Goal: Task Accomplishment & Management: Manage account settings

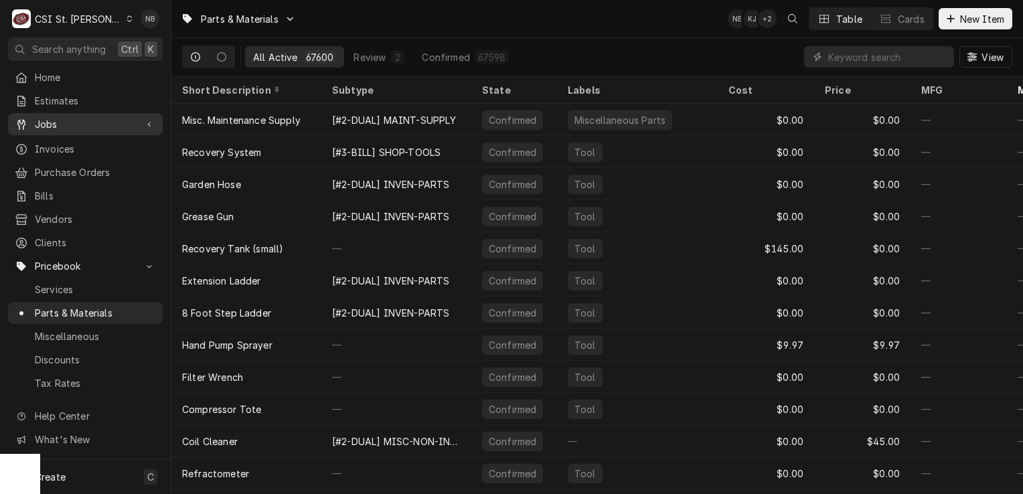
click at [151, 123] on icon "Dynamic Content Wrapper" at bounding box center [149, 124] width 4 height 7
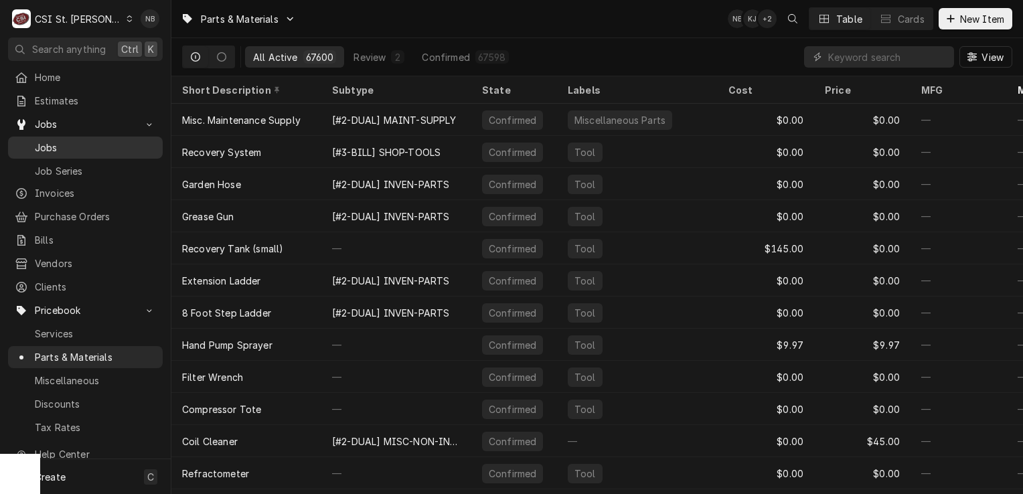
click at [81, 142] on span "Jobs" at bounding box center [95, 148] width 121 height 14
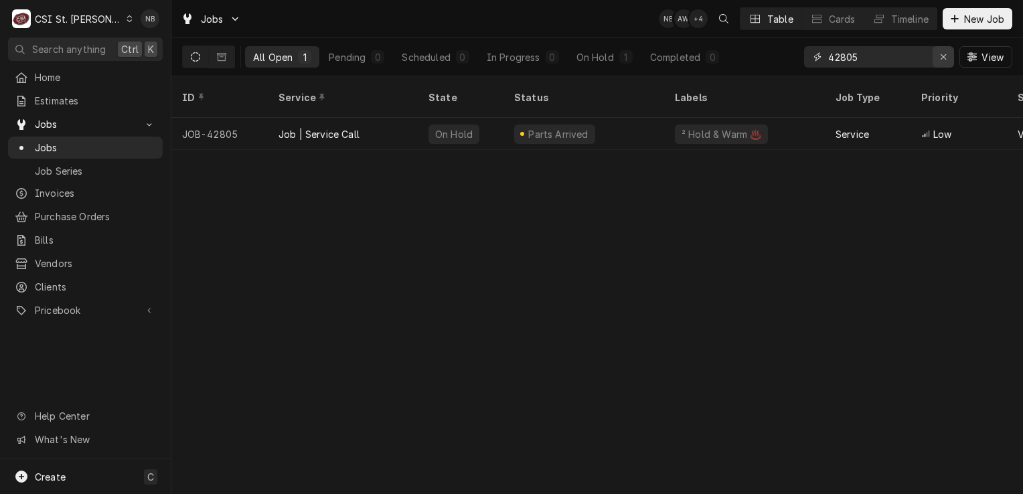
click at [945, 58] on icon "Erase input" at bounding box center [943, 56] width 7 height 9
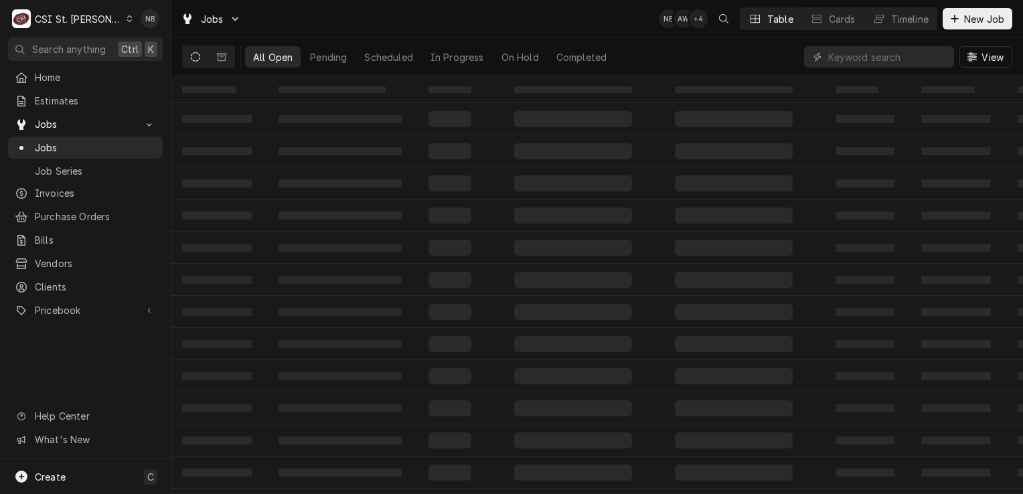
click at [876, 249] on div "‌ ‌ ‌ ‌ ‌ ‌ ‌ ‌ ‌ ‌ ‌ ‌ ‌ ‌ ‌ ‌ ‌ ‌ ‌ ‌ ‌ ‌ ‌ ‌ ‌ ‌ ‌ ‌ ‌ ‌ ‌ ‌ ‌ ‌ ‌ ‌ ‌ ‌ ‌ ‌…" at bounding box center [596, 285] width 851 height 418
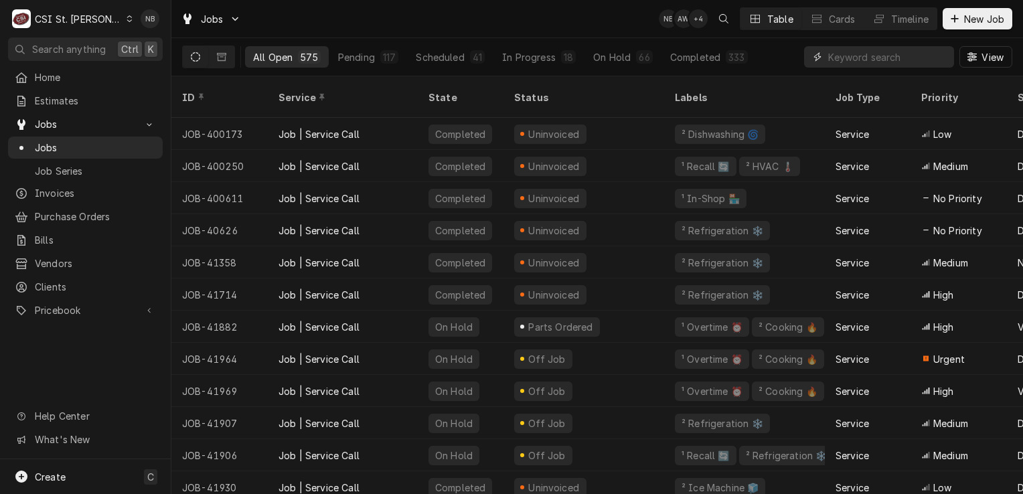
click at [870, 55] on input "Dynamic Content Wrapper" at bounding box center [887, 56] width 119 height 21
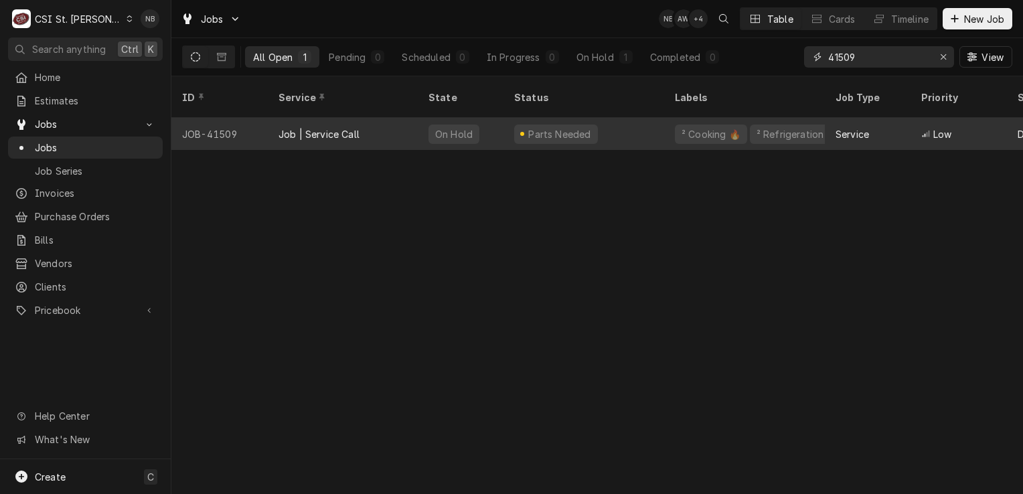
type input "41509"
click at [601, 125] on div "Parts Needed" at bounding box center [583, 134] width 161 height 32
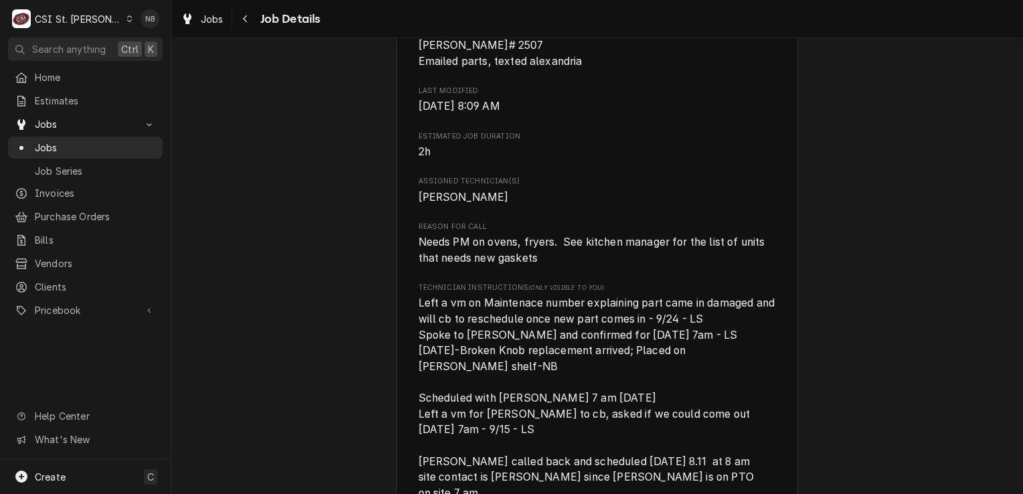
scroll to position [807, 0]
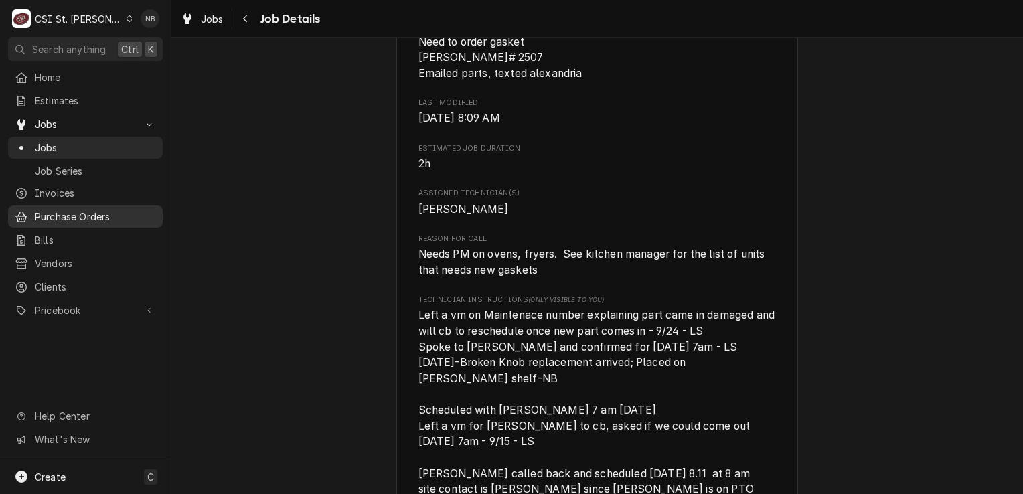
click at [94, 216] on span "Purchase Orders" at bounding box center [95, 217] width 121 height 14
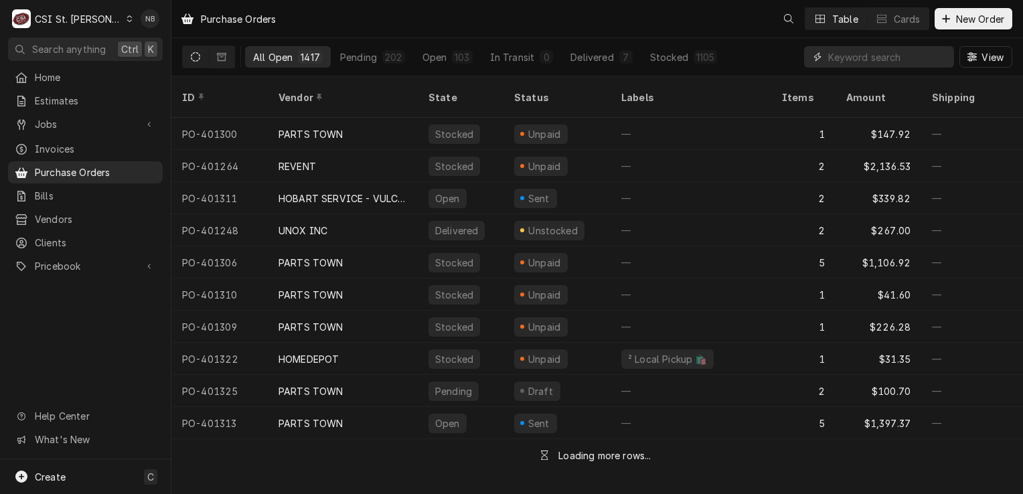
click at [890, 55] on input "Dynamic Content Wrapper" at bounding box center [887, 56] width 119 height 21
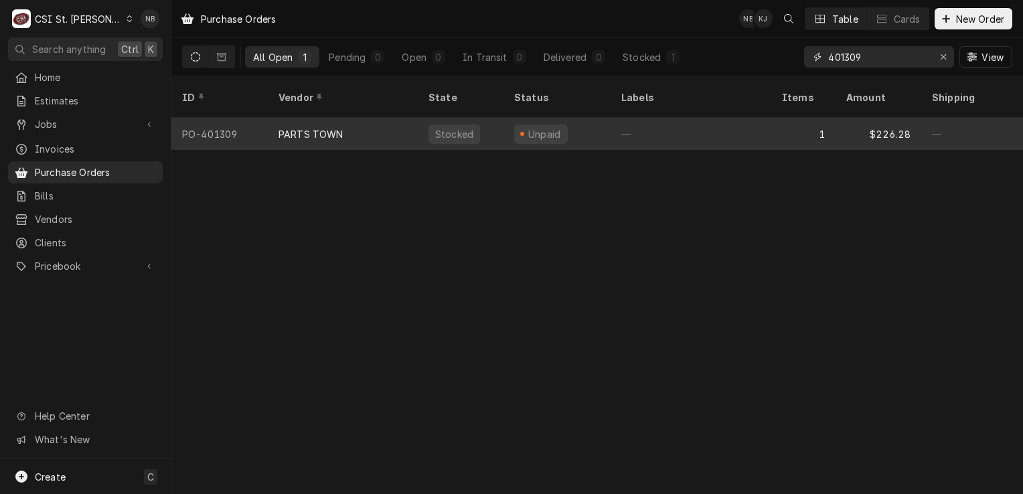
type input "401309"
click at [551, 127] on div "Unpaid" at bounding box center [544, 134] width 36 height 14
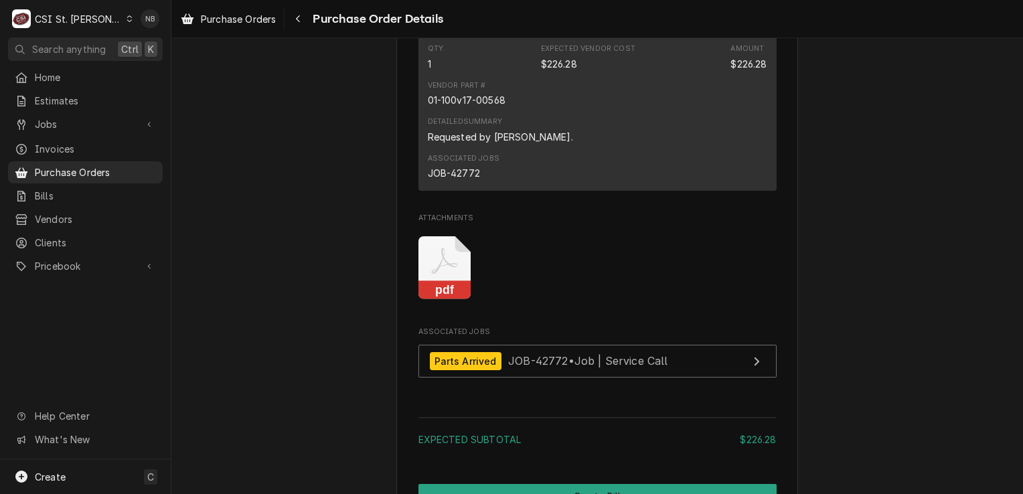
scroll to position [1320, 0]
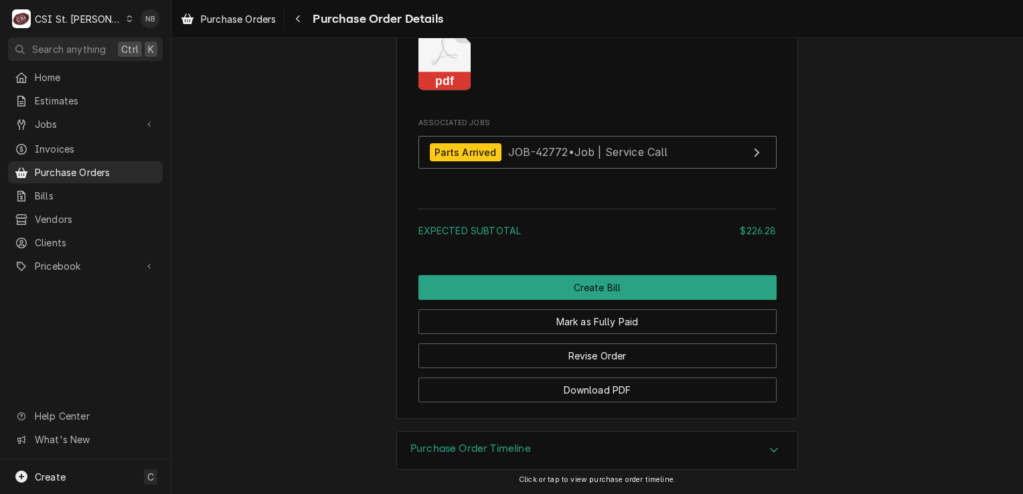
click at [517, 469] on div "Purchase Order Timeline" at bounding box center [597, 450] width 402 height 39
click at [519, 458] on div "Purchase Order Timeline" at bounding box center [470, 450] width 120 height 16
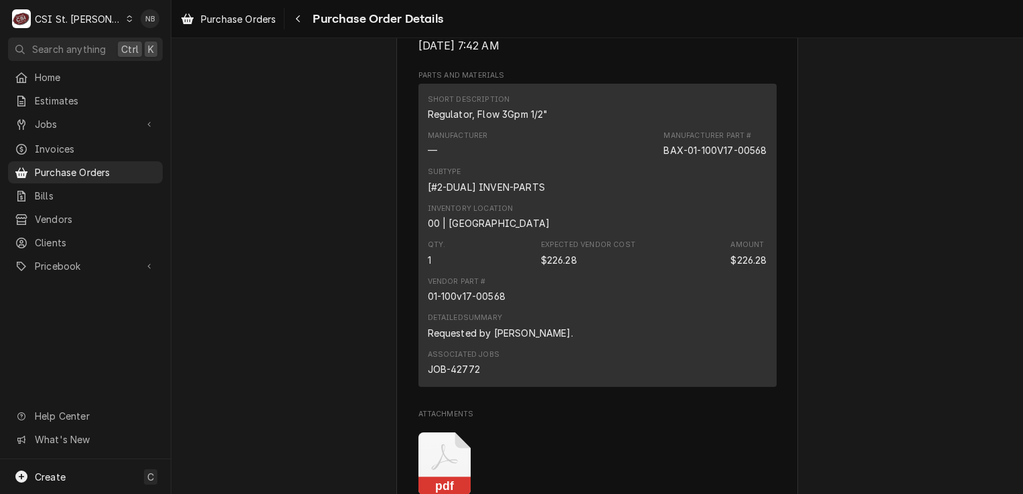
scroll to position [873, 0]
drag, startPoint x: 651, startPoint y: 195, endPoint x: 764, endPoint y: 203, distance: 114.0
click at [764, 203] on div "Short Description Regulator, Flow 3Gpm 1/2" Manufacturer — Manufacturer Part # …" at bounding box center [597, 237] width 358 height 303
drag, startPoint x: 764, startPoint y: 203, endPoint x: 752, endPoint y: 197, distance: 13.5
copy div "BAX-01-100V17-00568"
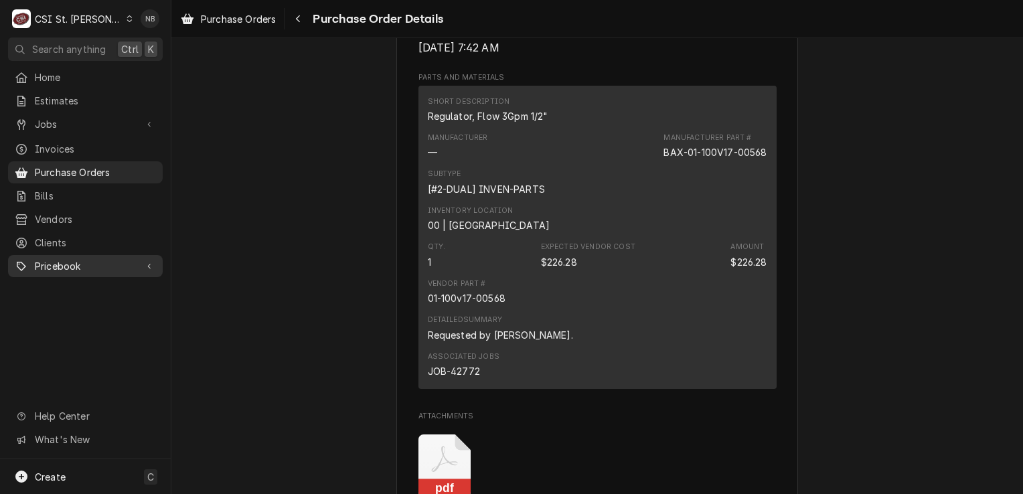
click at [78, 266] on div "Pricebook" at bounding box center [85, 266] width 149 height 17
click at [79, 16] on div "CSI St. [PERSON_NAME]" at bounding box center [78, 19] width 87 height 14
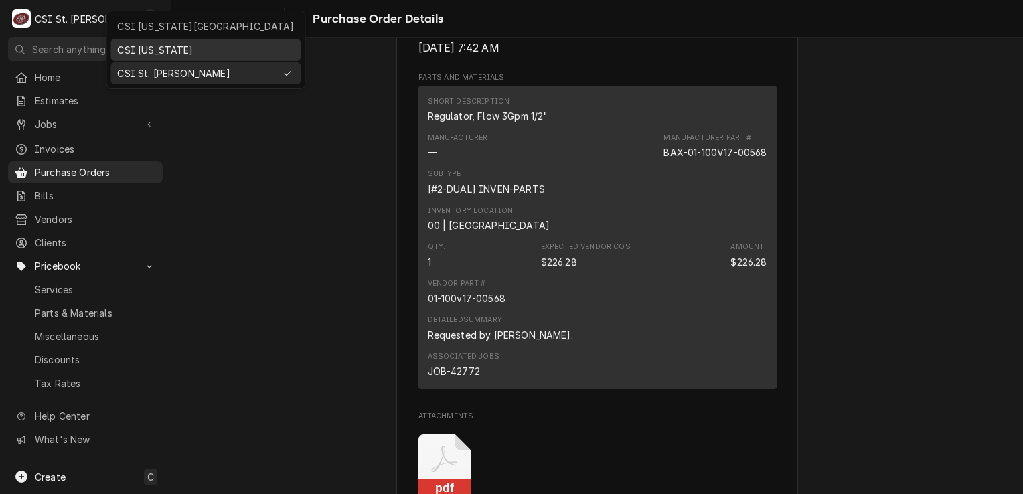
click at [173, 47] on div "CSI Kentucky" at bounding box center [205, 50] width 177 height 14
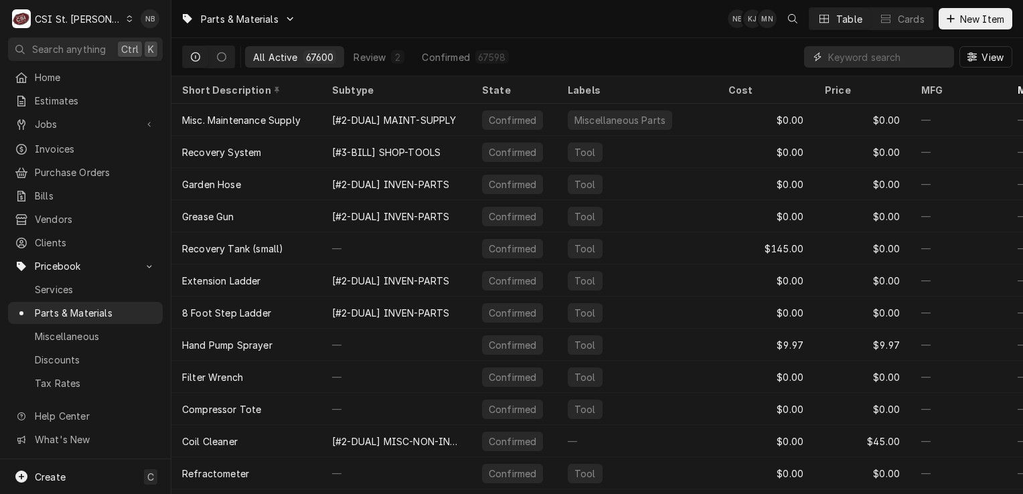
paste input "BAX-01-100V17-00568"
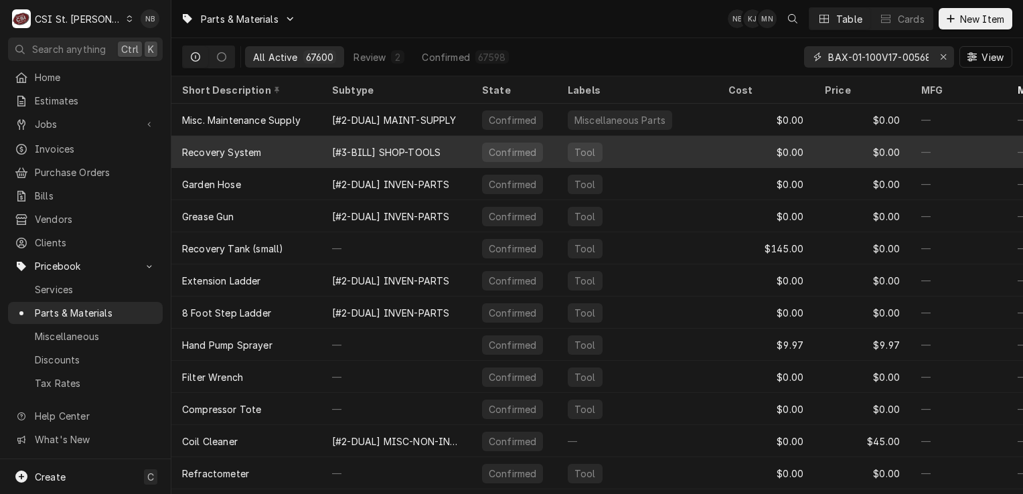
scroll to position [0, 4]
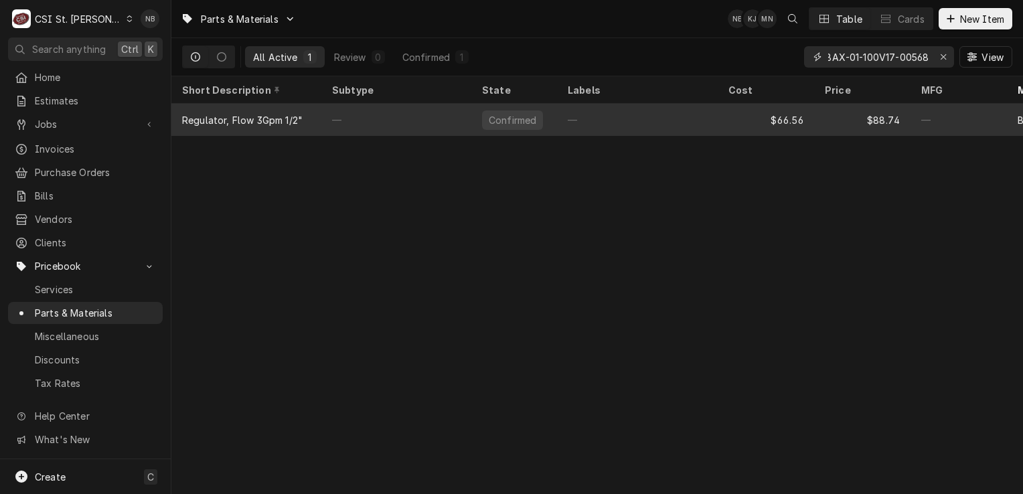
type input "BAX-01-100V17-00568"
click at [717, 110] on div "—" at bounding box center [637, 120] width 161 height 32
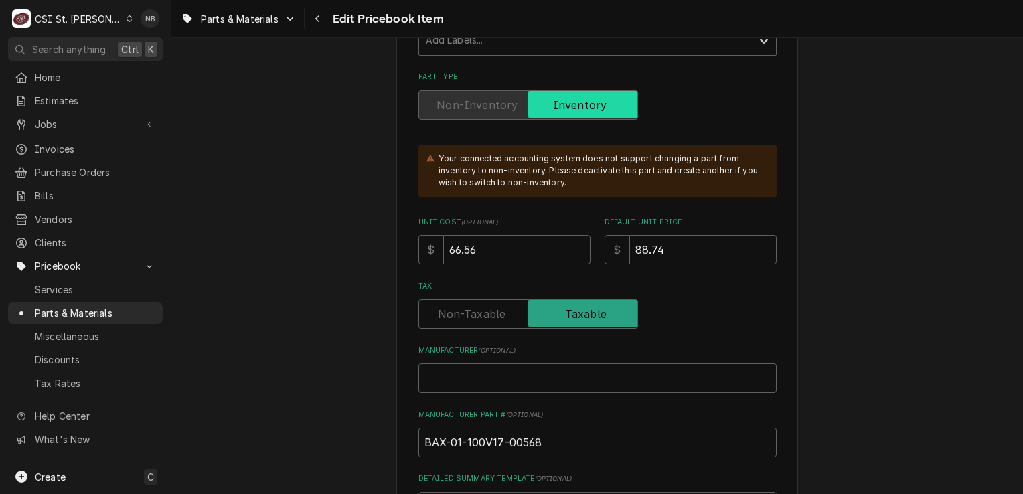
scroll to position [402, 0]
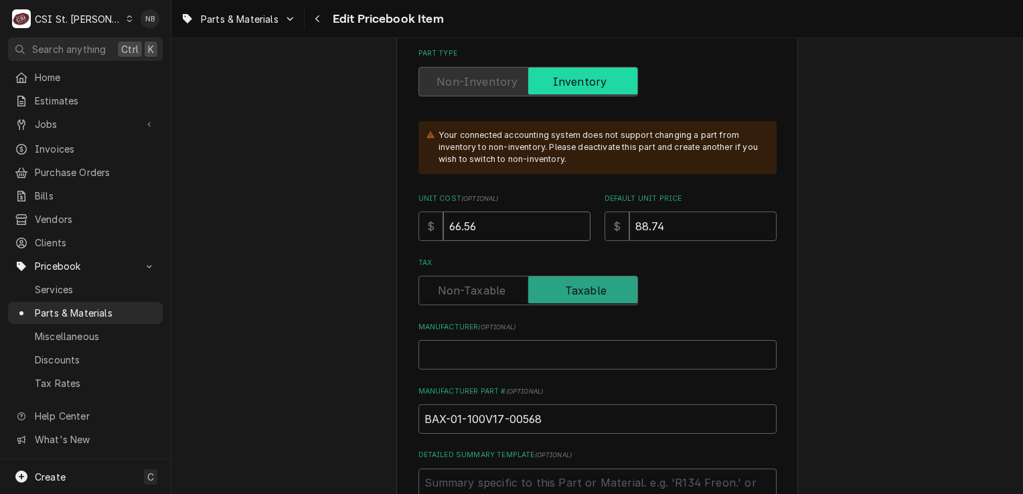
drag, startPoint x: 494, startPoint y: 222, endPoint x: 226, endPoint y: 218, distance: 267.8
type textarea "x"
type input "18"
type textarea "x"
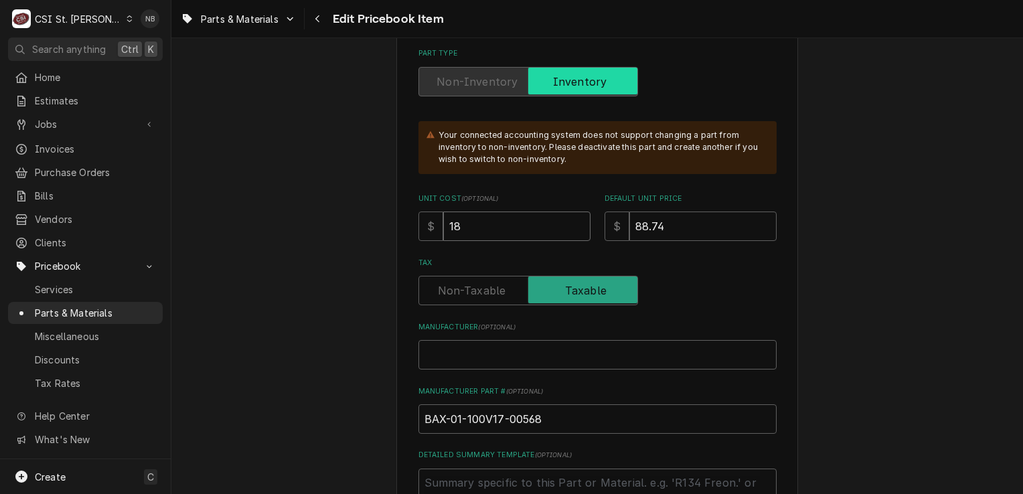
type input "181"
type textarea "x"
type input "181.0"
type textarea "x"
type input "181.02"
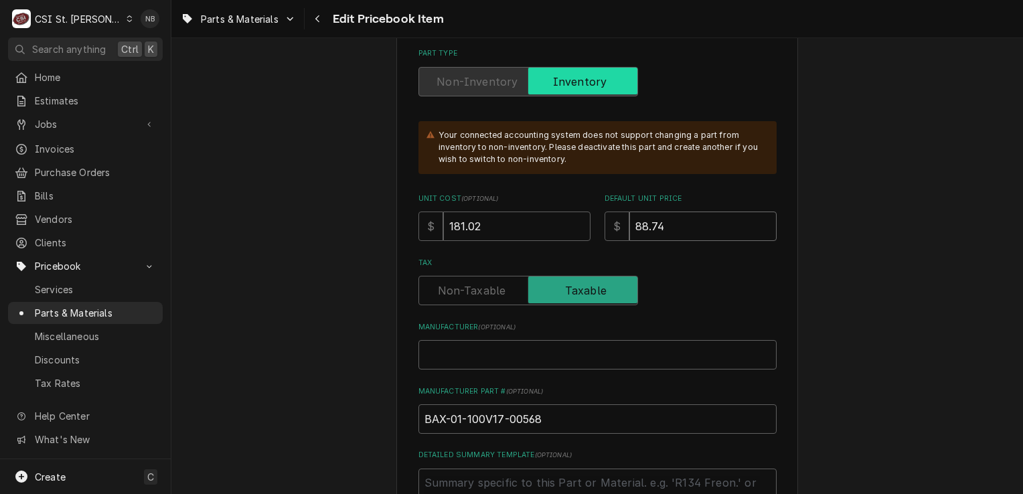
type textarea "x"
type input "2"
type textarea "x"
type input "22"
type textarea "x"
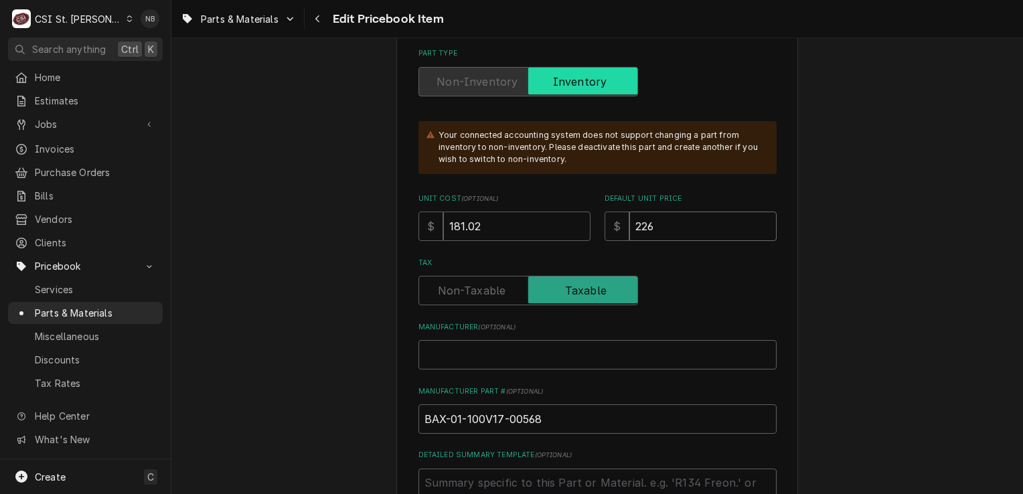
type input "2263"
type textarea "x"
type input "226"
type textarea "x"
type input "226.2"
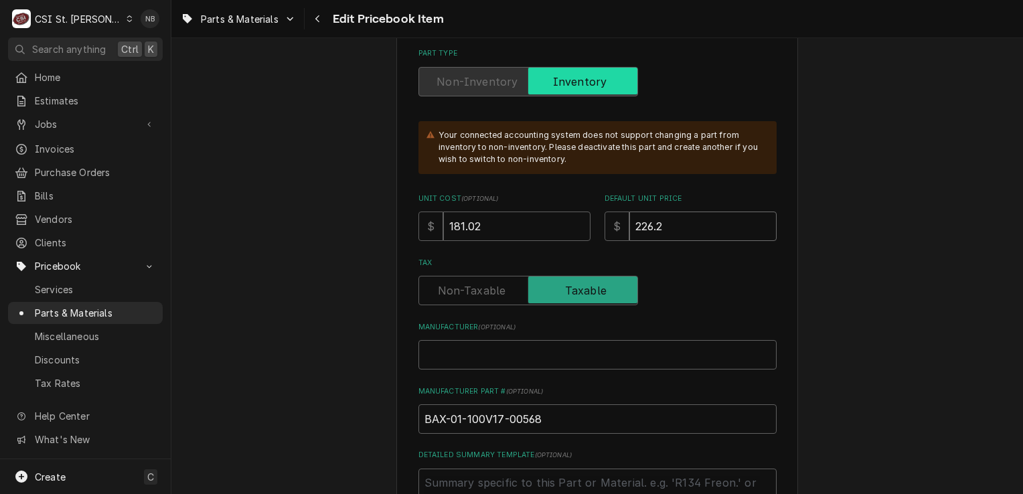
type textarea "x"
type input "226.28"
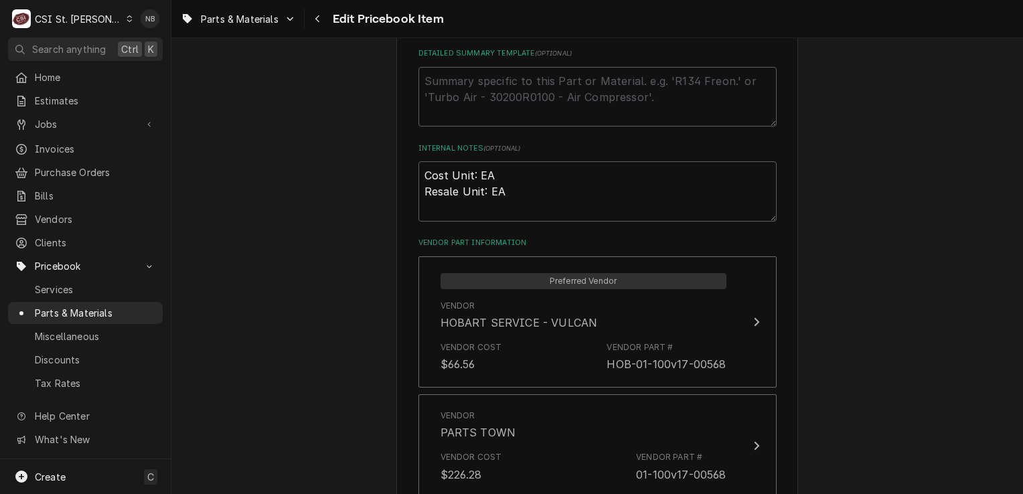
scroll to position [937, 0]
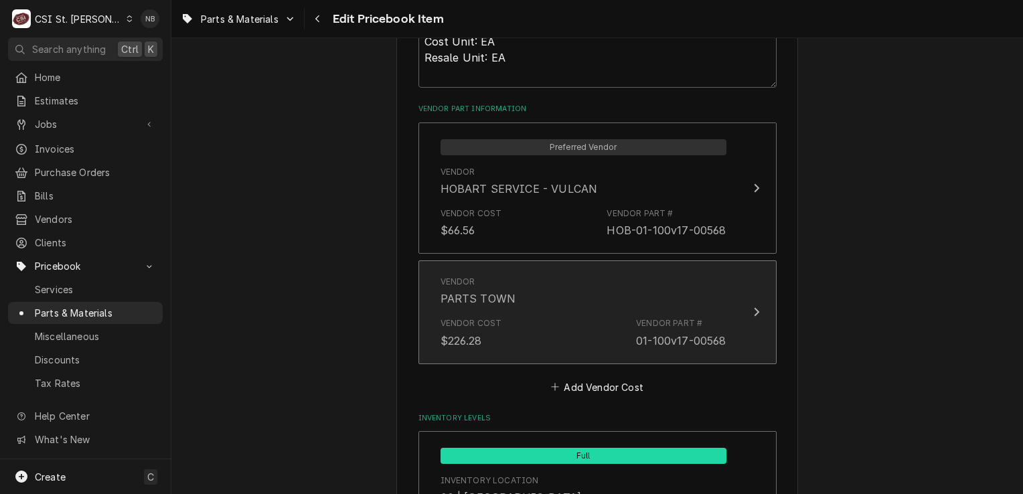
click at [581, 331] on div "Vendor Cost $226.28 Vendor Part # 01-100v17-00568" at bounding box center [583, 333] width 286 height 42
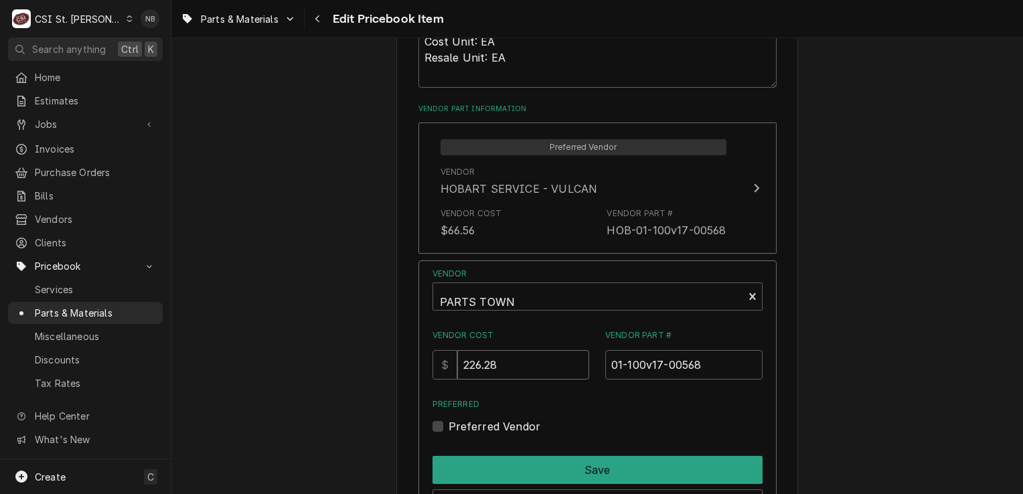
drag, startPoint x: 521, startPoint y: 359, endPoint x: 448, endPoint y: 357, distance: 73.7
click at [448, 357] on div "$ 226.28" at bounding box center [510, 364] width 157 height 29
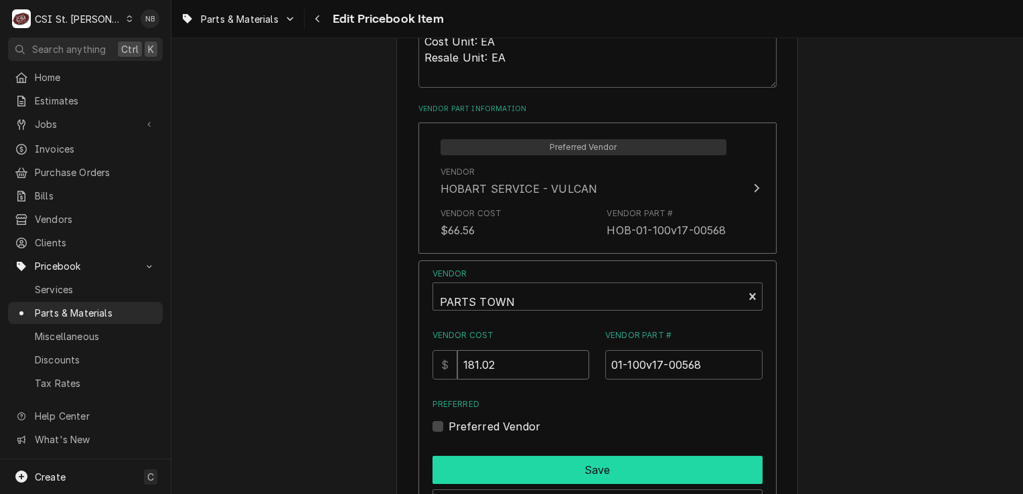
type input "181.02"
click at [588, 468] on button "Save" at bounding box center [597, 470] width 330 height 28
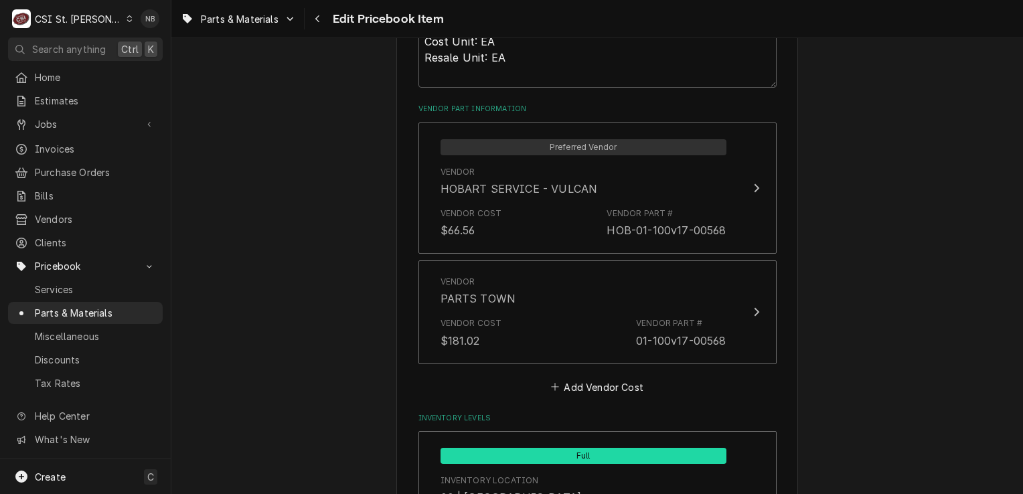
scroll to position [1071, 0]
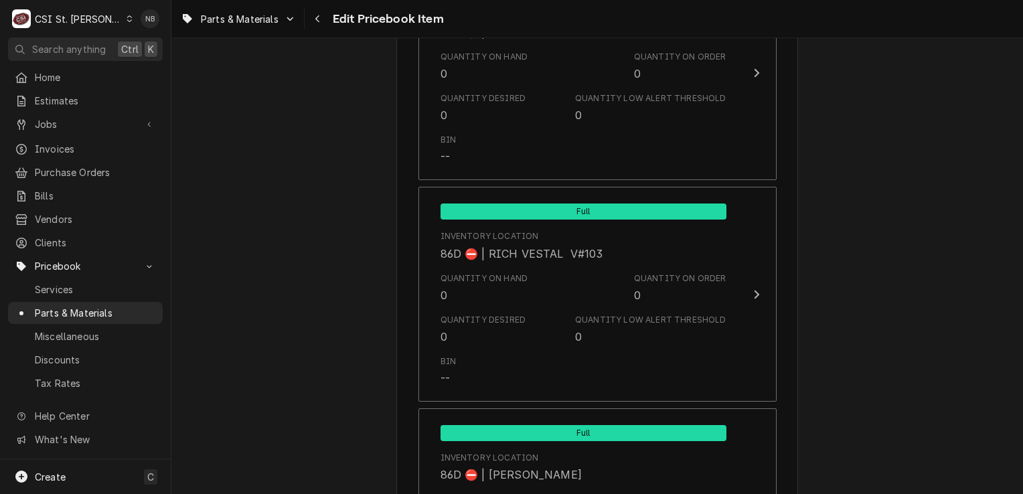
scroll to position [11545, 0]
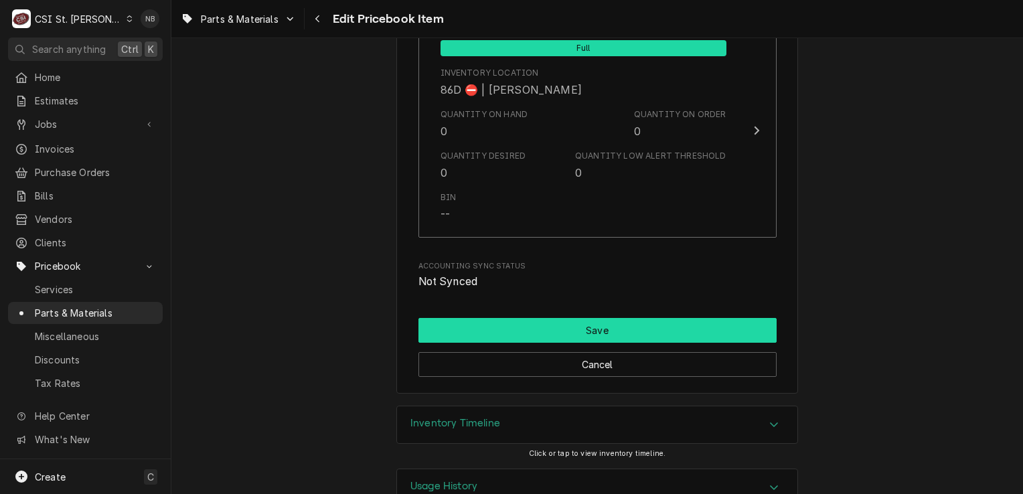
click at [595, 318] on button "Save" at bounding box center [597, 330] width 358 height 25
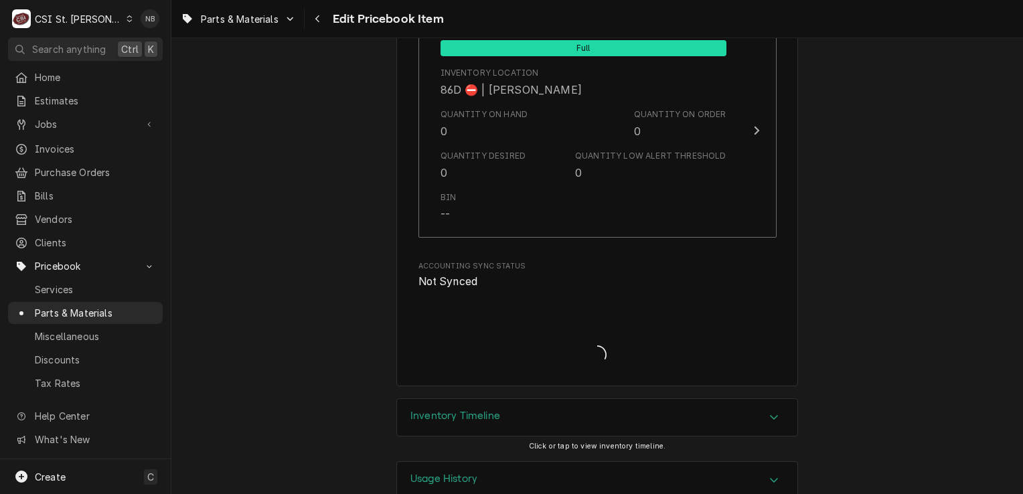
scroll to position [11538, 0]
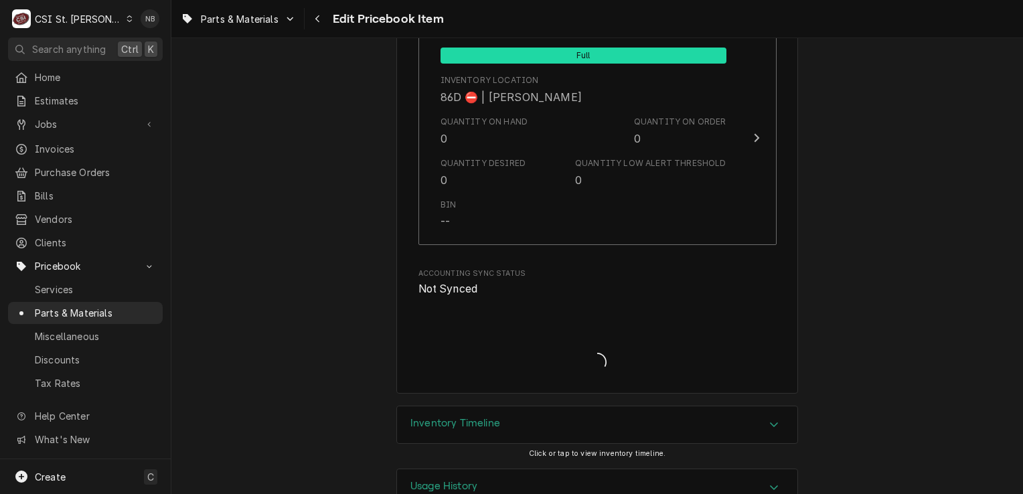
type textarea "x"
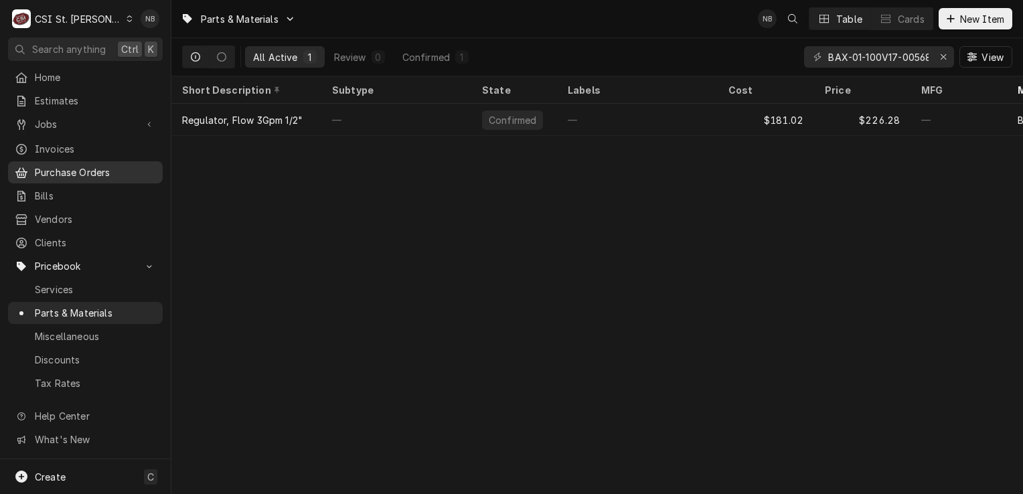
click at [80, 169] on span "Purchase Orders" at bounding box center [95, 172] width 121 height 14
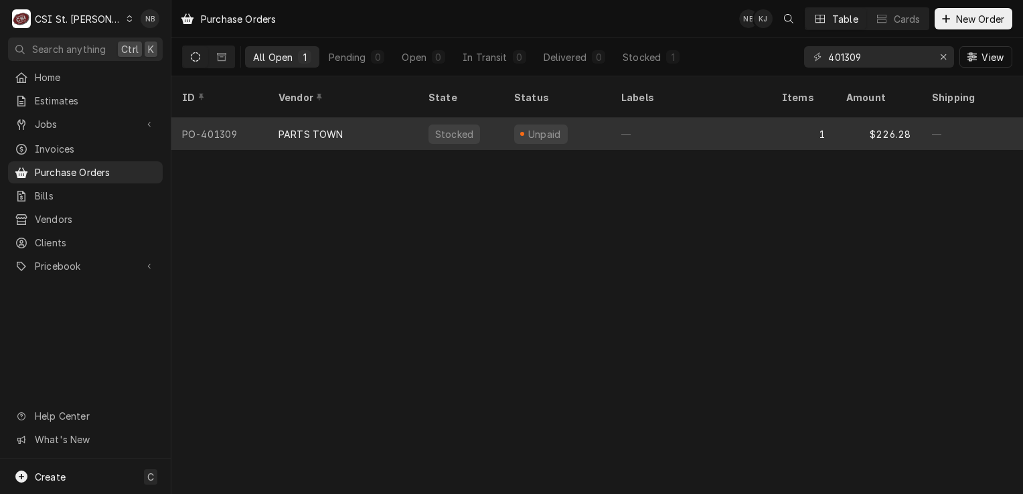
click at [739, 120] on div "—" at bounding box center [690, 134] width 161 height 32
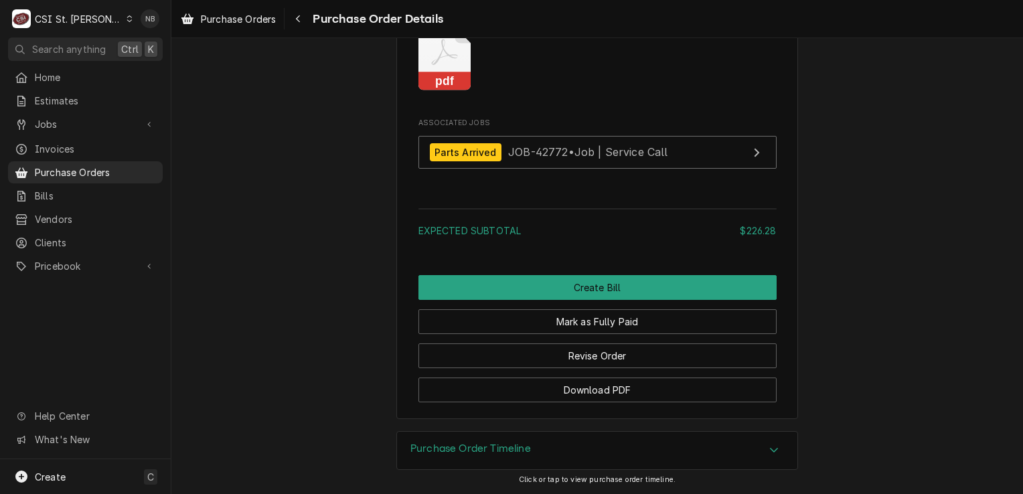
scroll to position [1320, 0]
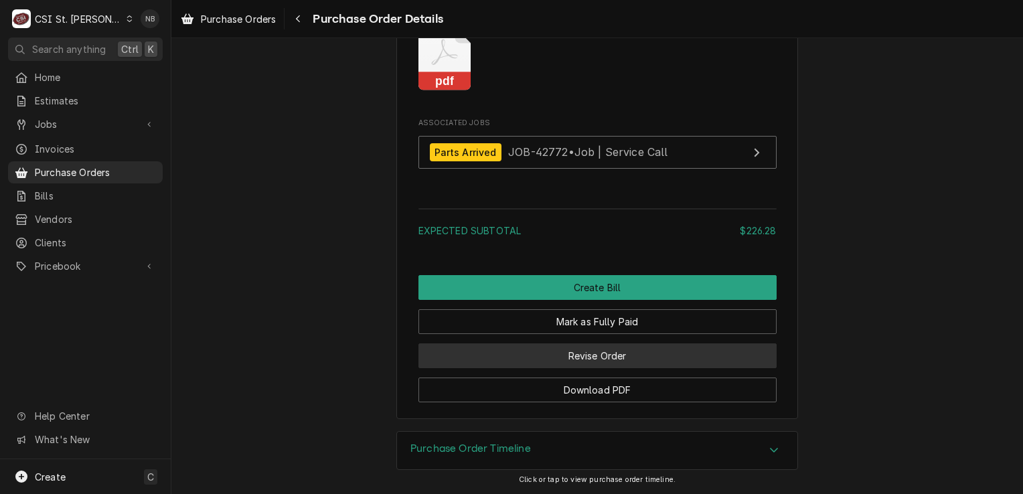
click at [643, 357] on button "Revise Order" at bounding box center [597, 355] width 358 height 25
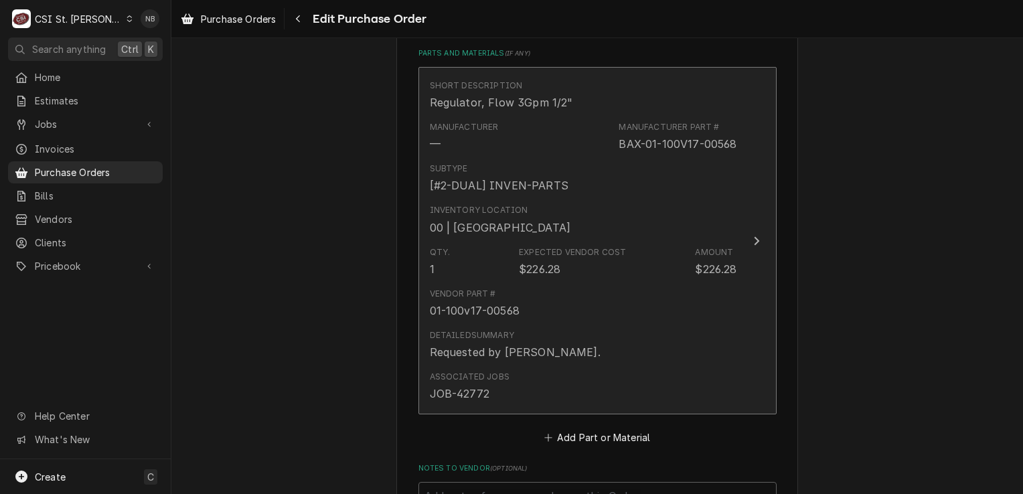
click at [643, 345] on div "Detailed Summary Requested by Kevin Floyd." at bounding box center [583, 345] width 307 height 42
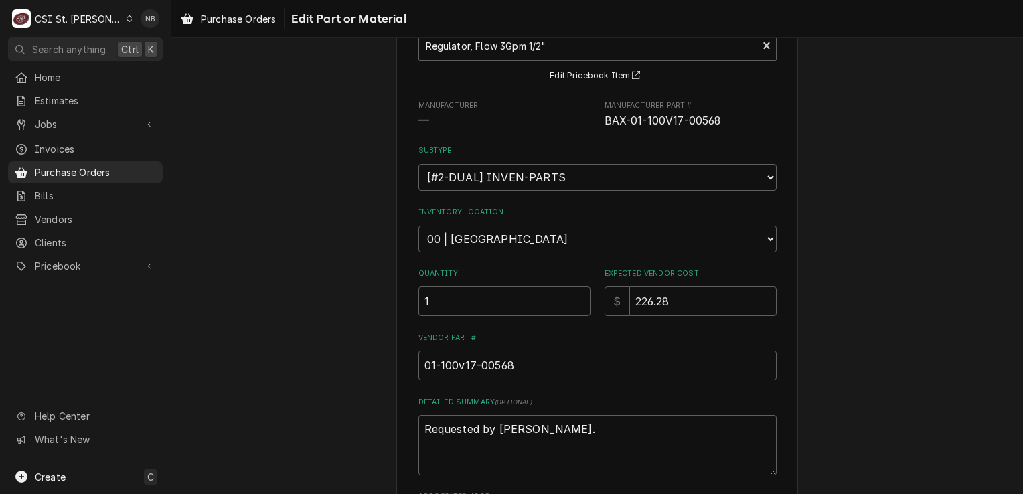
scroll to position [201, 0]
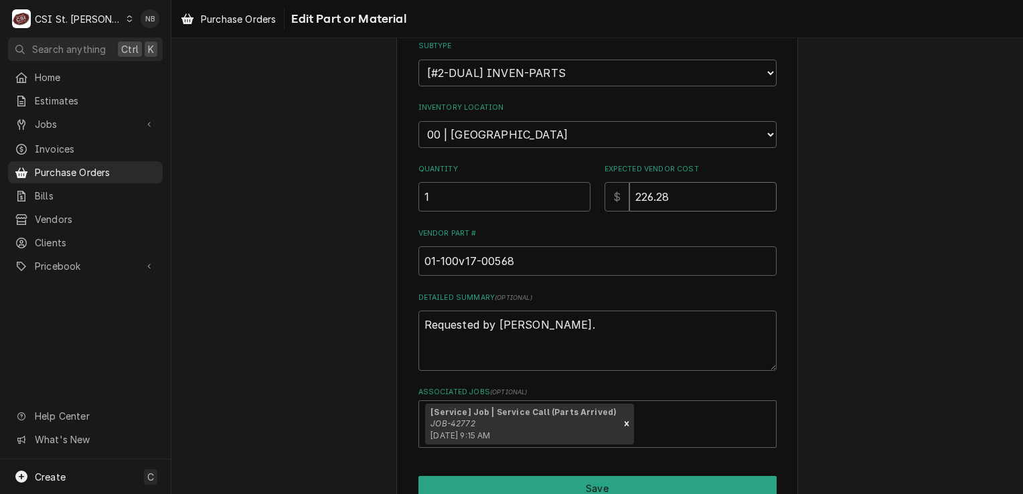
drag, startPoint x: 688, startPoint y: 202, endPoint x: 573, endPoint y: 186, distance: 116.2
click at [573, 186] on div "Quantity 1 Expected Vendor Cost $ 226.28" at bounding box center [597, 188] width 358 height 48
type textarea "x"
type input "18"
type textarea "x"
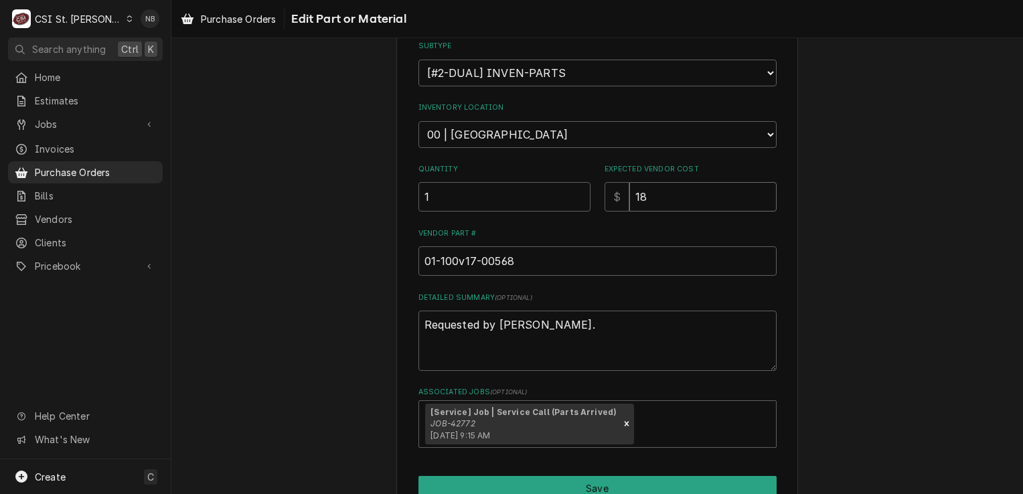
type input "181"
type textarea "x"
type input "181.0"
type textarea "x"
type input "181.02"
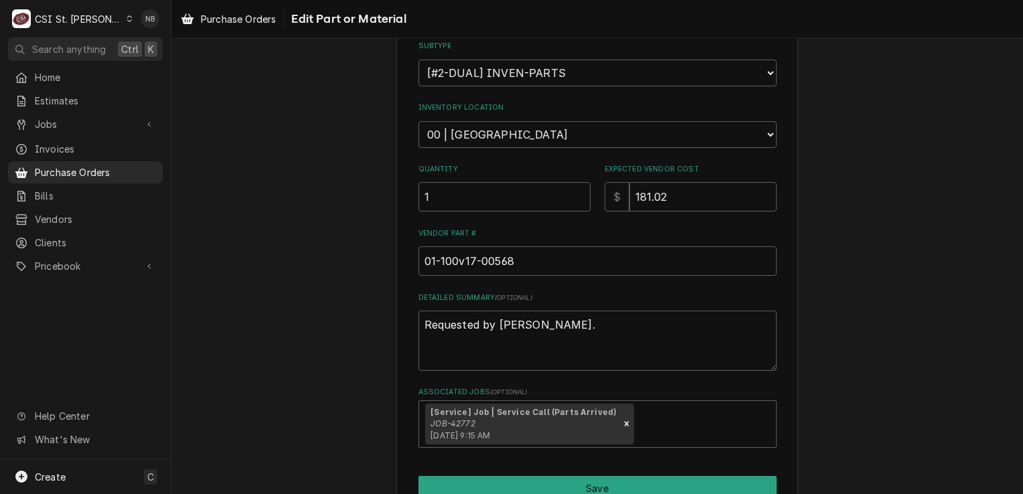
click at [819, 287] on div "Use the fields below to edit this part or material: Short Description Regulator…" at bounding box center [596, 207] width 851 height 712
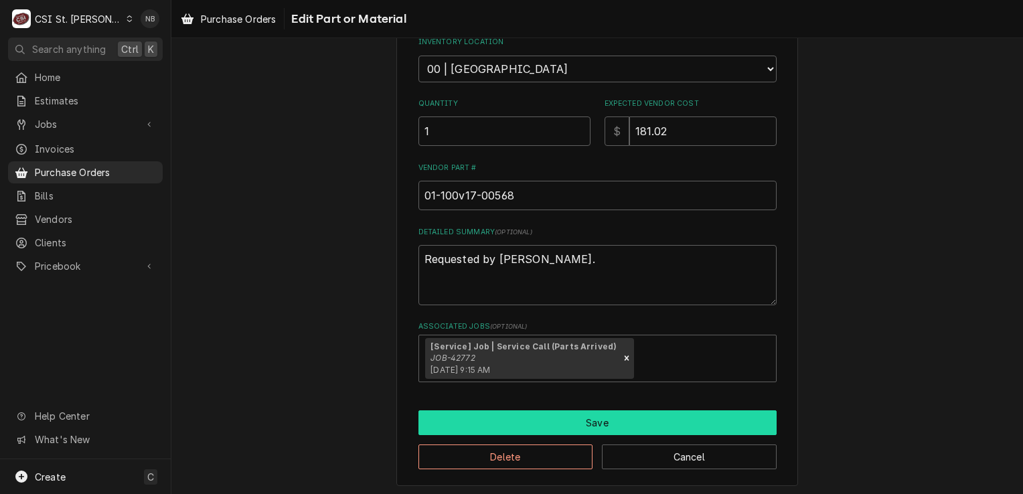
click at [649, 411] on button "Save" at bounding box center [597, 422] width 358 height 25
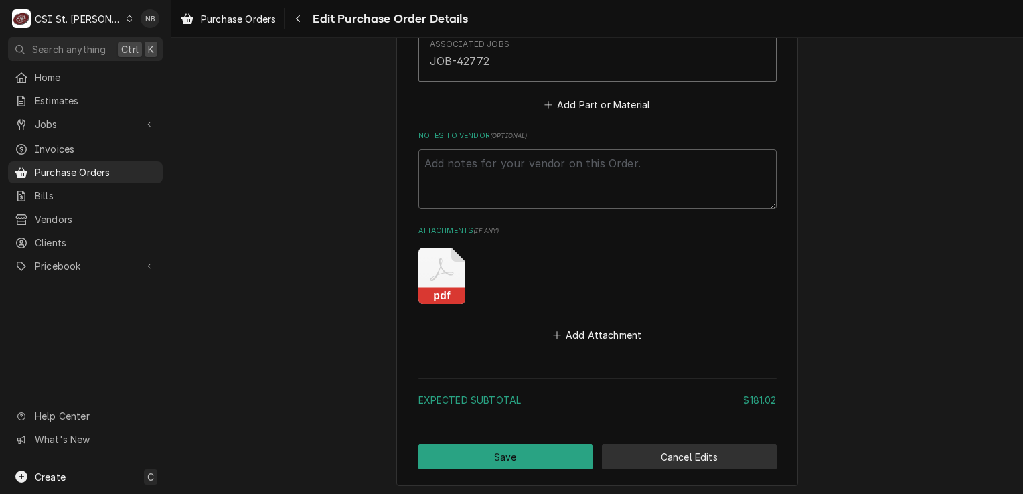
scroll to position [997, 0]
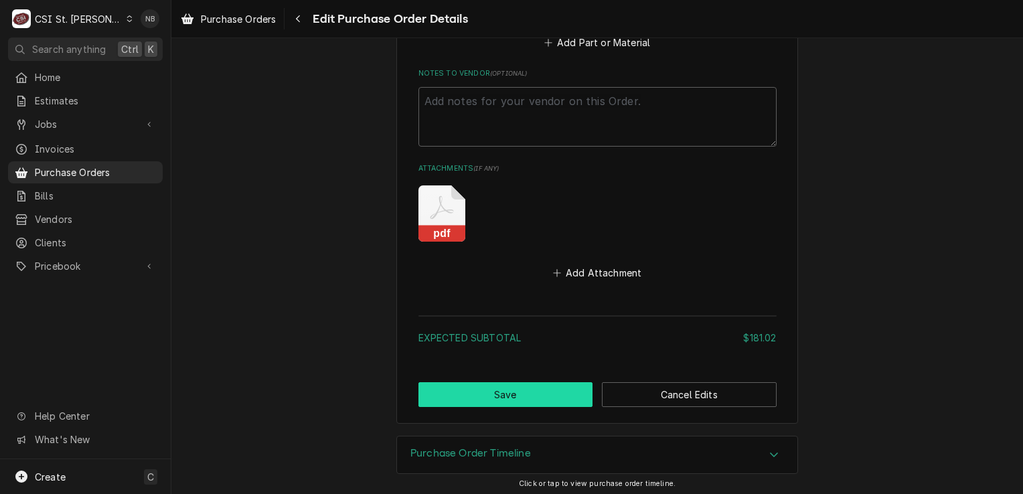
click at [521, 394] on button "Save" at bounding box center [505, 394] width 175 height 25
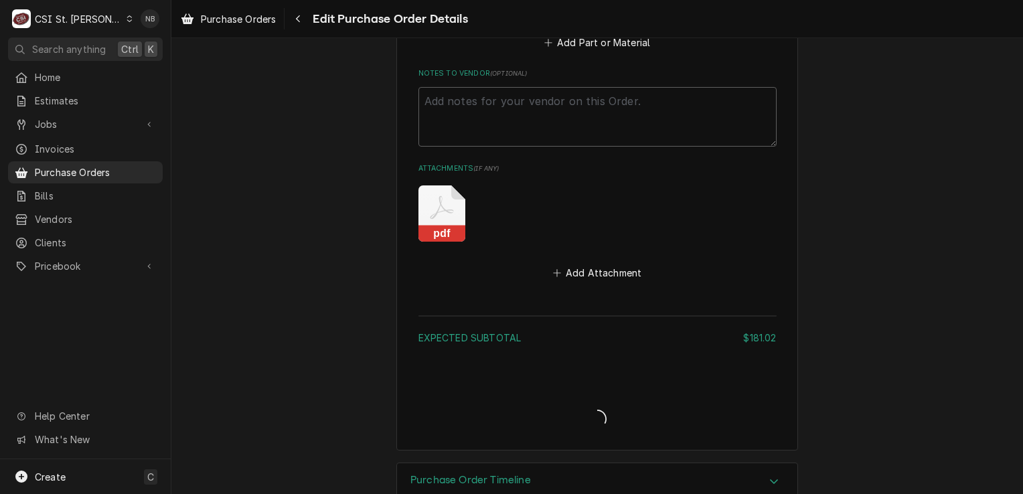
type textarea "x"
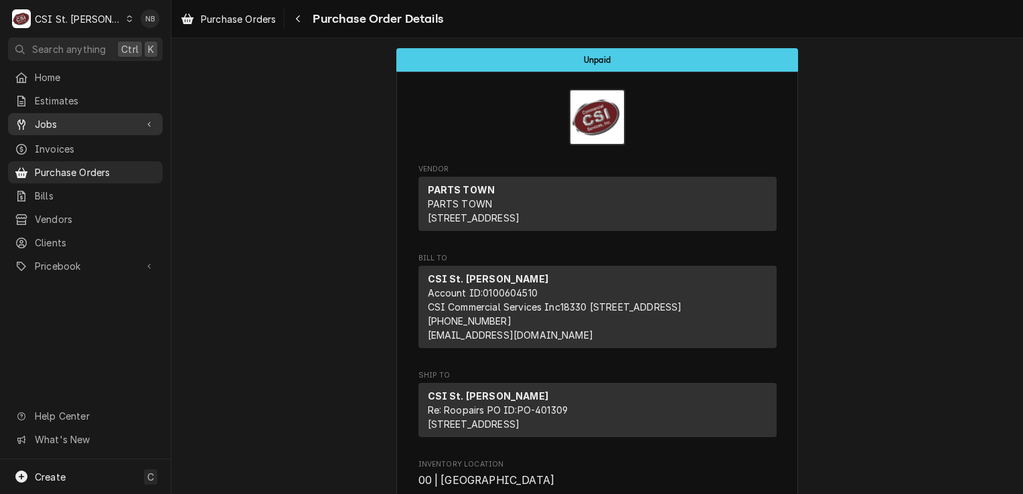
click at [77, 117] on span "Jobs" at bounding box center [85, 124] width 101 height 14
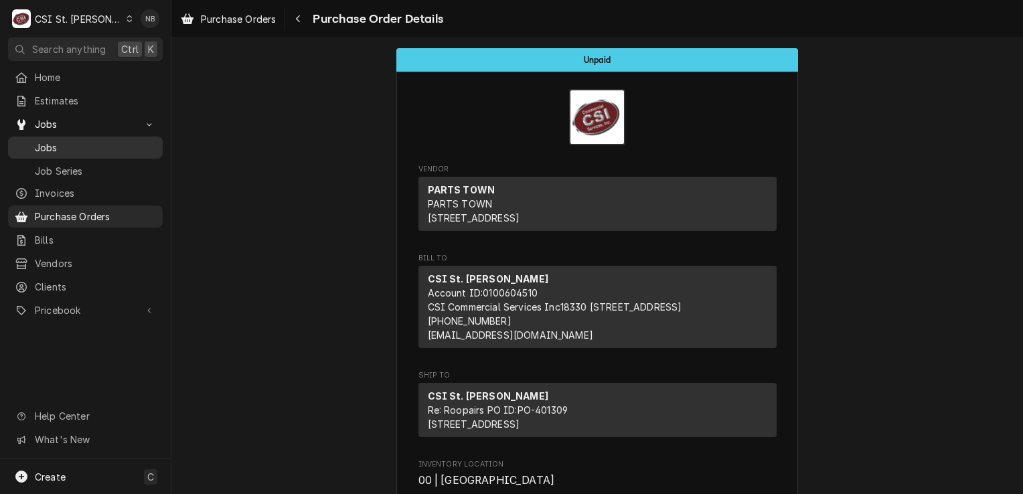
click at [73, 142] on span "Jobs" at bounding box center [95, 148] width 121 height 14
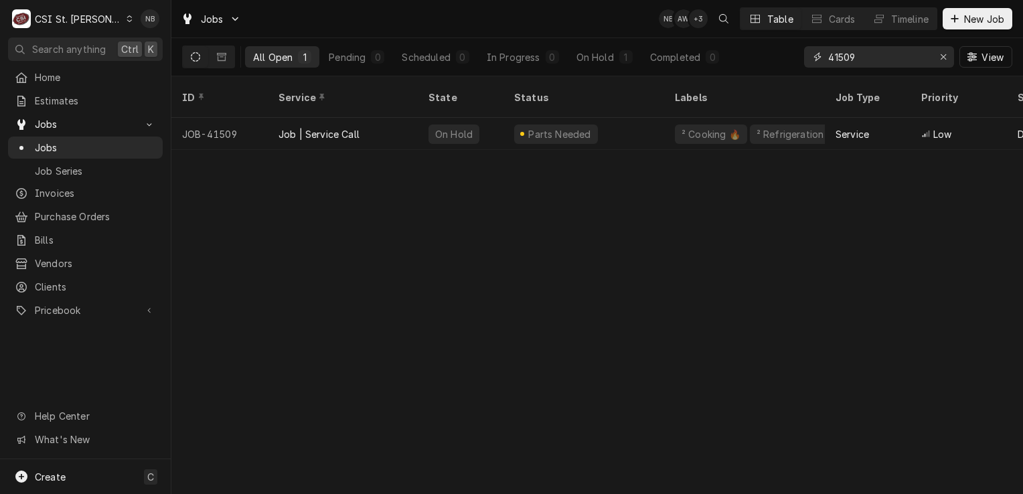
drag, startPoint x: 882, startPoint y: 57, endPoint x: 795, endPoint y: 55, distance: 87.0
click at [795, 55] on div "All Open 1 Pending 0 Scheduled 0 In Progress 0 On Hold 1 Completed 0 41509 View" at bounding box center [597, 56] width 830 height 37
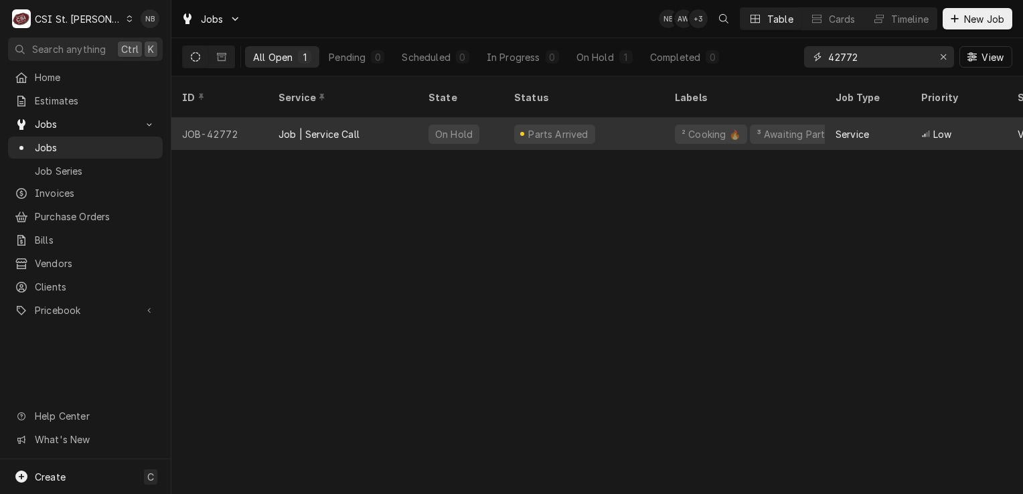
type input "42772"
click at [614, 118] on div "Parts Arrived" at bounding box center [583, 134] width 161 height 32
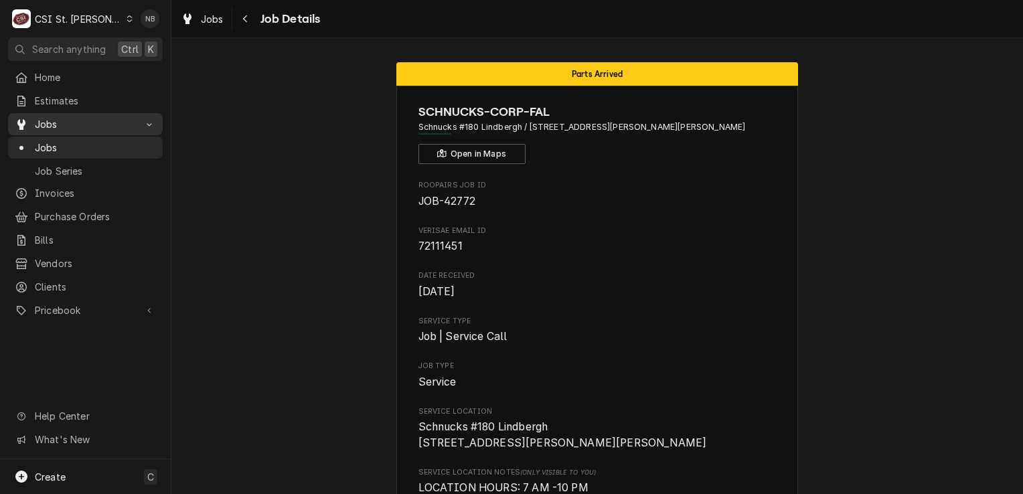
click at [122, 127] on div "Jobs" at bounding box center [85, 124] width 149 height 17
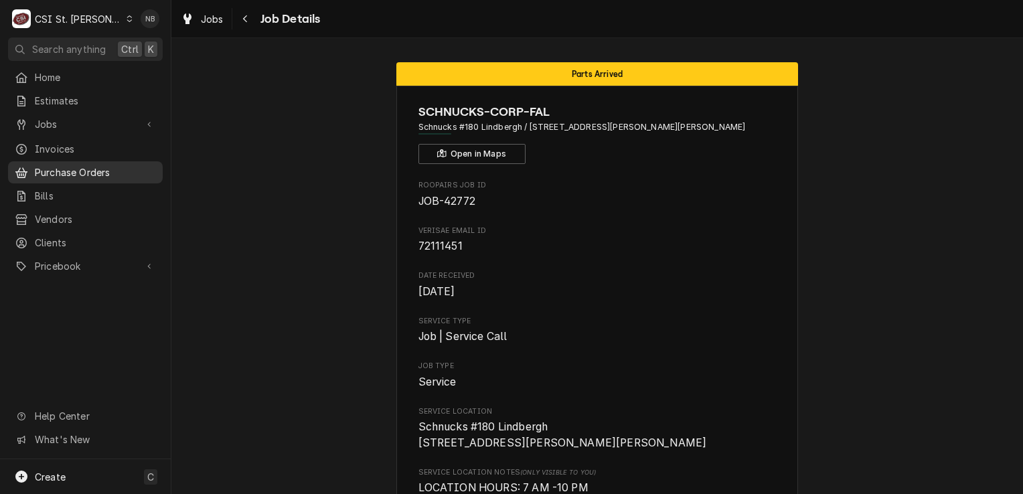
click at [106, 167] on span "Purchase Orders" at bounding box center [95, 172] width 121 height 14
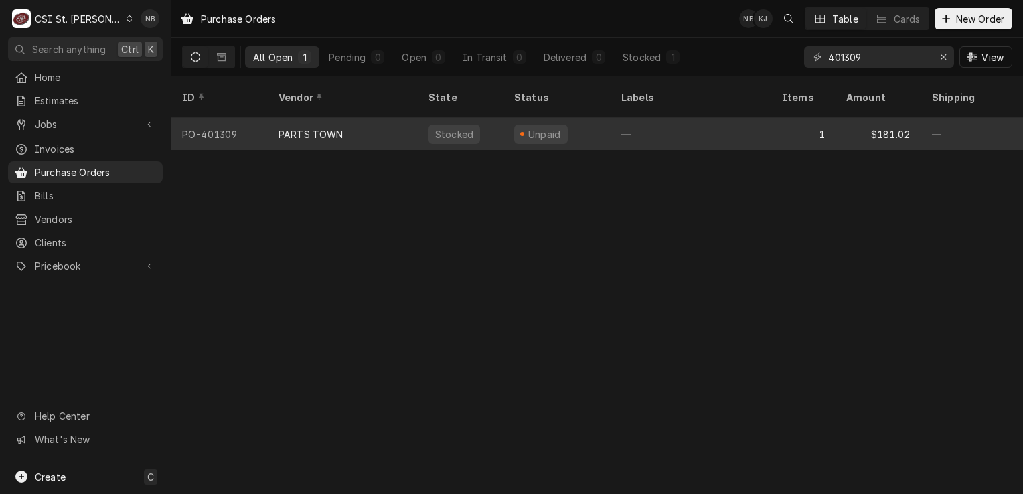
click at [656, 126] on div "—" at bounding box center [690, 134] width 161 height 32
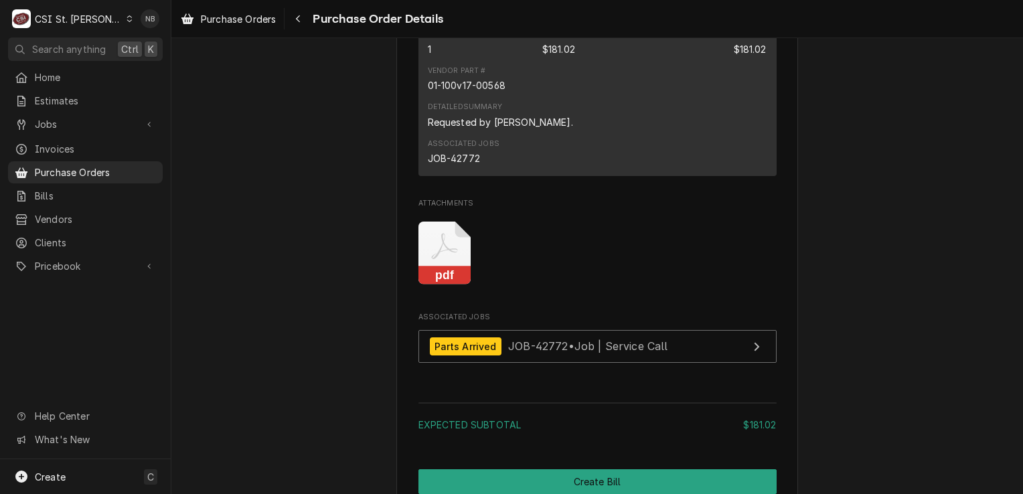
scroll to position [1004, 0]
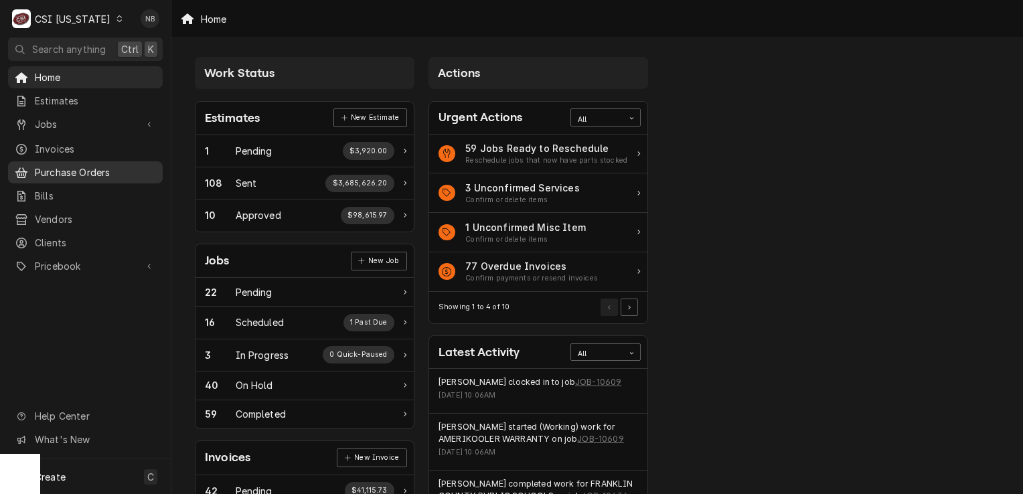
click at [70, 173] on span "Purchase Orders" at bounding box center [95, 172] width 121 height 14
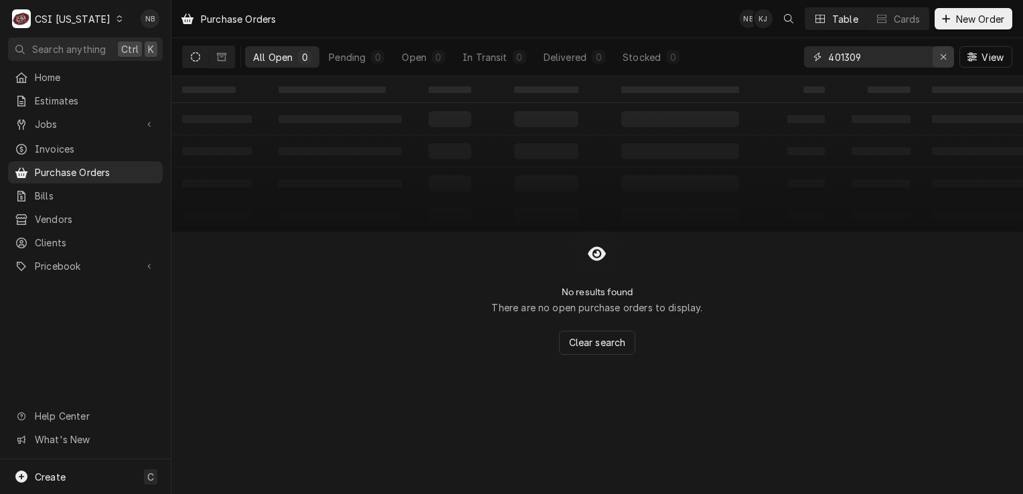
click at [937, 56] on div "Erase input" at bounding box center [942, 56] width 13 height 13
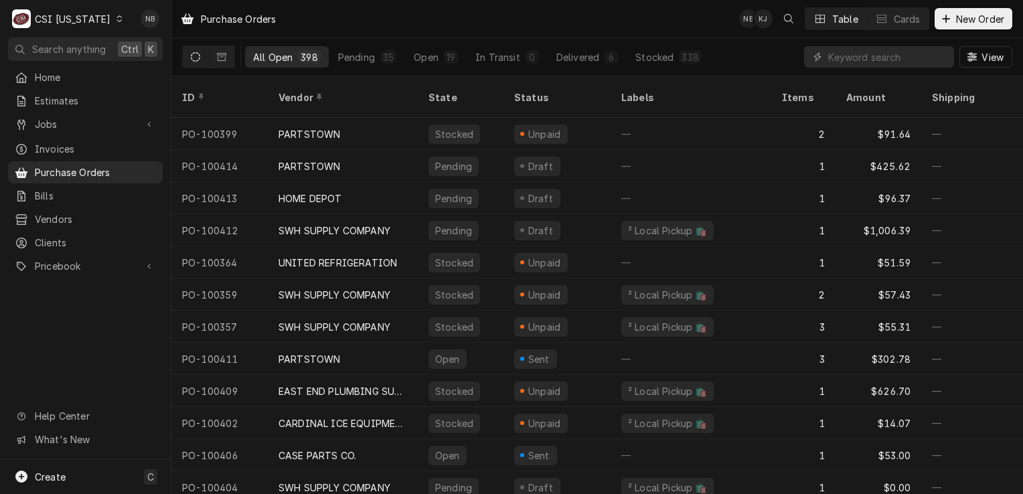
click at [83, 19] on div "CSI Kentucky" at bounding box center [73, 19] width 76 height 14
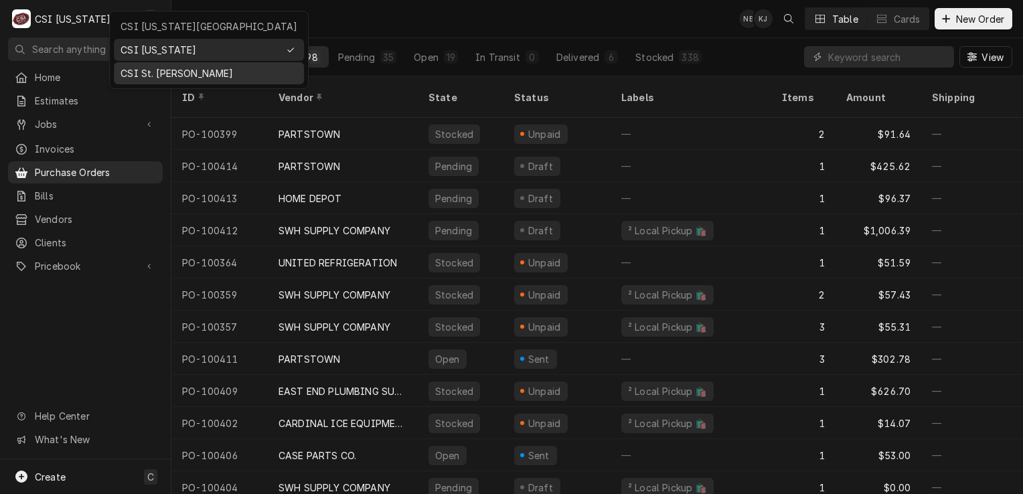
click at [173, 67] on div "CSI St. [PERSON_NAME]" at bounding box center [208, 73] width 177 height 14
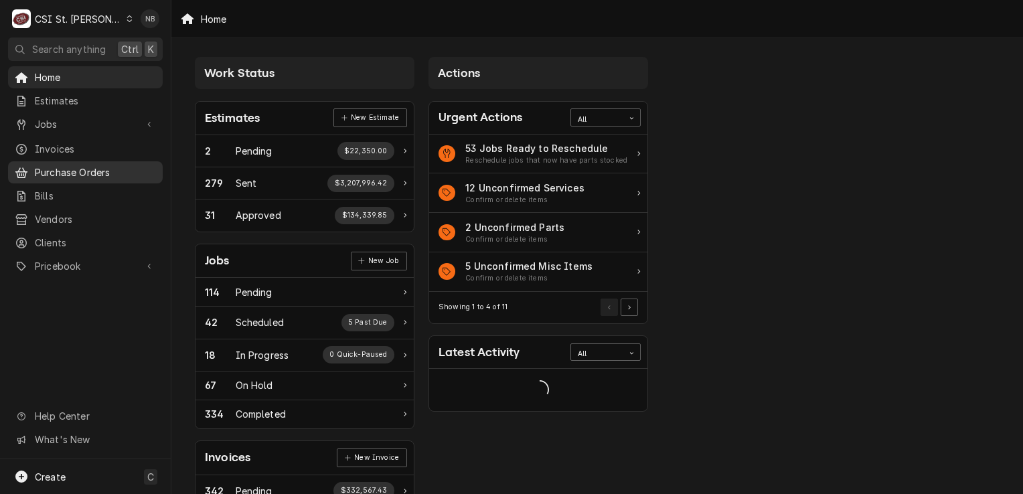
click at [82, 166] on span "Purchase Orders" at bounding box center [95, 172] width 121 height 14
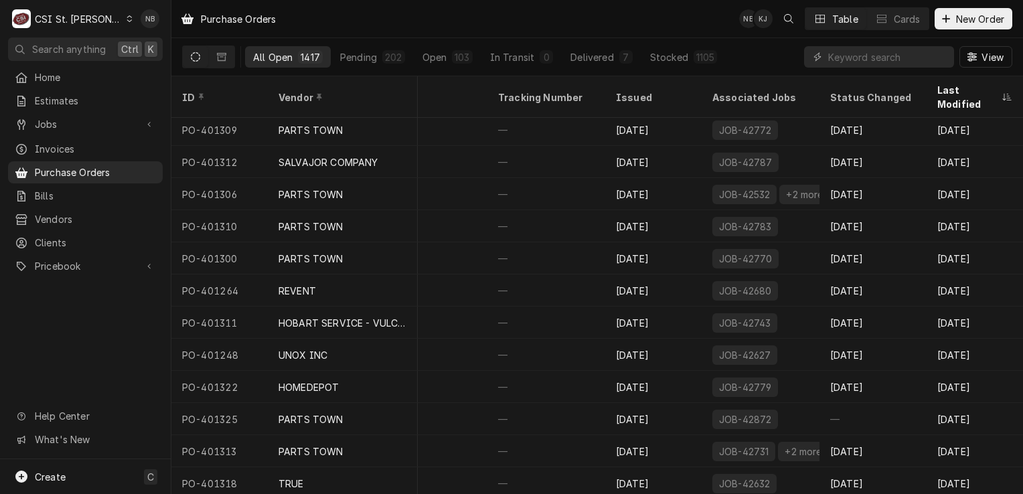
scroll to position [0, 594]
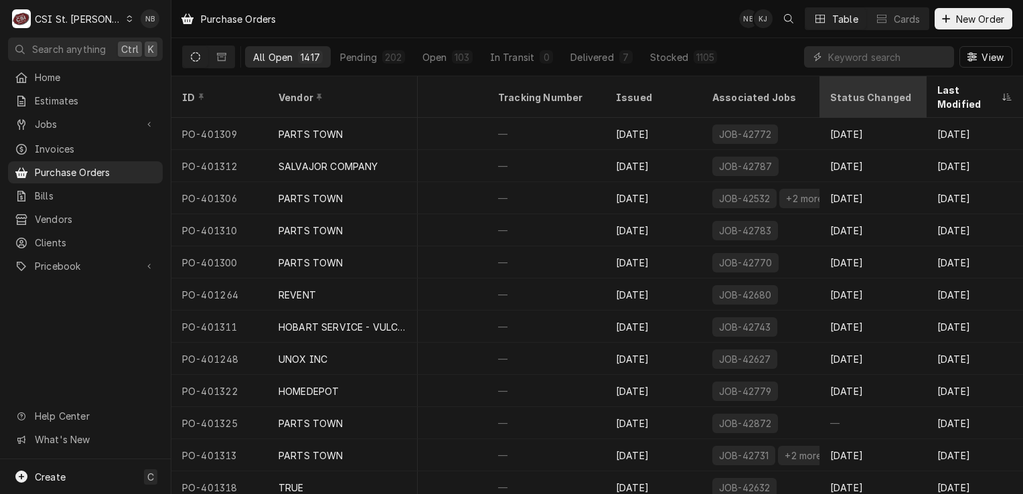
click at [846, 93] on div "Status Changed" at bounding box center [873, 97] width 86 height 14
click at [195, 60] on icon "Dynamic Content Wrapper" at bounding box center [195, 56] width 9 height 9
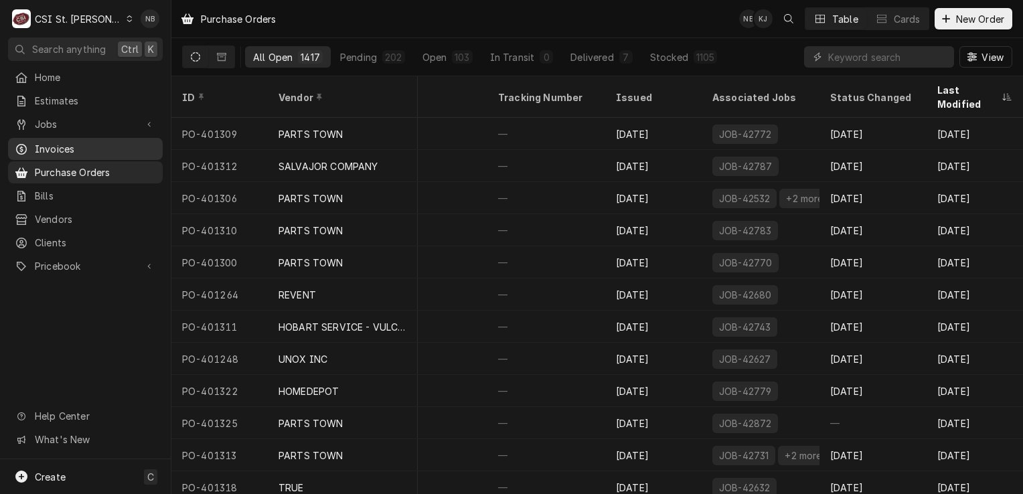
click at [57, 146] on span "Invoices" at bounding box center [95, 149] width 121 height 14
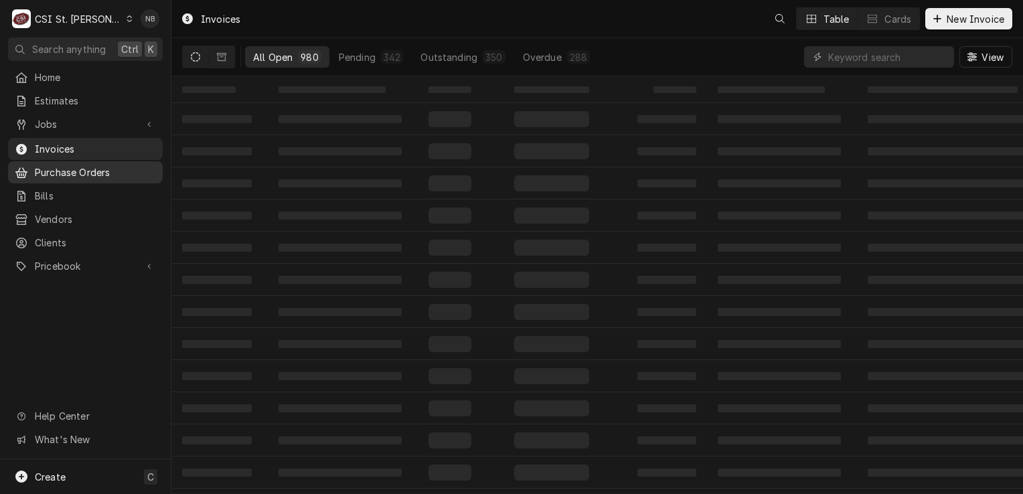
click at [64, 169] on span "Purchase Orders" at bounding box center [95, 172] width 121 height 14
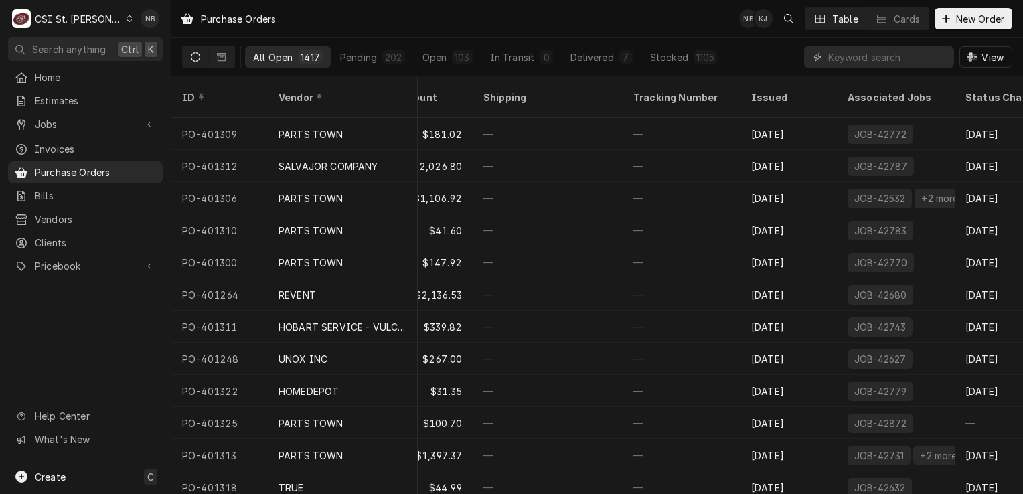
scroll to position [0, 492]
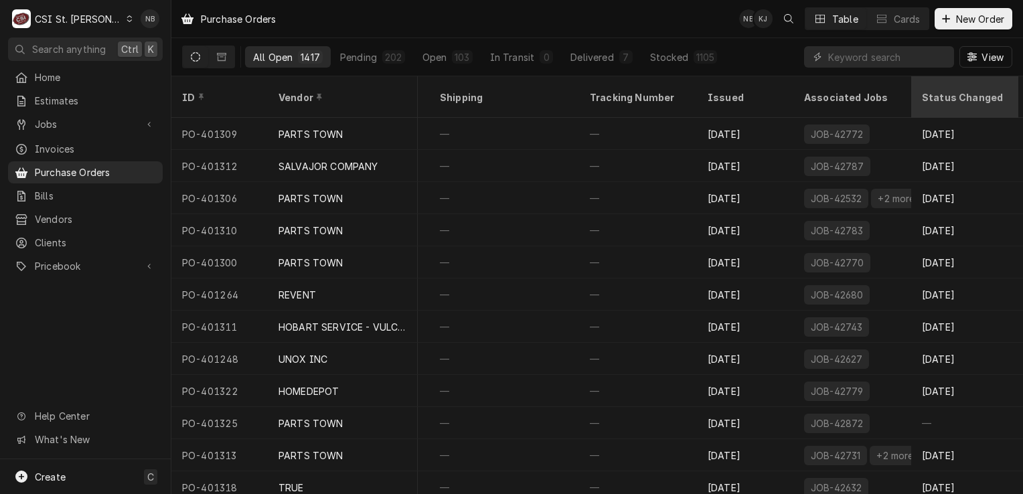
click at [940, 90] on div "Status Changed" at bounding box center [965, 97] width 86 height 14
click at [944, 90] on div "Status Changed" at bounding box center [965, 97] width 86 height 14
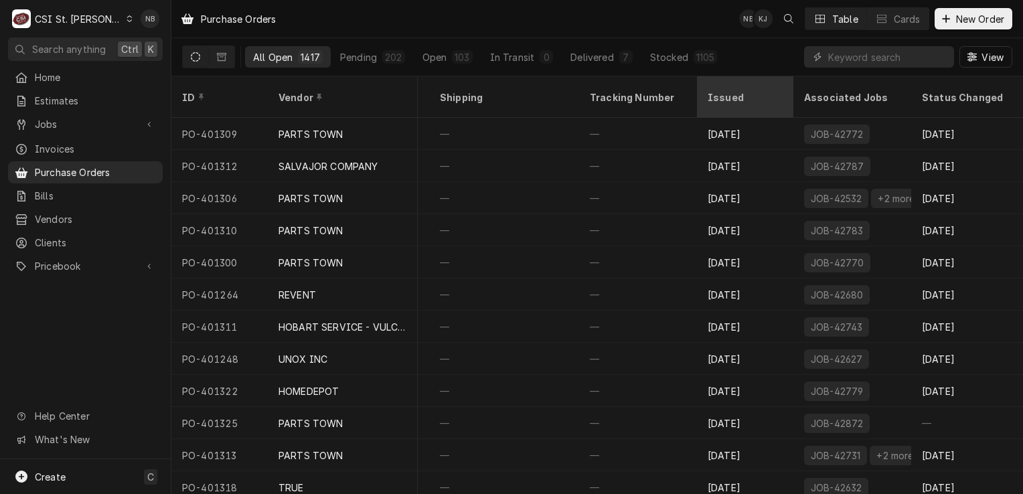
click at [772, 90] on div "Issued" at bounding box center [744, 97] width 72 height 14
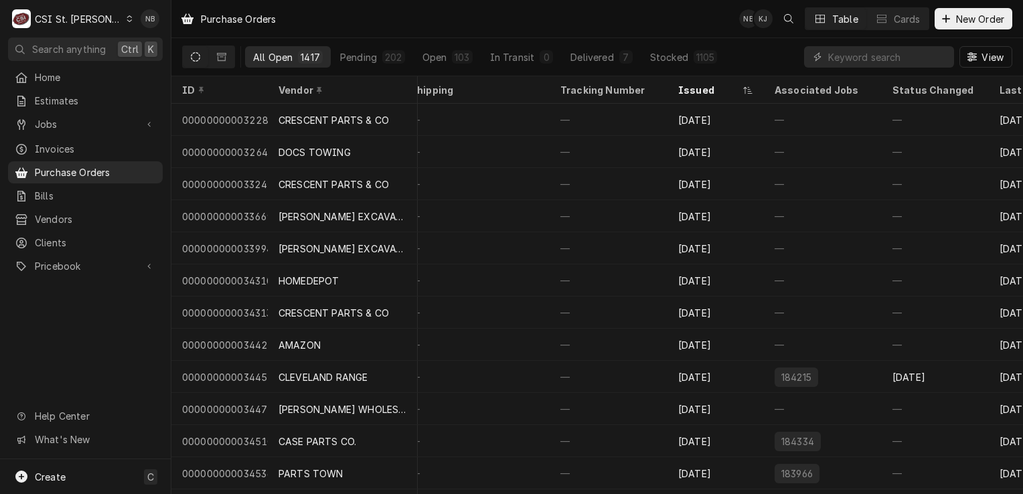
scroll to position [0, 526]
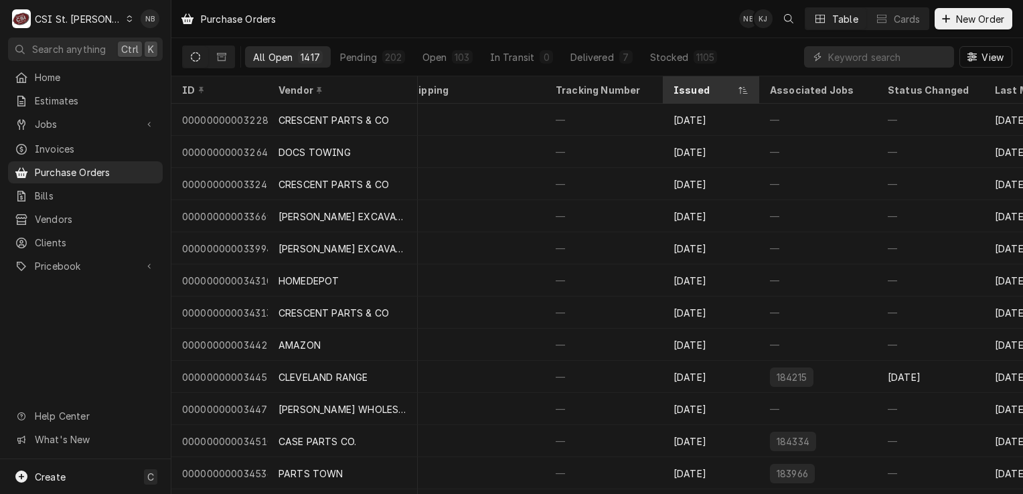
click at [699, 94] on div "Issued" at bounding box center [704, 90] width 62 height 14
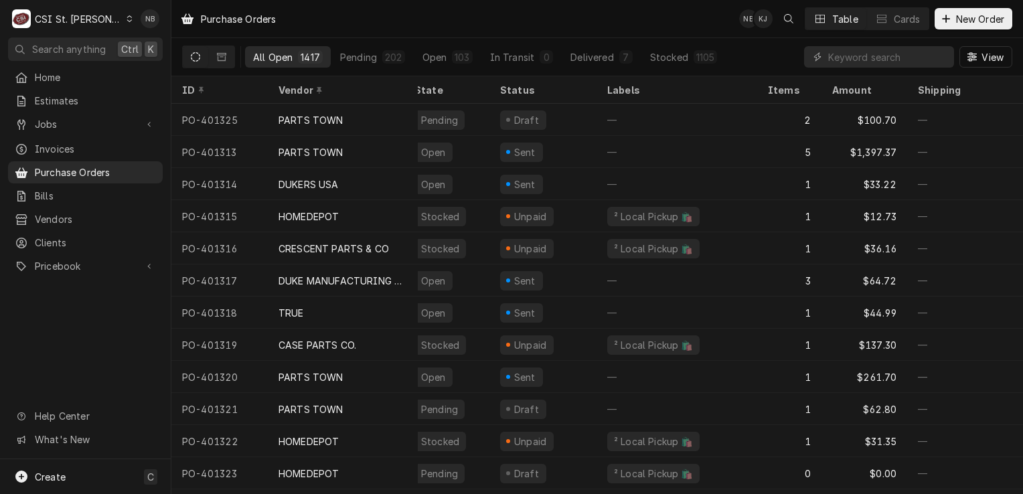
scroll to position [0, 0]
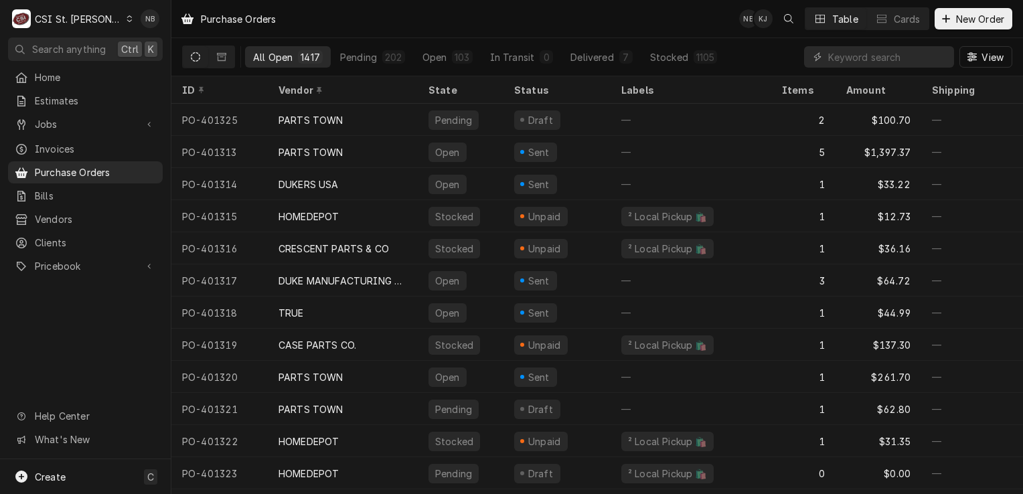
click at [88, 19] on div "CSI St. [PERSON_NAME]" at bounding box center [78, 19] width 87 height 14
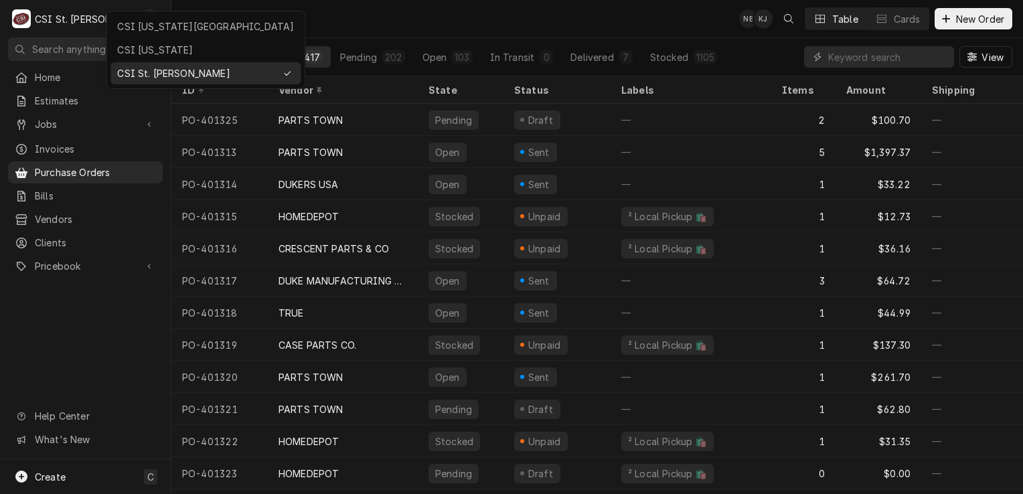
click at [617, 25] on html "C CSI St. Louis NB Search anything Ctrl K Home Estimates Jobs Jobs Job Series I…" at bounding box center [511, 247] width 1023 height 494
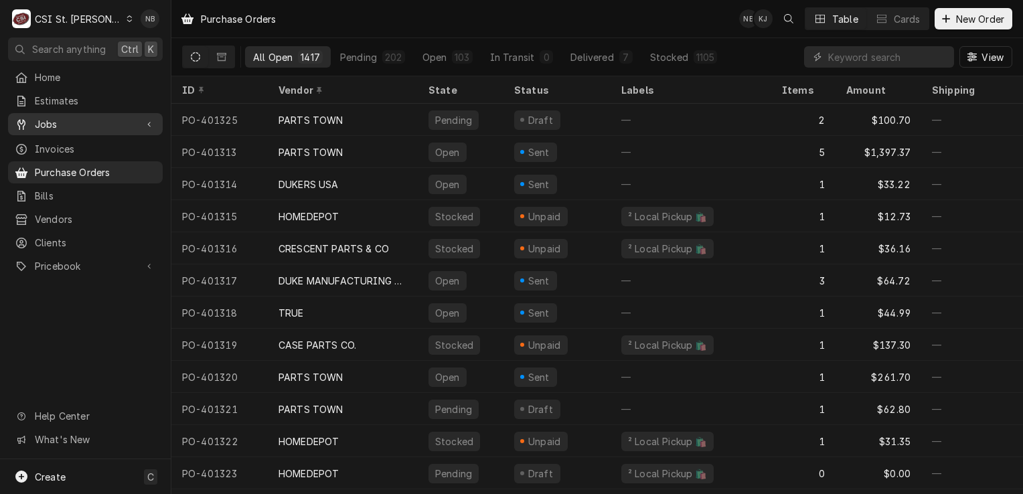
click at [90, 122] on span "Jobs" at bounding box center [85, 124] width 101 height 14
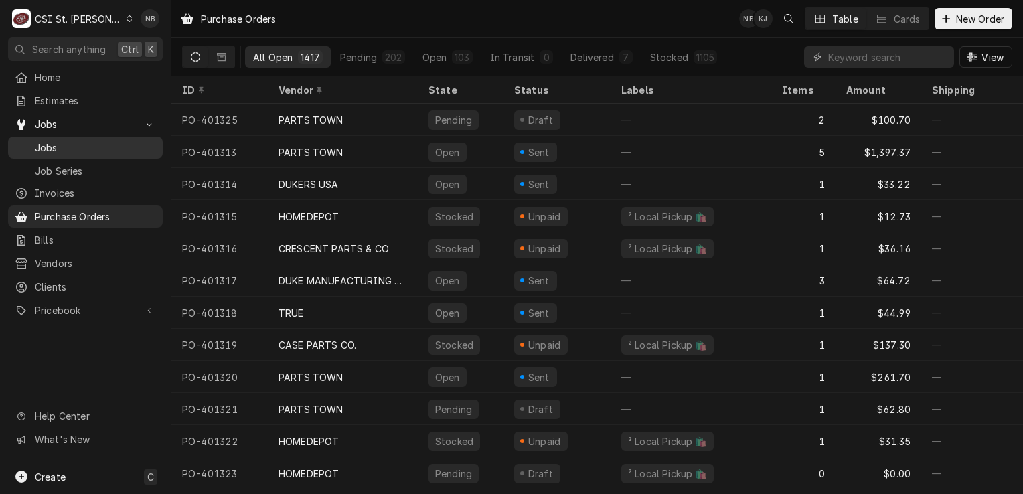
click at [88, 143] on span "Jobs" at bounding box center [95, 148] width 121 height 14
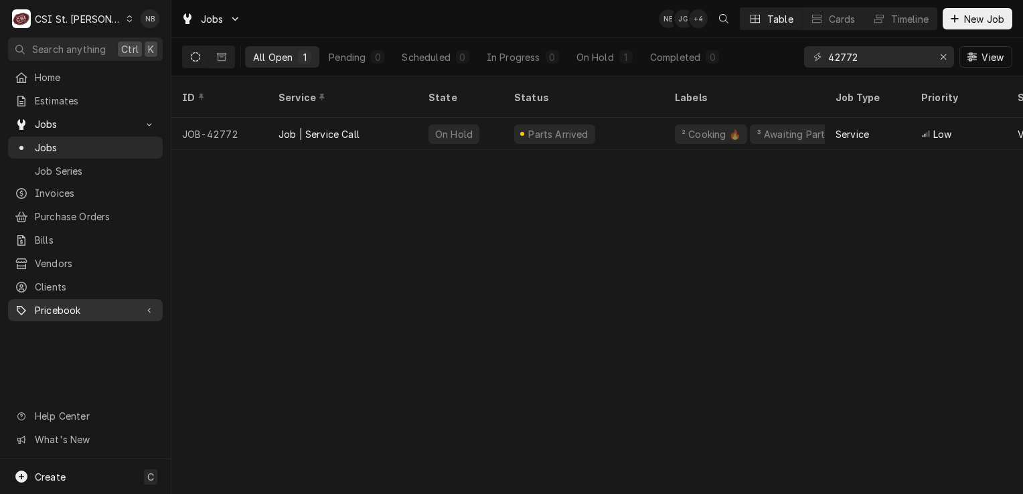
click at [94, 312] on link "Pricebook" at bounding box center [85, 310] width 155 height 22
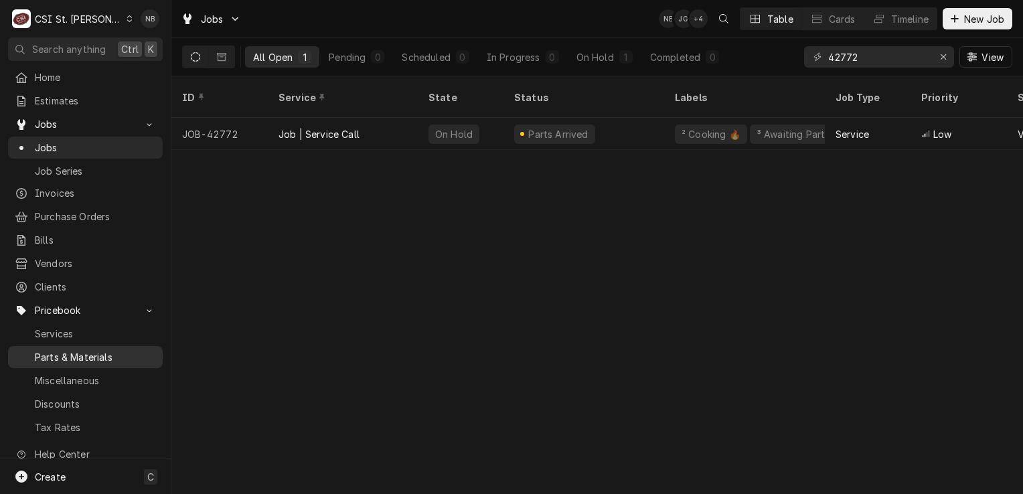
click at [80, 353] on span "Parts & Materials" at bounding box center [95, 357] width 121 height 14
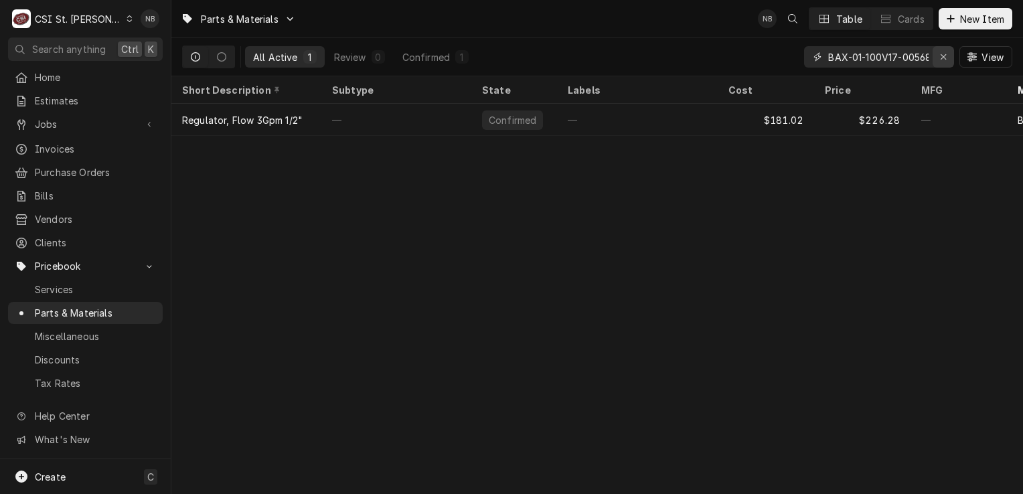
click at [938, 57] on div "Erase input" at bounding box center [942, 56] width 13 height 13
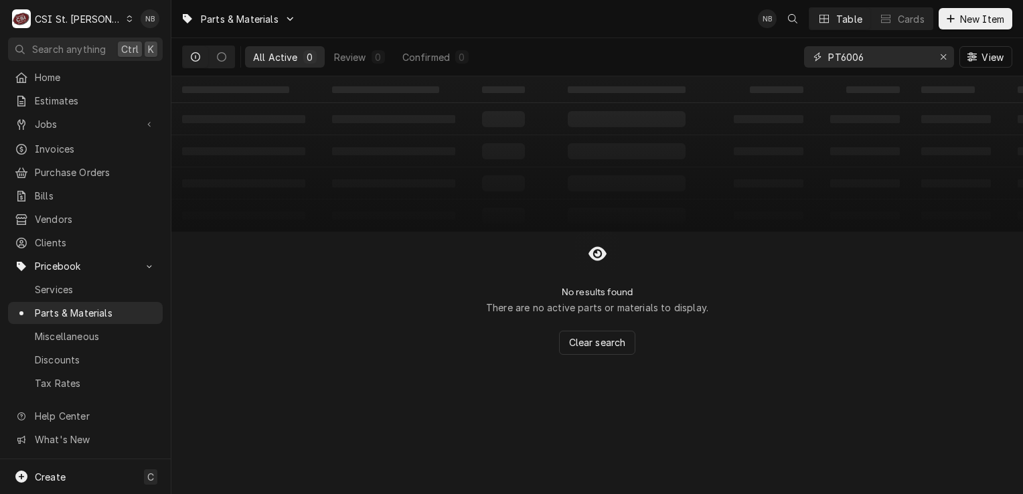
click at [841, 56] on input "PT6006" at bounding box center [878, 56] width 100 height 21
click at [831, 58] on input "PT60068301" at bounding box center [878, 56] width 100 height 21
drag, startPoint x: 846, startPoint y: 53, endPoint x: 784, endPoint y: 56, distance: 61.7
click at [784, 56] on div "All Active 0 Review 0 Confirmed 0 PIT60068301 View" at bounding box center [597, 56] width 830 height 37
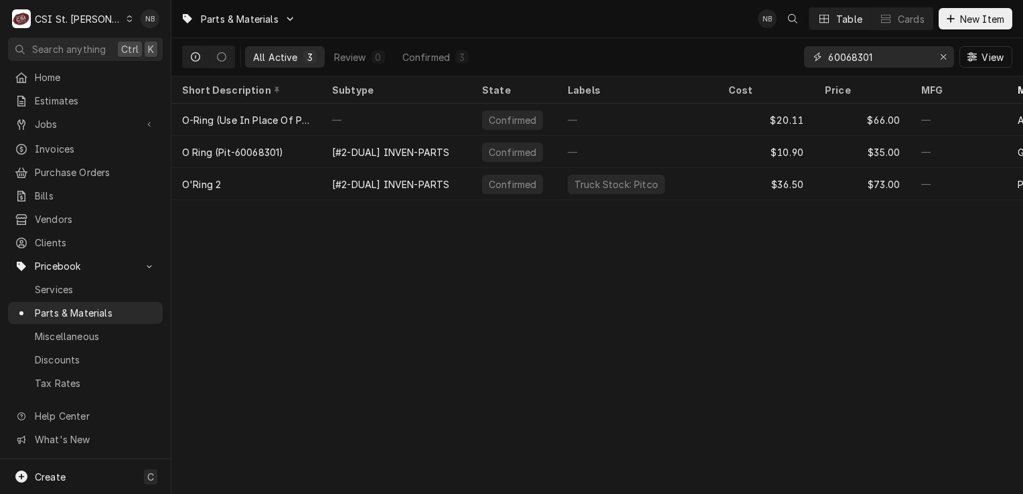
type input "60068301"
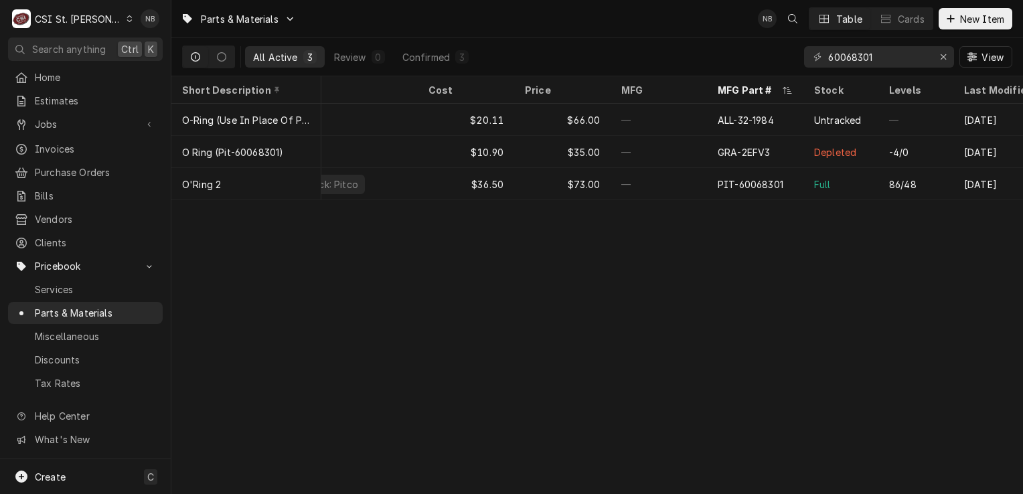
scroll to position [0, 308]
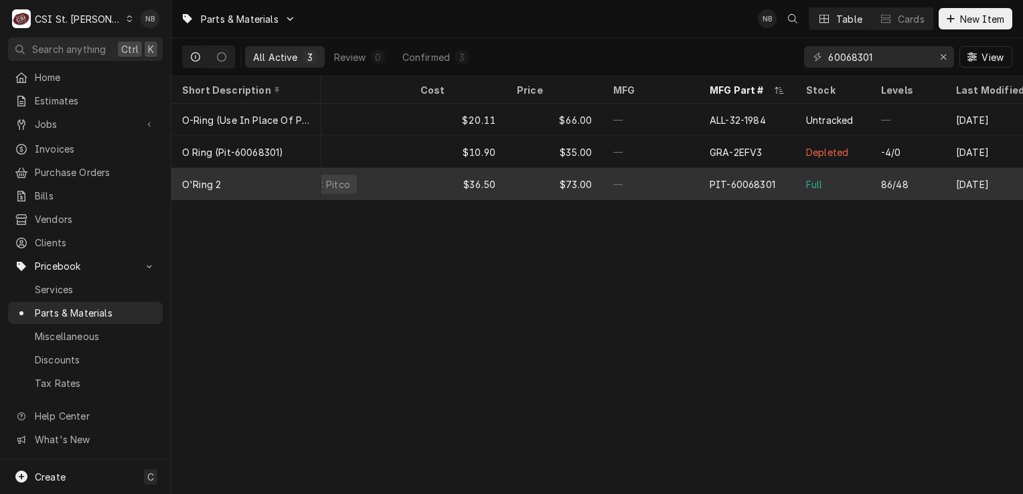
click at [750, 191] on div "PIT-60068301" at bounding box center [747, 184] width 96 height 32
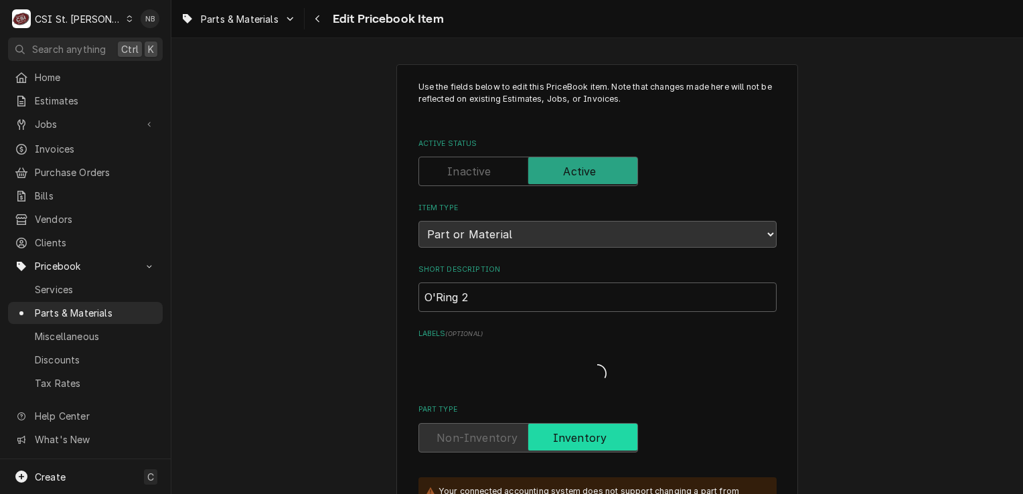
type textarea "x"
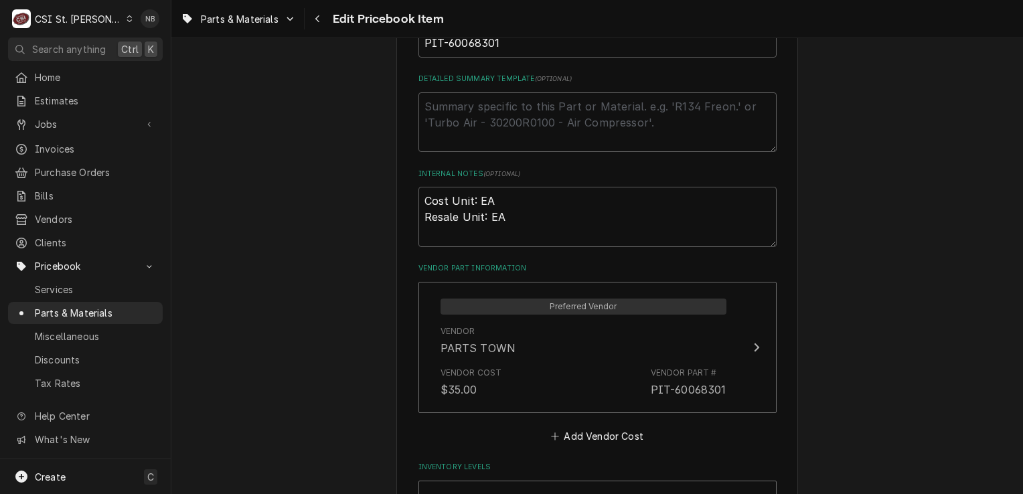
scroll to position [870, 0]
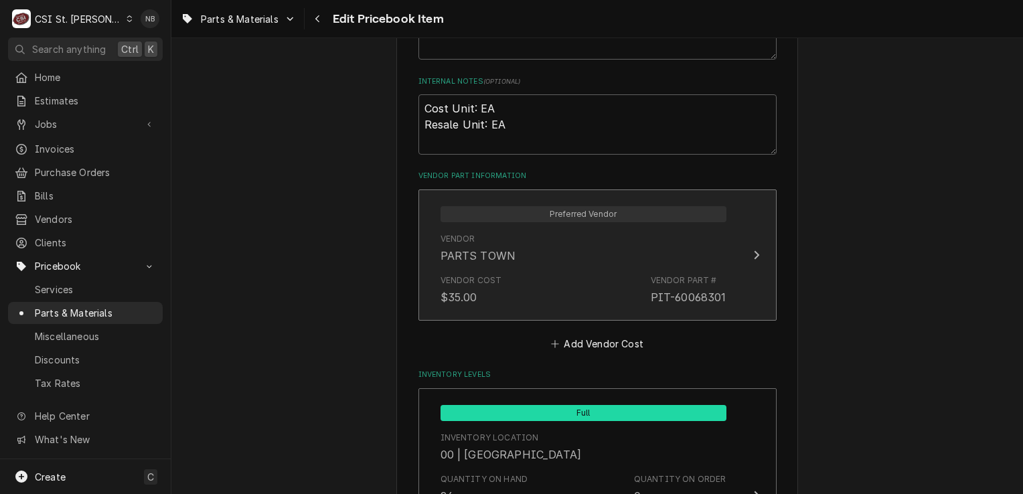
click at [556, 302] on div "Vendor Cost $35.00 Vendor Part # PIT-60068301" at bounding box center [583, 290] width 286 height 42
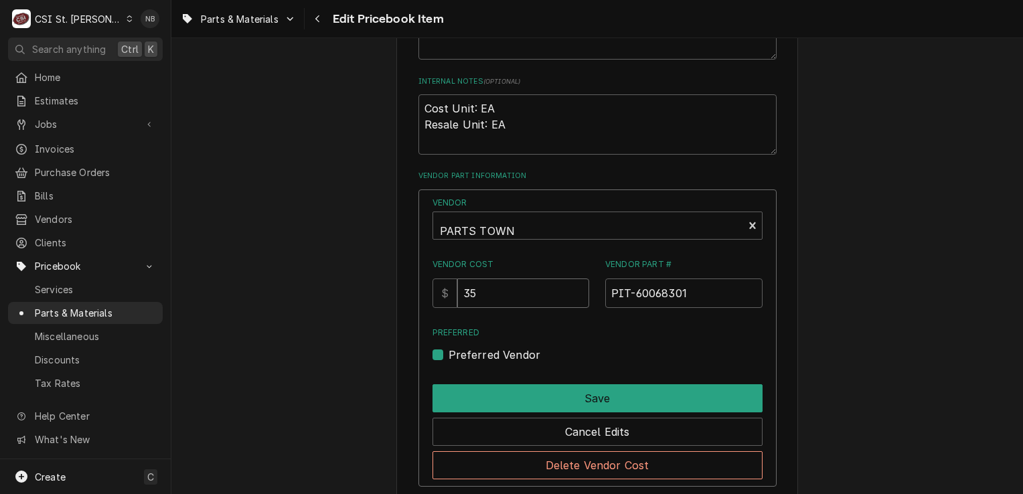
drag, startPoint x: 527, startPoint y: 294, endPoint x: 341, endPoint y: 261, distance: 189.0
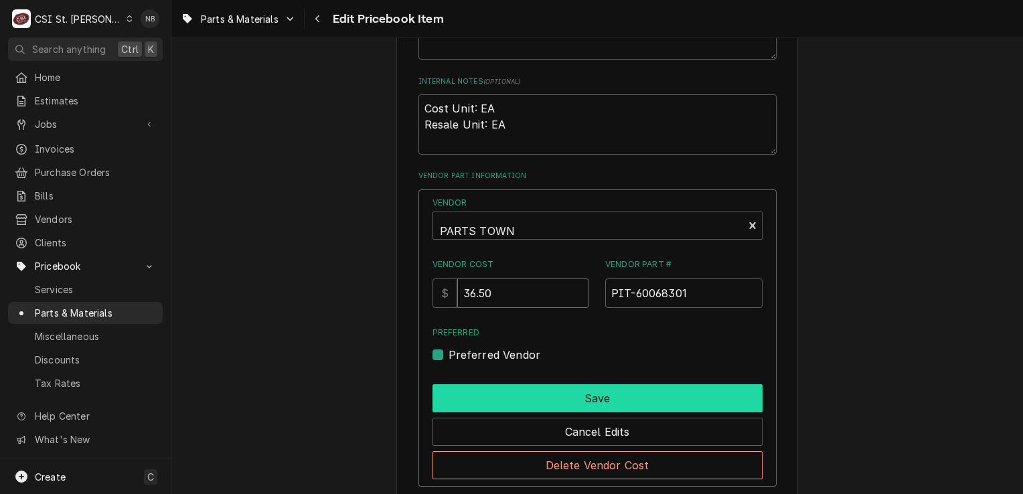
type input "36.50"
click at [650, 399] on button "Save" at bounding box center [597, 398] width 330 height 28
type textarea "x"
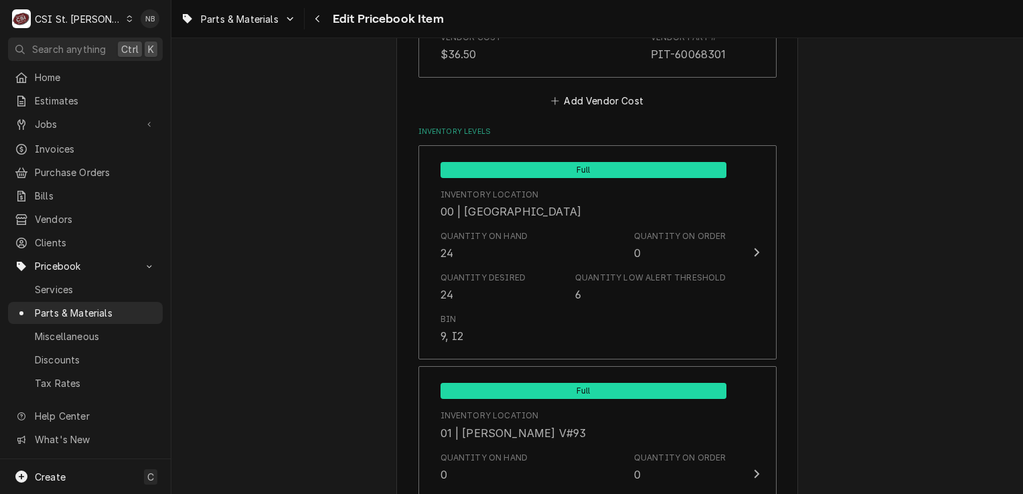
scroll to position [1205, 0]
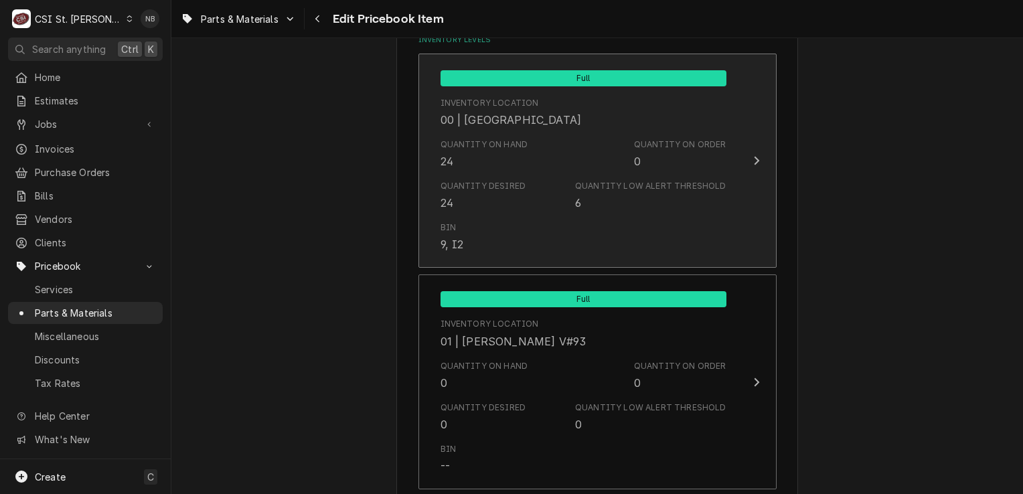
click at [596, 218] on div "Bin 9, I2" at bounding box center [583, 237] width 286 height 42
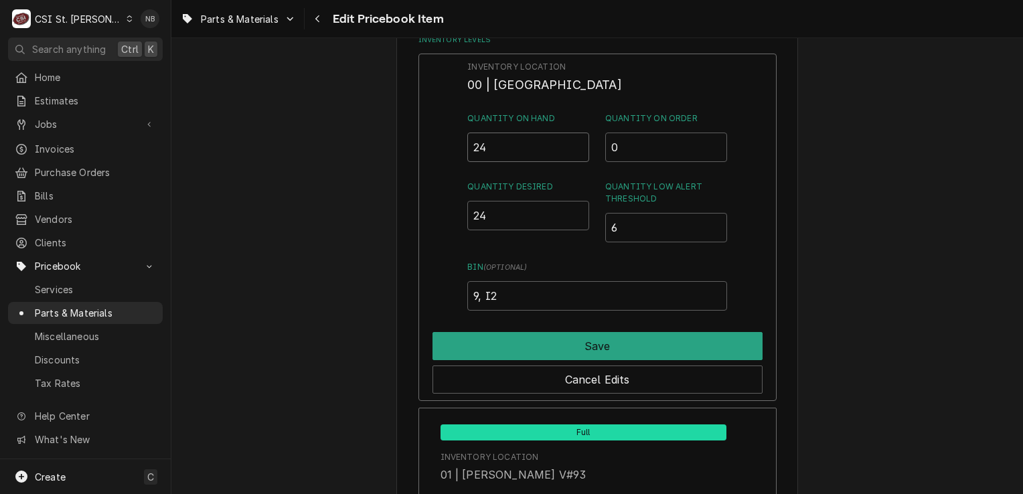
drag, startPoint x: 519, startPoint y: 143, endPoint x: 308, endPoint y: 144, distance: 211.5
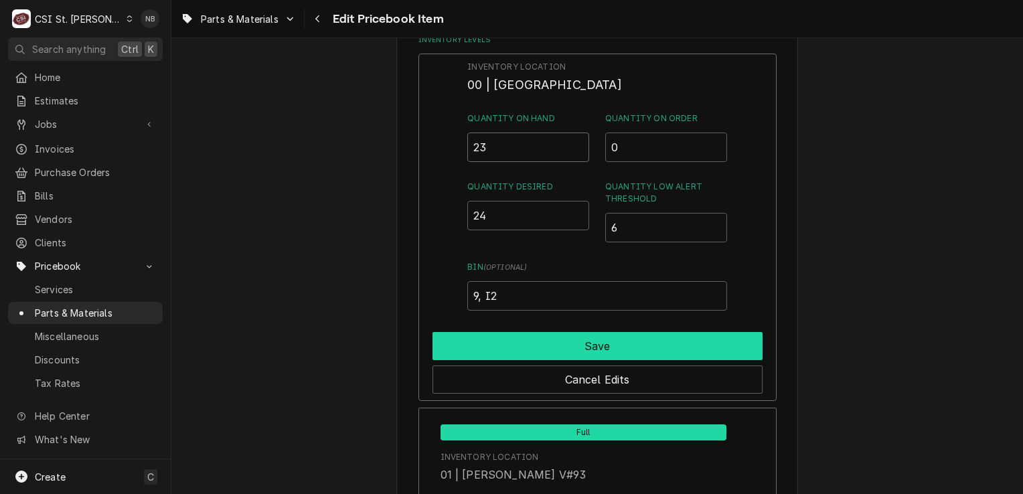
type input "23"
click at [576, 340] on button "Save" at bounding box center [597, 346] width 330 height 28
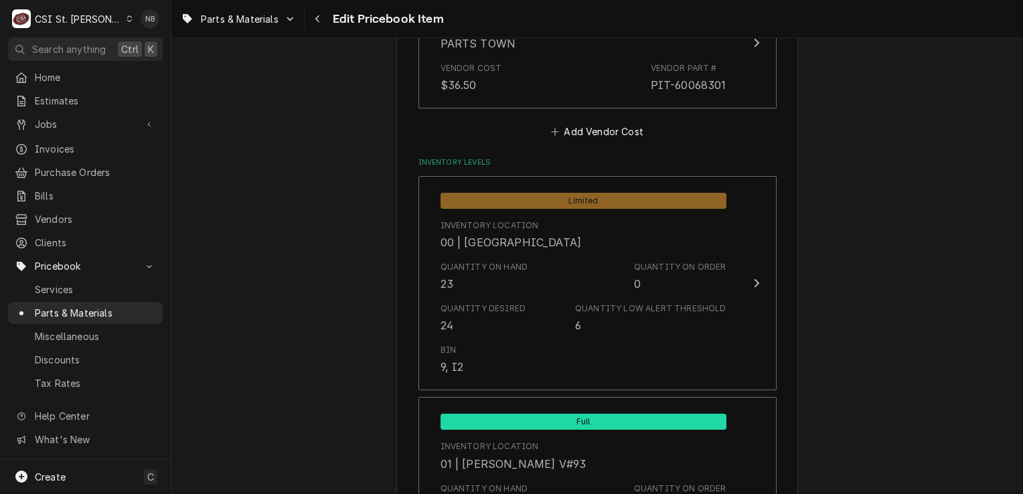
scroll to position [1071, 0]
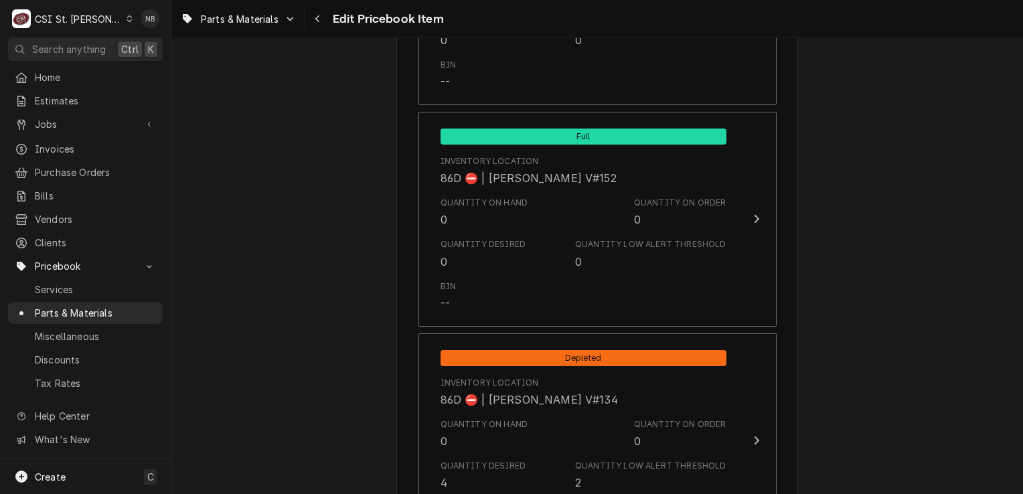
scroll to position [11435, 0]
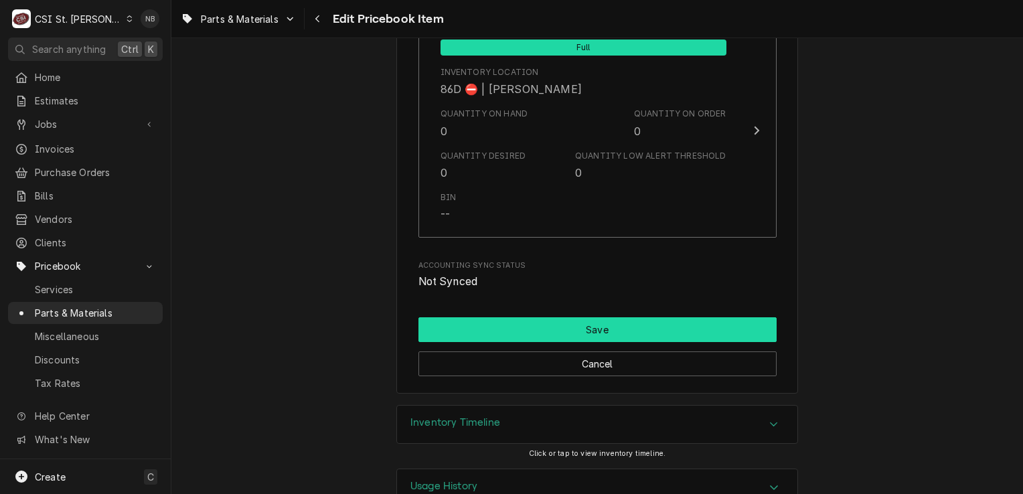
click at [574, 317] on button "Save" at bounding box center [597, 329] width 358 height 25
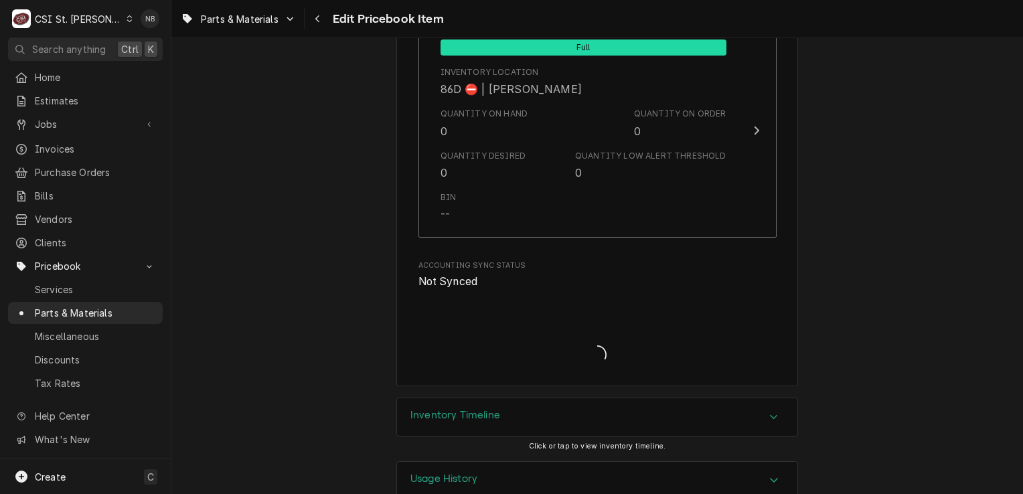
scroll to position [11428, 0]
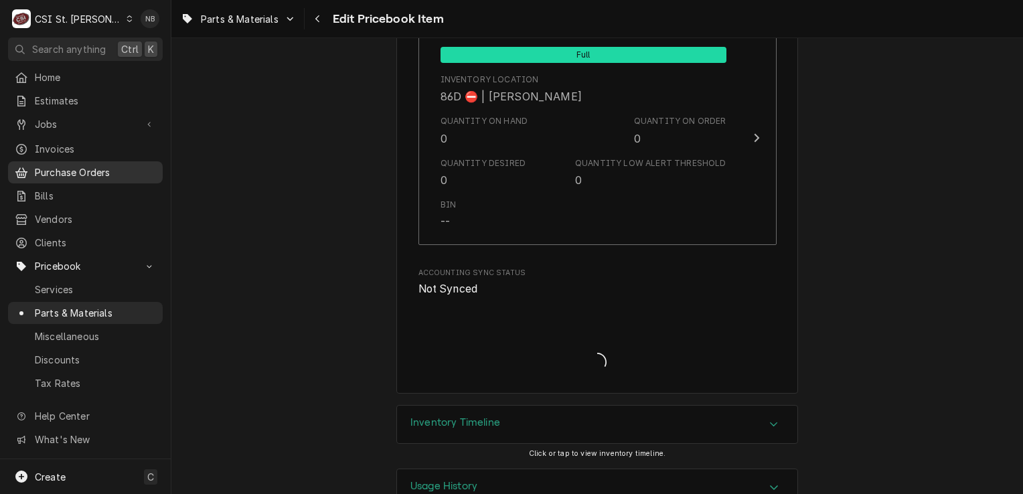
type textarea "x"
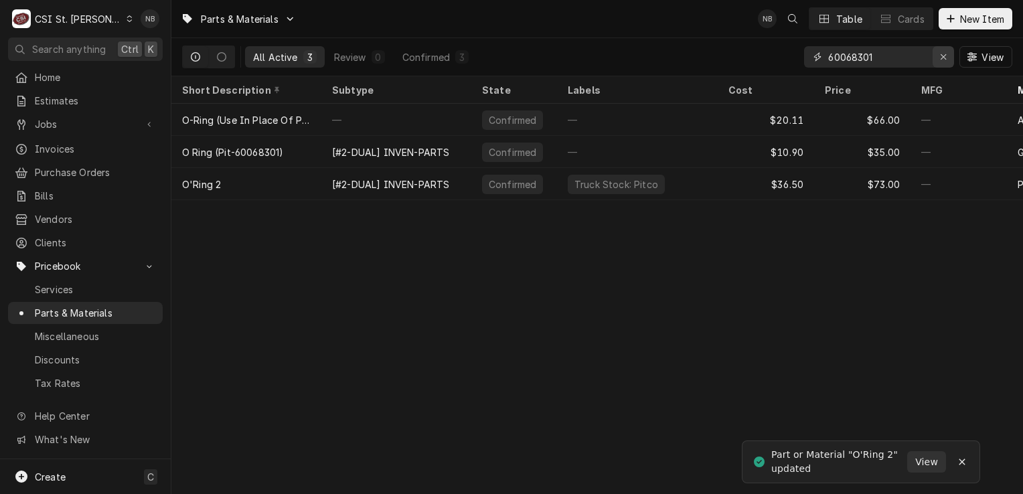
click at [944, 55] on icon "Erase input" at bounding box center [942, 56] width 5 height 5
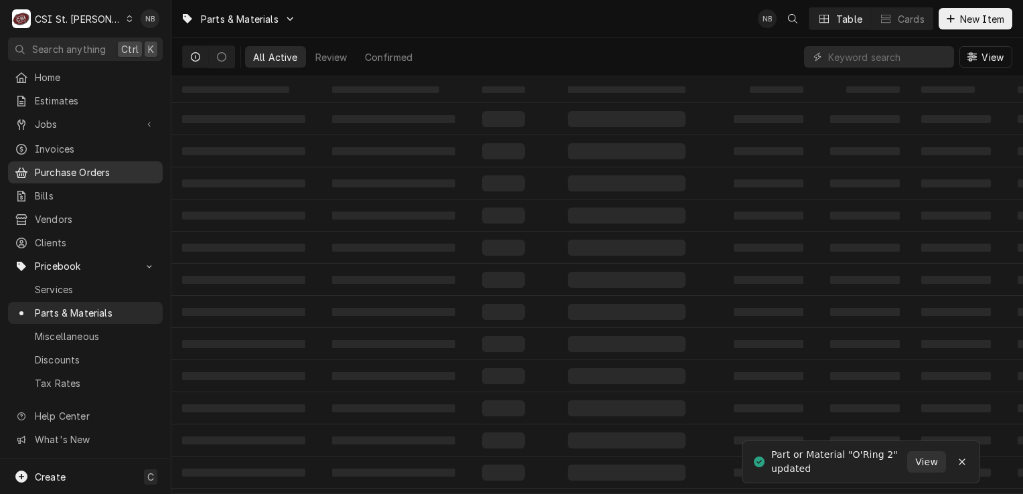
click at [64, 171] on span "Purchase Orders" at bounding box center [95, 172] width 121 height 14
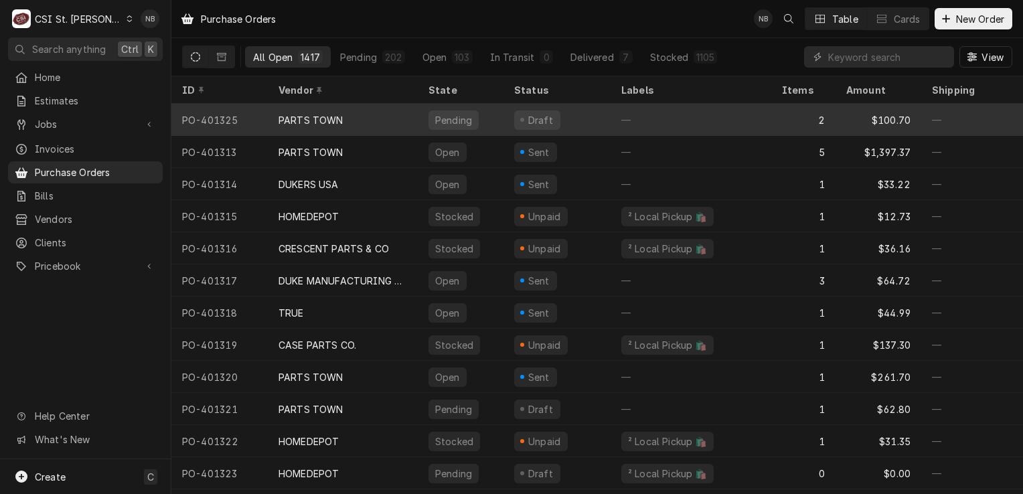
click at [398, 117] on div "PARTS TOWN" at bounding box center [343, 120] width 150 height 32
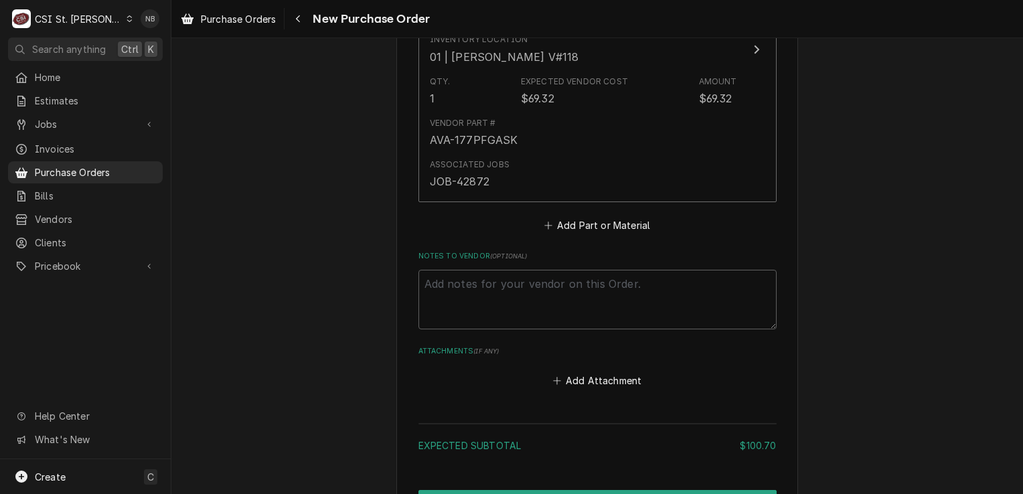
scroll to position [1071, 0]
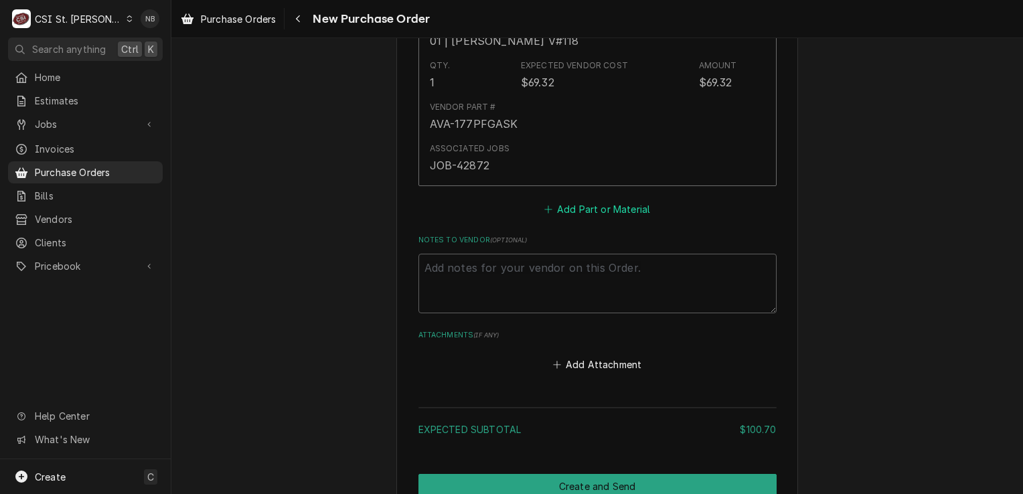
click at [588, 205] on button "Add Part or Material" at bounding box center [597, 209] width 110 height 19
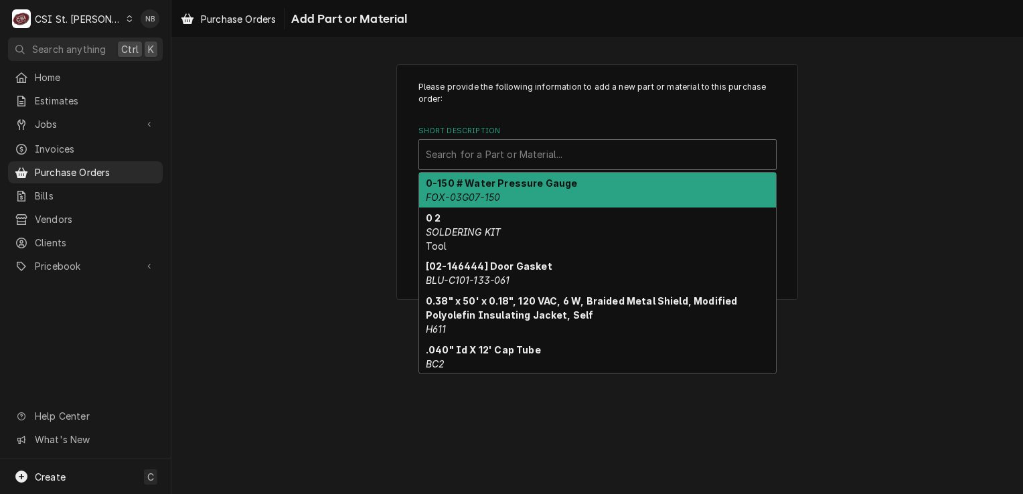
click at [529, 159] on div "Short Description" at bounding box center [597, 155] width 343 height 24
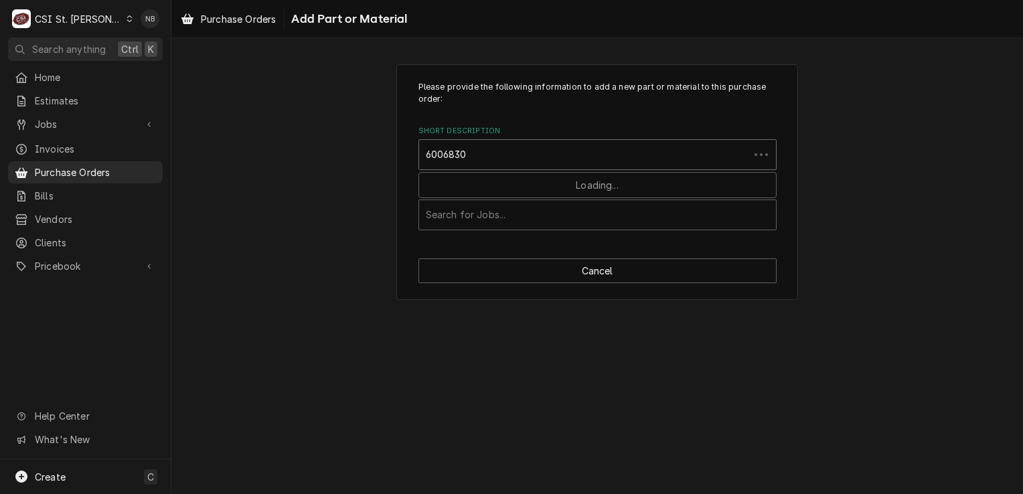
type input "60068301"
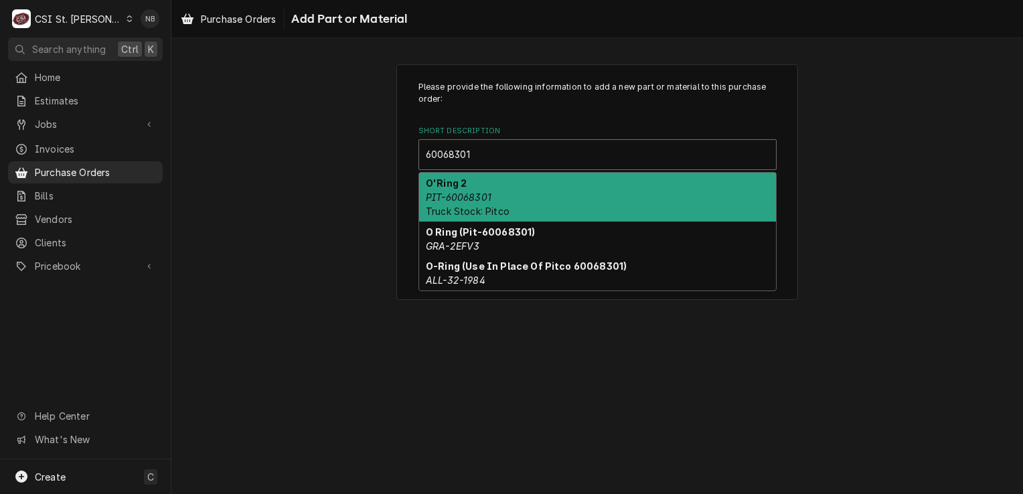
click at [534, 190] on div "O'Ring 2 PIT-60068301 Truck Stock: Pitco" at bounding box center [597, 197] width 357 height 49
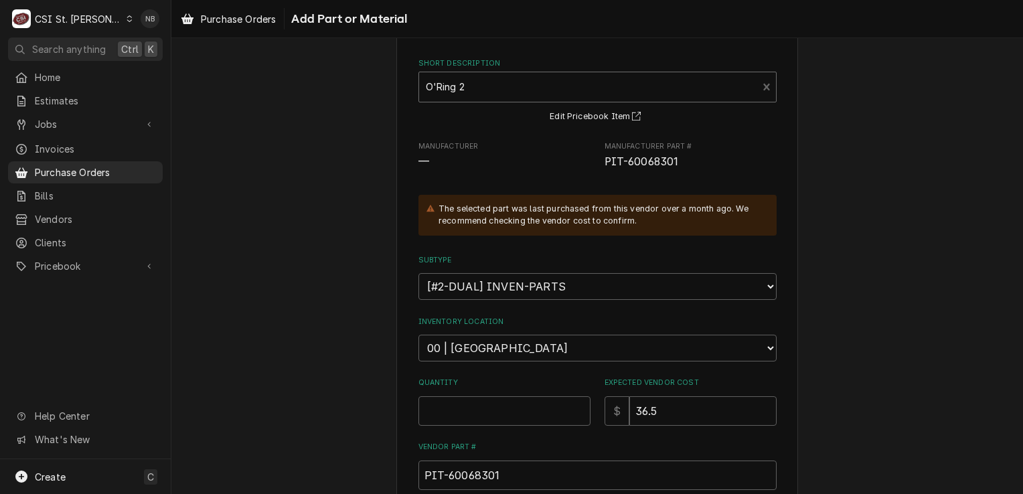
scroll to position [134, 0]
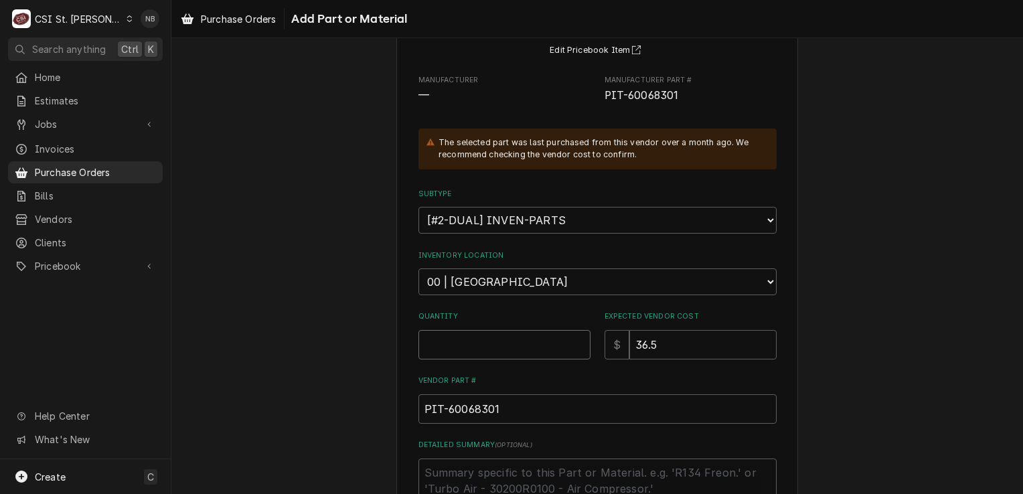
click at [492, 337] on input "Quantity" at bounding box center [504, 344] width 172 height 29
type textarea "x"
type input "4"
type textarea "x"
type input "40"
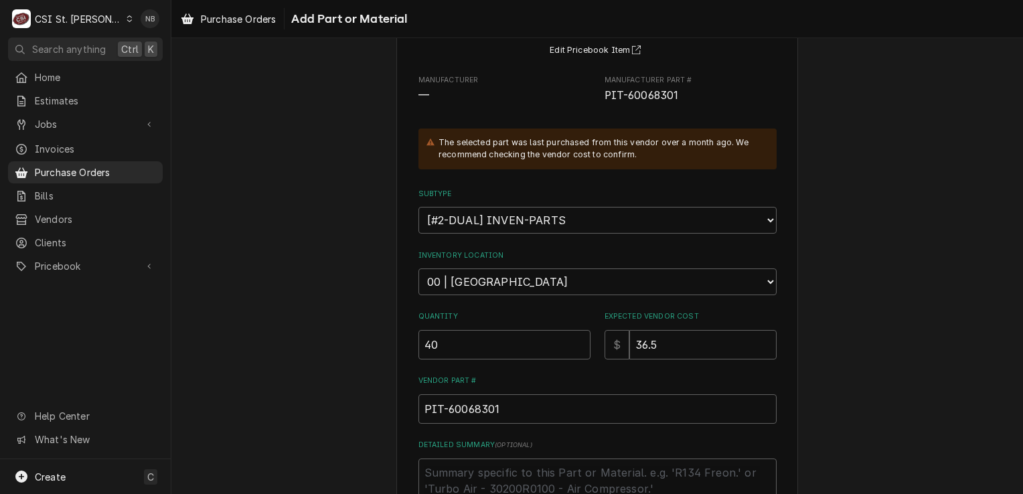
click at [882, 291] on div "Please provide the following information to add a new part or material to this …" at bounding box center [596, 289] width 851 height 742
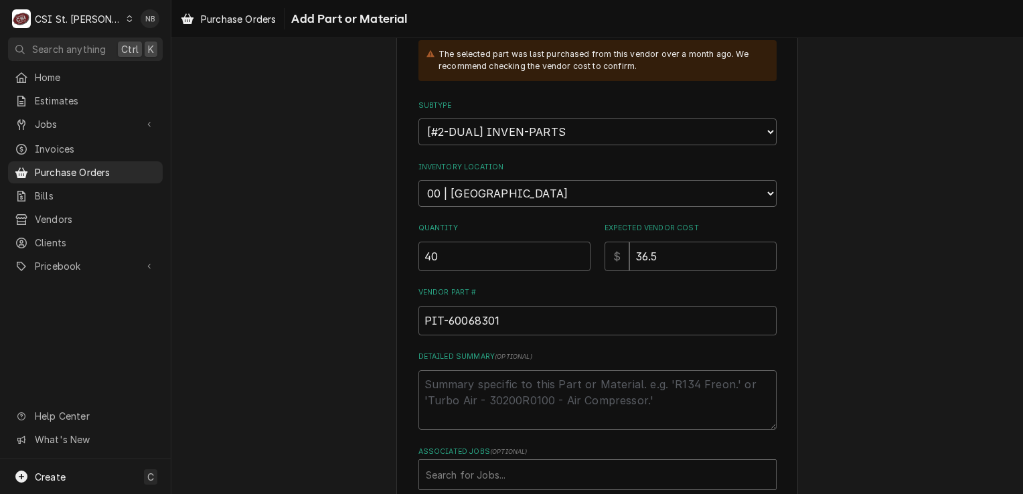
scroll to position [297, 0]
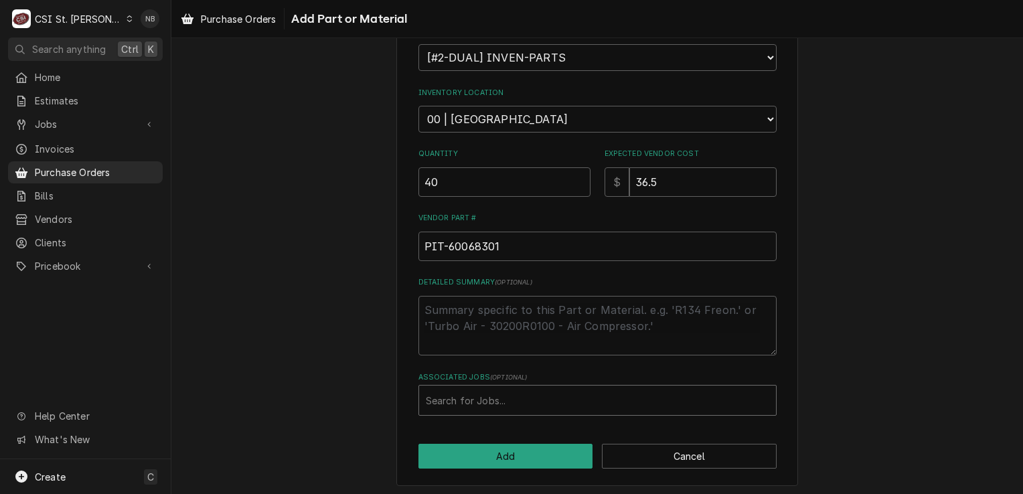
click at [556, 395] on div "Associated Jobs" at bounding box center [597, 400] width 343 height 24
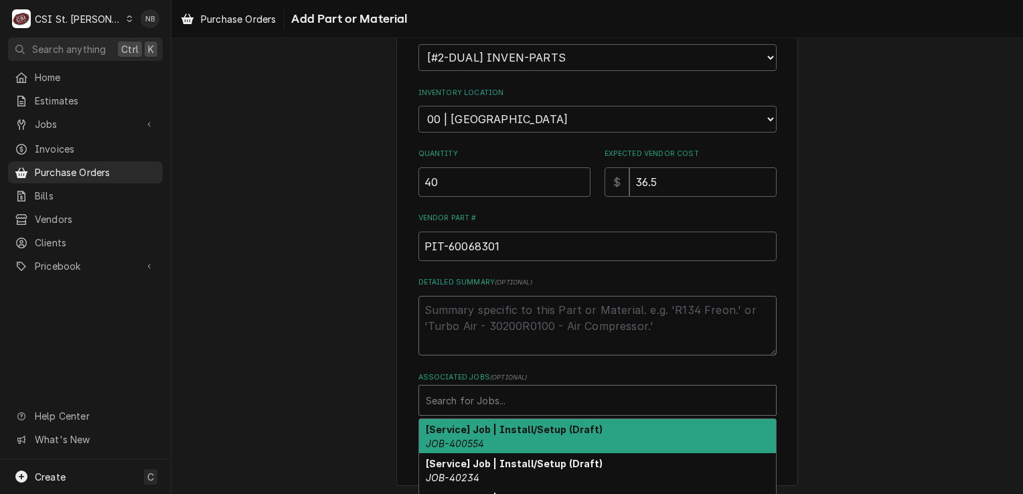
click at [624, 315] on textarea "Detailed Summary ( optional )" at bounding box center [597, 326] width 358 height 60
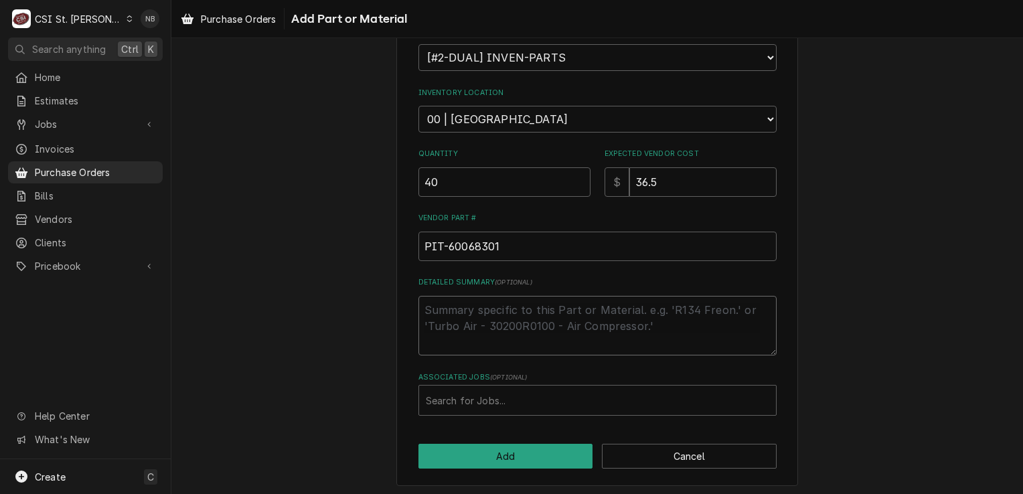
type textarea "x"
type textarea "F"
type textarea "x"
type textarea "Fo"
type textarea "x"
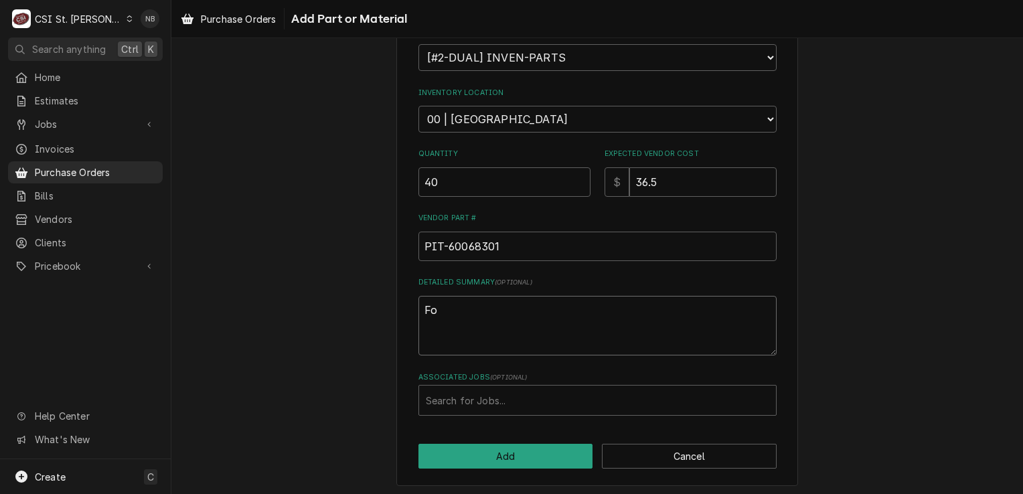
type textarea "For"
type textarea "x"
type textarea "For"
type textarea "x"
type textarea "For R"
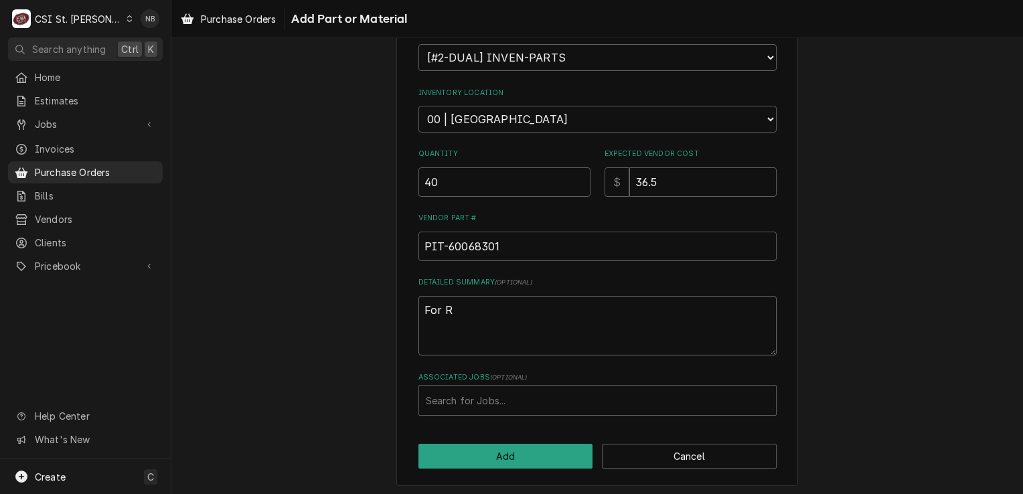
type textarea "x"
type textarea "For Ra"
type textarea "x"
type textarea "For Rai"
type textarea "x"
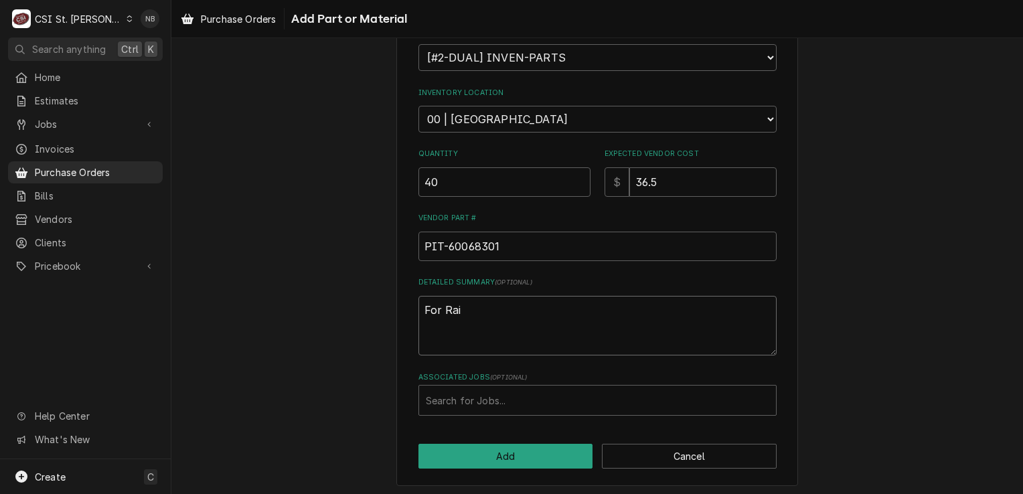
type textarea "For Rain"
type textarea "x"
type textarea "For Rainc"
type textarea "x"
type textarea "For Rain"
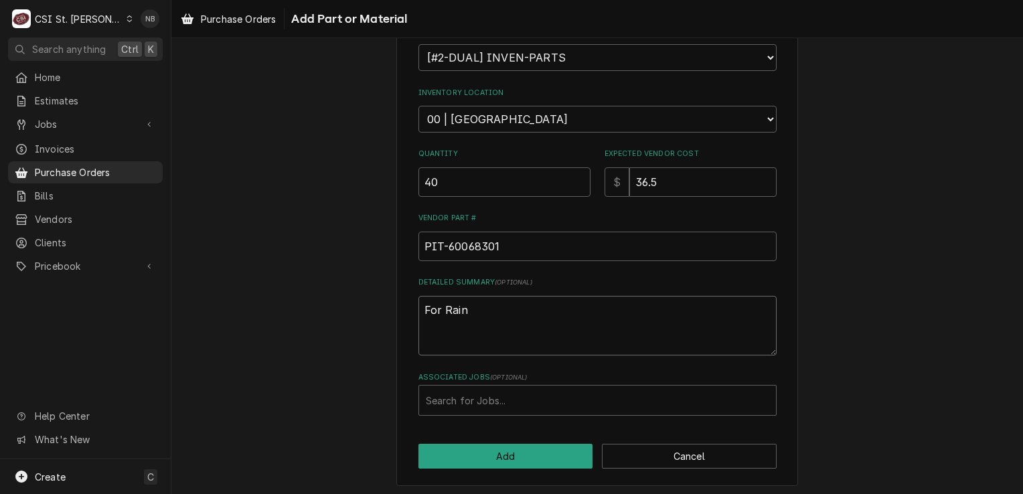
type textarea "x"
type textarea "For Rai"
type textarea "x"
type textarea "For Raisi"
type textarea "x"
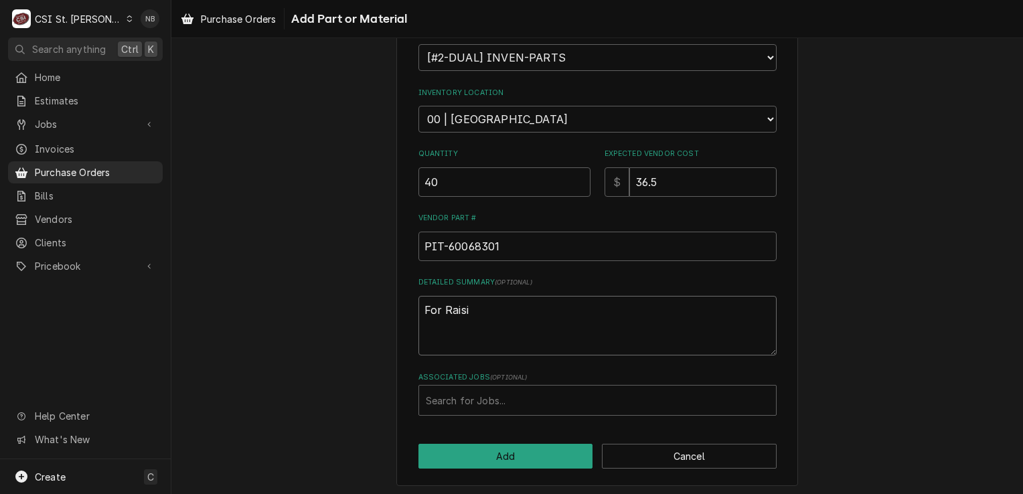
type textarea "For Raisin"
type textarea "x"
type textarea "For Raising"
type textarea "x"
type textarea "For Raising"
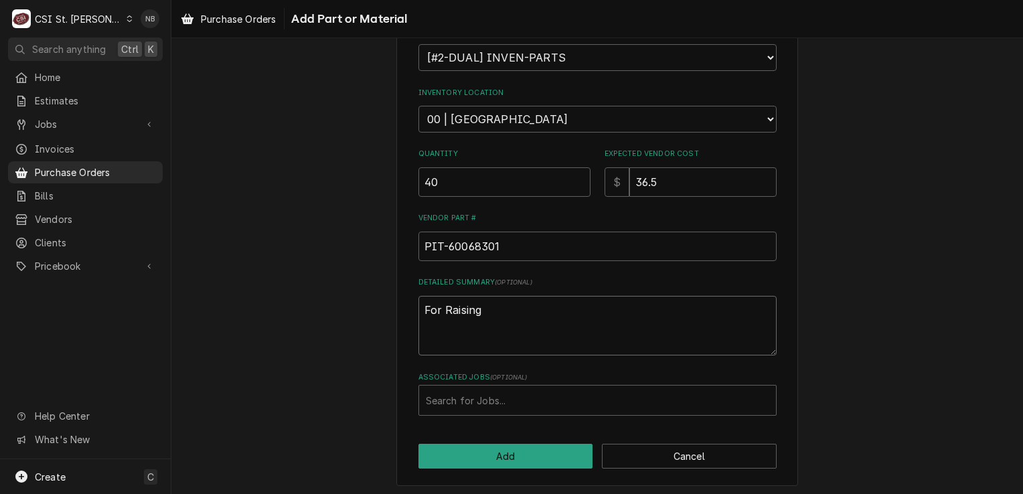
type textarea "x"
type textarea "For Raising C"
type textarea "x"
type textarea "For Raising Ca"
type textarea "x"
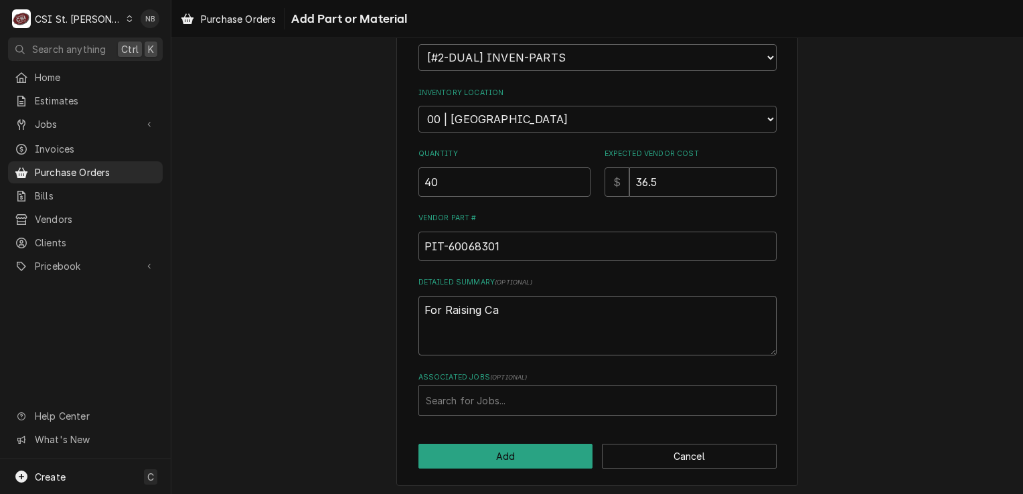
type textarea "For Raising Can"
type textarea "x"
type textarea "For Raising Cane"
type textarea "x"
type textarea "For Raising Cane'"
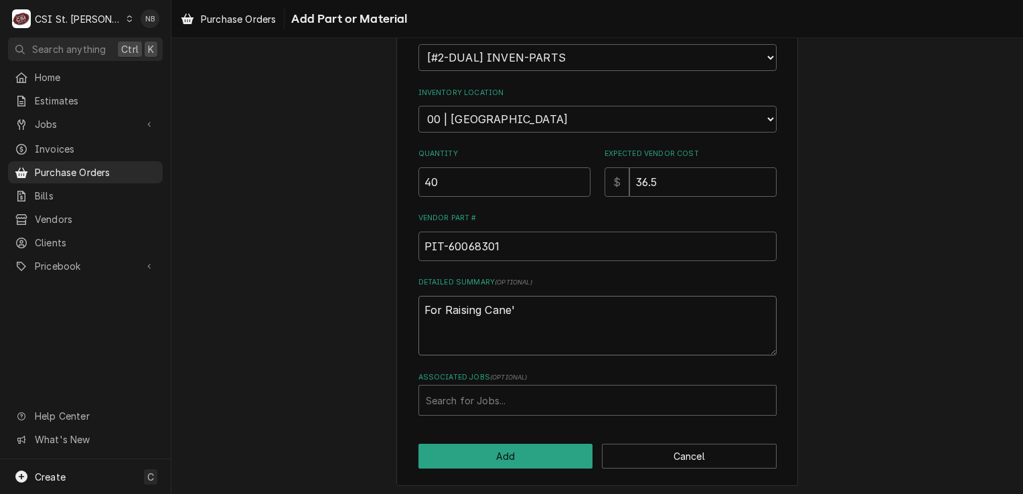
type textarea "x"
type textarea "For Raising Cane's"
type textarea "x"
type textarea "For Raising Cane's"
type textarea "x"
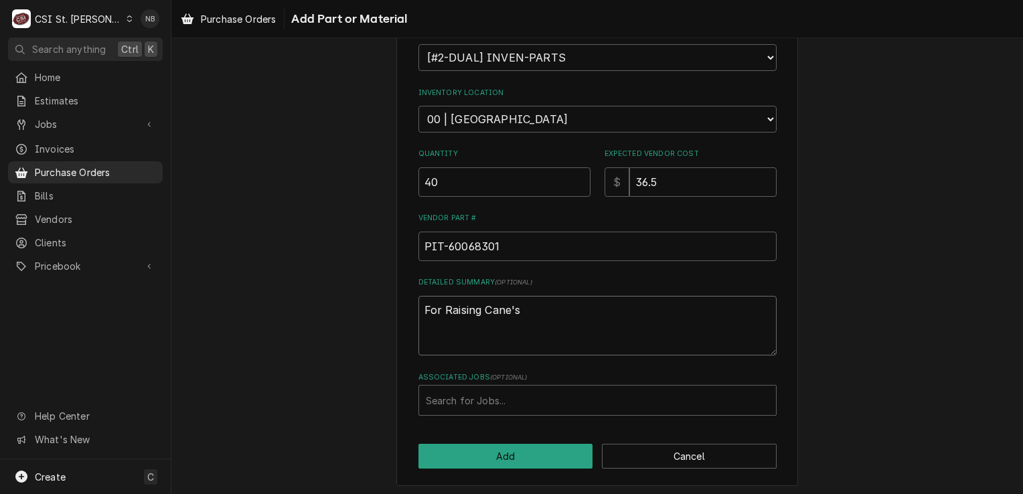
type textarea "For Raising Cane's P"
type textarea "x"
type textarea "For Raising Cane's PM"
type textarea "x"
type textarea "For Raising Cane's PM'"
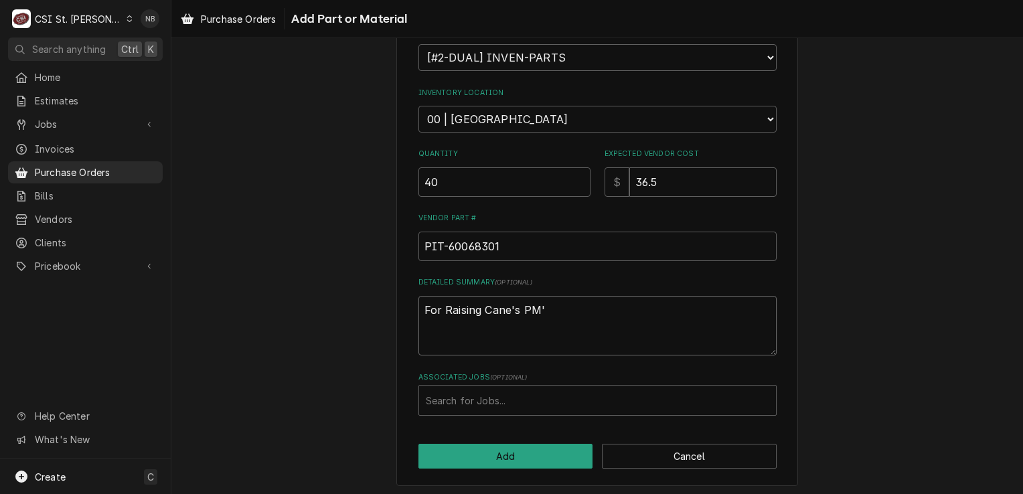
type textarea "x"
type textarea "For Raising Cane's PM's"
click at [812, 291] on div "Please provide the following information to add a new part or material to this …" at bounding box center [596, 127] width 851 height 742
click at [639, 327] on textarea "For Raising Cane's PM's" at bounding box center [597, 326] width 358 height 60
click at [523, 451] on button "Add" at bounding box center [505, 456] width 175 height 25
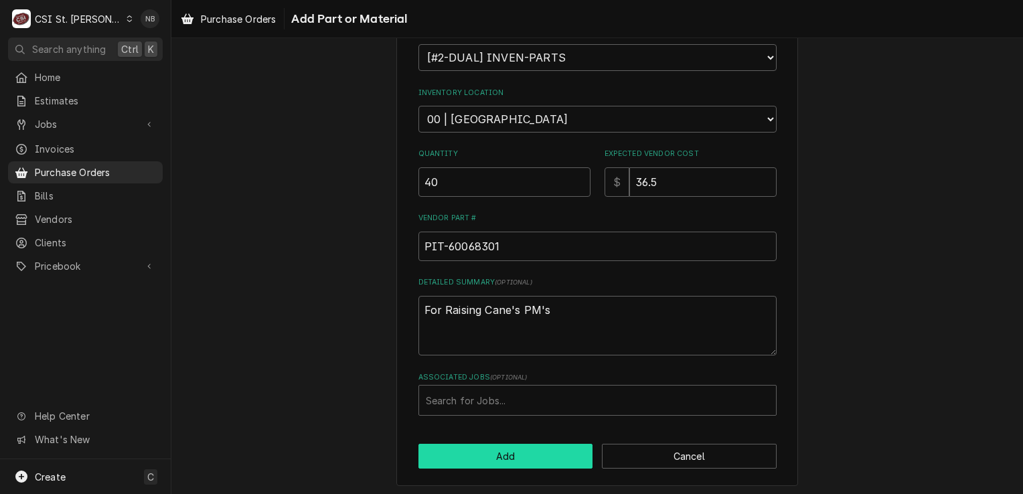
type textarea "x"
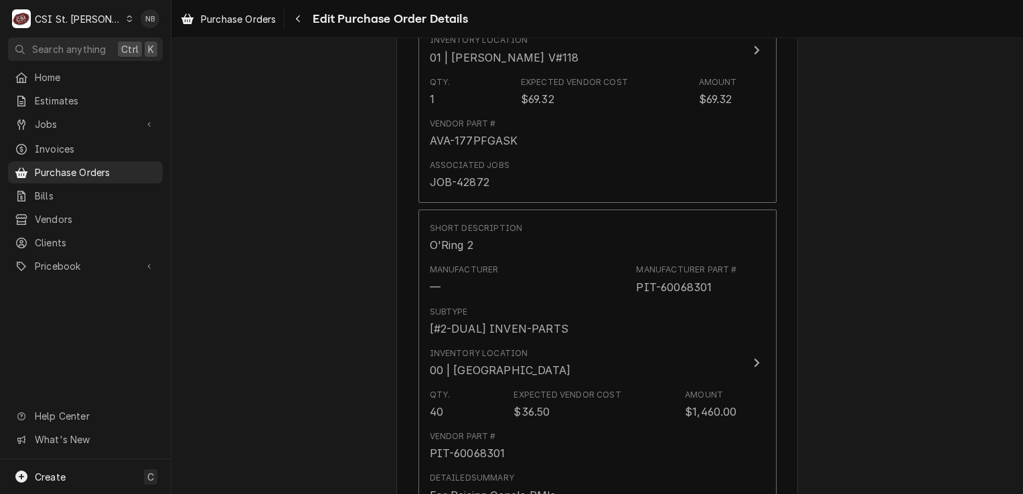
scroll to position [1138, 0]
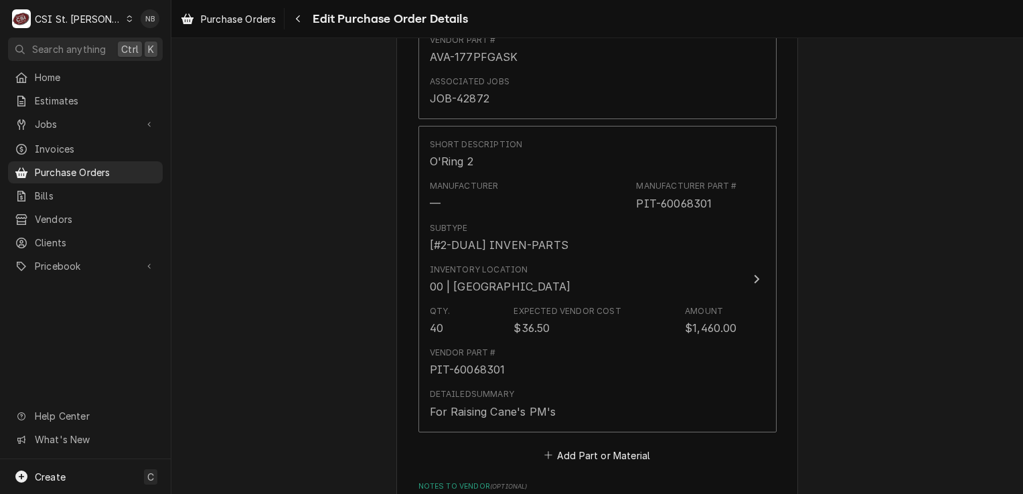
click at [86, 259] on span "Pricebook" at bounding box center [85, 266] width 101 height 14
click at [107, 307] on span "Parts & Materials" at bounding box center [95, 313] width 121 height 14
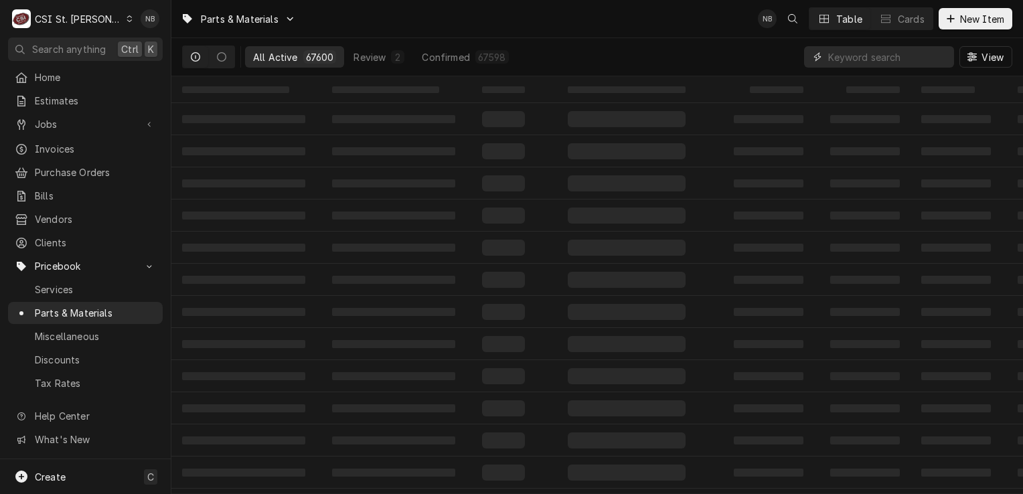
click at [889, 58] on input "Dynamic Content Wrapper" at bounding box center [887, 56] width 119 height 21
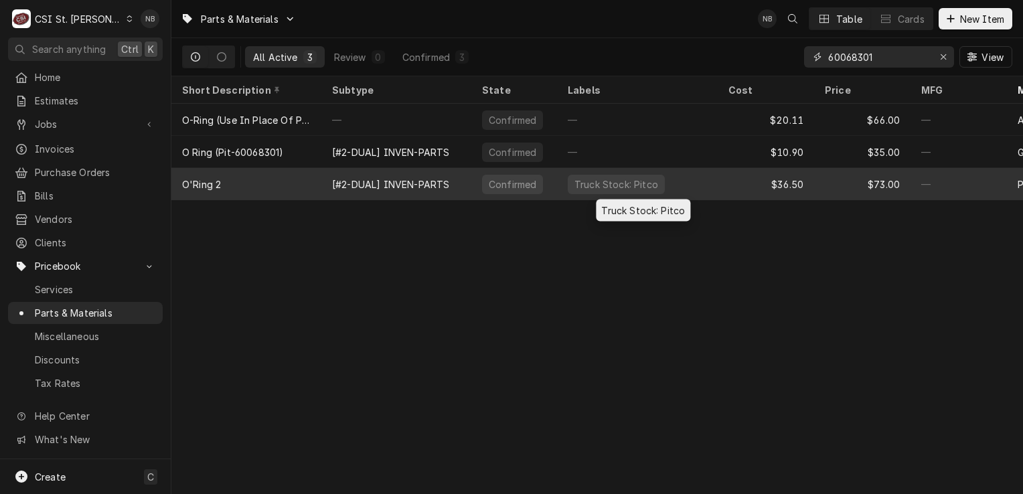
type input "60068301"
click at [702, 179] on div "Truck Stock: Pitco" at bounding box center [637, 184] width 161 height 32
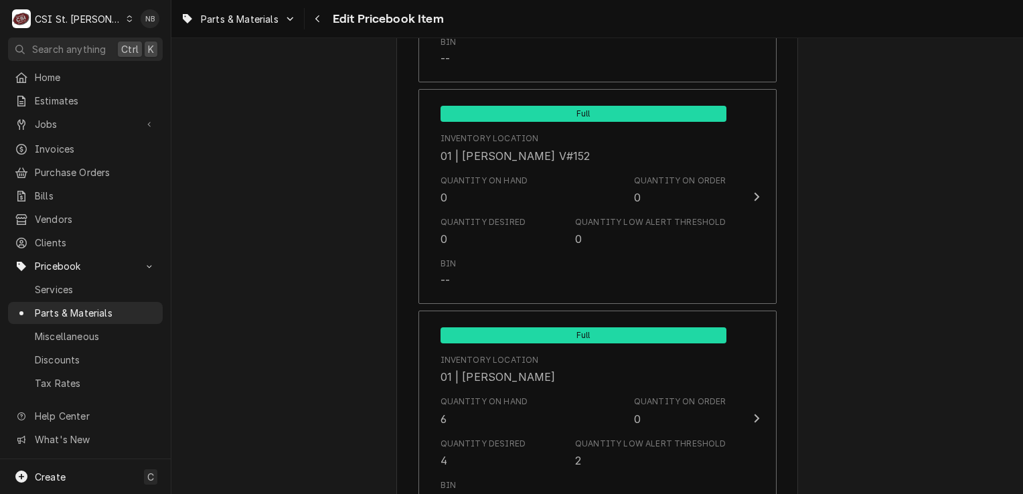
scroll to position [2677, 0]
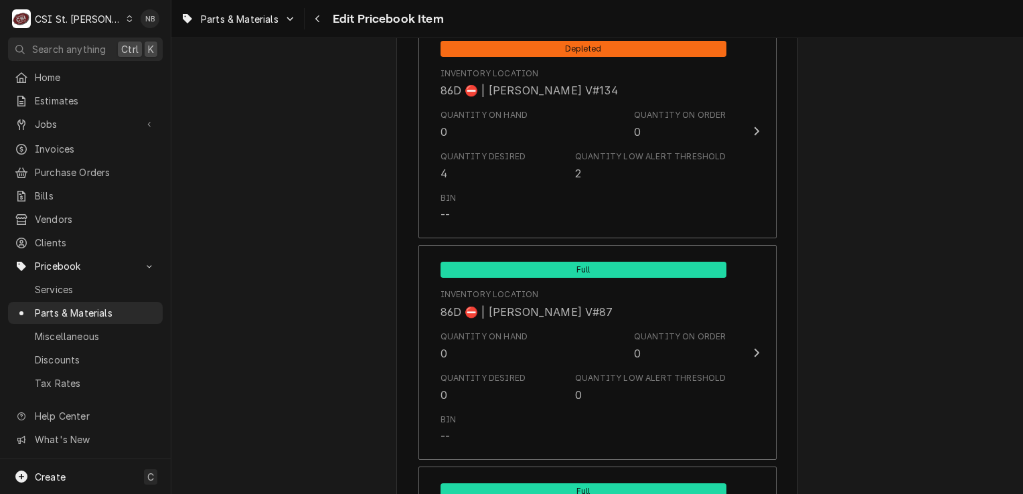
scroll to position [11435, 0]
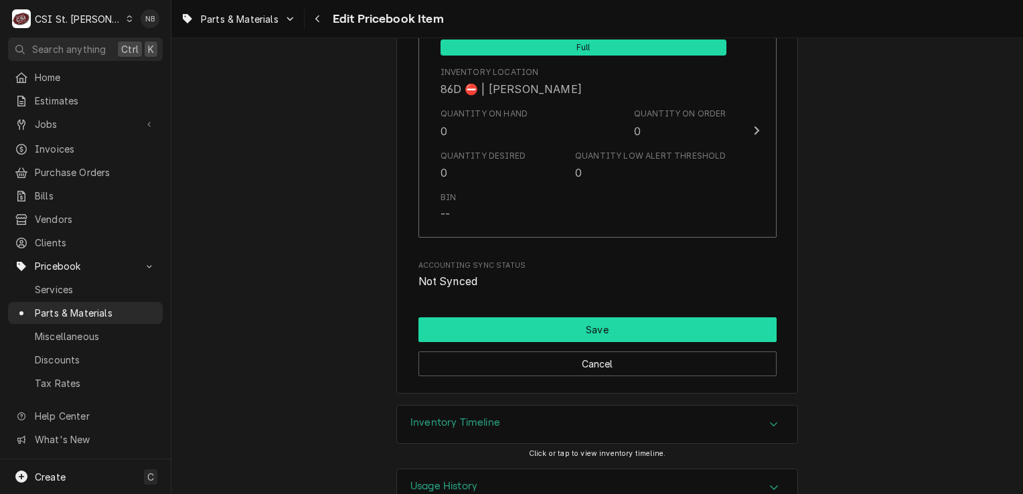
click at [686, 317] on button "Save" at bounding box center [597, 329] width 358 height 25
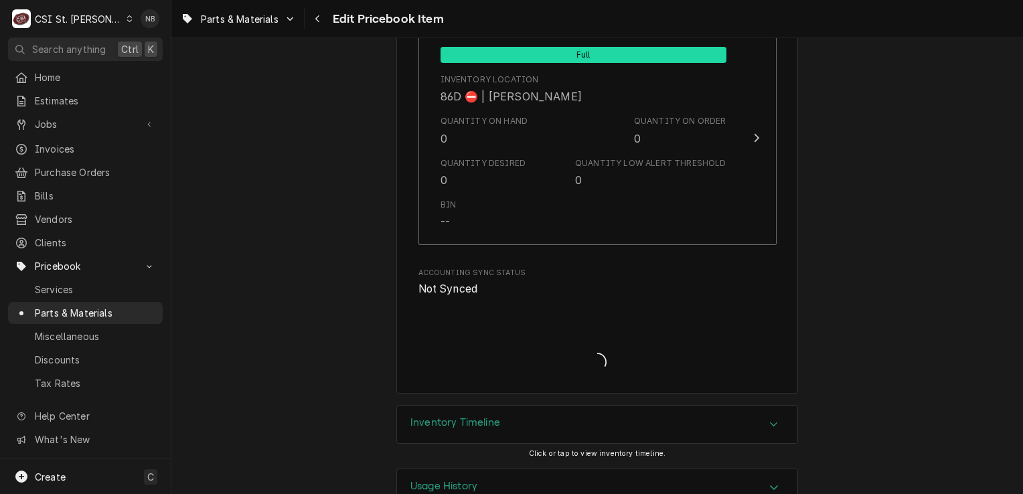
type textarea "x"
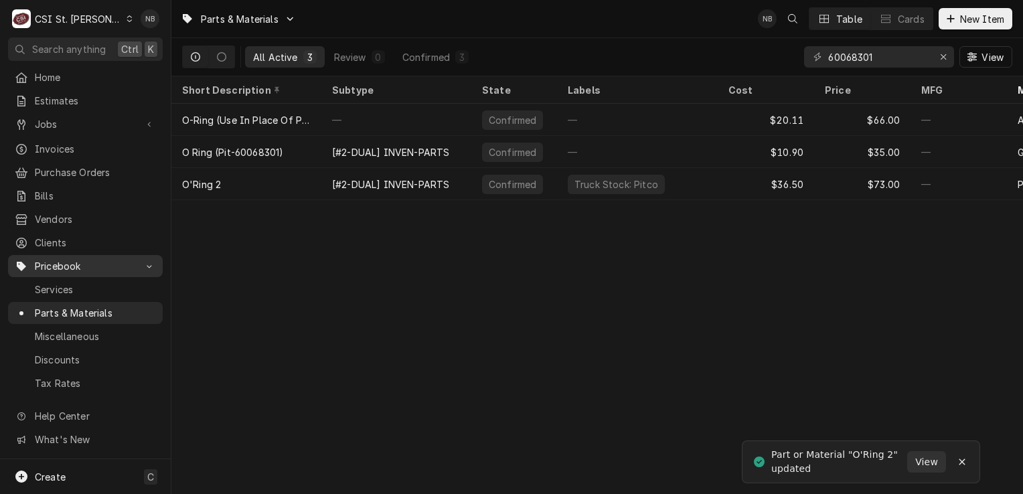
click at [123, 259] on span "Pricebook" at bounding box center [85, 266] width 101 height 14
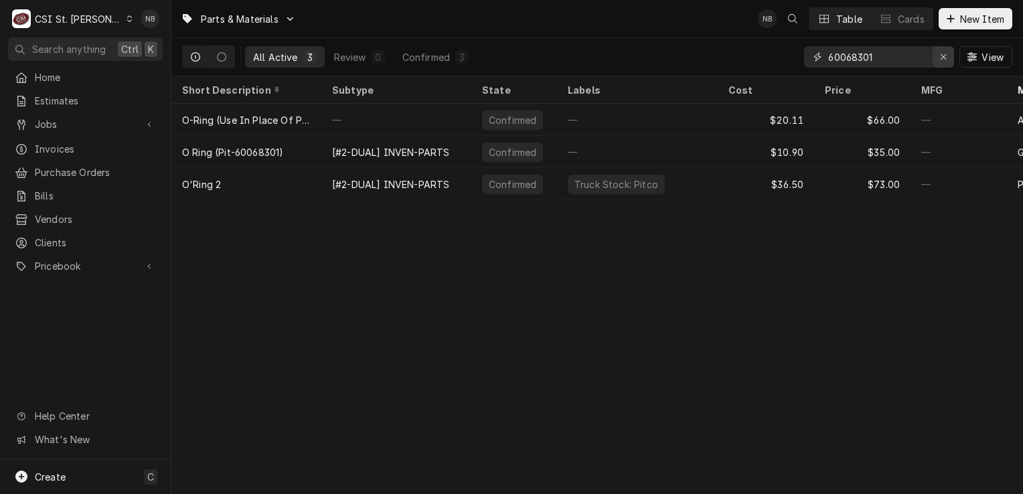
click at [945, 64] on button "Erase input" at bounding box center [942, 56] width 21 height 21
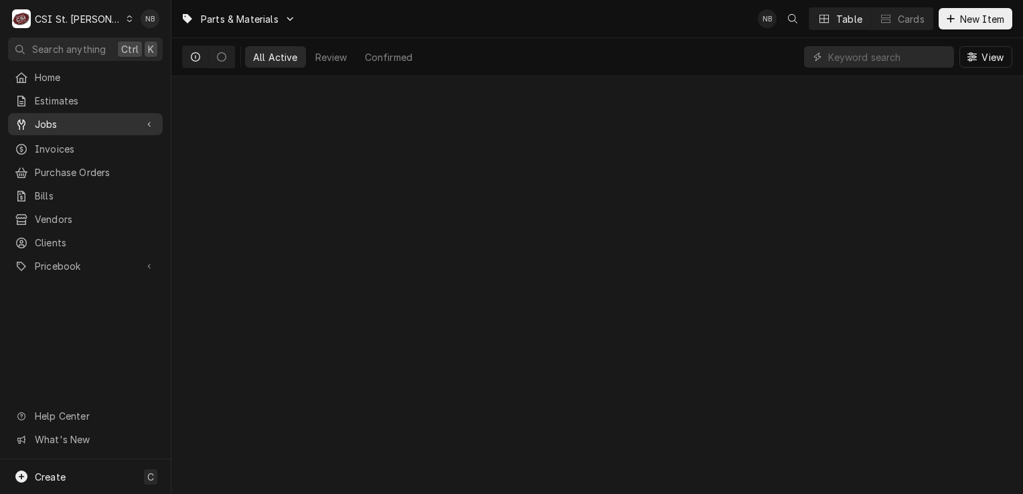
click at [88, 118] on span "Jobs" at bounding box center [85, 124] width 101 height 14
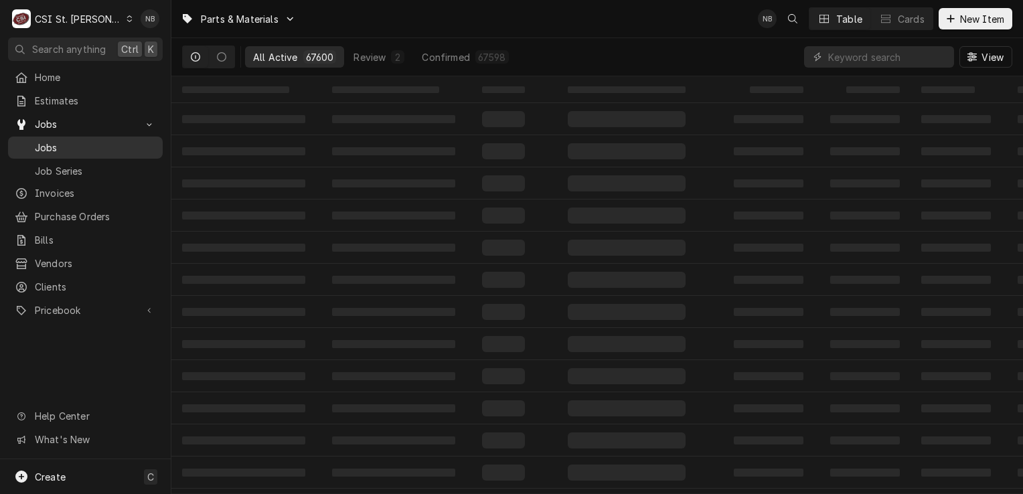
click at [90, 141] on span "Jobs" at bounding box center [95, 148] width 121 height 14
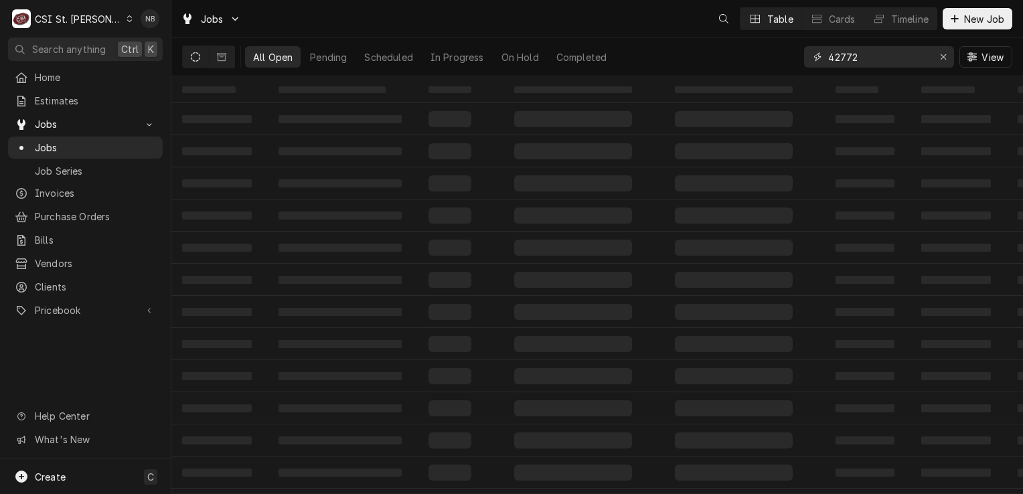
click at [846, 58] on input "42772" at bounding box center [878, 56] width 100 height 21
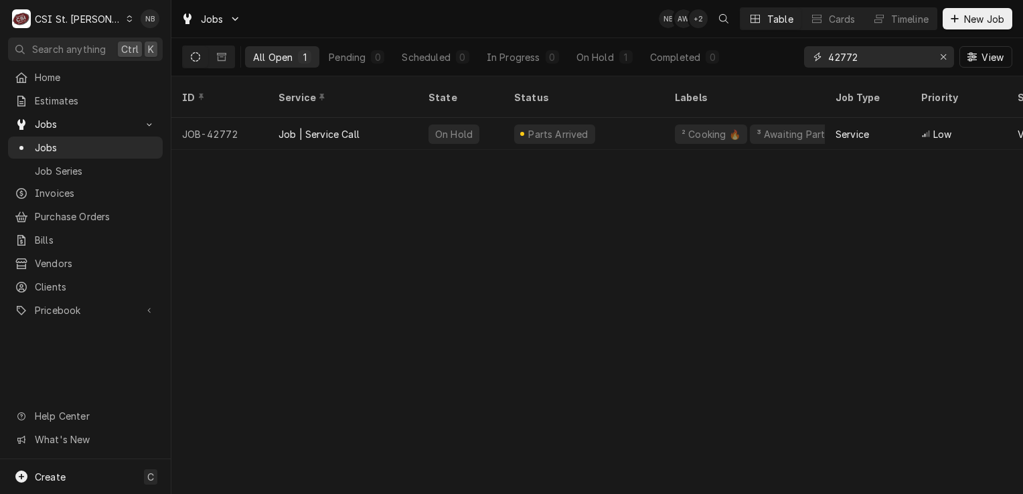
drag, startPoint x: 861, startPoint y: 62, endPoint x: 847, endPoint y: 63, distance: 14.1
click at [847, 63] on input "42772" at bounding box center [878, 56] width 100 height 21
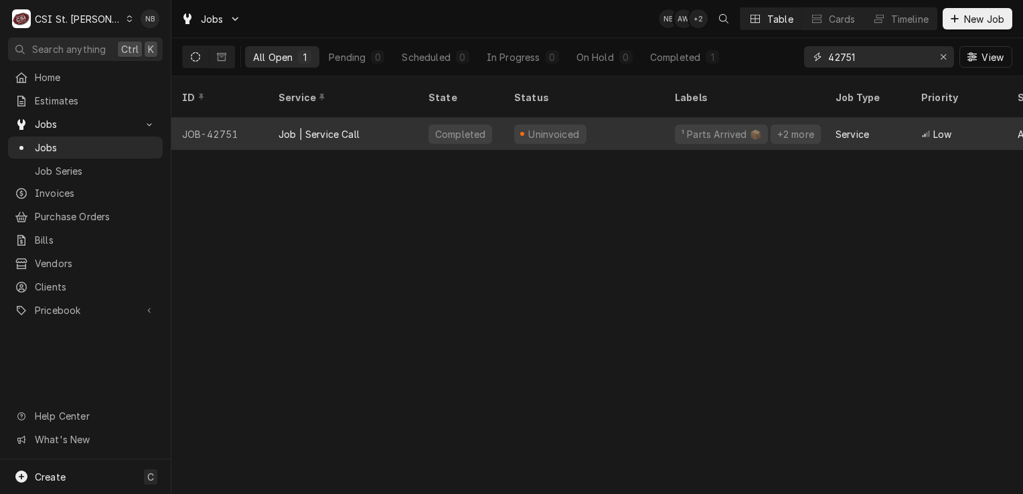
type input "42751"
click at [606, 122] on div "Uninvoiced" at bounding box center [583, 134] width 161 height 32
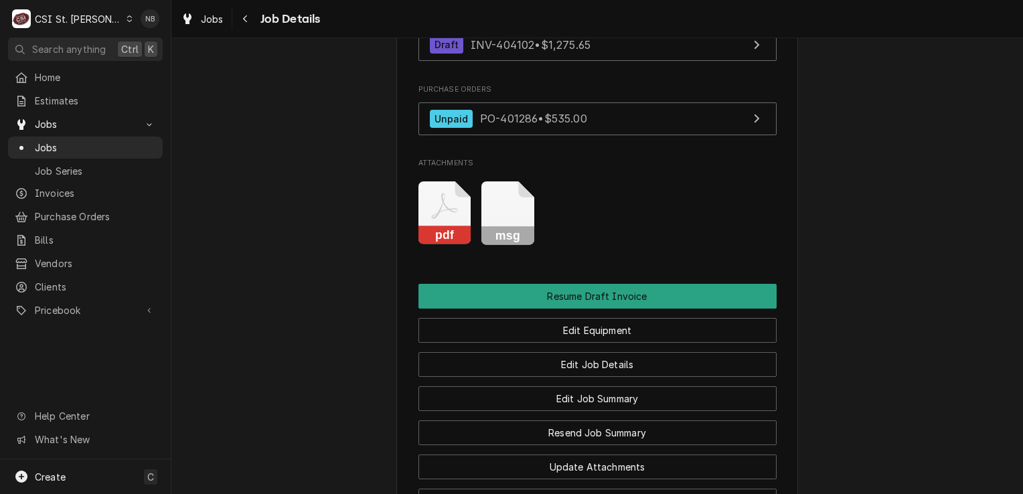
scroll to position [1590, 0]
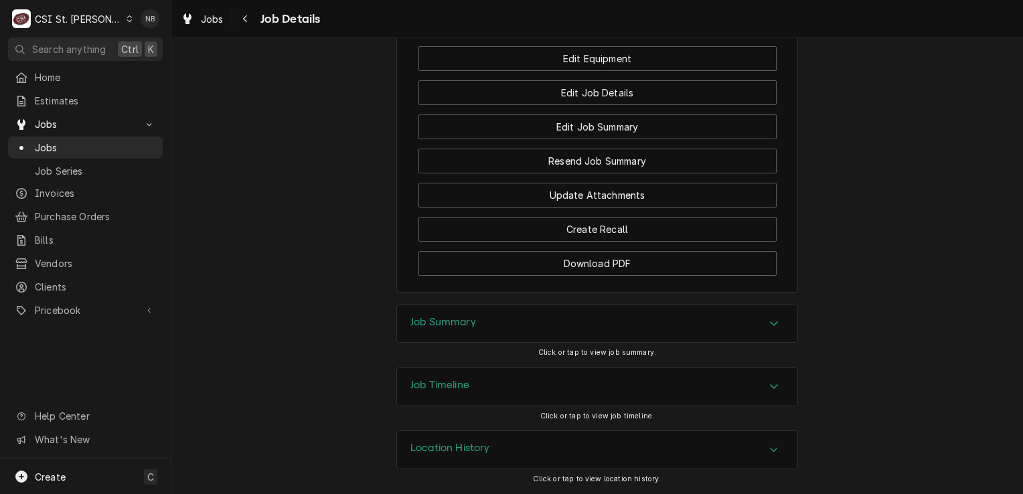
click at [719, 399] on div "Job Timeline" at bounding box center [597, 386] width 400 height 37
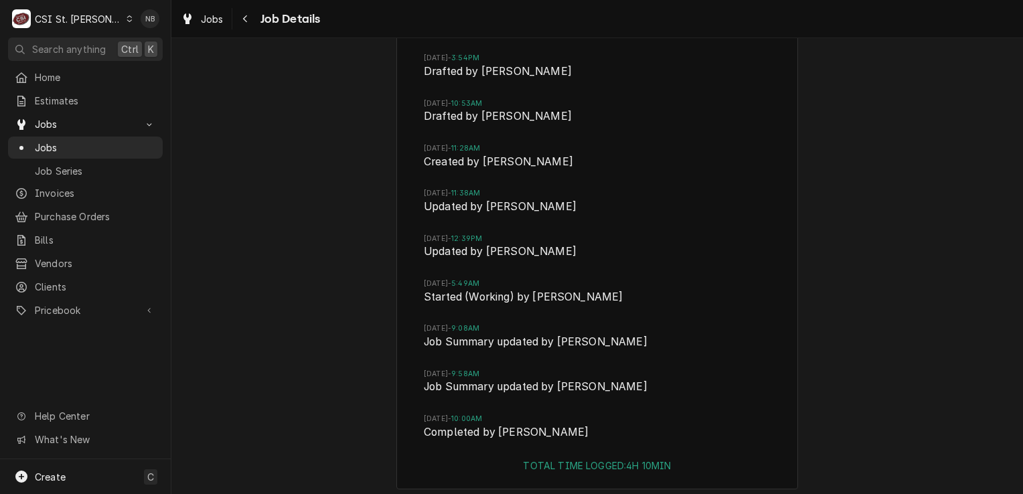
scroll to position [2058, 0]
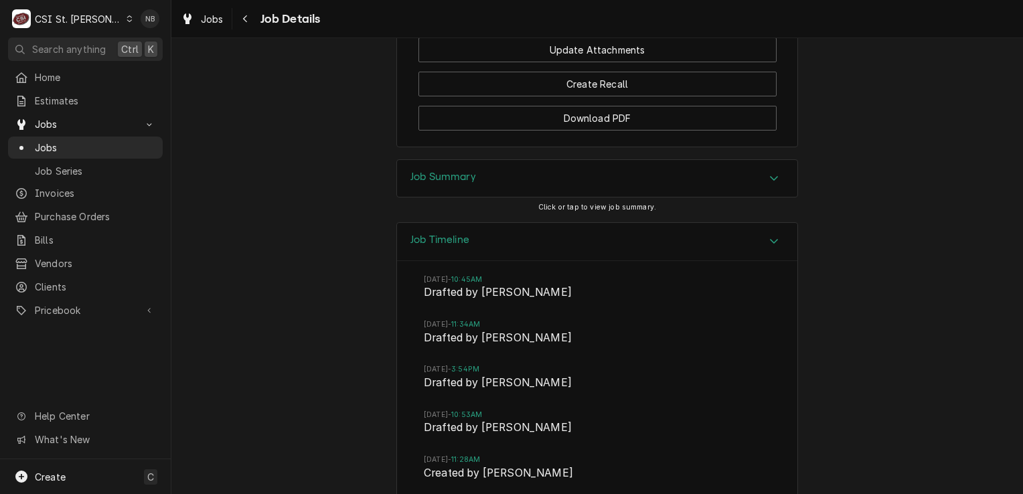
click at [671, 253] on div "Job Timeline" at bounding box center [597, 242] width 400 height 38
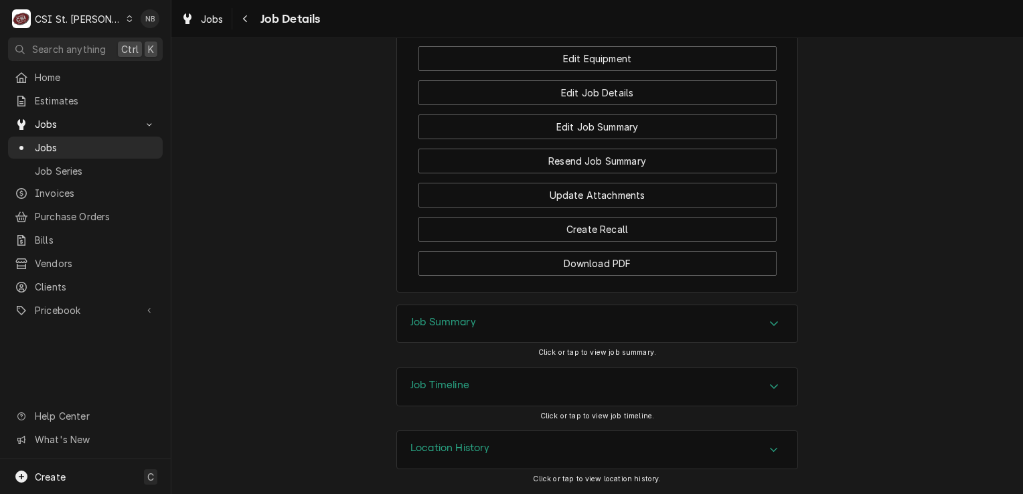
scroll to position [1590, 0]
click at [736, 333] on div "Job Summary" at bounding box center [597, 323] width 400 height 37
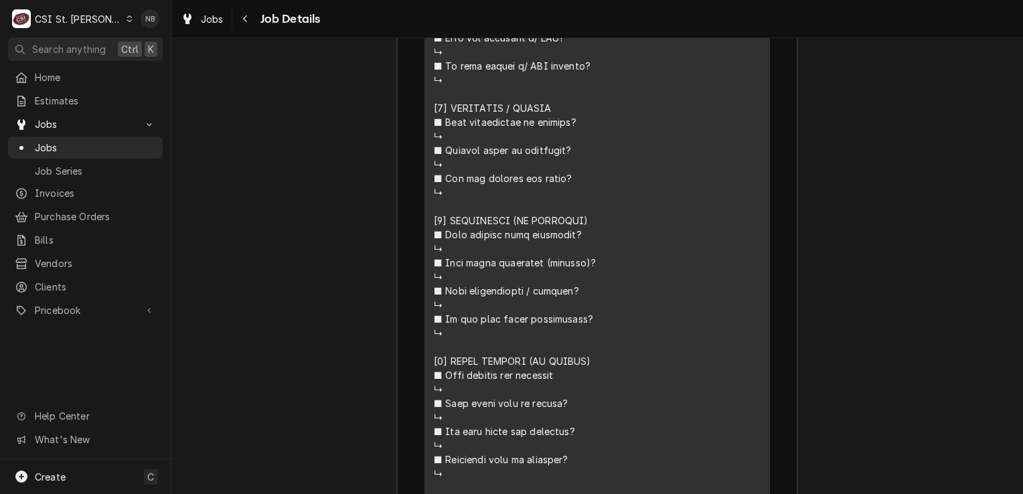
scroll to position [2259, 0]
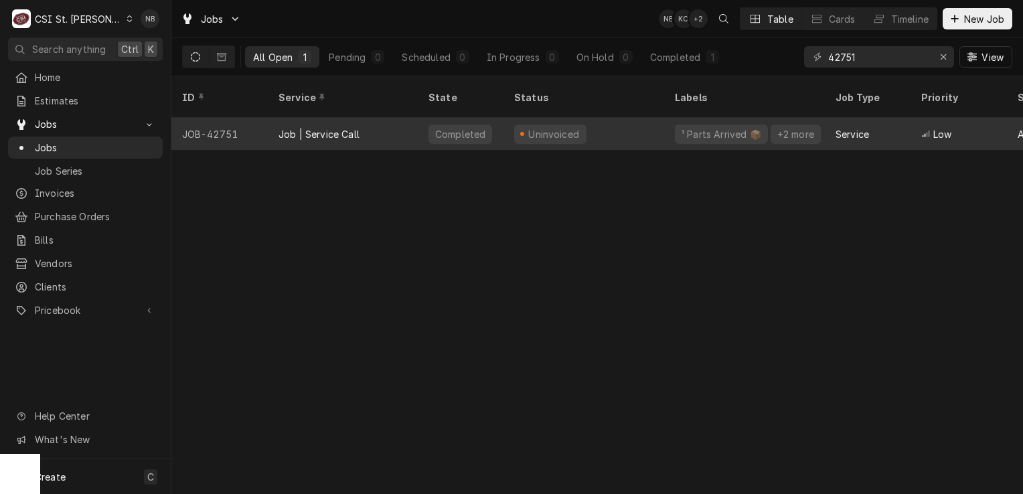
click at [590, 118] on div "Uninvoiced" at bounding box center [583, 134] width 161 height 32
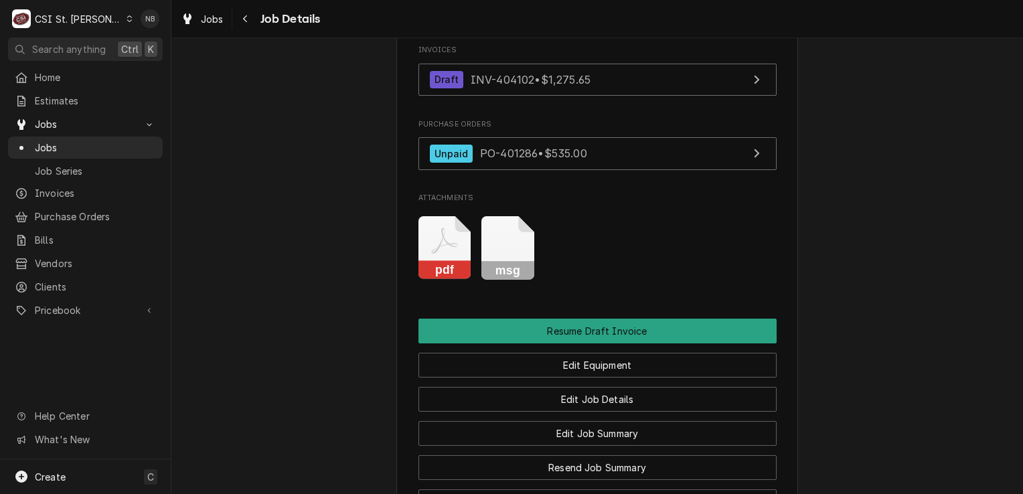
scroll to position [1205, 0]
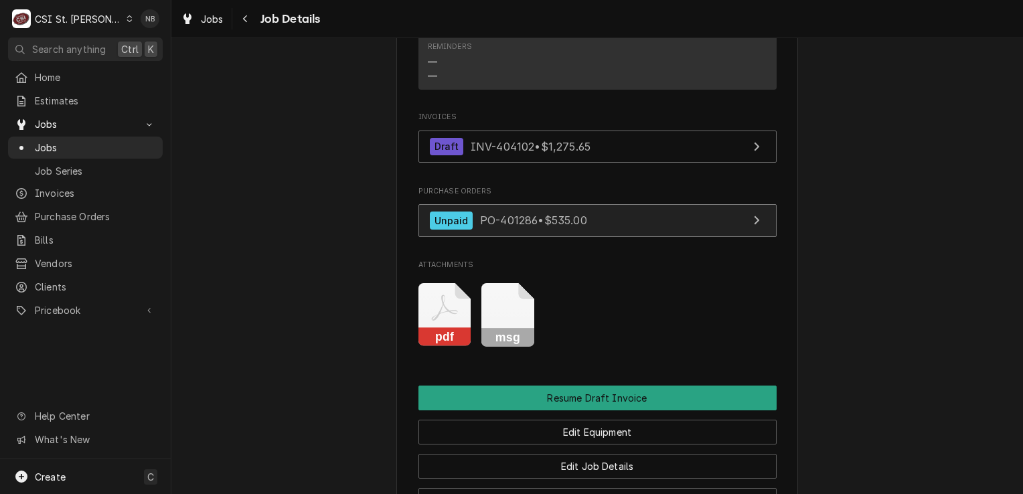
click at [600, 237] on link "Unpaid PO-401286 • $535.00" at bounding box center [597, 220] width 358 height 33
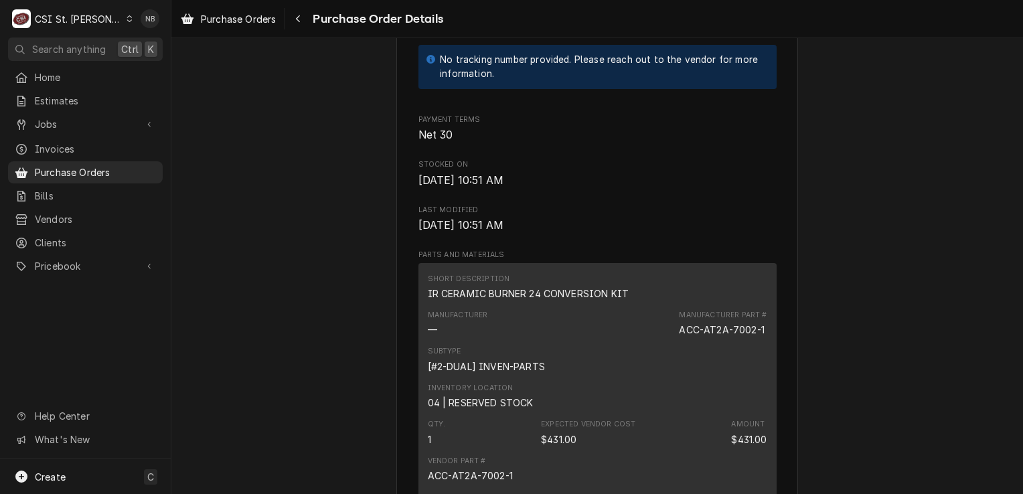
scroll to position [803, 0]
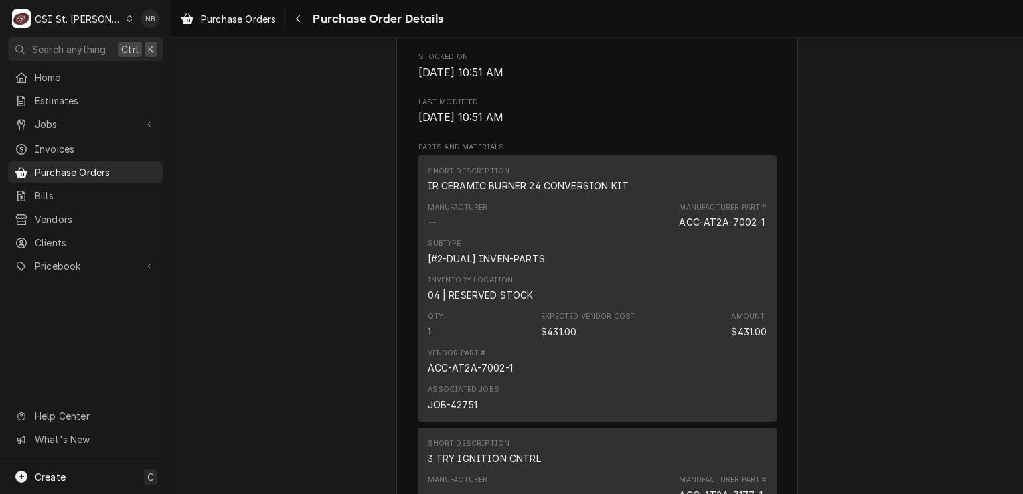
click at [863, 299] on div "Unpaid Vendor ACCUTEMP ACCUTEMP [STREET_ADDRESS][PERSON_NAME] Bill To CSI [GEOG…" at bounding box center [596, 267] width 851 height 2065
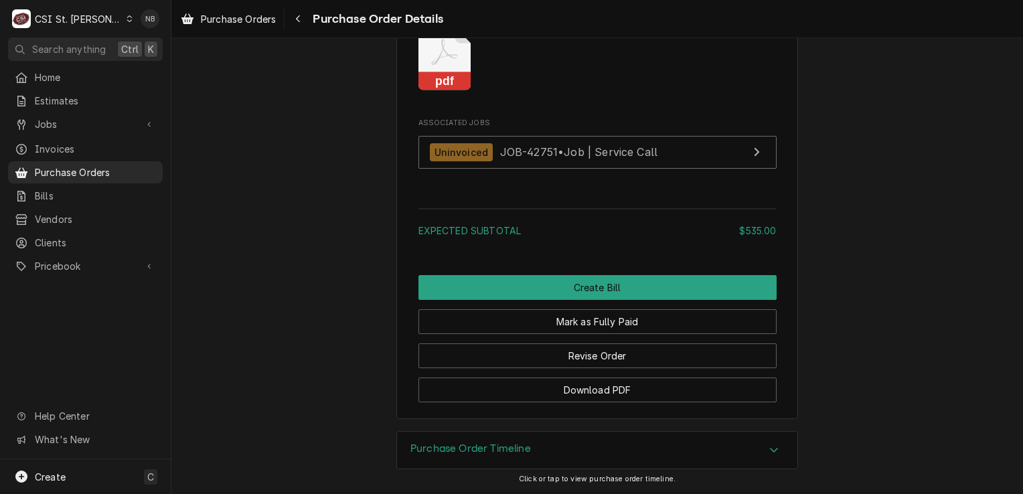
click at [707, 447] on div "Purchase Order Timeline" at bounding box center [597, 450] width 400 height 37
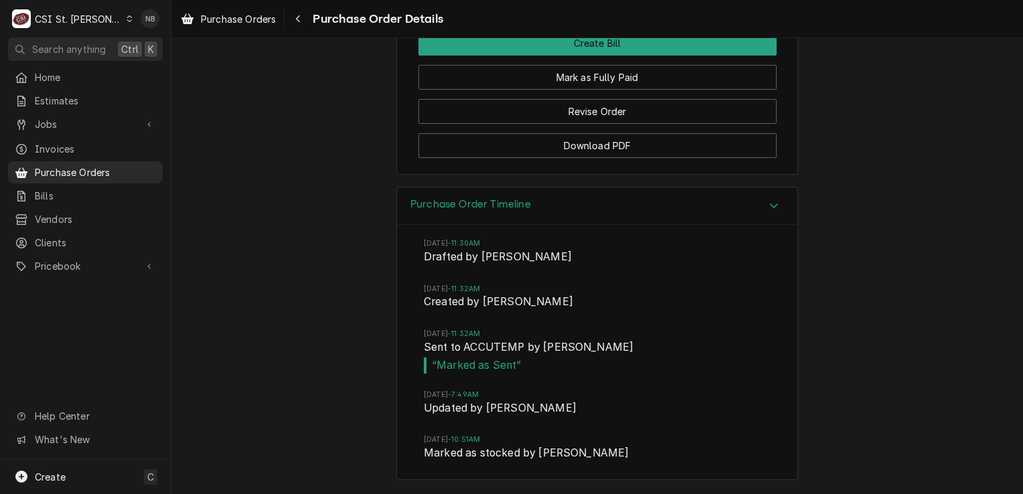
scroll to position [1957, 0]
click at [691, 209] on div "Purchase Order Timeline" at bounding box center [597, 206] width 400 height 38
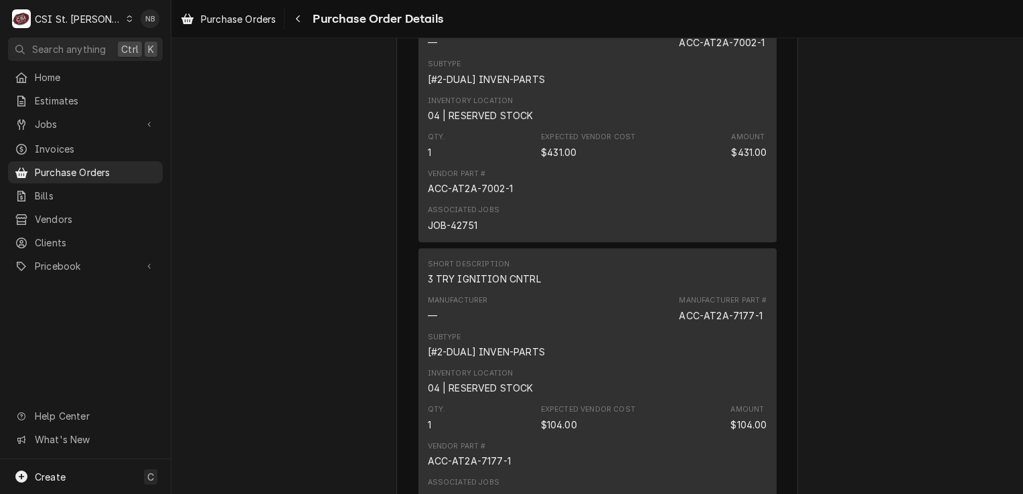
scroll to position [1004, 0]
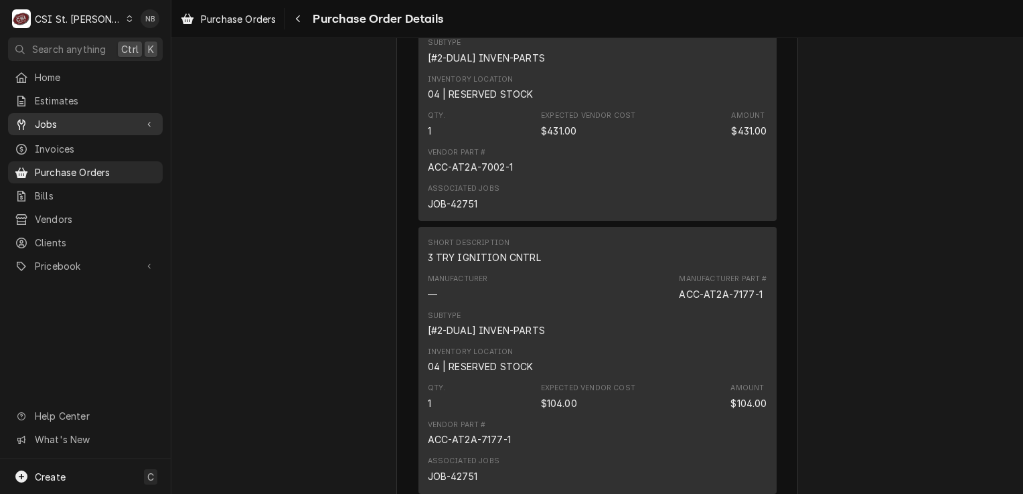
click at [97, 124] on span "Jobs" at bounding box center [85, 124] width 101 height 14
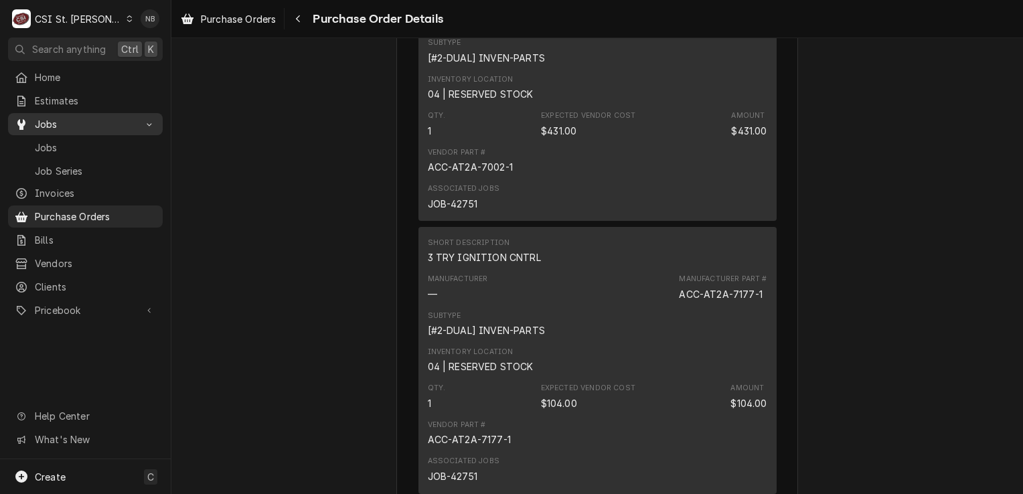
click at [97, 124] on span "Jobs" at bounding box center [85, 124] width 101 height 14
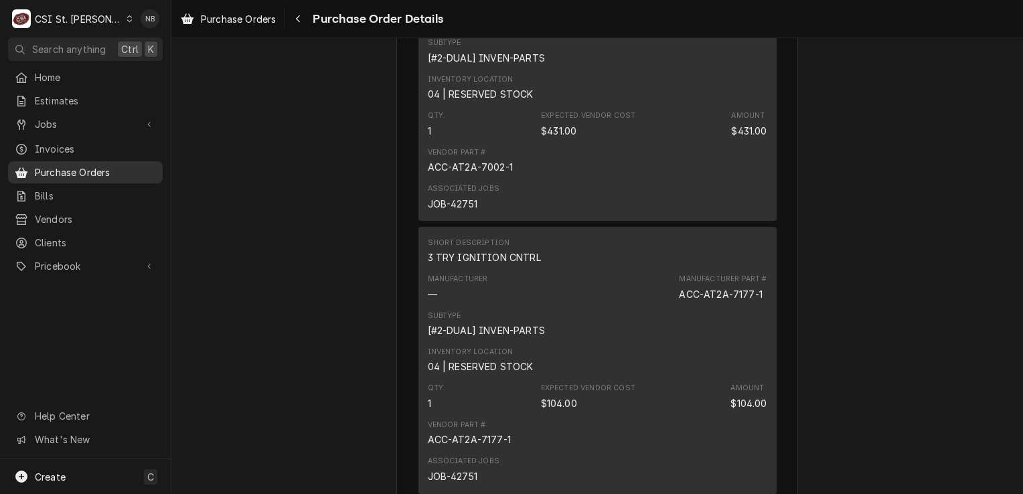
click at [88, 167] on span "Purchase Orders" at bounding box center [95, 172] width 121 height 14
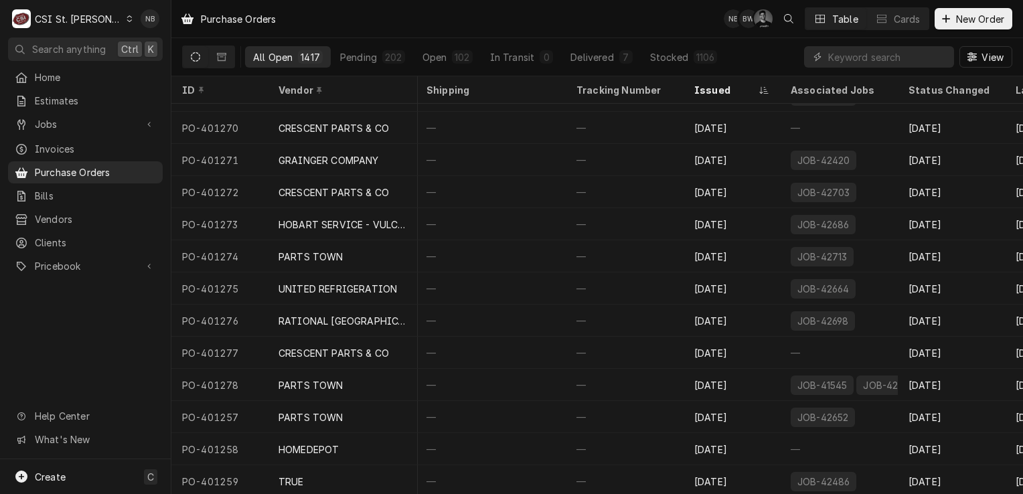
scroll to position [1673, 505]
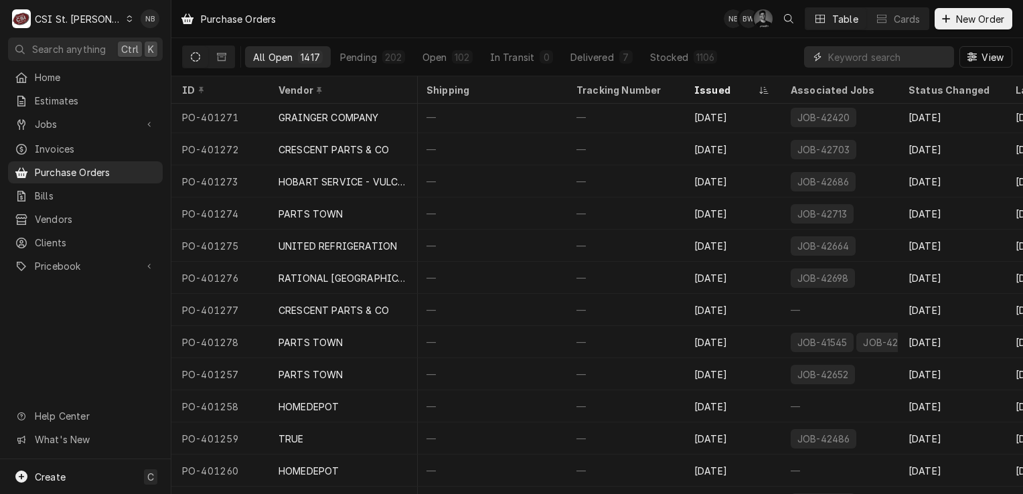
click at [863, 52] on input "Dynamic Content Wrapper" at bounding box center [887, 56] width 119 height 21
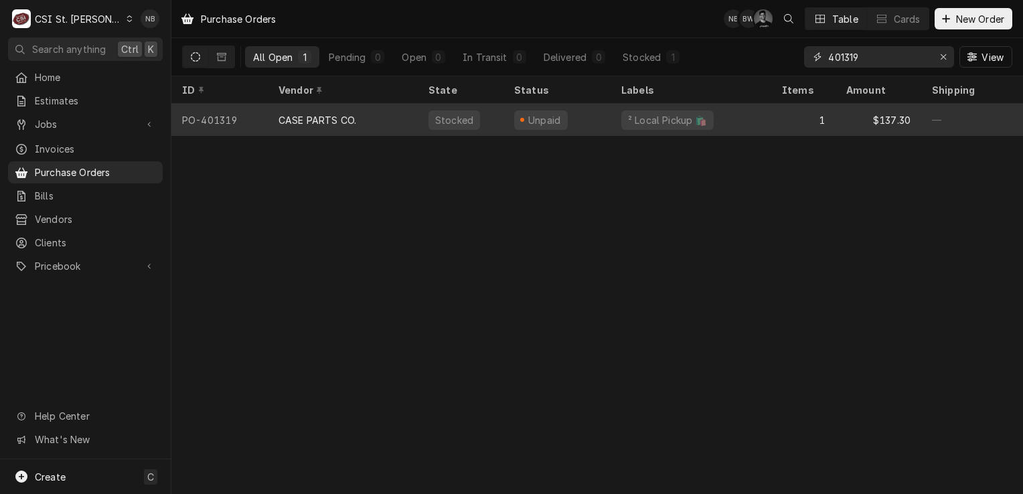
type input "401319"
click at [340, 114] on div "CASE PARTS CO." at bounding box center [317, 120] width 78 height 14
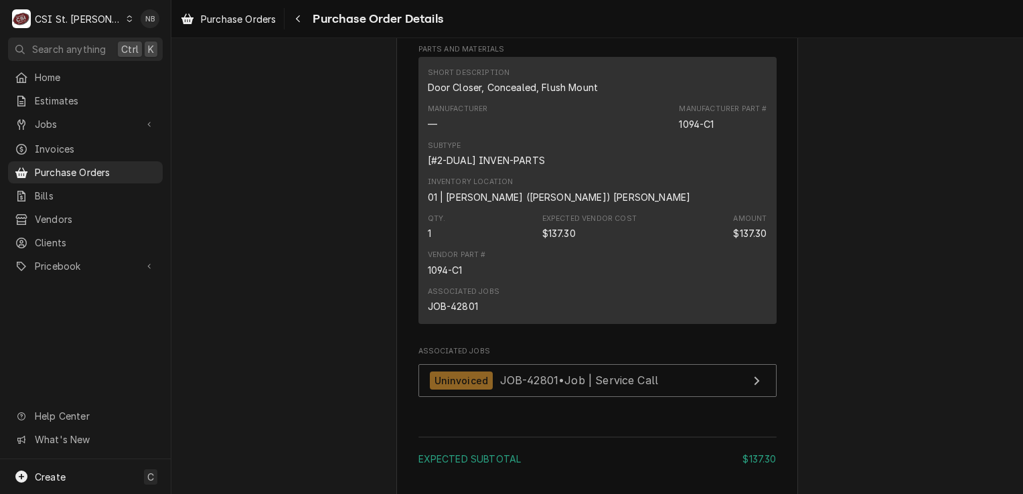
scroll to position [1218, 0]
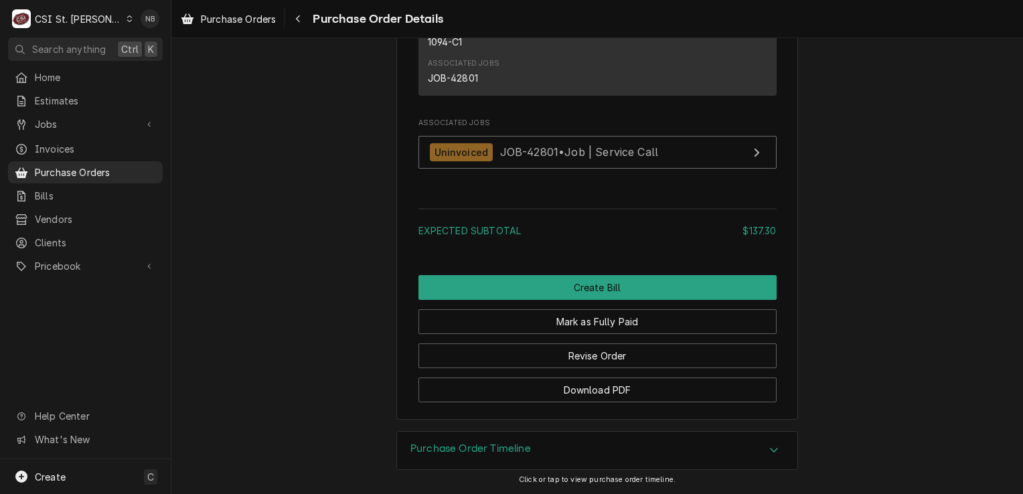
click at [712, 457] on div "Purchase Order Timeline" at bounding box center [597, 450] width 400 height 37
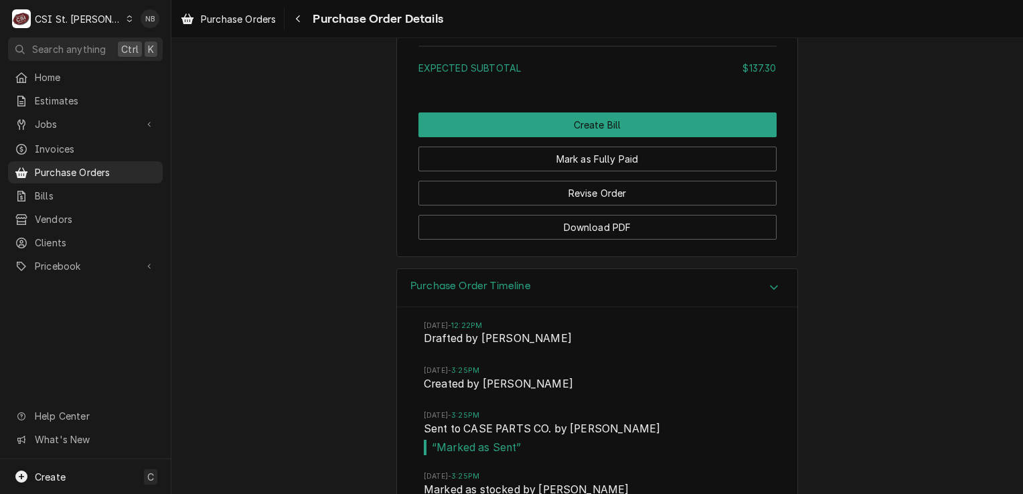
scroll to position [1418, 0]
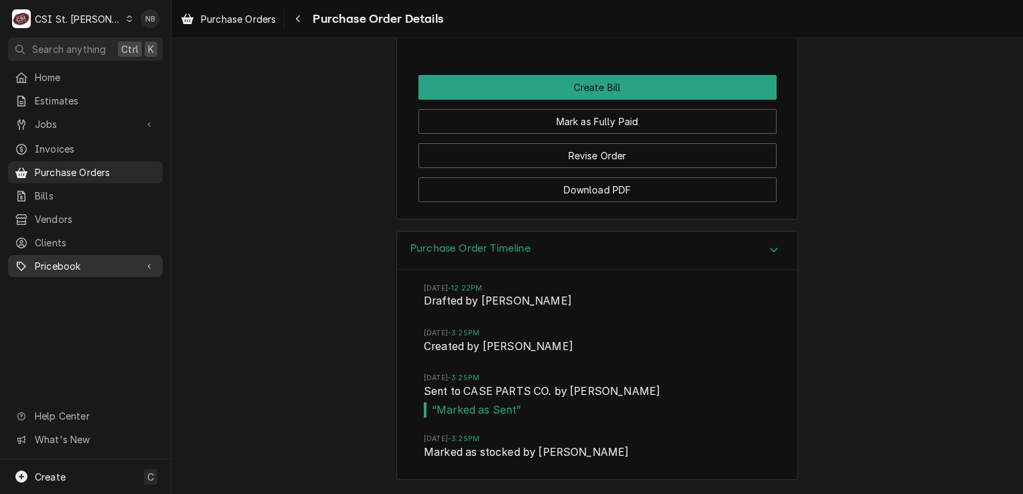
click at [77, 264] on span "Pricebook" at bounding box center [85, 266] width 101 height 14
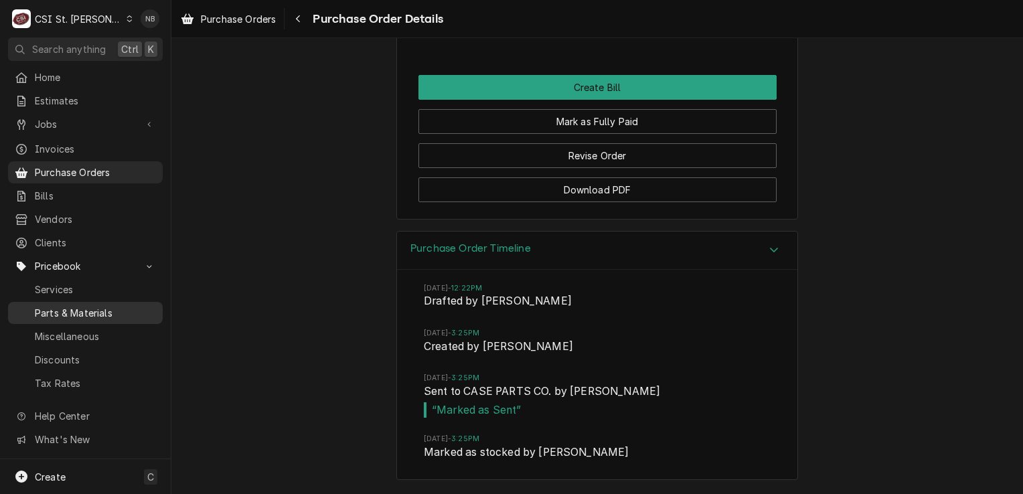
click at [83, 309] on span "Parts & Materials" at bounding box center [95, 313] width 121 height 14
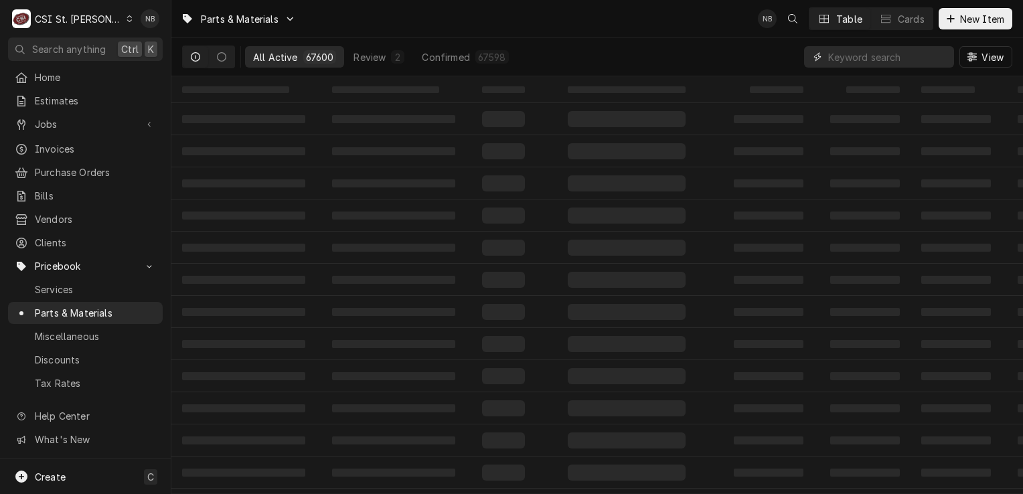
click at [892, 64] on input "Dynamic Content Wrapper" at bounding box center [887, 56] width 119 height 21
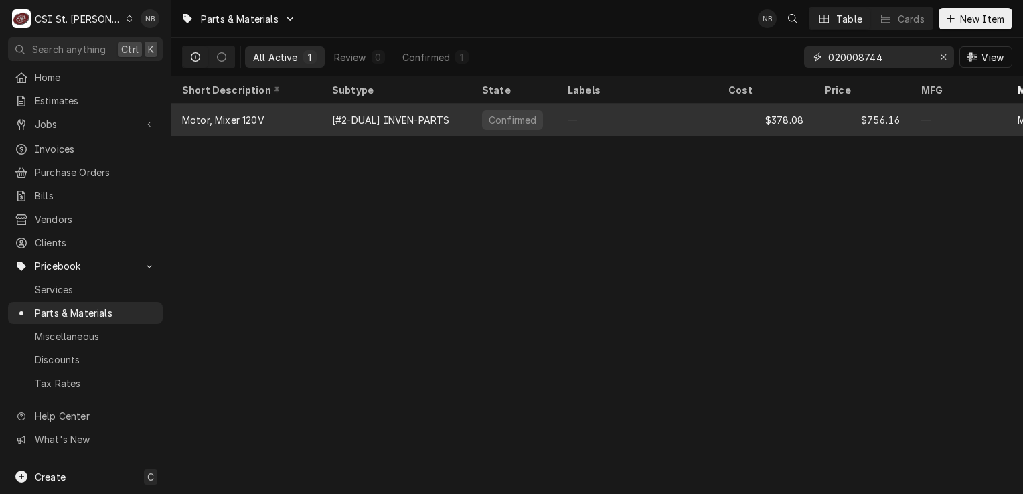
type input "020008744"
click at [590, 108] on div "—" at bounding box center [637, 120] width 161 height 32
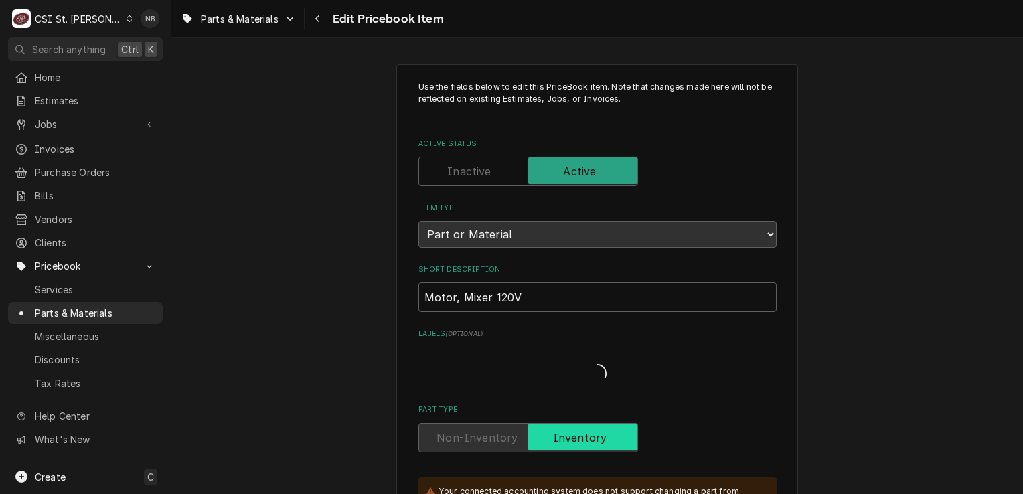
type textarea "x"
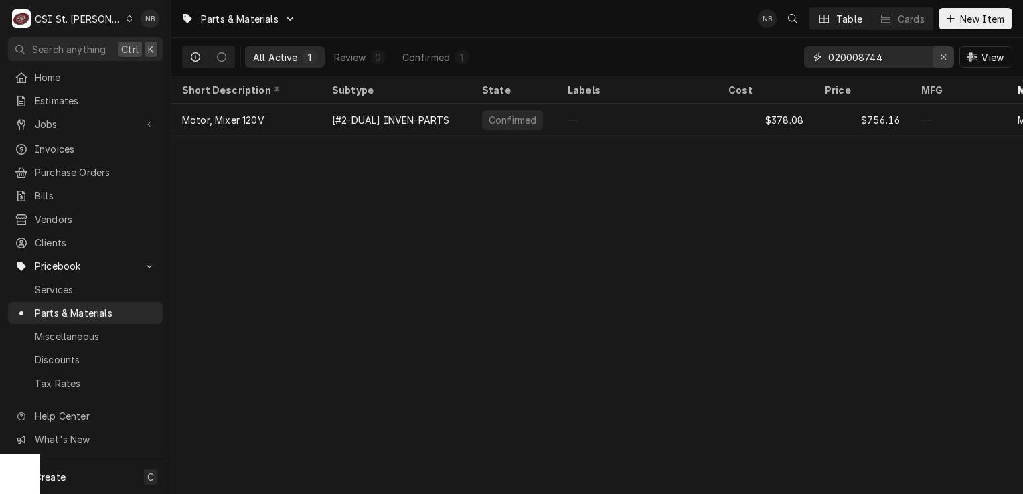
click at [945, 64] on button "Erase input" at bounding box center [942, 56] width 21 height 21
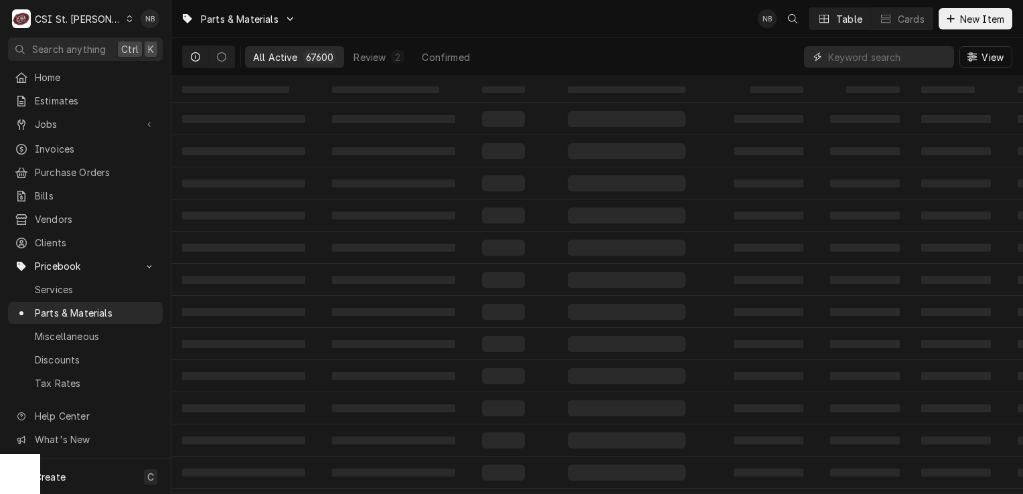
click at [900, 57] on input "Dynamic Content Wrapper" at bounding box center [887, 56] width 119 height 21
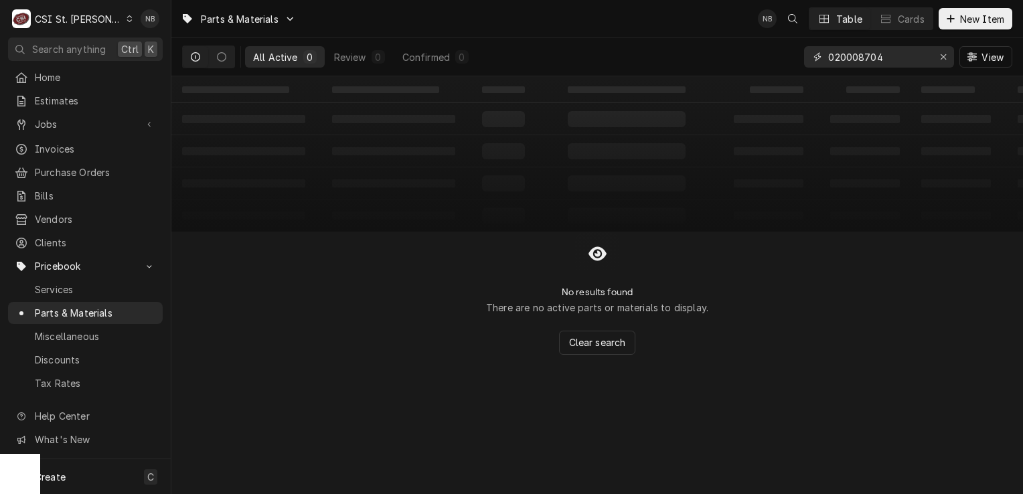
click at [875, 60] on input "020008704" at bounding box center [878, 56] width 100 height 21
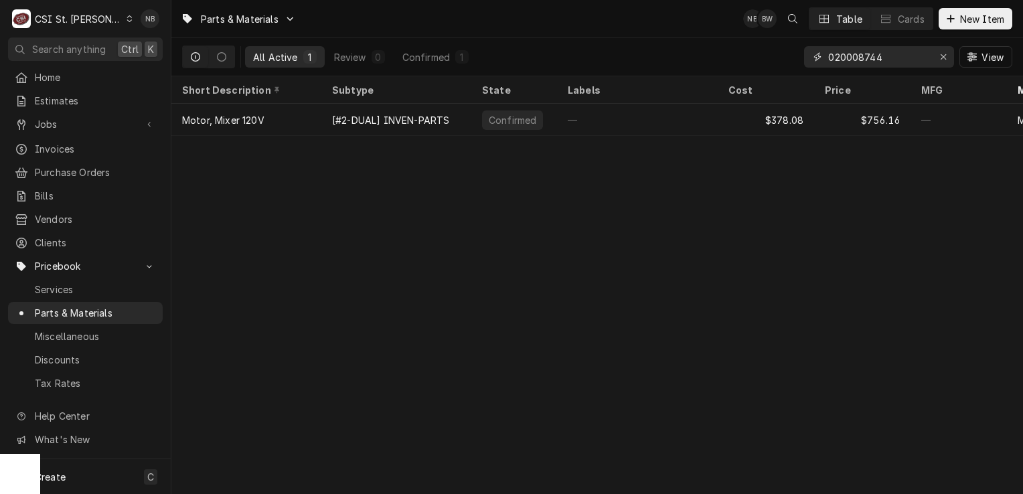
type input "020008744"
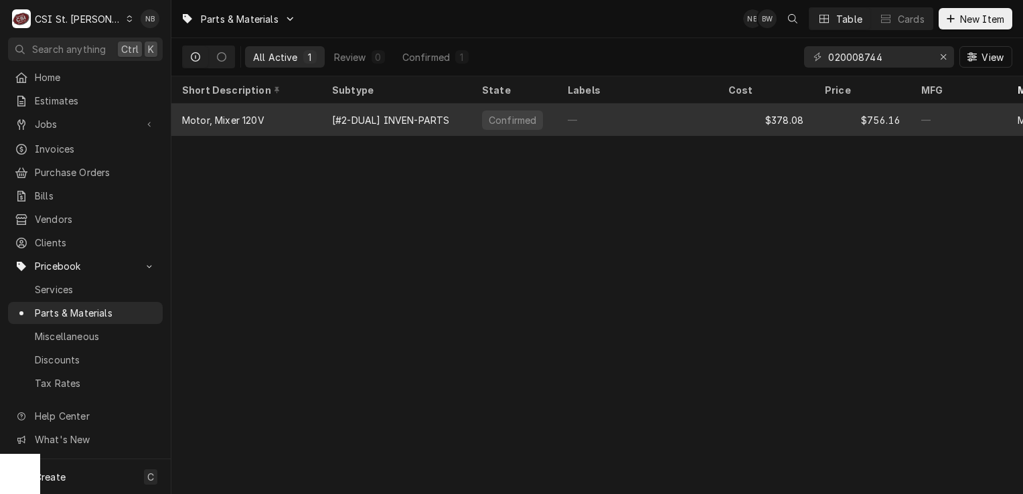
click at [731, 113] on div "$378.08" at bounding box center [766, 120] width 96 height 32
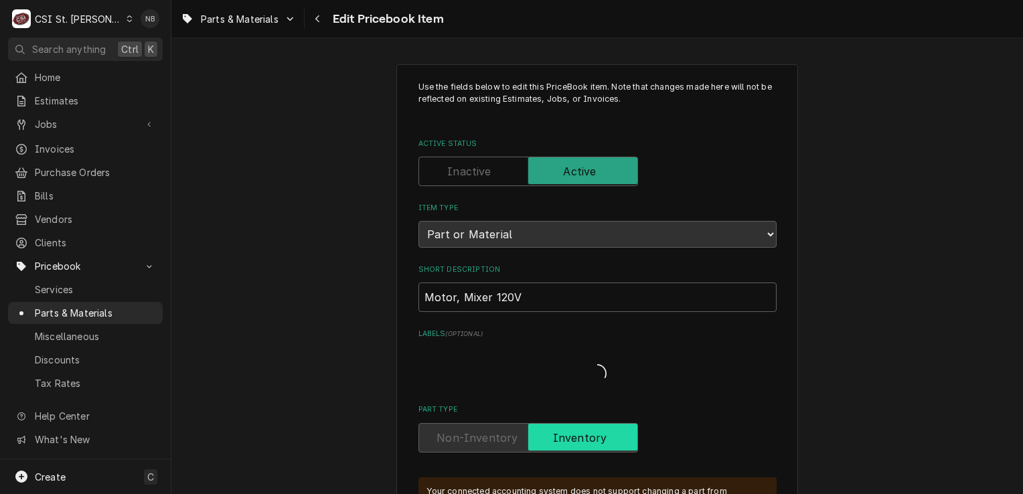
type textarea "x"
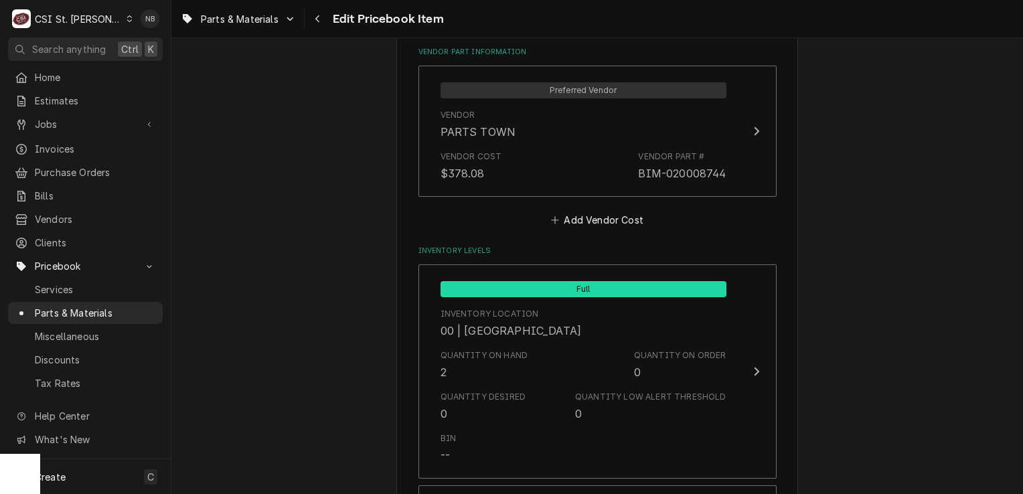
scroll to position [1071, 0]
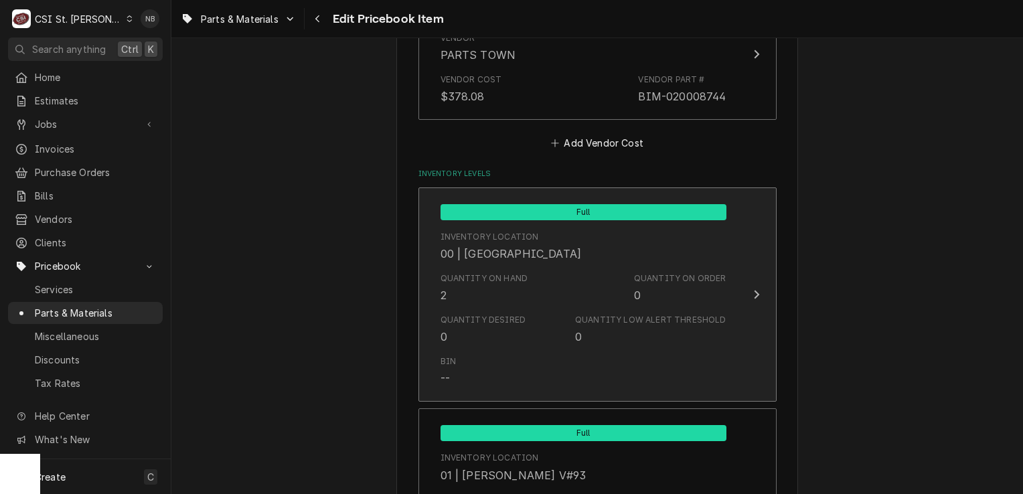
click at [622, 274] on div "Quantity on Hand 2 Quantity on Order 0" at bounding box center [583, 288] width 286 height 42
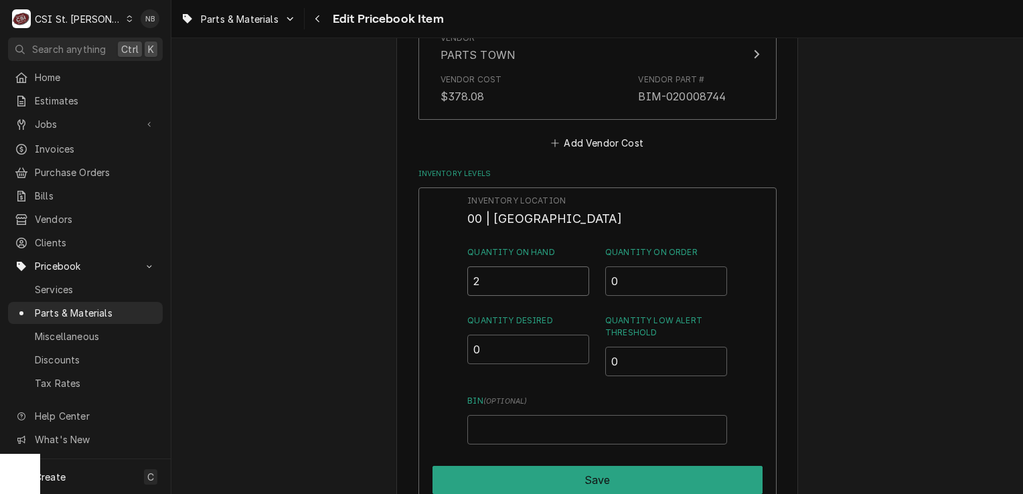
click at [517, 280] on input "2" at bounding box center [528, 280] width 122 height 29
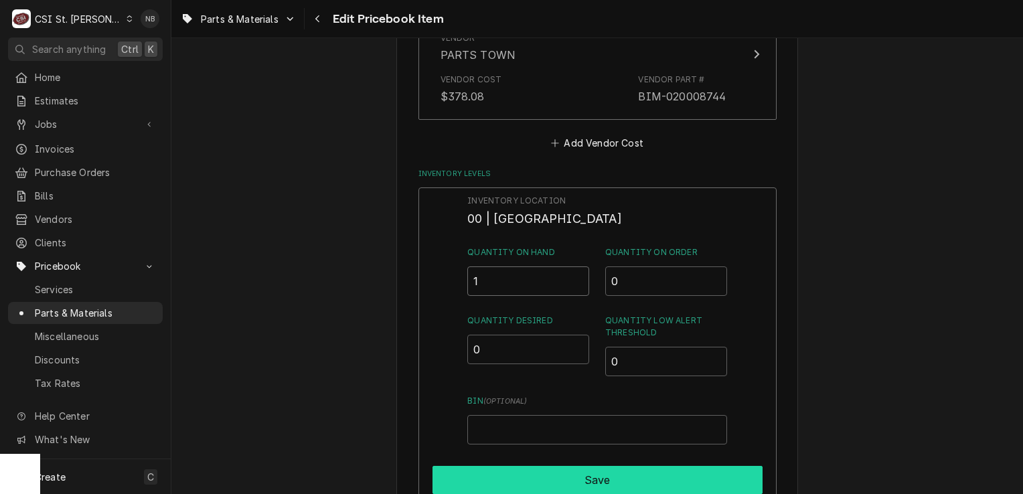
type input "1"
click at [571, 474] on button "Save" at bounding box center [597, 480] width 330 height 28
type textarea "x"
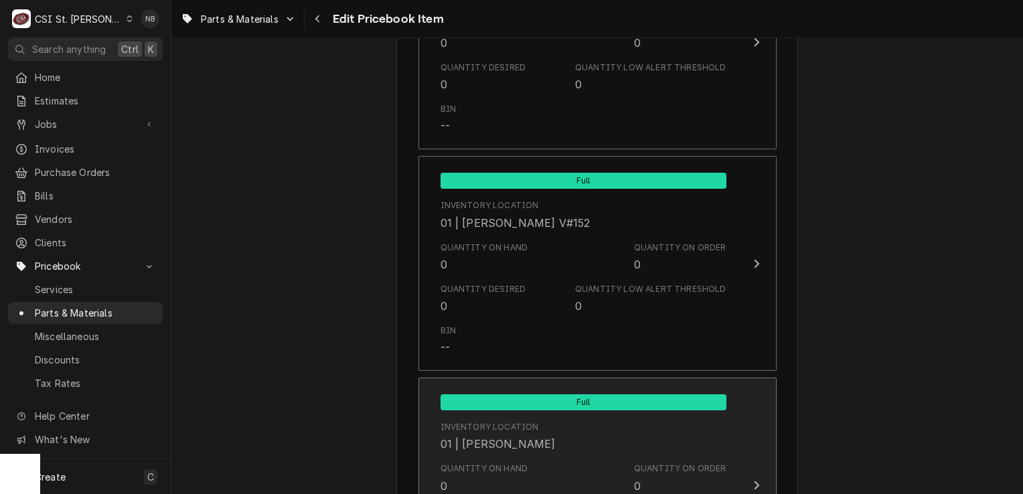
scroll to position [2008, 0]
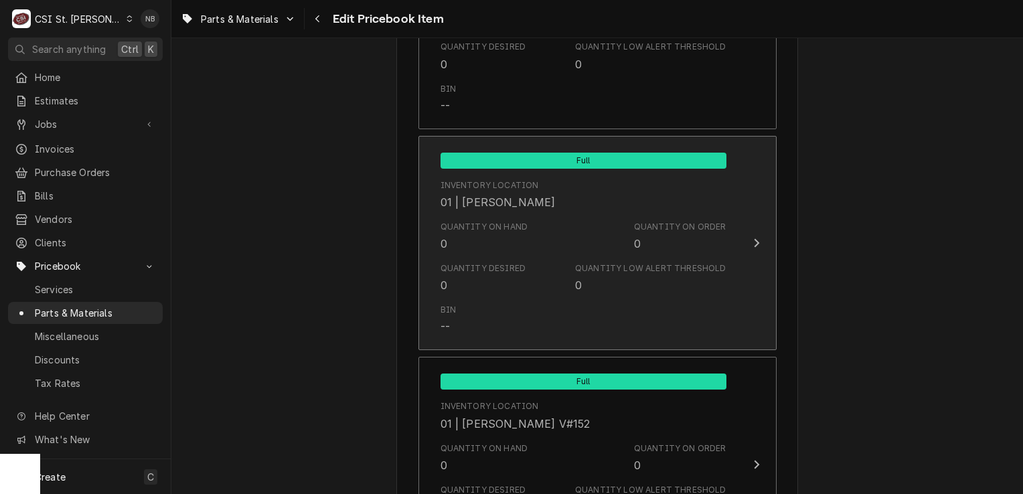
click at [592, 249] on div "Quantity on Hand 0 Quantity on Order 0" at bounding box center [583, 237] width 286 height 42
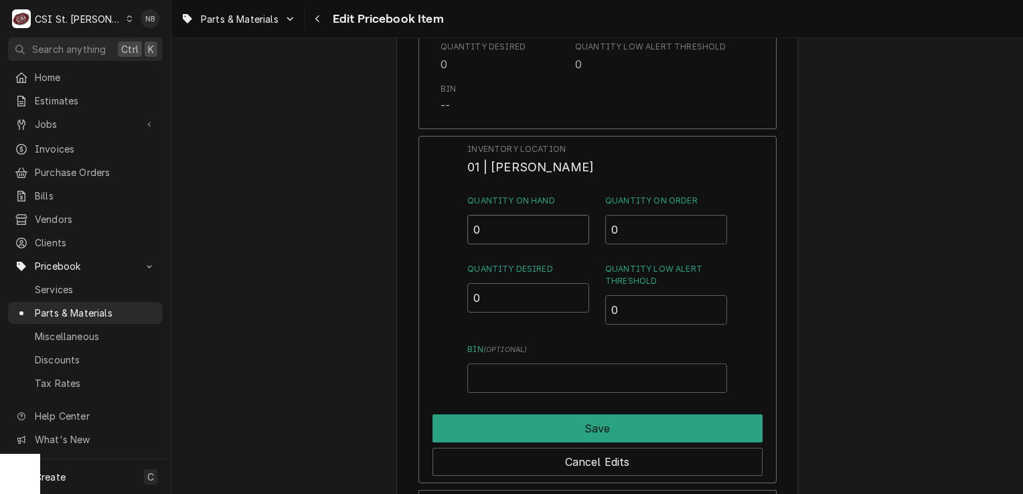
click at [505, 222] on input "0" at bounding box center [528, 229] width 122 height 29
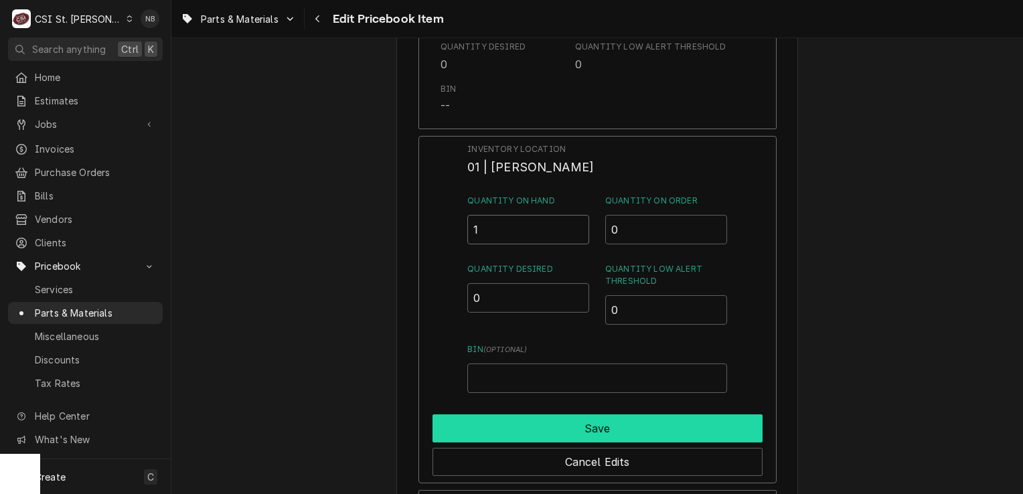
type input "1"
click at [568, 430] on button "Save" at bounding box center [597, 428] width 330 height 28
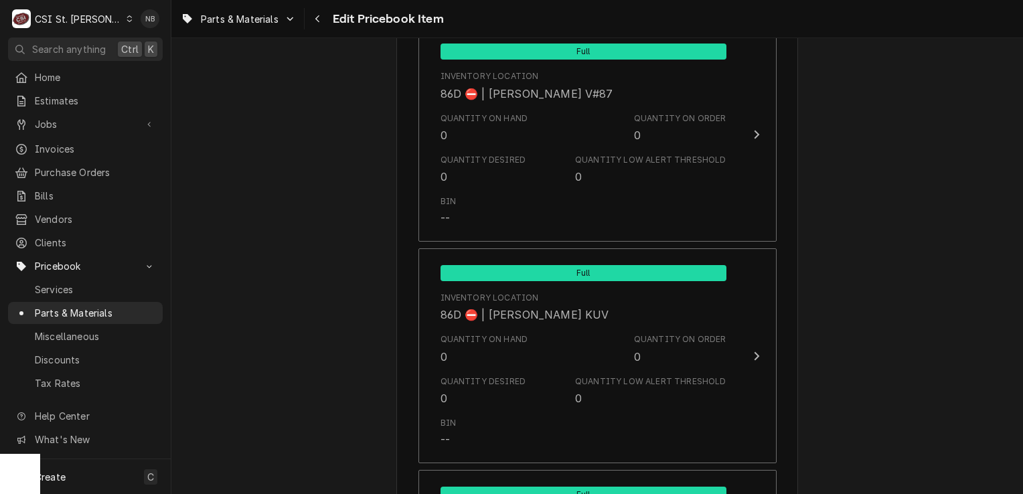
scroll to position [11435, 0]
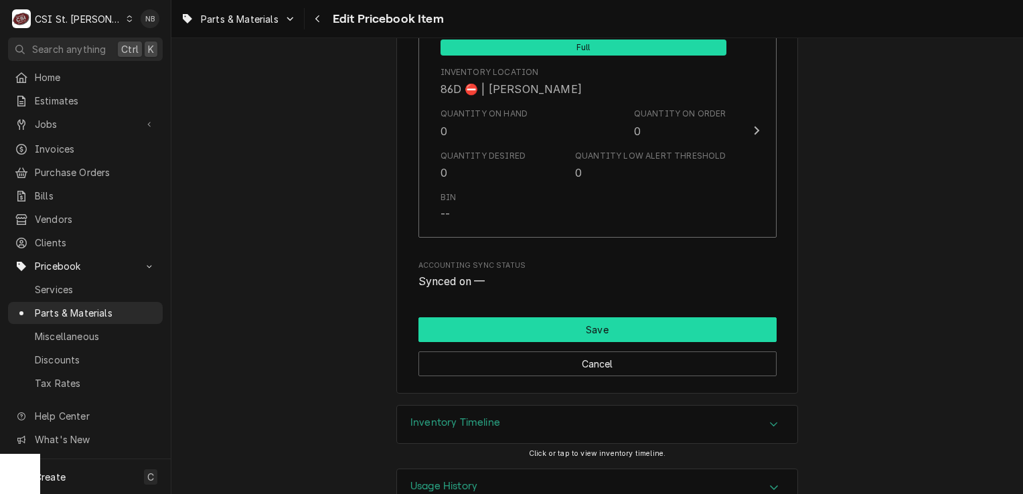
click at [625, 317] on button "Save" at bounding box center [597, 329] width 358 height 25
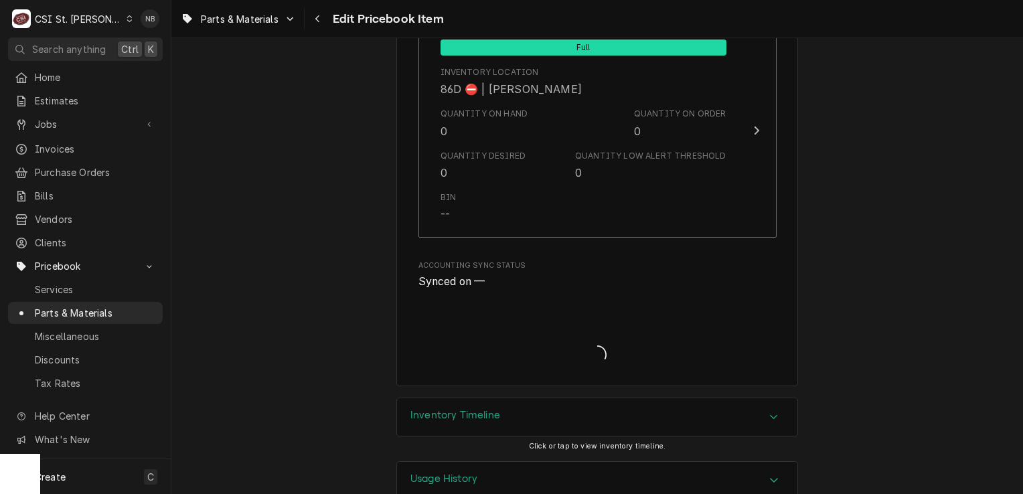
scroll to position [11428, 0]
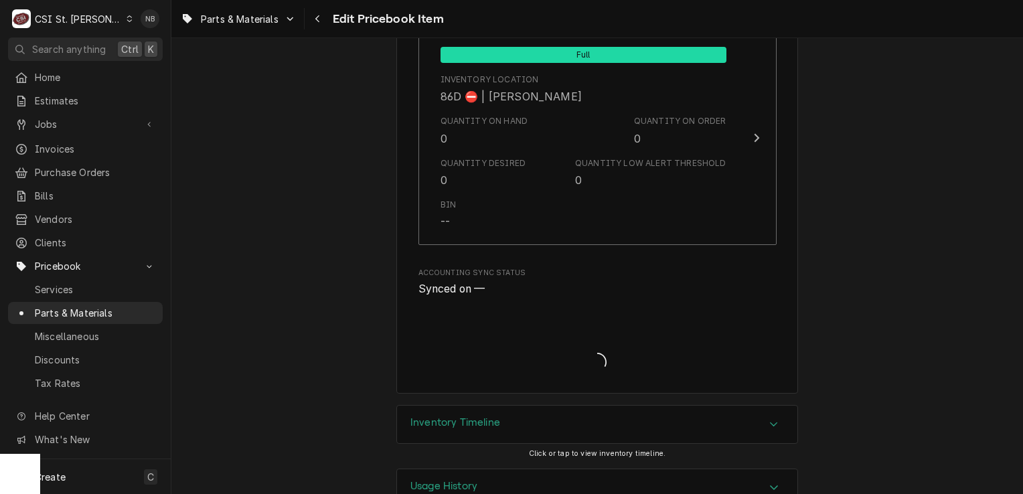
type textarea "x"
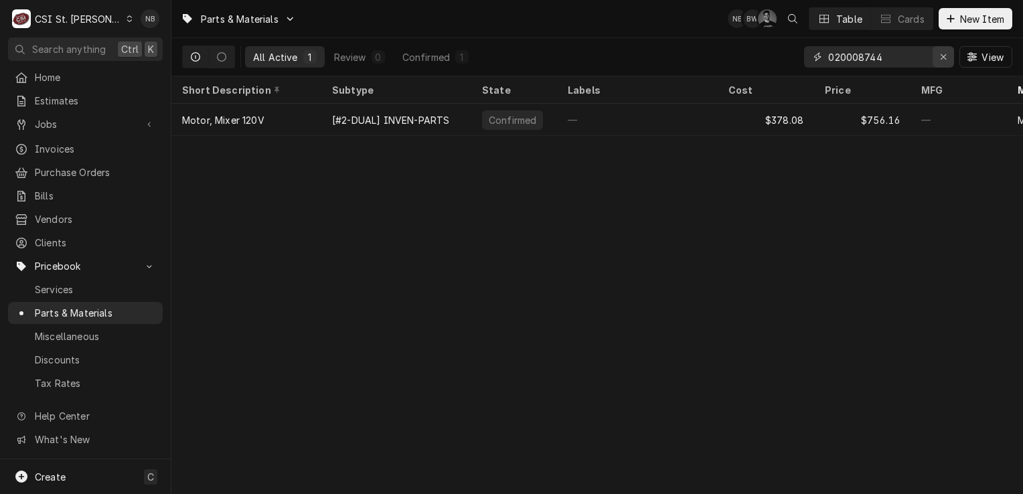
click at [935, 53] on button "Erase input" at bounding box center [942, 56] width 21 height 21
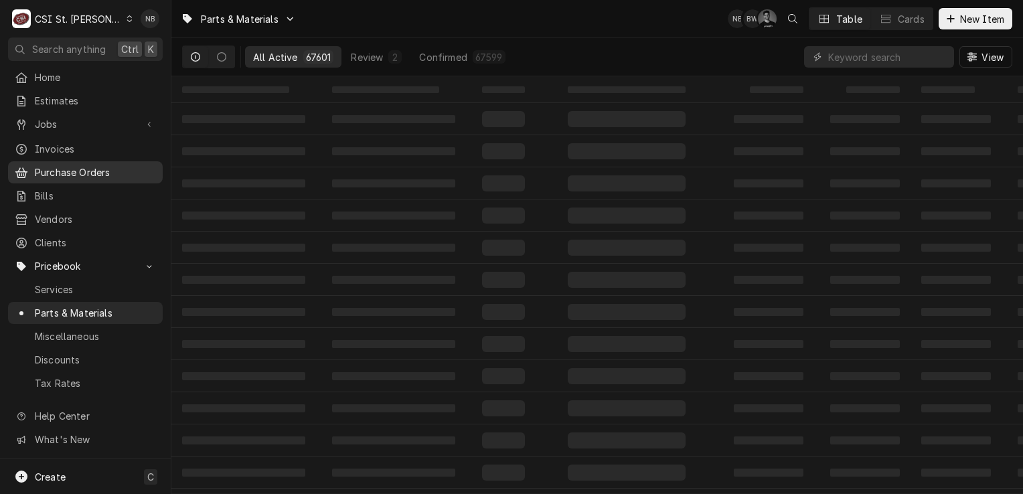
click at [102, 165] on span "Purchase Orders" at bounding box center [95, 172] width 121 height 14
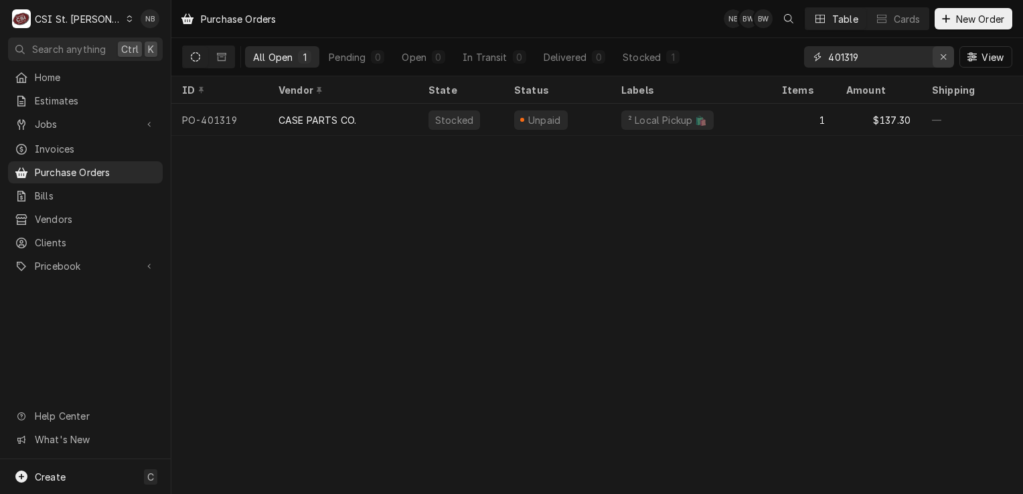
click at [945, 56] on icon "Erase input" at bounding box center [943, 56] width 7 height 9
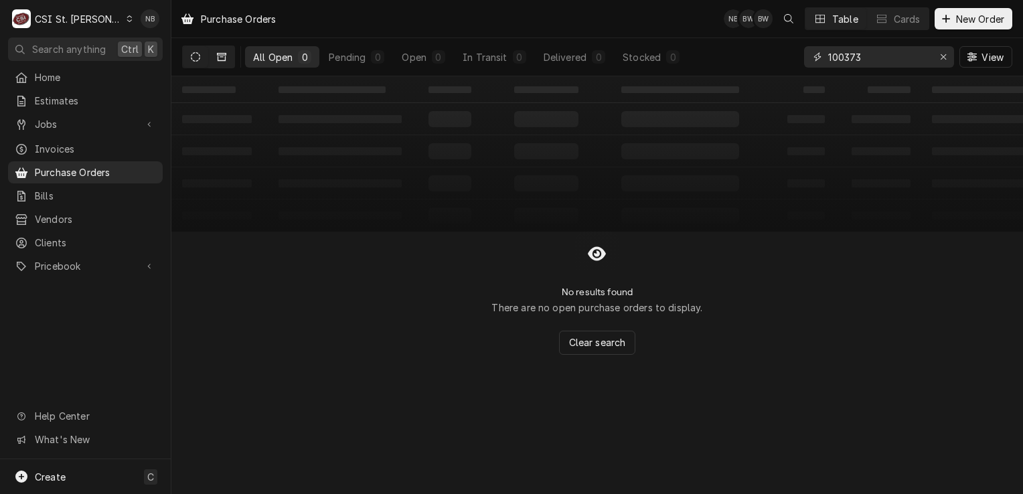
type input "100373"
click at [216, 52] on button "Dynamic Content Wrapper" at bounding box center [221, 56] width 25 height 21
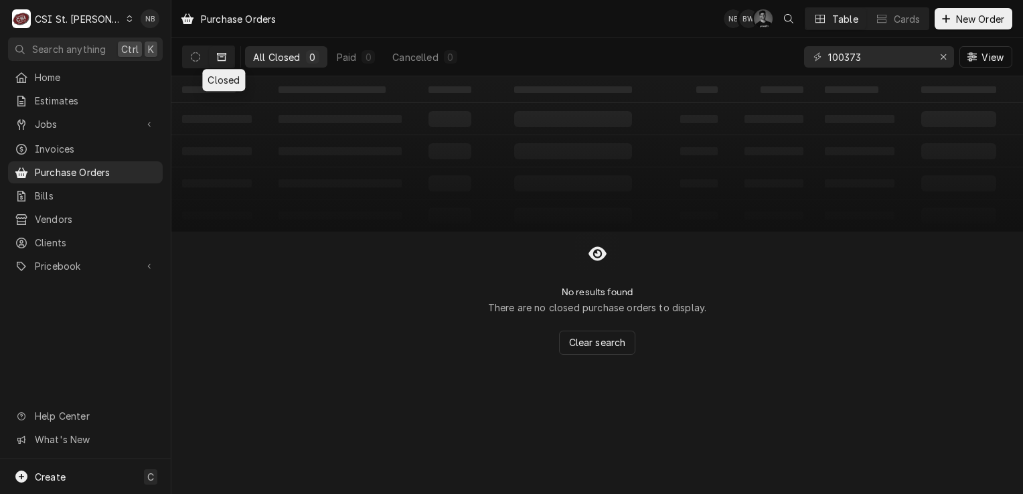
click at [62, 23] on div "CSI St. Louis" at bounding box center [78, 19] width 87 height 14
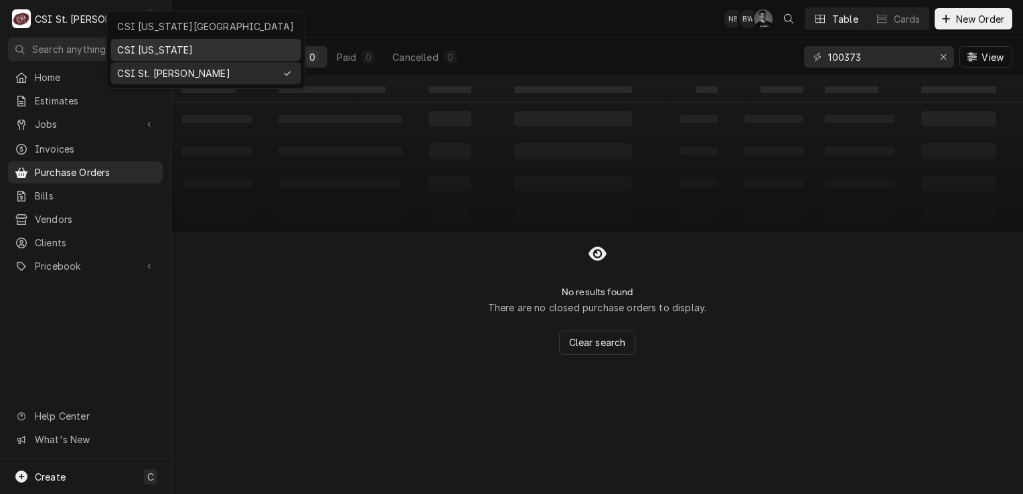
click at [157, 46] on div "CSI [US_STATE]" at bounding box center [205, 50] width 177 height 14
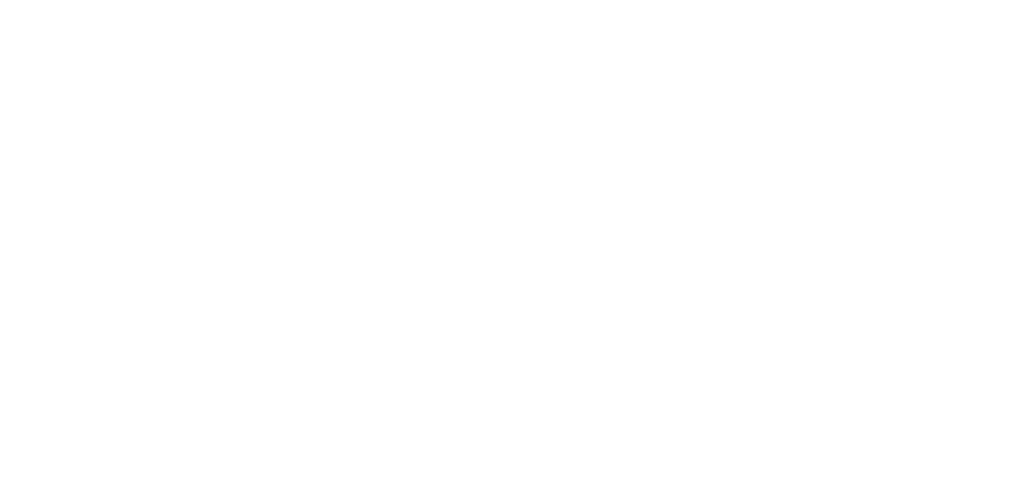
click at [946, 56] on div "Dynamic Content Wrapper" at bounding box center [511, 247] width 1023 height 494
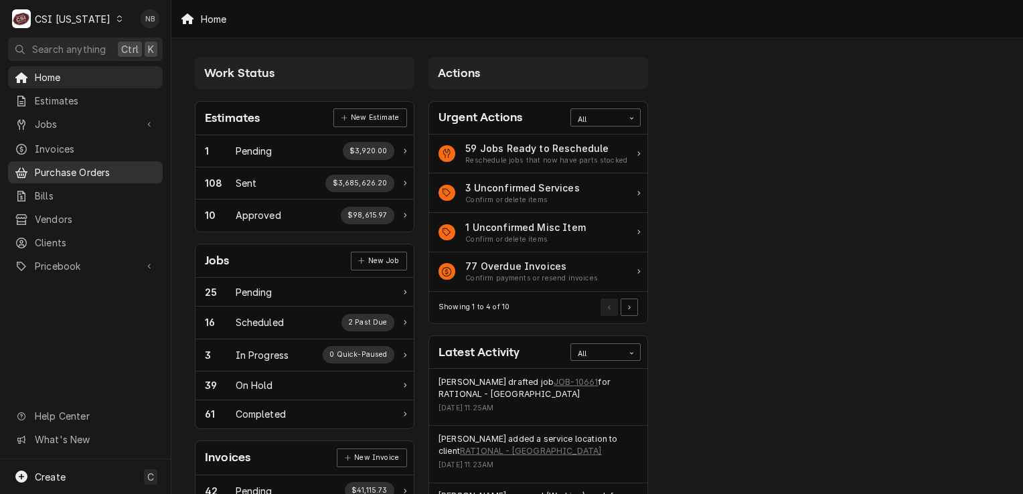
click at [82, 170] on span "Purchase Orders" at bounding box center [95, 172] width 121 height 14
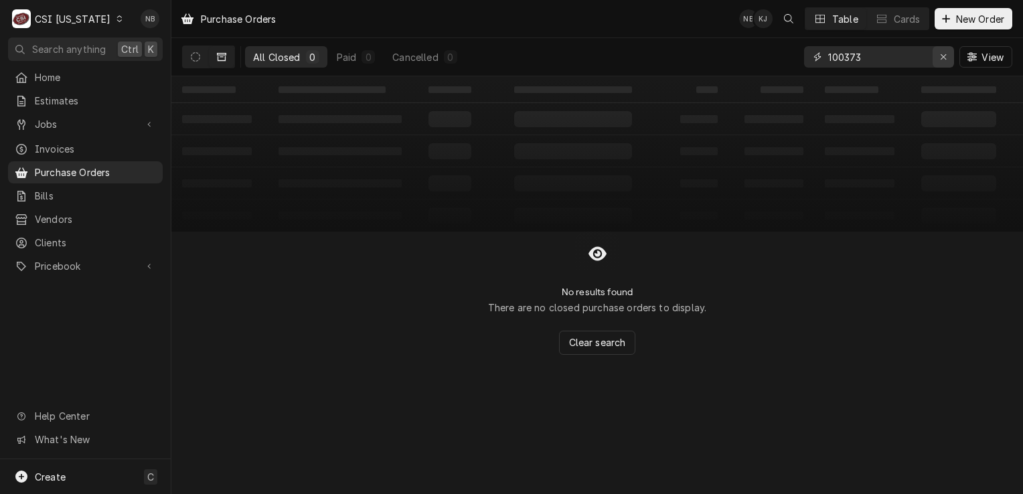
click at [940, 54] on icon "Erase input" at bounding box center [943, 56] width 7 height 9
type input "100409"
click at [201, 61] on button "Dynamic Content Wrapper" at bounding box center [195, 56] width 25 height 21
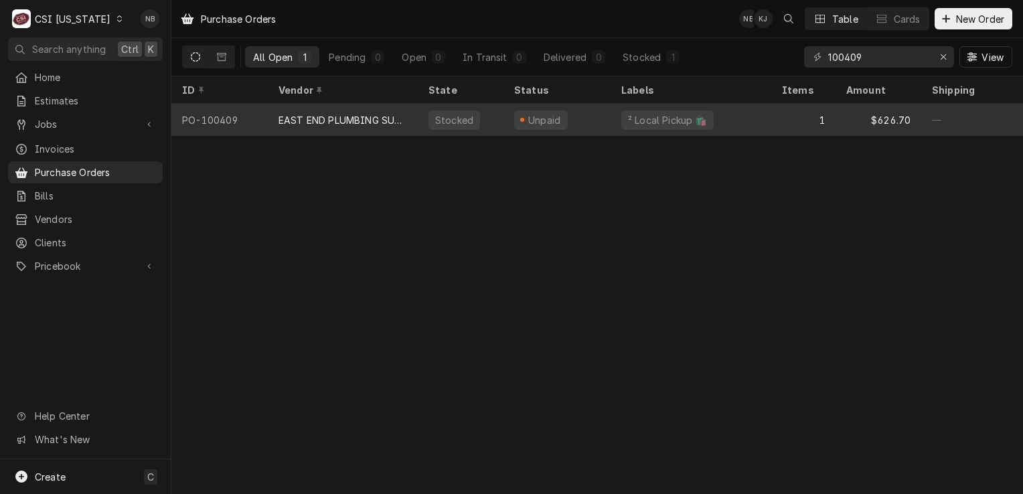
click at [744, 113] on div "² Local Pickup 🛍️" at bounding box center [690, 120] width 161 height 32
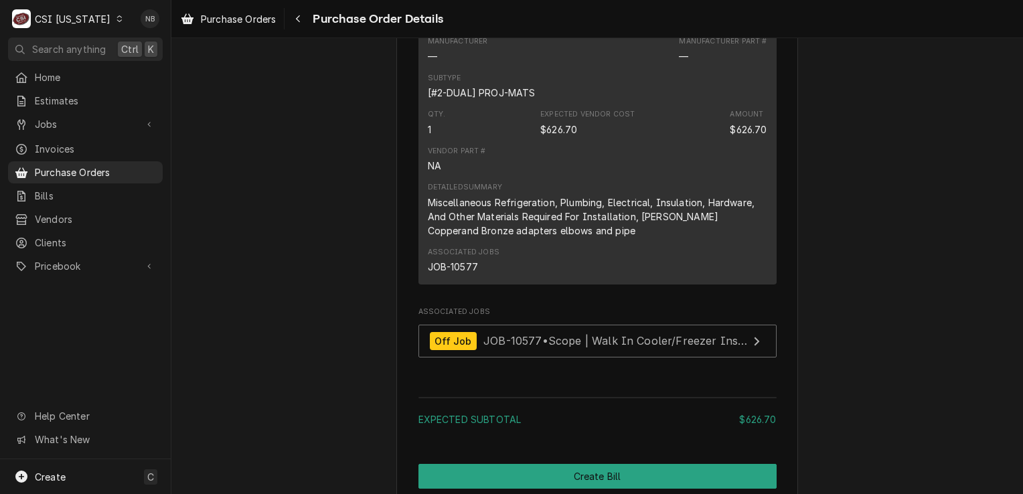
scroll to position [1233, 0]
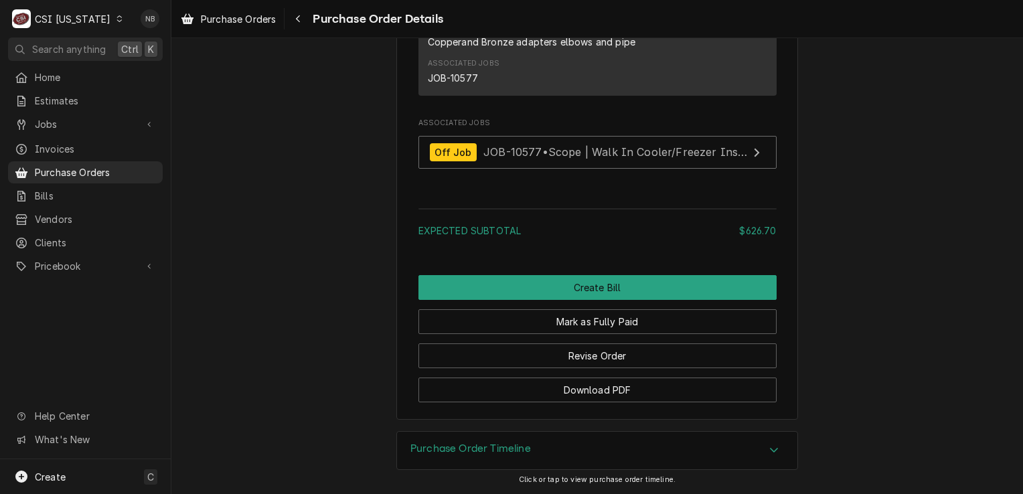
drag, startPoint x: 688, startPoint y: 448, endPoint x: 720, endPoint y: 429, distance: 37.2
click at [689, 447] on div "Purchase Order Timeline" at bounding box center [597, 450] width 400 height 37
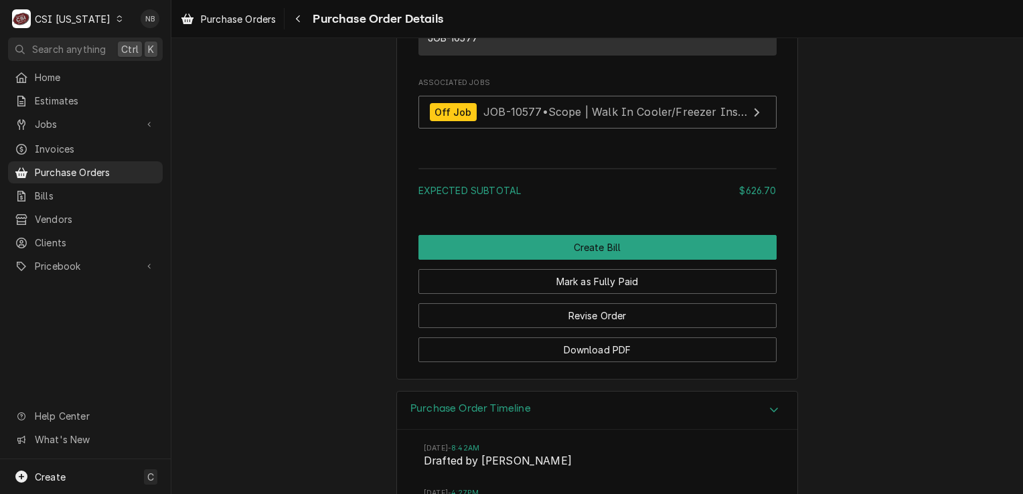
scroll to position [1432, 0]
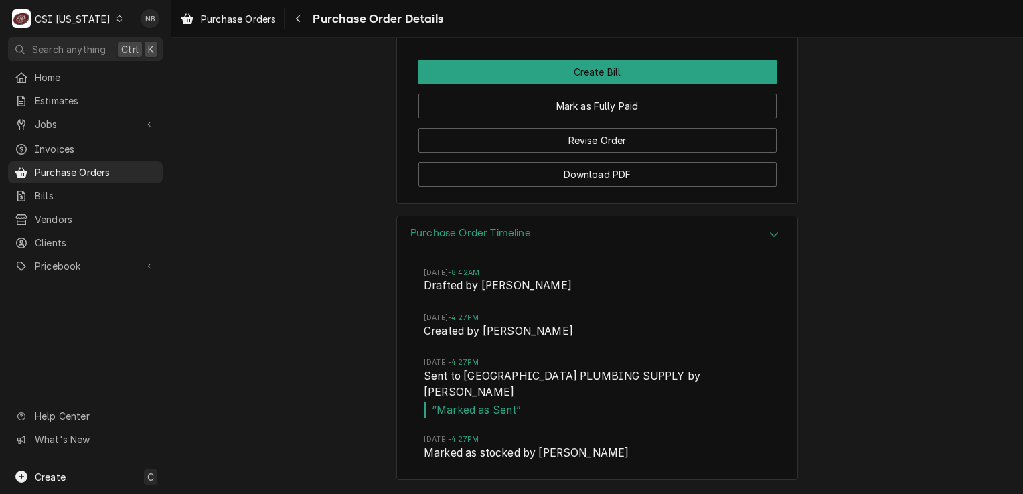
click at [750, 254] on div "Purchase Order Timeline" at bounding box center [597, 235] width 400 height 38
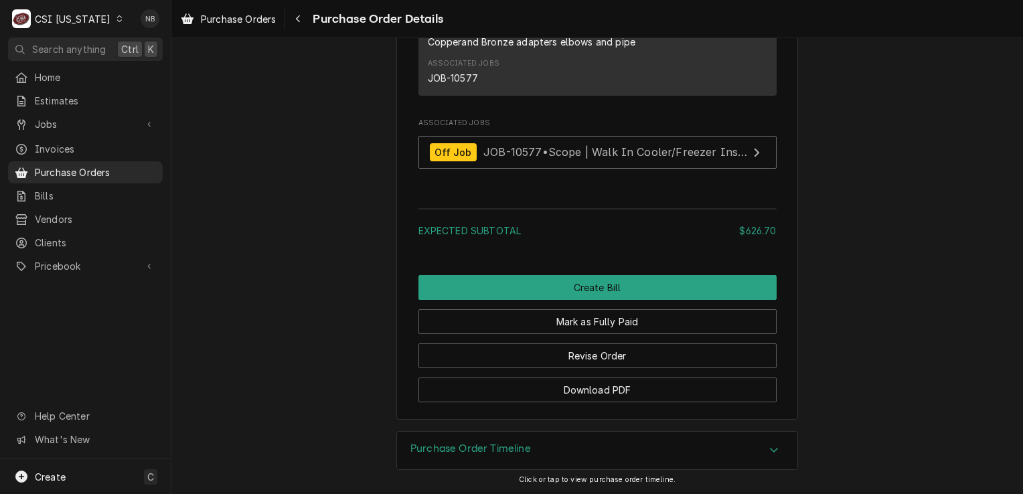
scroll to position [1233, 0]
click at [75, 21] on div "CSI Kentucky" at bounding box center [73, 19] width 76 height 14
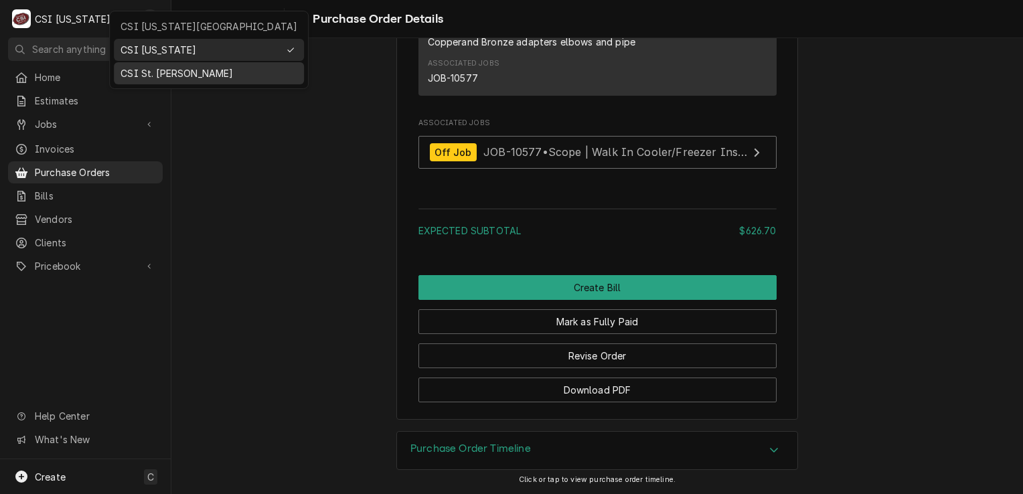
click at [154, 74] on div "CSI St. [PERSON_NAME]" at bounding box center [208, 73] width 177 height 14
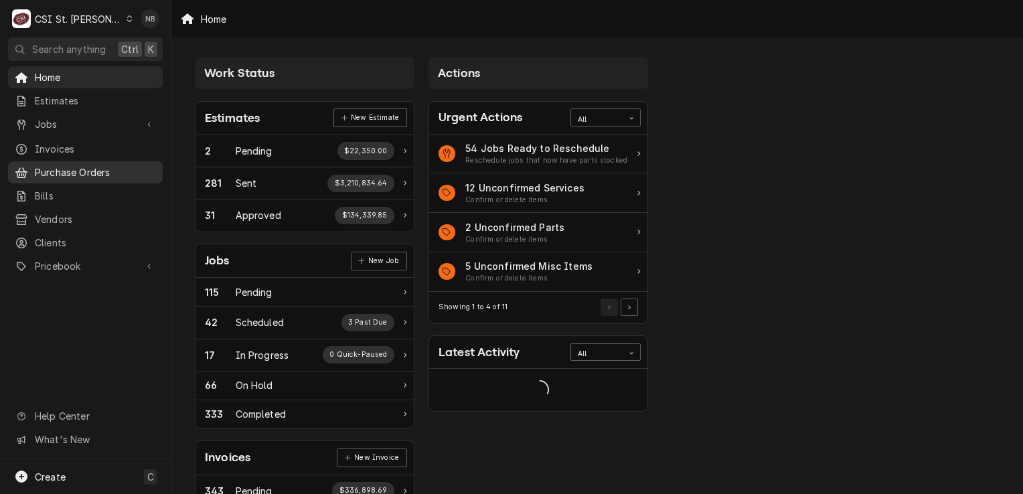
click at [103, 172] on span "Purchase Orders" at bounding box center [95, 172] width 121 height 14
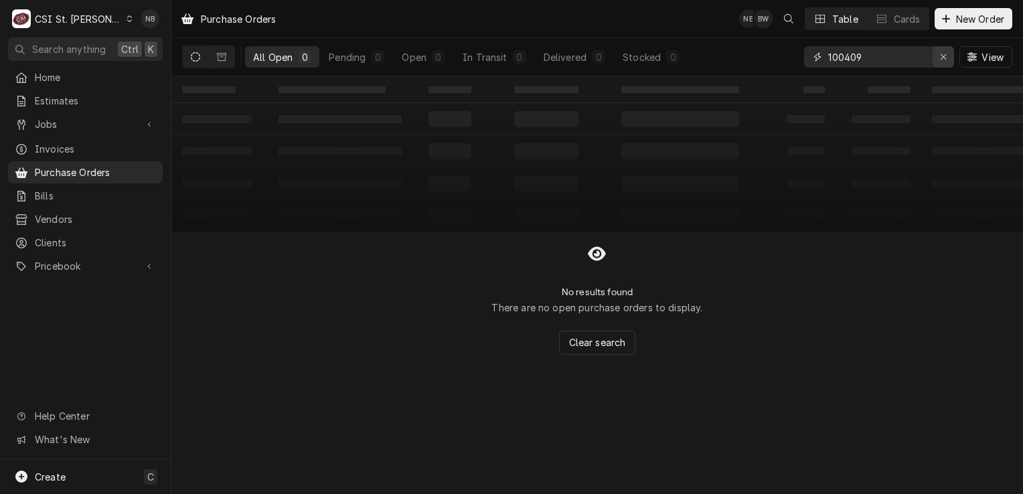
click at [945, 52] on icon "Erase input" at bounding box center [943, 56] width 7 height 9
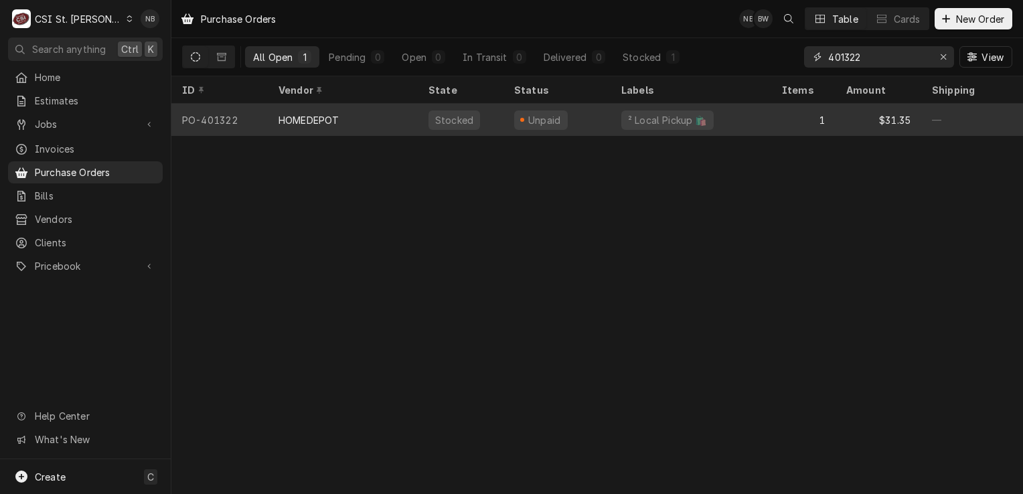
type input "401322"
click at [756, 129] on div "² Local Pickup 🛍️" at bounding box center [690, 120] width 161 height 32
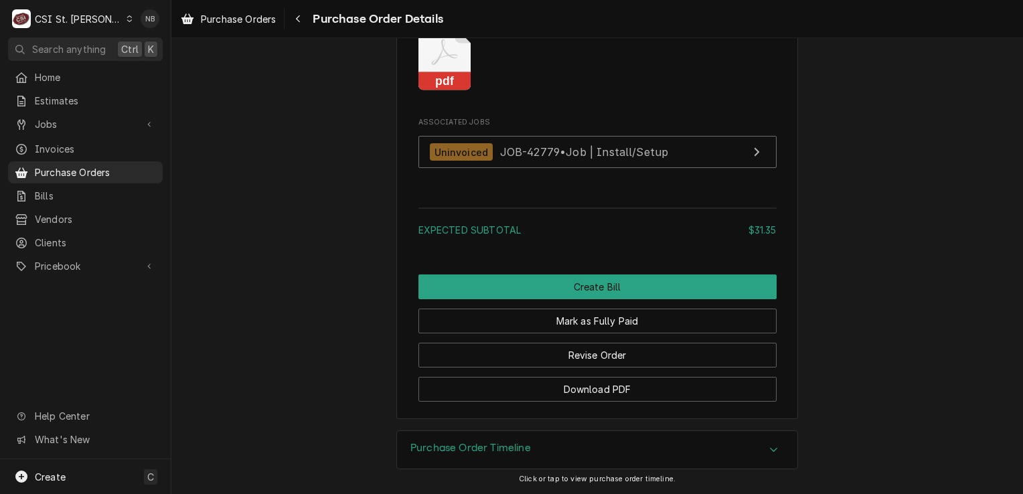
click at [675, 448] on div "Purchase Order Timeline" at bounding box center [597, 449] width 400 height 37
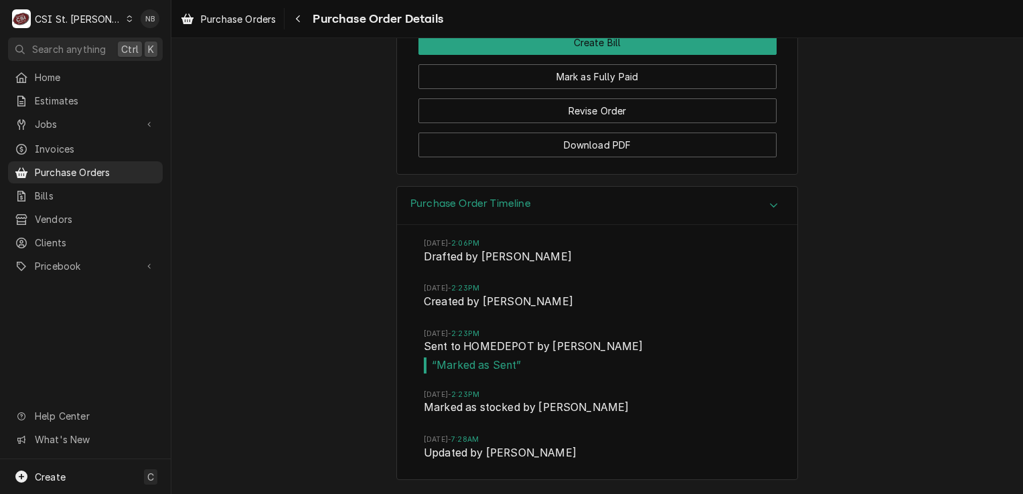
scroll to position [1608, 0]
click at [614, 210] on div "Purchase Order Timeline" at bounding box center [597, 206] width 400 height 38
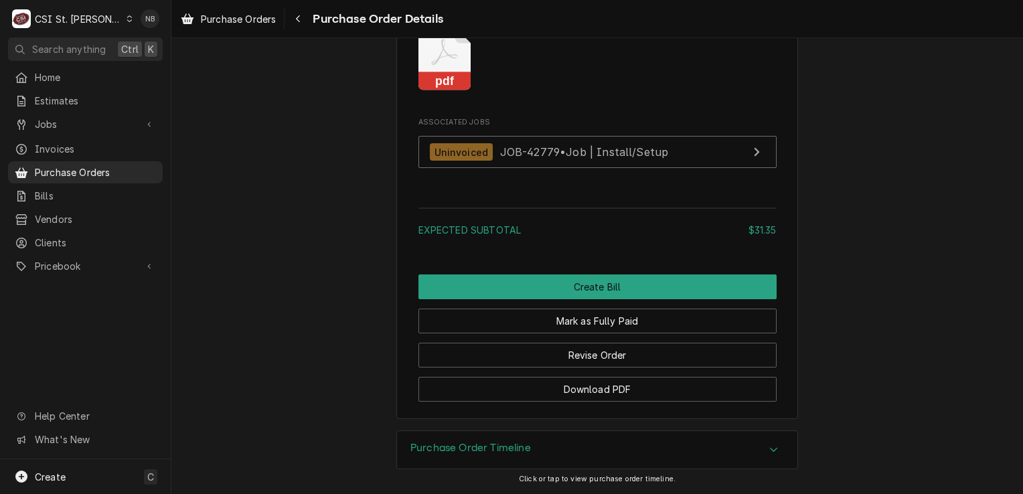
scroll to position [1363, 0]
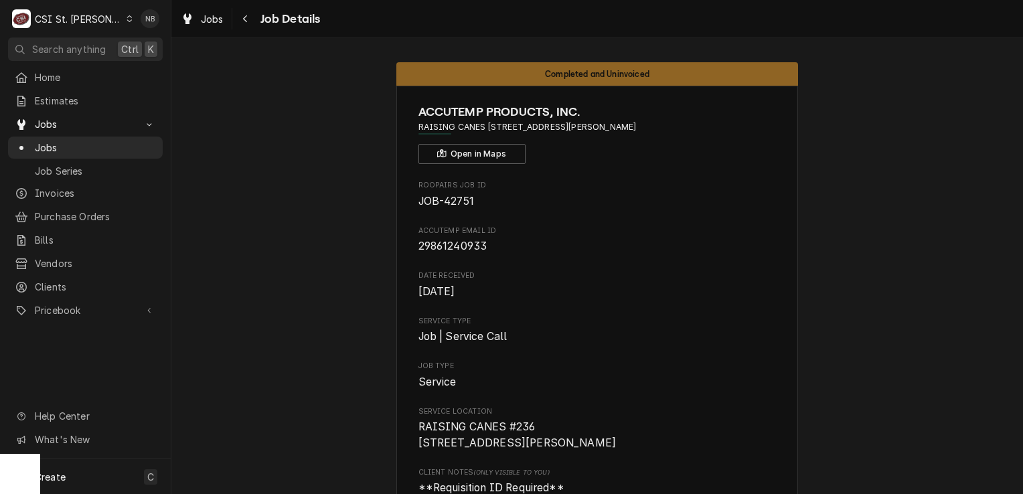
scroll to position [1205, 0]
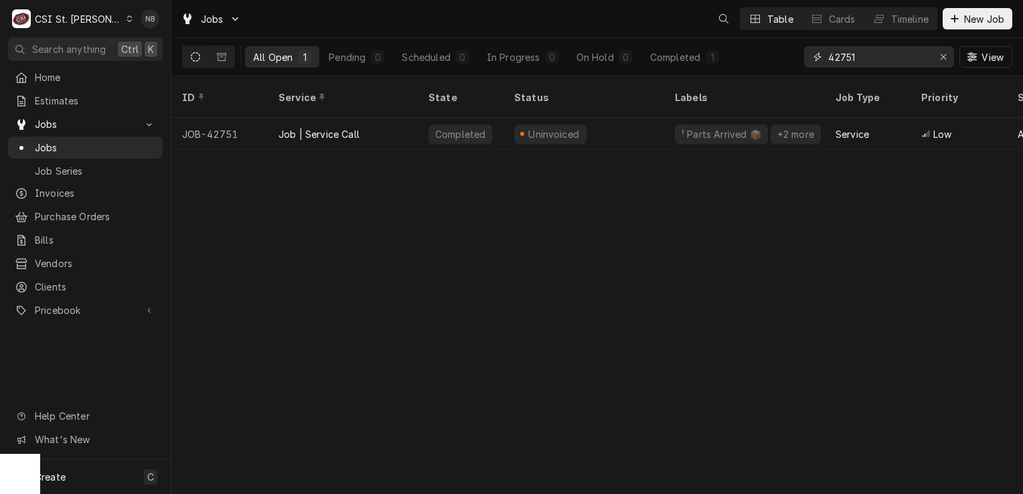
click at [860, 60] on input "42751" at bounding box center [878, 56] width 100 height 21
type input "4"
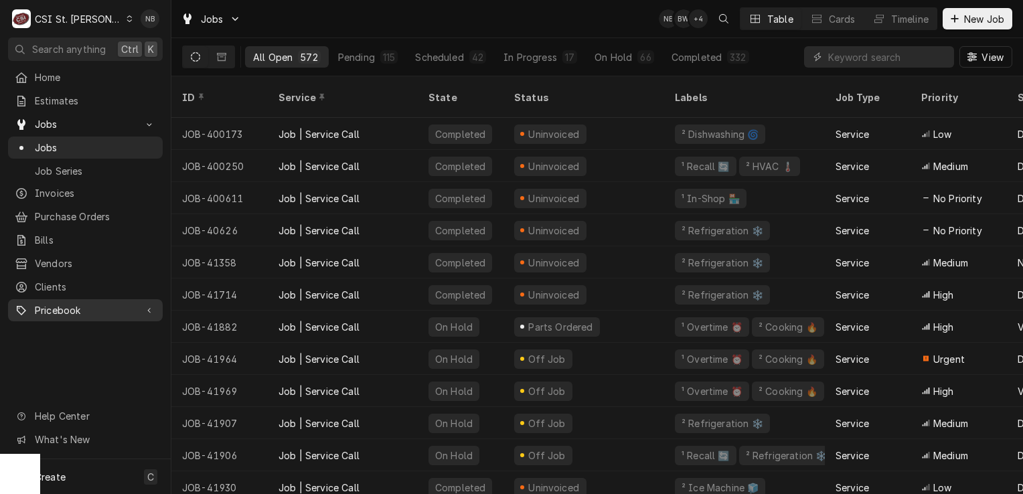
click at [70, 303] on span "Pricebook" at bounding box center [85, 310] width 101 height 14
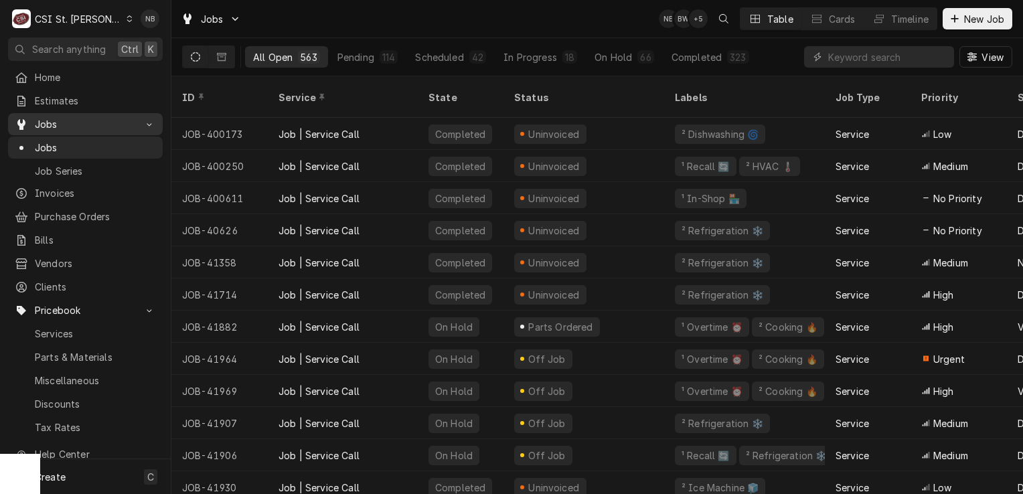
click at [102, 120] on span "Jobs" at bounding box center [85, 124] width 101 height 14
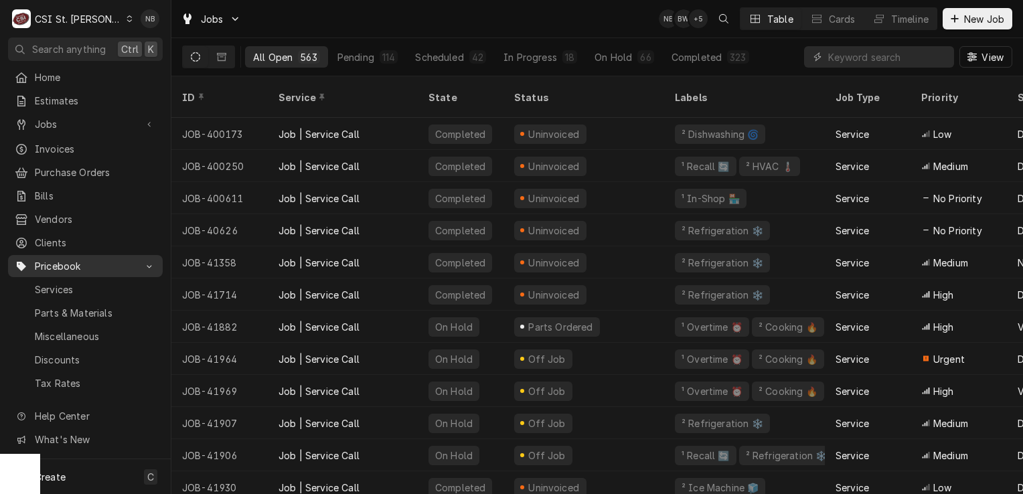
click at [81, 261] on span "Pricebook" at bounding box center [85, 266] width 101 height 14
click at [96, 306] on span "Parts & Materials" at bounding box center [95, 313] width 121 height 14
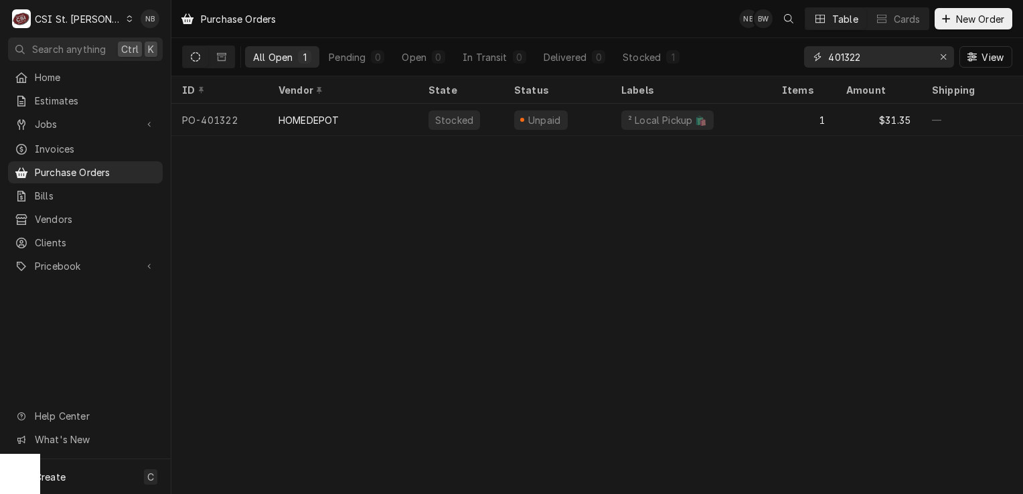
drag, startPoint x: 882, startPoint y: 58, endPoint x: 849, endPoint y: 59, distance: 33.5
click at [849, 59] on input "401322" at bounding box center [878, 56] width 100 height 21
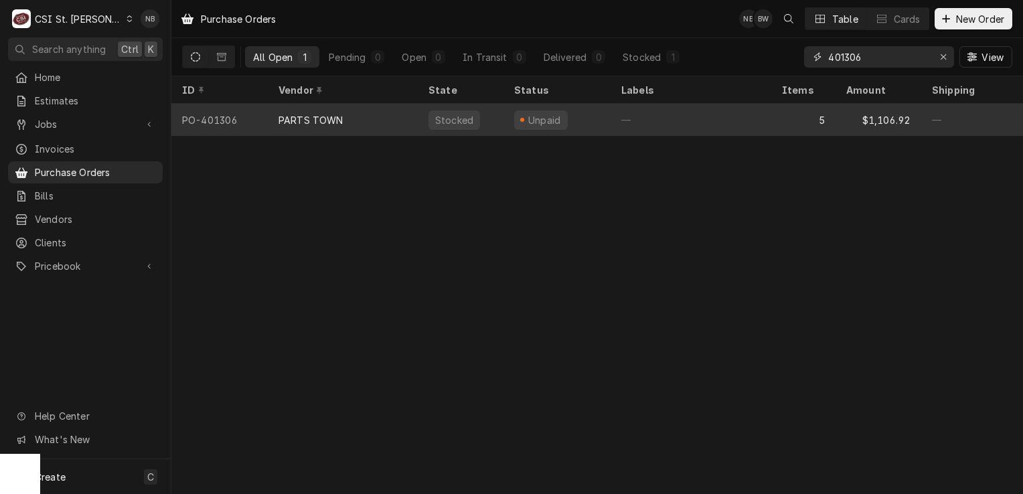
type input "401306"
click at [574, 110] on div "Unpaid" at bounding box center [556, 120] width 107 height 32
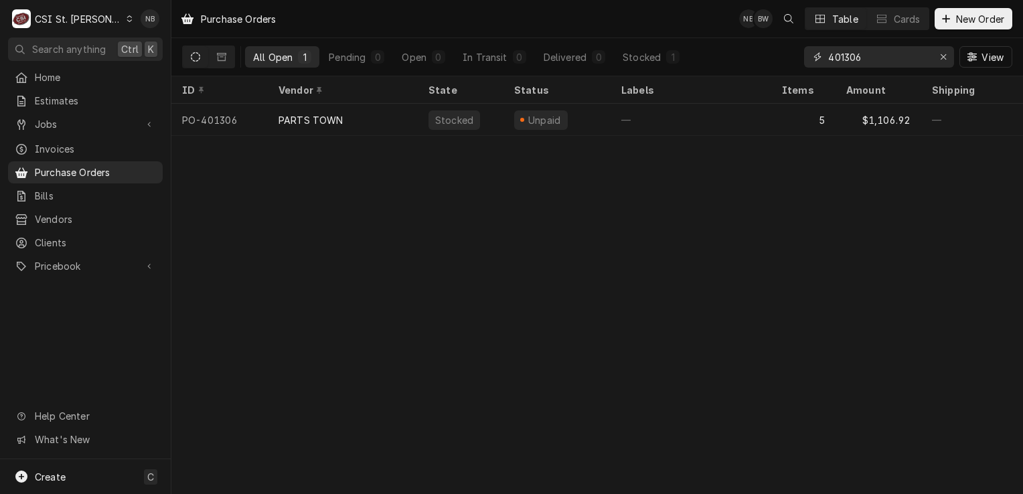
click at [853, 58] on input "401306" at bounding box center [878, 56] width 100 height 21
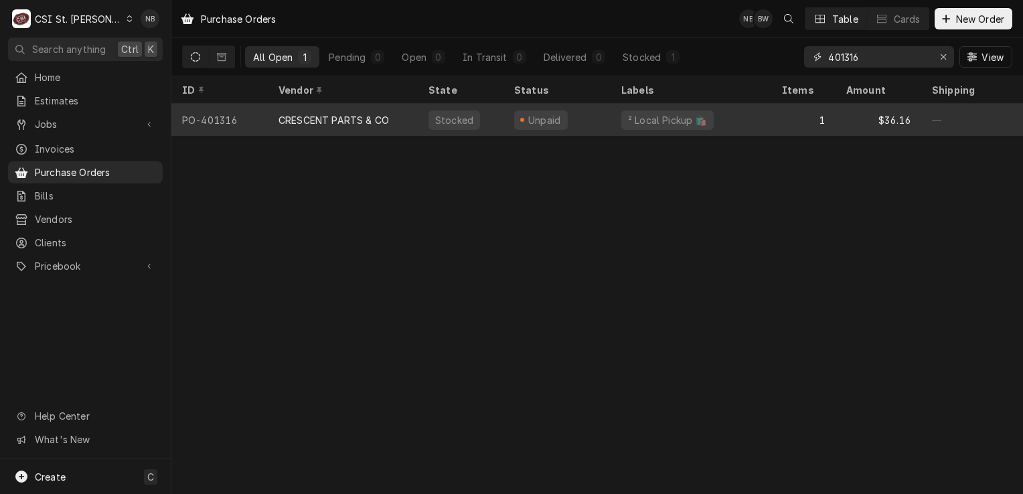
type input "401316"
click at [579, 129] on div "Unpaid" at bounding box center [556, 120] width 107 height 32
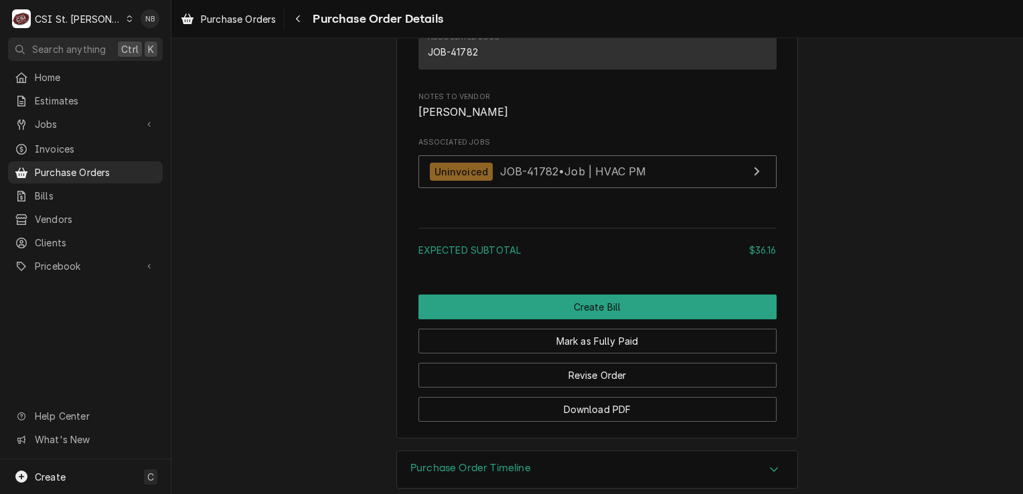
scroll to position [1264, 0]
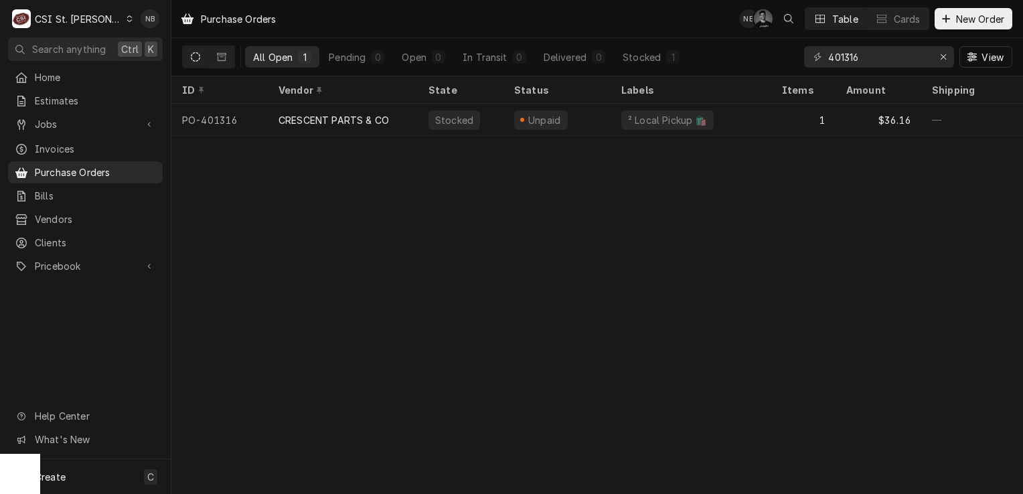
click at [66, 12] on div "CSI St. Louis" at bounding box center [78, 19] width 87 height 14
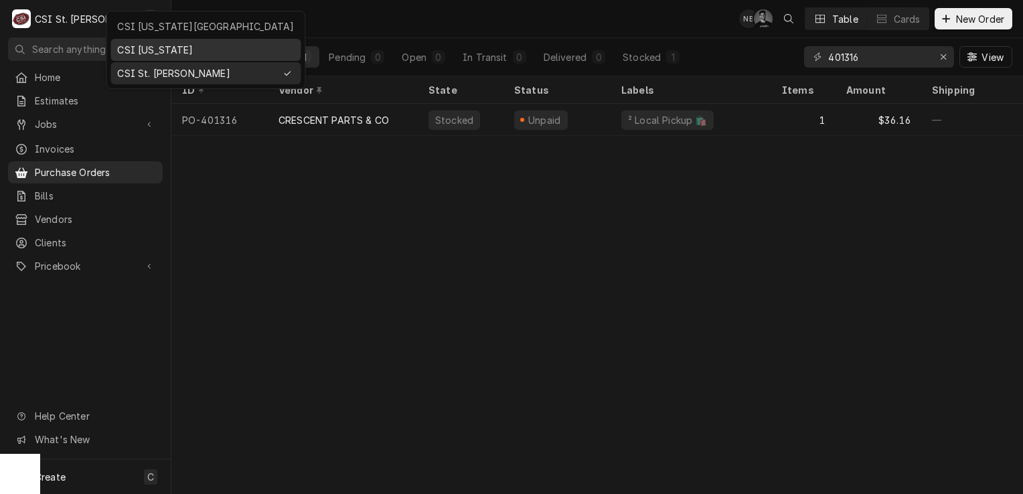
click at [153, 50] on div "CSI [US_STATE]" at bounding box center [205, 50] width 177 height 14
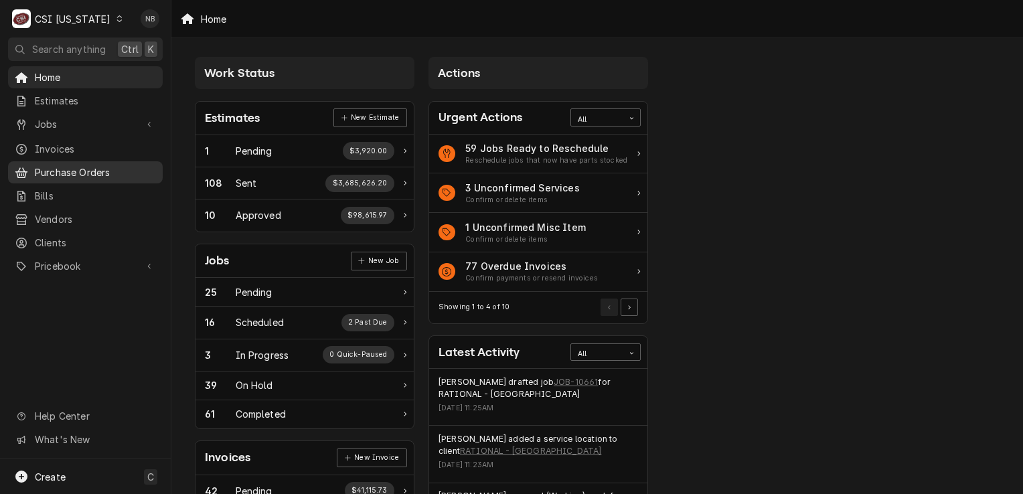
click at [33, 167] on div "Purchase Orders" at bounding box center [85, 172] width 141 height 14
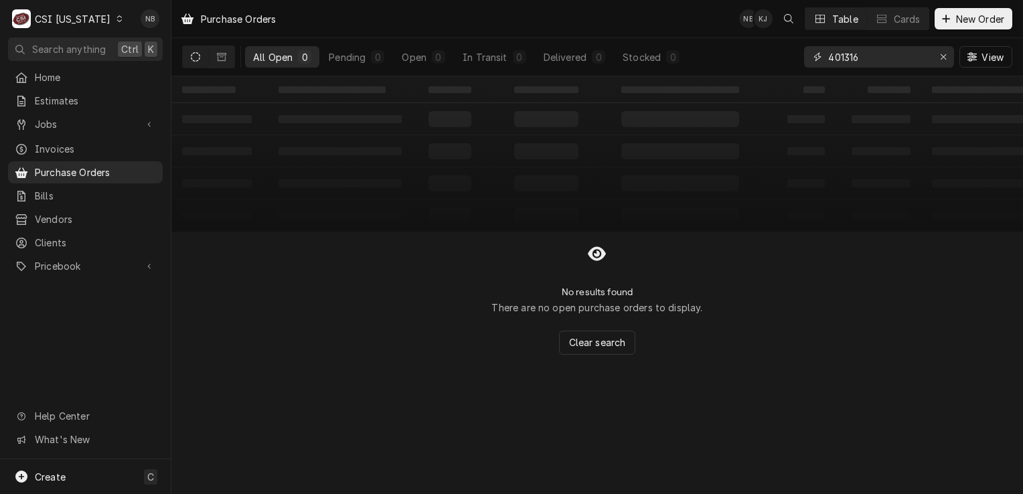
drag, startPoint x: 873, startPoint y: 62, endPoint x: 774, endPoint y: 60, distance: 99.1
click at [774, 60] on div "All Open 0 Pending 0 Open 0 In Transit 0 Delivered 0 Stocked 0 401316 View" at bounding box center [597, 56] width 830 height 37
click at [853, 54] on input "100314" at bounding box center [878, 56] width 100 height 21
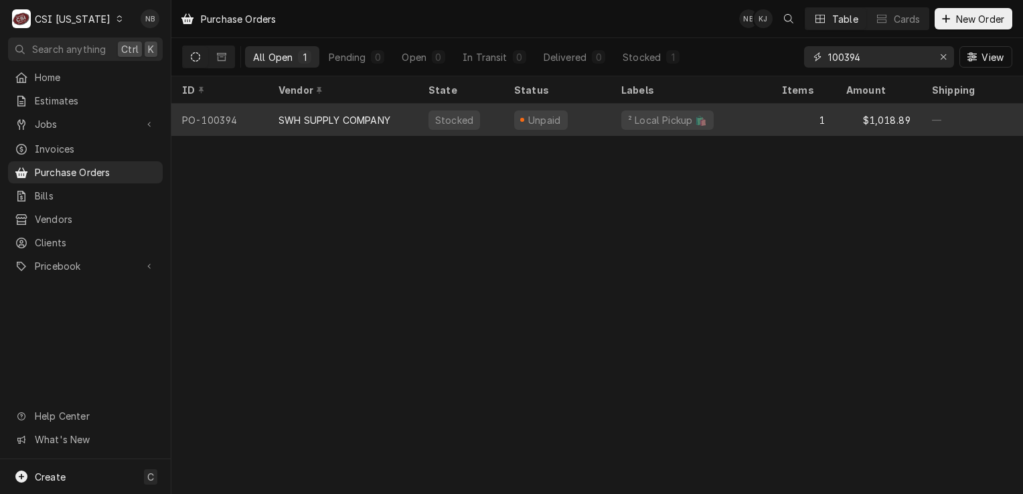
type input "100394"
click at [606, 125] on div "Unpaid" at bounding box center [556, 120] width 107 height 32
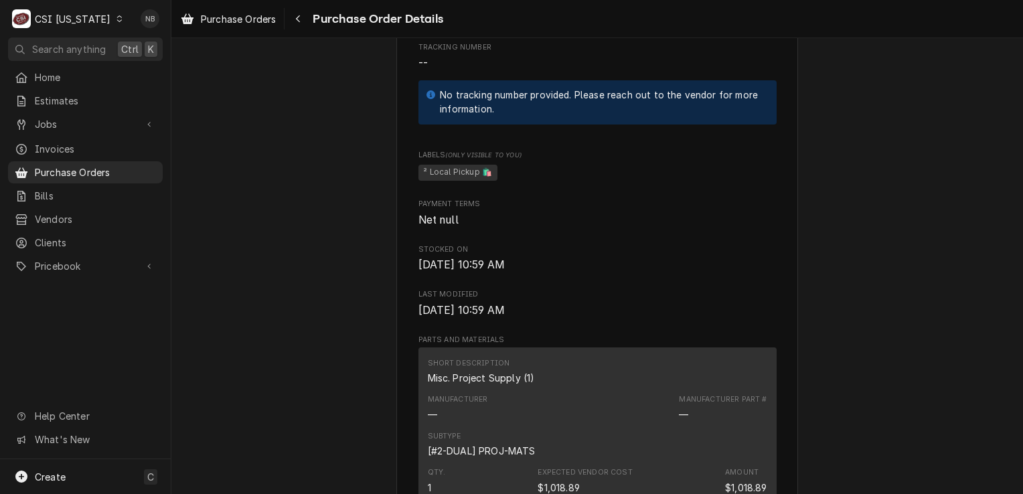
scroll to position [669, 0]
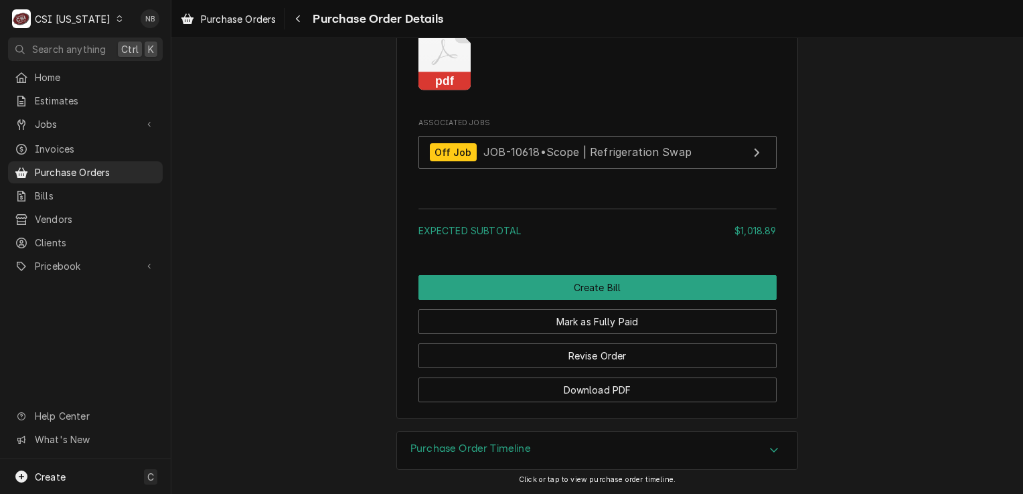
click at [736, 448] on div "Purchase Order Timeline" at bounding box center [597, 450] width 400 height 37
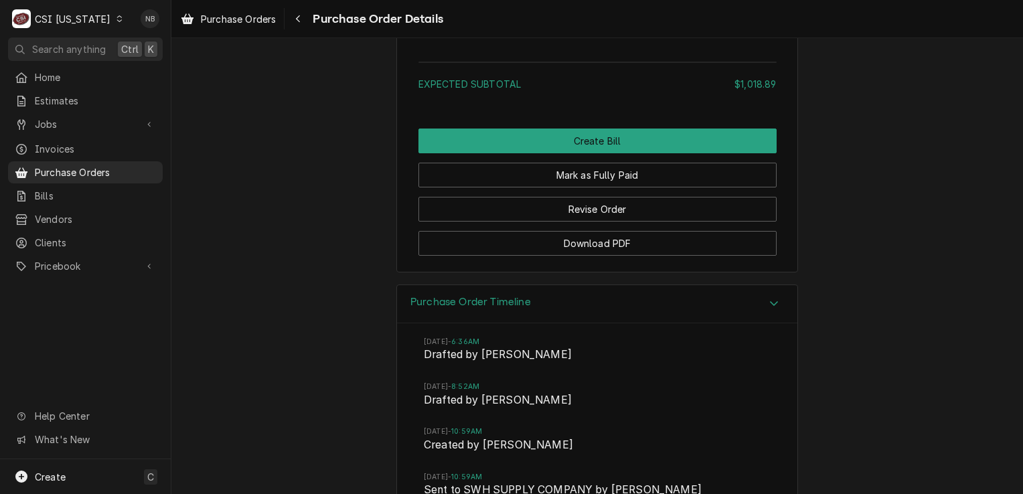
scroll to position [1577, 0]
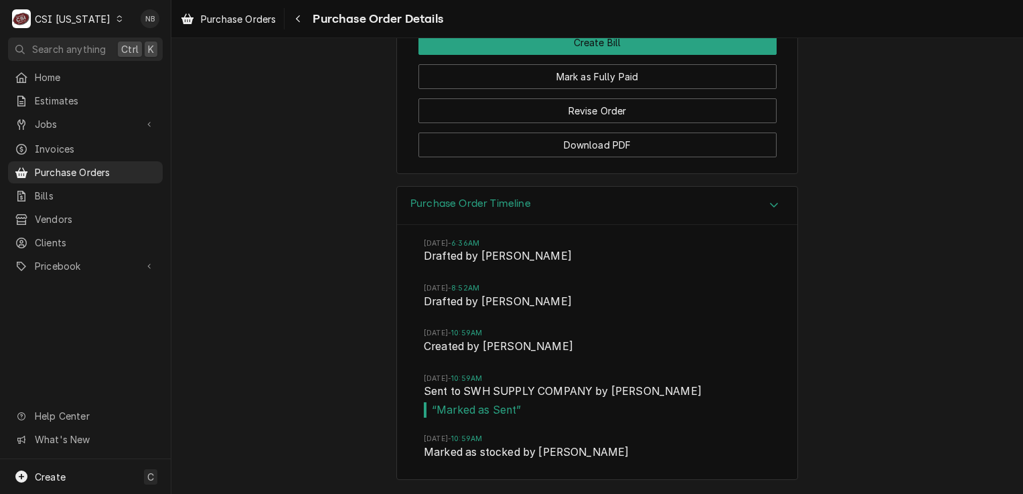
click at [94, 21] on div "CSI Kentucky" at bounding box center [73, 19] width 76 height 14
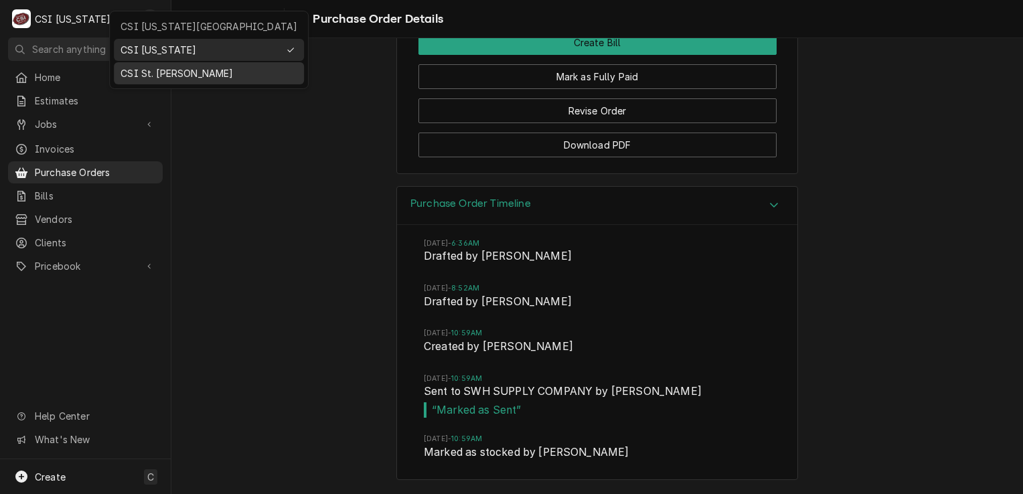
click at [165, 65] on div "CSI St. [PERSON_NAME]" at bounding box center [208, 73] width 185 height 17
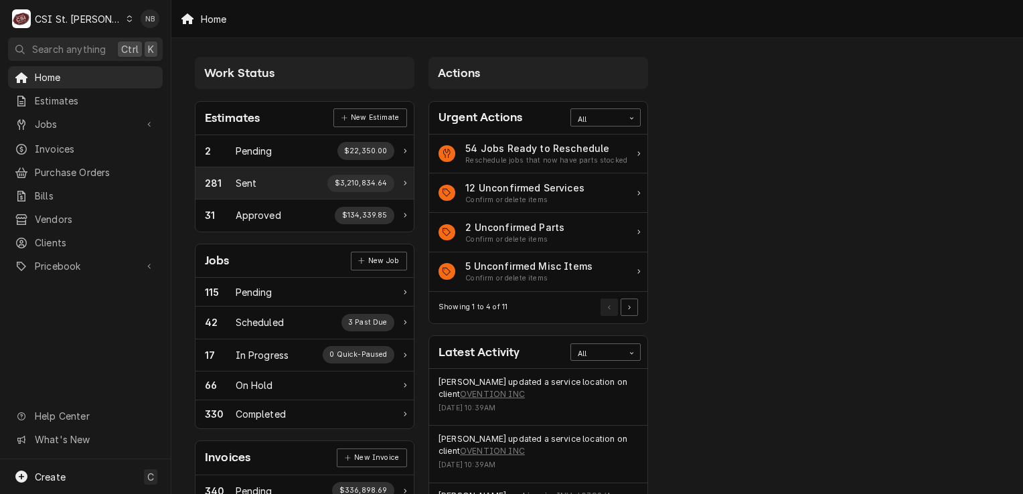
click at [407, 183] on div "281 Sent $3,210,834.64" at bounding box center [304, 183] width 218 height 32
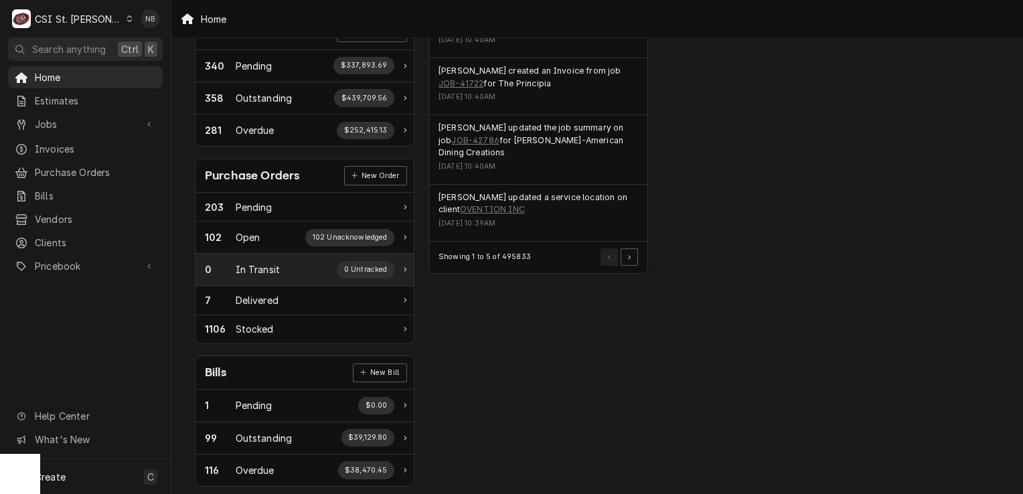
scroll to position [435, 0]
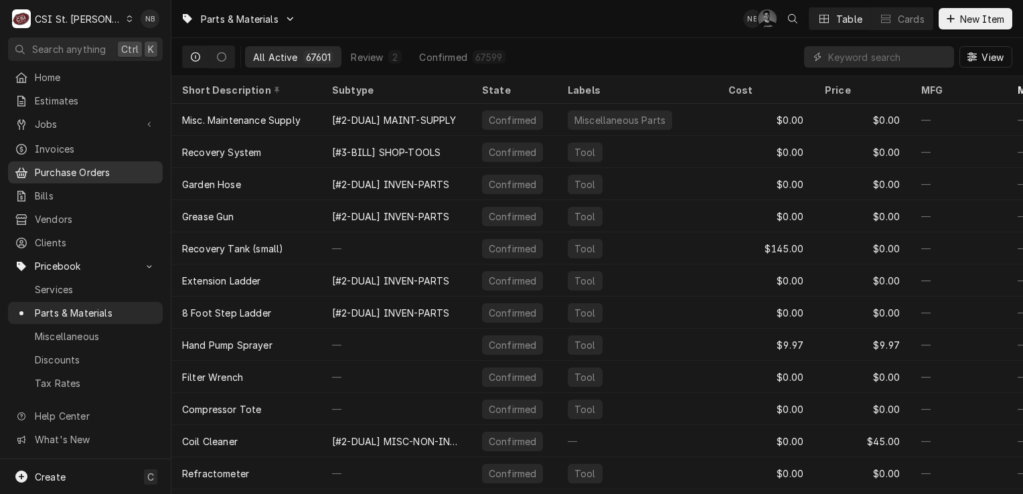
click at [84, 167] on span "Purchase Orders" at bounding box center [95, 172] width 121 height 14
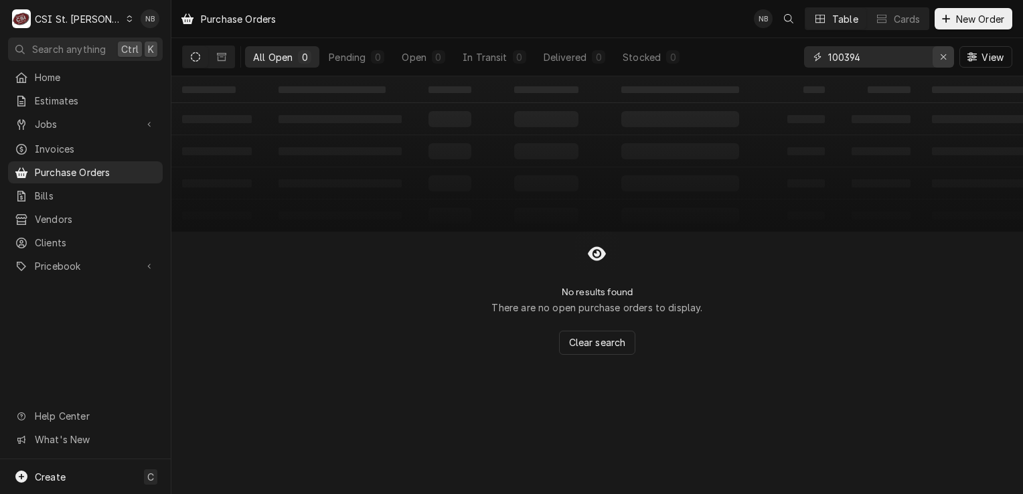
click at [942, 62] on div "Erase input" at bounding box center [942, 56] width 13 height 13
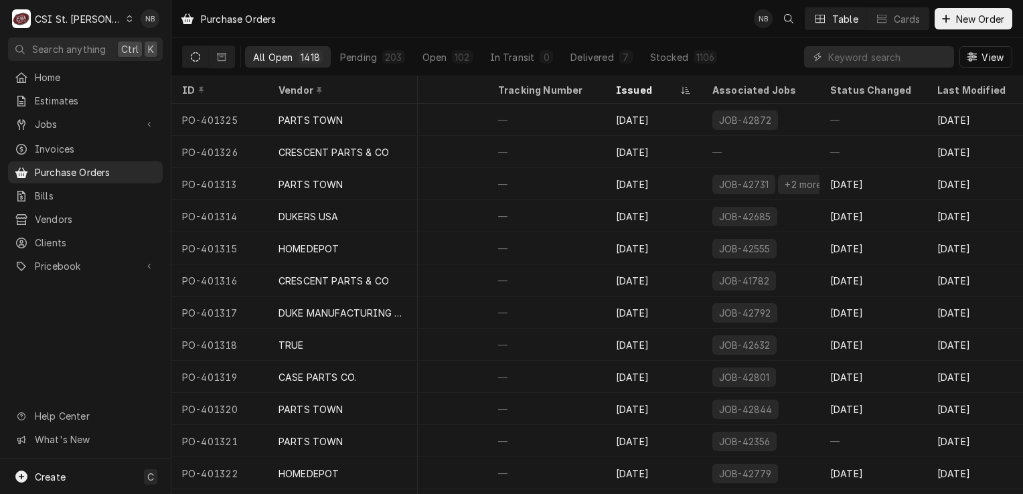
scroll to position [0, 594]
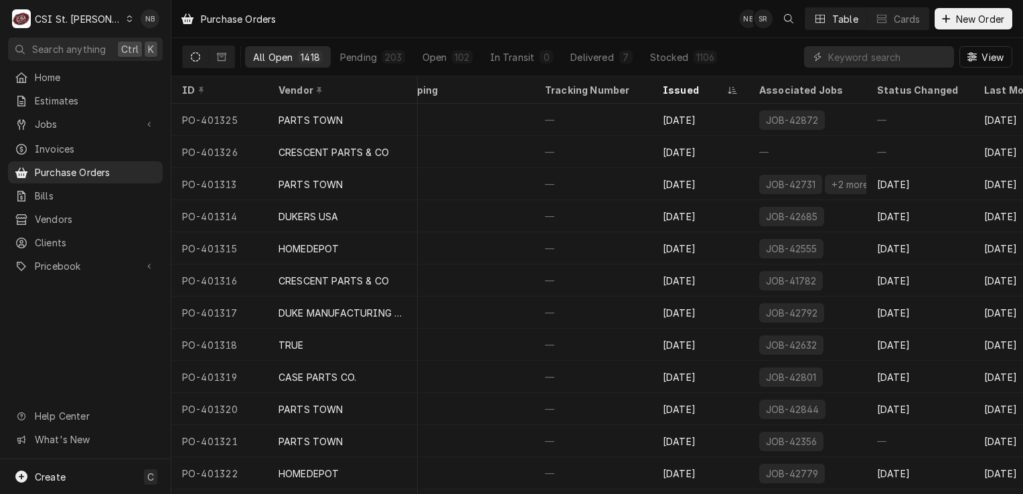
scroll to position [0, 594]
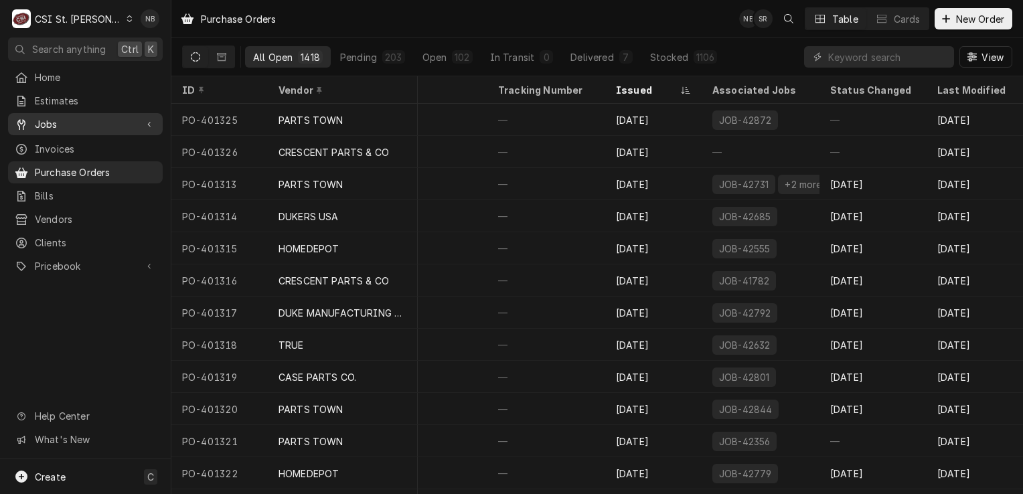
click at [80, 125] on span "Jobs" at bounding box center [85, 124] width 101 height 14
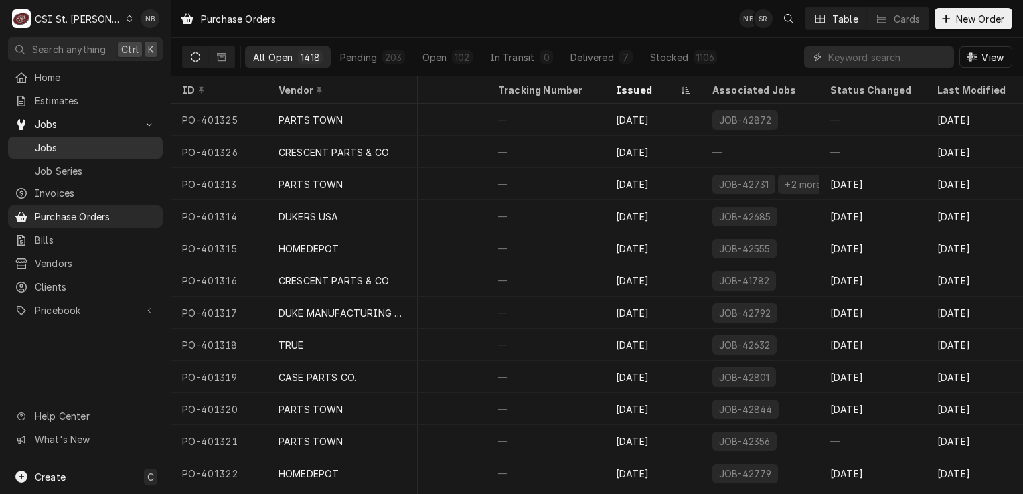
click at [74, 142] on span "Jobs" at bounding box center [95, 148] width 121 height 14
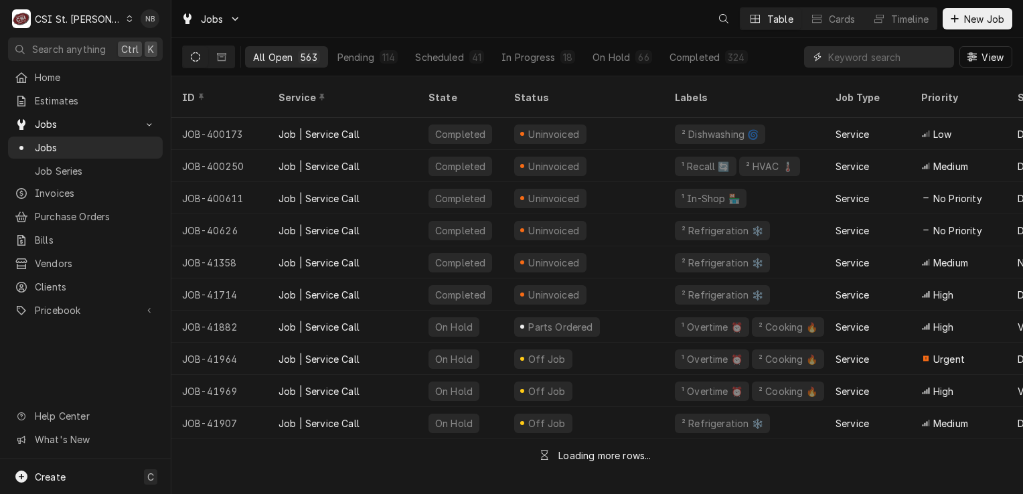
click at [862, 58] on input "Dynamic Content Wrapper" at bounding box center [887, 56] width 119 height 21
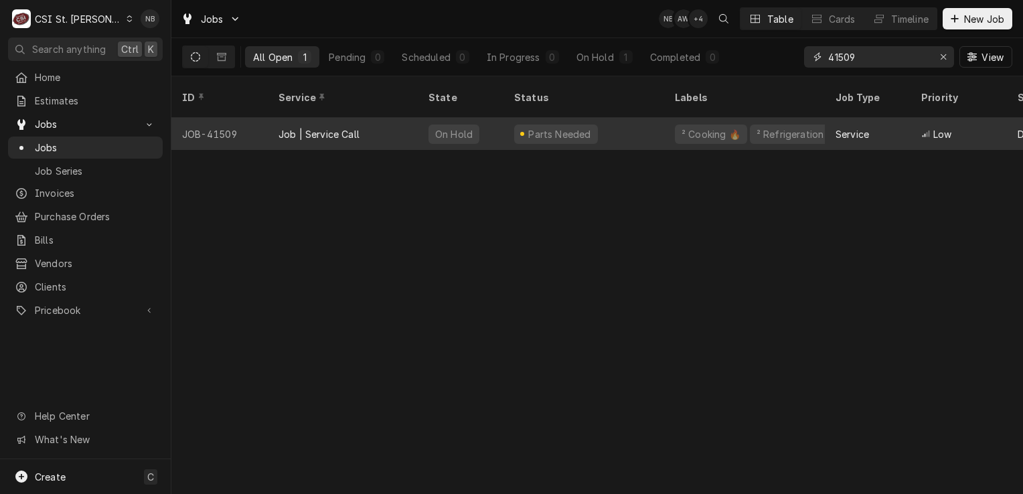
type input "41509"
click at [669, 118] on div "² Cooking 🔥 ² Refrigeration ❄️" at bounding box center [744, 134] width 161 height 32
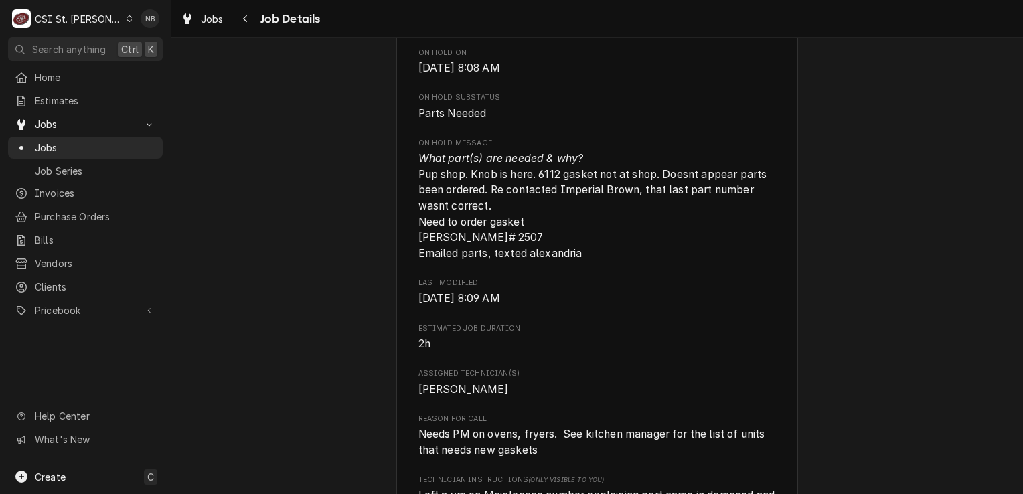
scroll to position [602, 0]
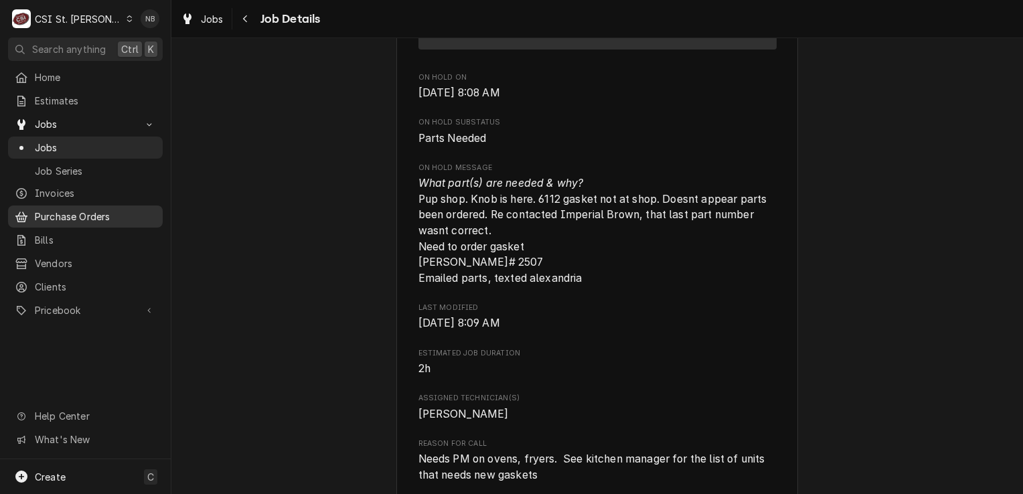
click at [100, 213] on span "Purchase Orders" at bounding box center [95, 217] width 121 height 14
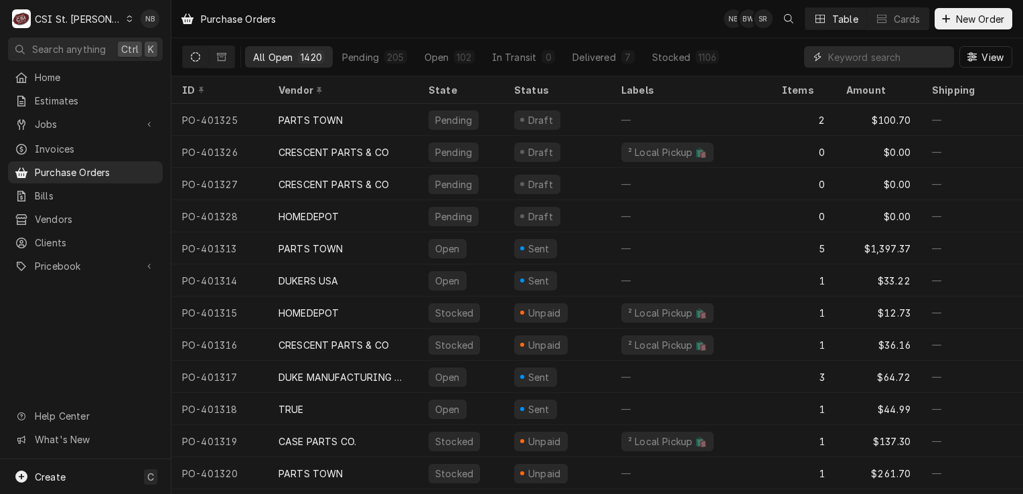
click at [855, 60] on input "Dynamic Content Wrapper" at bounding box center [887, 56] width 119 height 21
click at [65, 17] on div "CSI St. [PERSON_NAME]" at bounding box center [78, 19] width 87 height 14
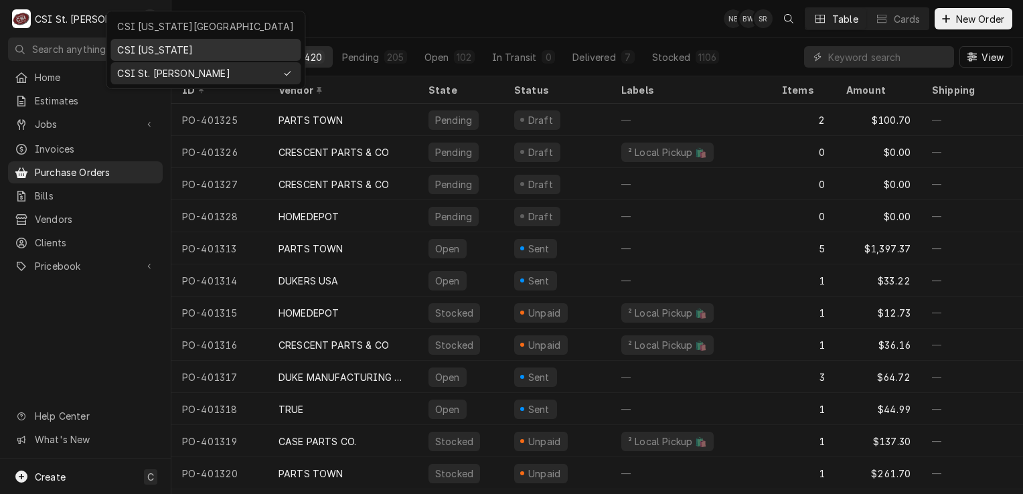
click at [161, 44] on div "CSI [US_STATE]" at bounding box center [205, 50] width 177 height 14
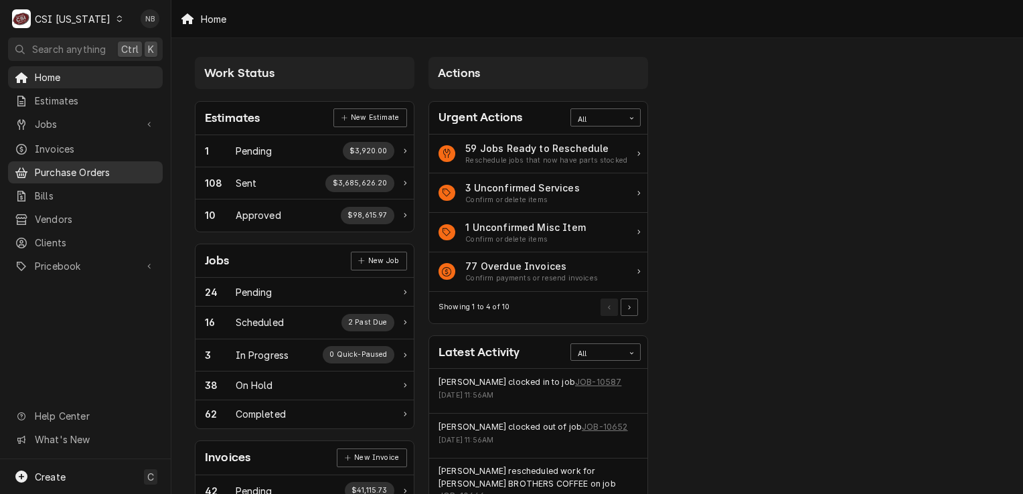
click at [88, 177] on link "Purchase Orders" at bounding box center [85, 172] width 155 height 22
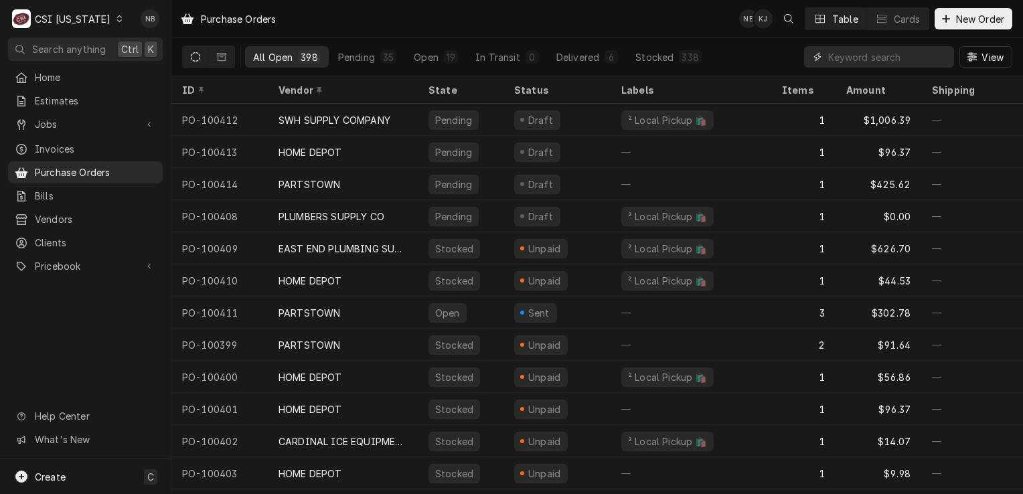
click at [845, 58] on input "Dynamic Content Wrapper" at bounding box center [887, 56] width 119 height 21
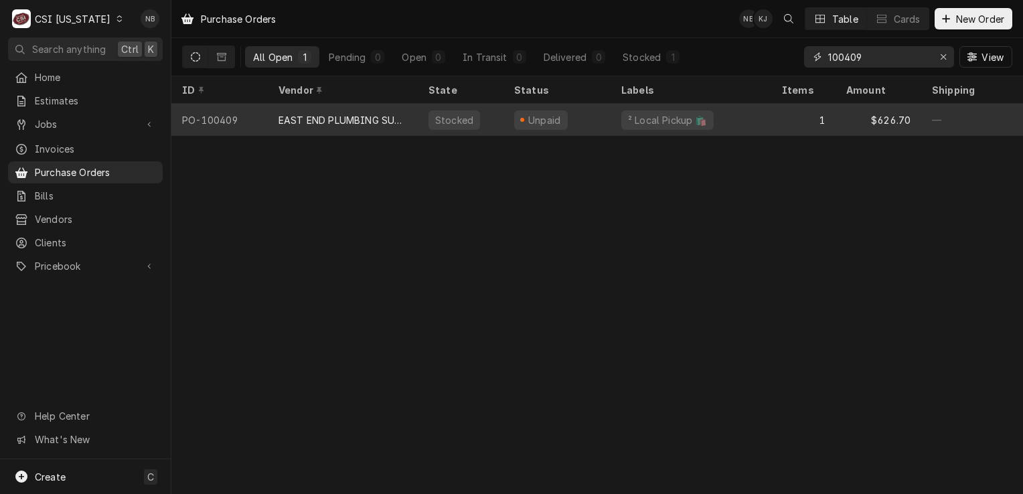
type input "100409"
click at [586, 125] on div "Unpaid" at bounding box center [556, 120] width 107 height 32
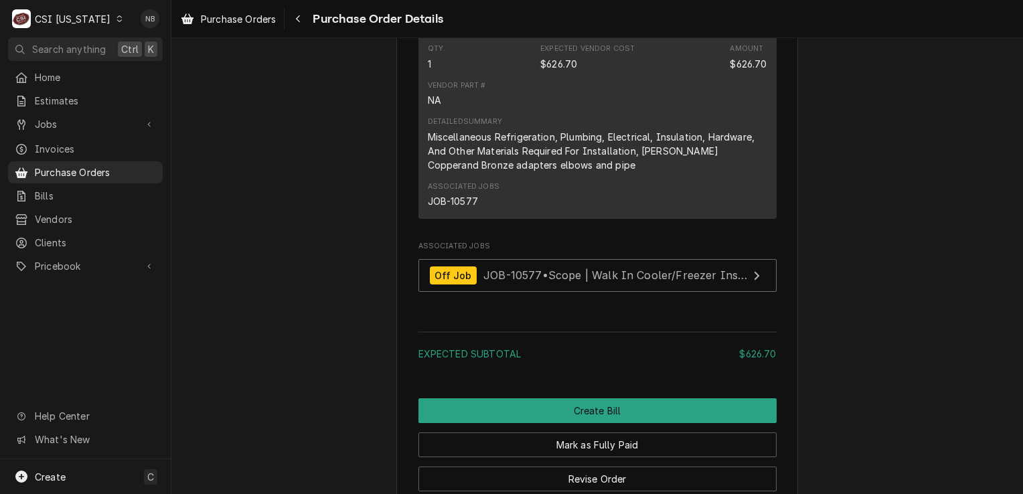
scroll to position [1071, 0]
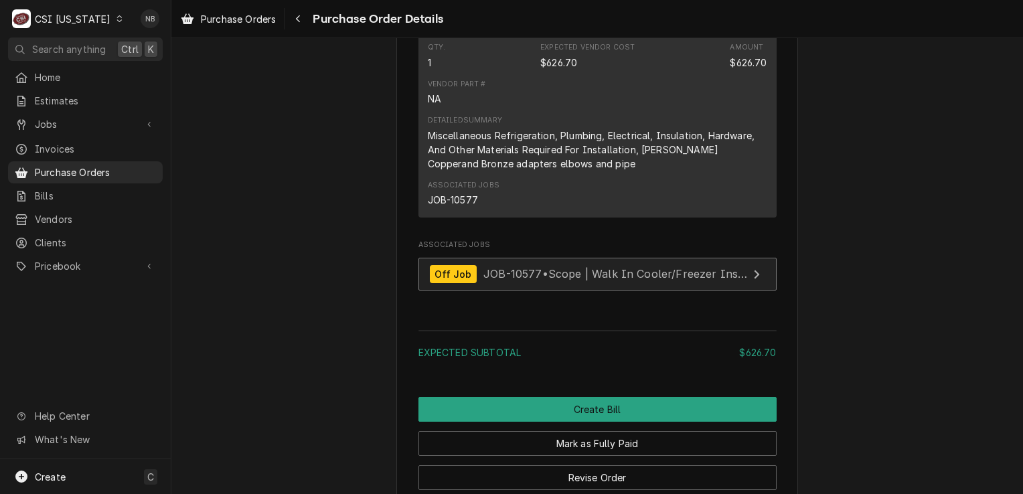
click at [576, 283] on div "Off Job JOB-10577 • Scope | Walk In Cooler/Freezer Install" at bounding box center [589, 274] width 318 height 18
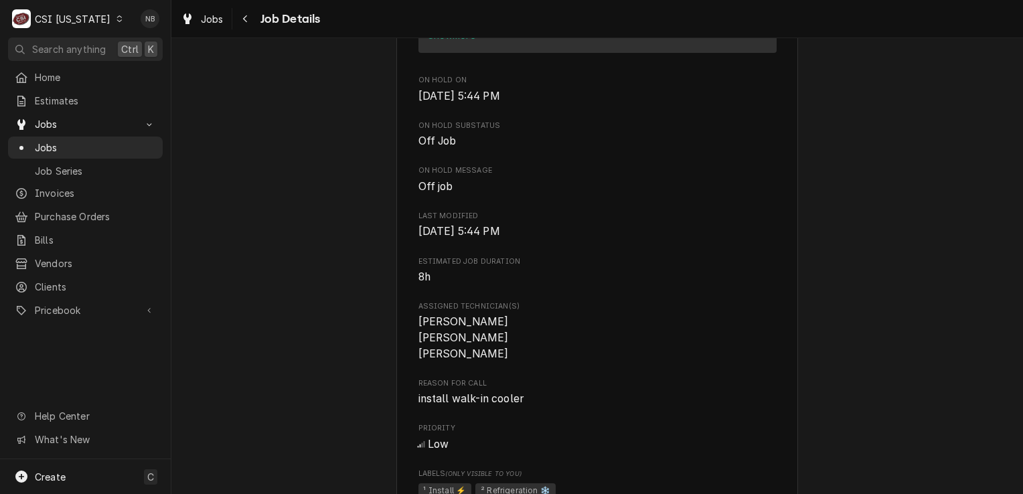
scroll to position [736, 0]
click at [96, 22] on div "CSI [US_STATE]" at bounding box center [73, 19] width 76 height 14
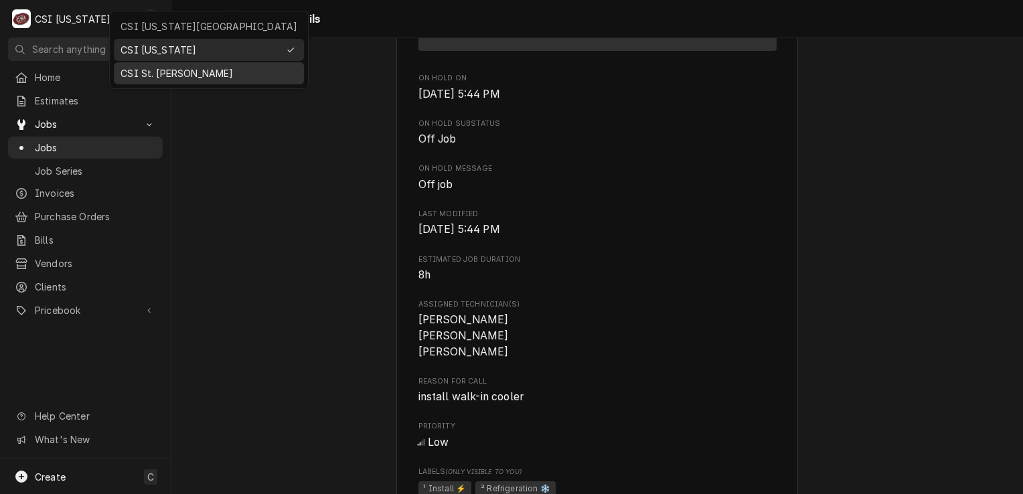
click at [140, 66] on div "CSI St. Louis" at bounding box center [208, 73] width 177 height 14
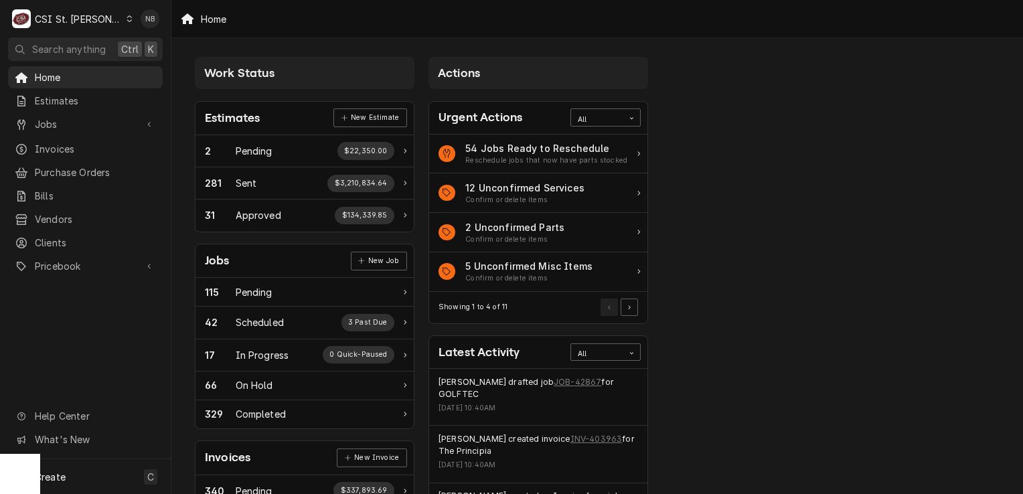
scroll to position [435, 0]
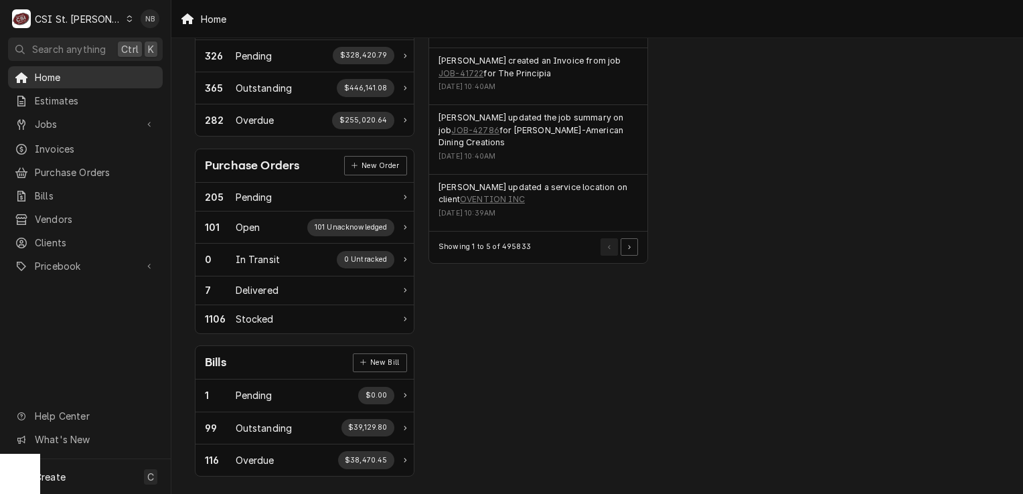
click at [74, 69] on div "Home" at bounding box center [85, 77] width 149 height 17
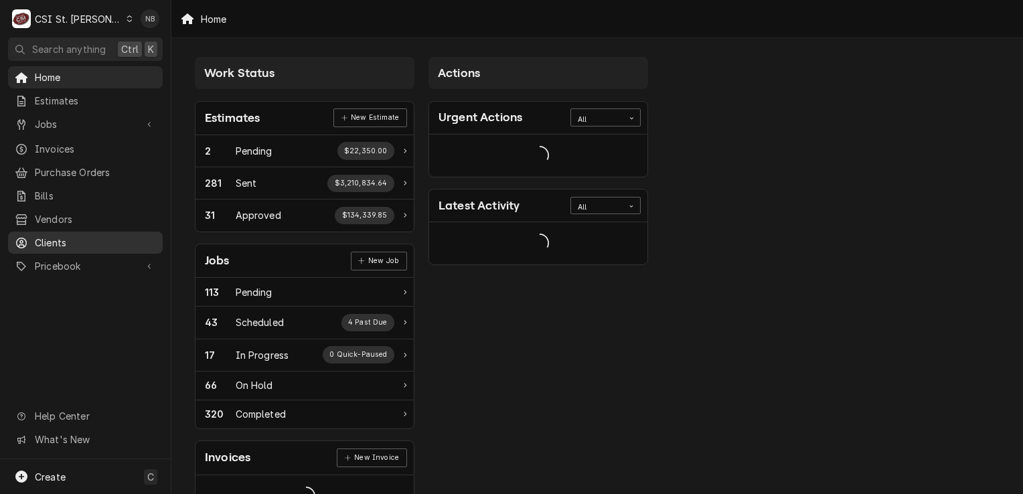
click at [46, 236] on span "Clients" at bounding box center [95, 243] width 121 height 14
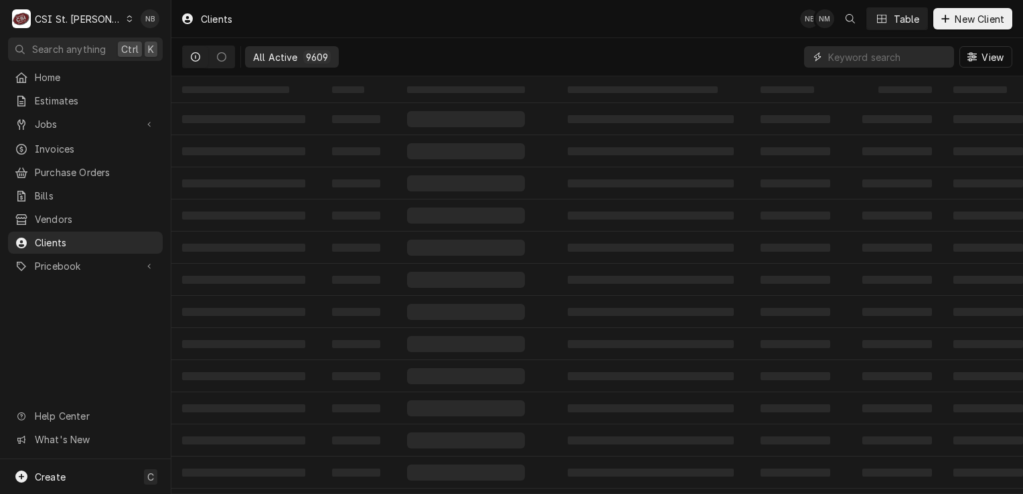
click at [897, 60] on input "Dynamic Content Wrapper" at bounding box center [887, 56] width 119 height 21
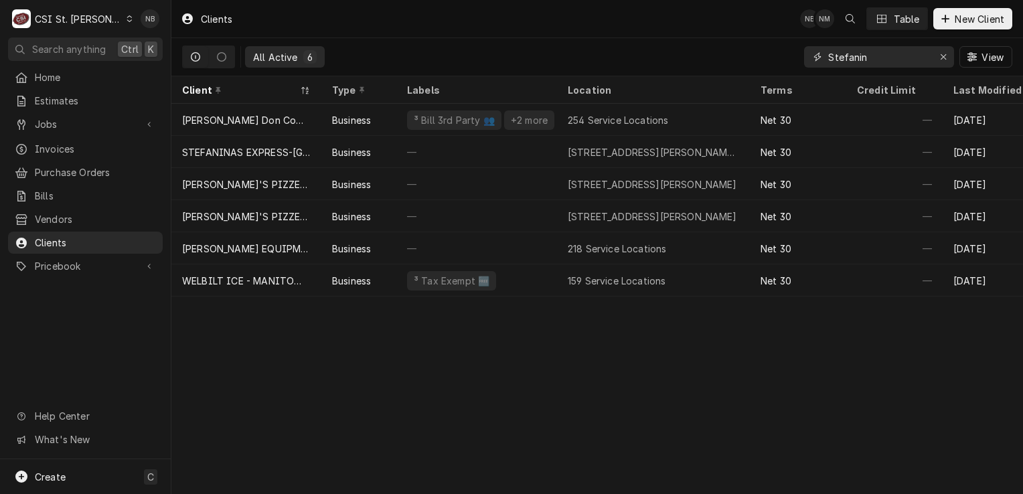
type input "Stefanin"
drag, startPoint x: 683, startPoint y: 307, endPoint x: 867, endPoint y: 333, distance: 186.0
click at [867, 333] on div "Clients NB NM Table New Client All Active 6 Stefanin View Client Type Labels Lo…" at bounding box center [596, 247] width 851 height 494
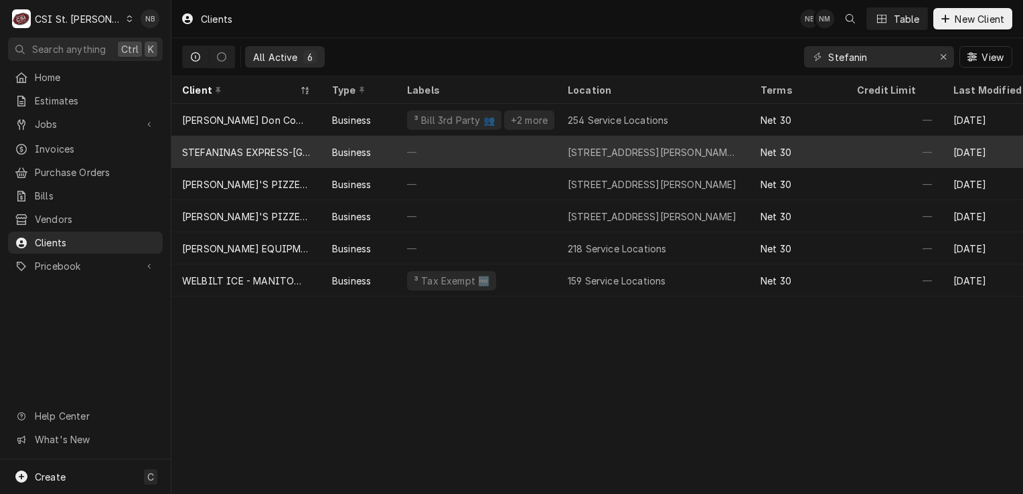
click at [511, 159] on div "—" at bounding box center [476, 152] width 161 height 32
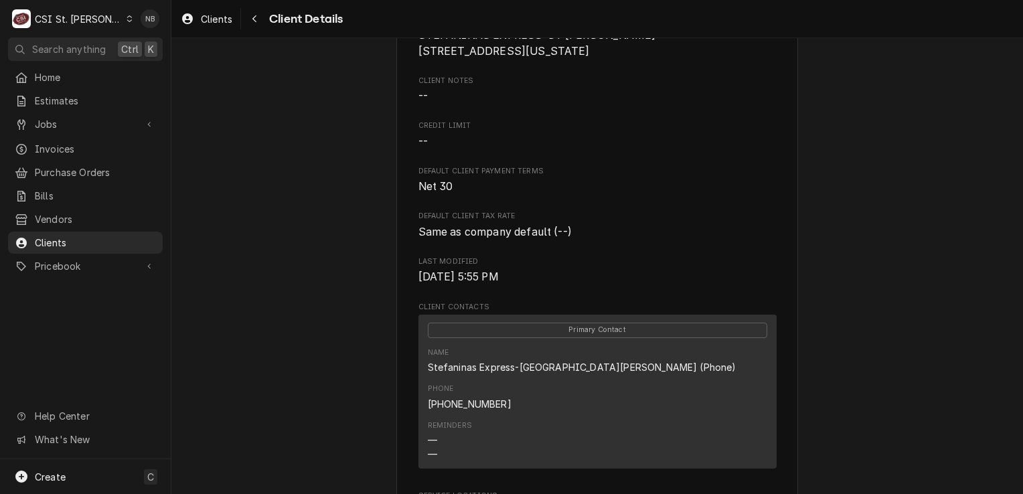
scroll to position [64, 0]
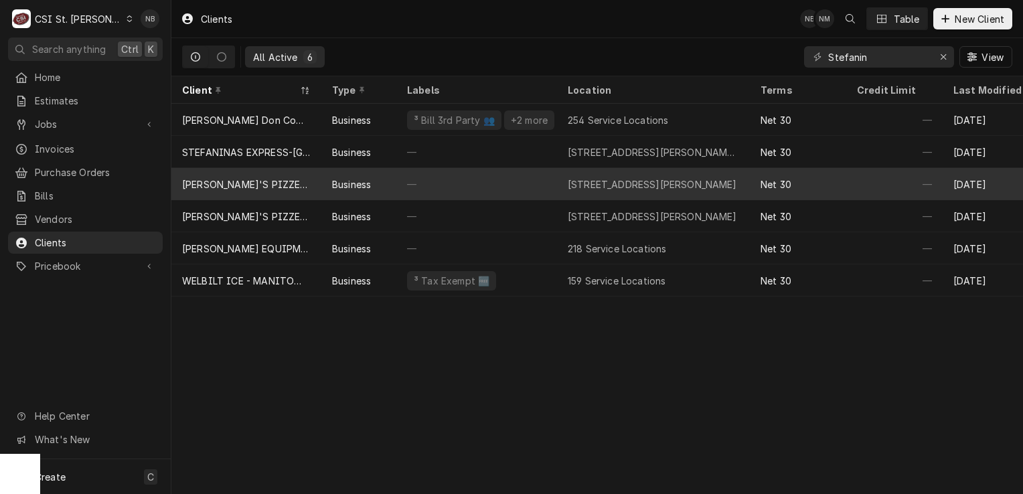
click at [653, 181] on div "8645 Veterans Memorial Parkway, O'Fallon, MO 63366" at bounding box center [652, 184] width 169 height 14
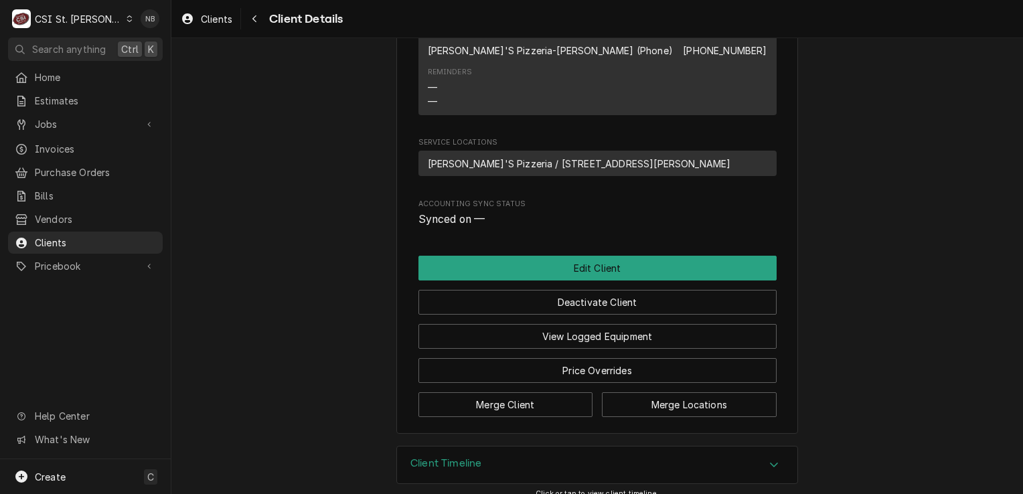
scroll to position [643, 0]
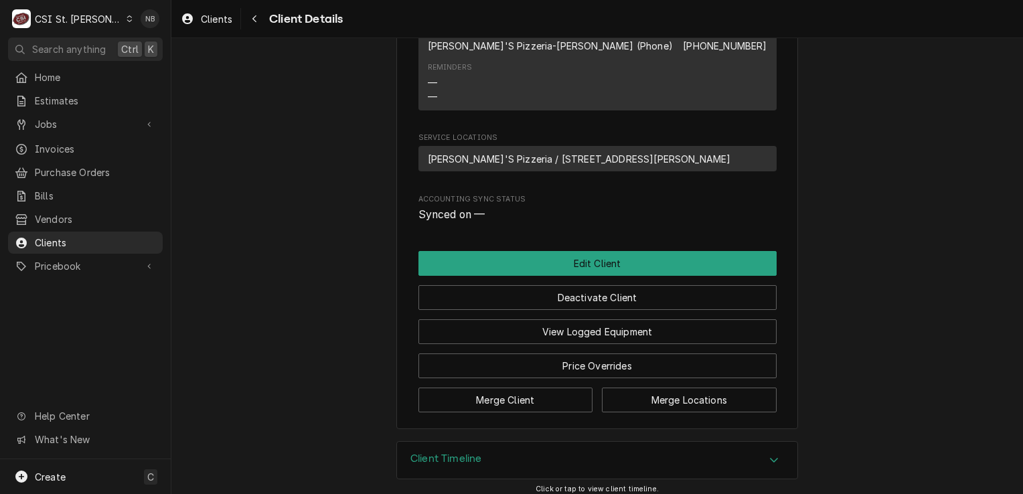
click at [700, 456] on div "Client Timeline" at bounding box center [597, 460] width 400 height 37
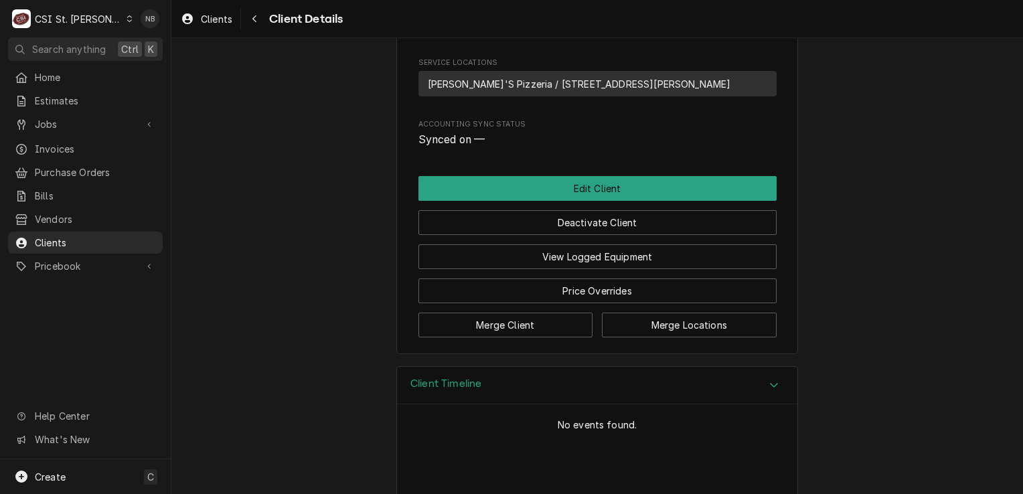
scroll to position [767, 0]
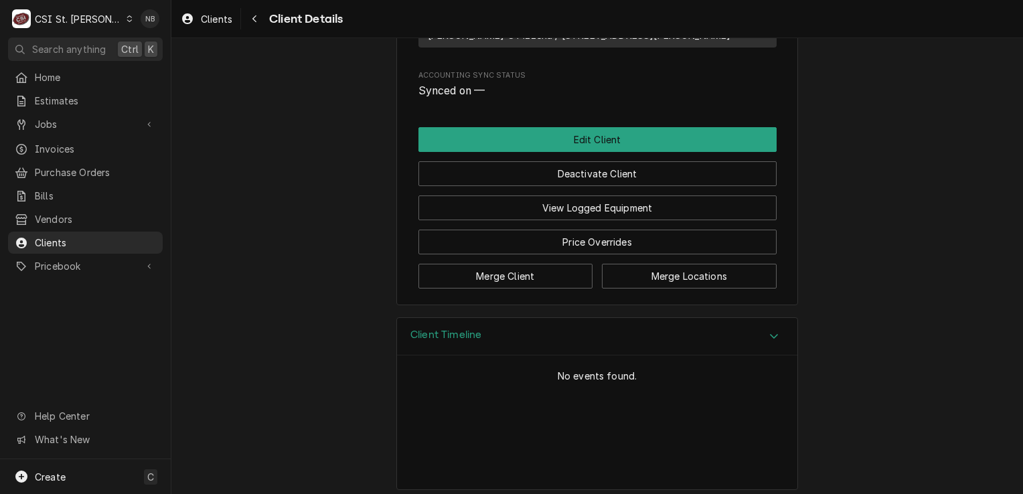
click at [715, 323] on div "Client Timeline" at bounding box center [597, 337] width 400 height 38
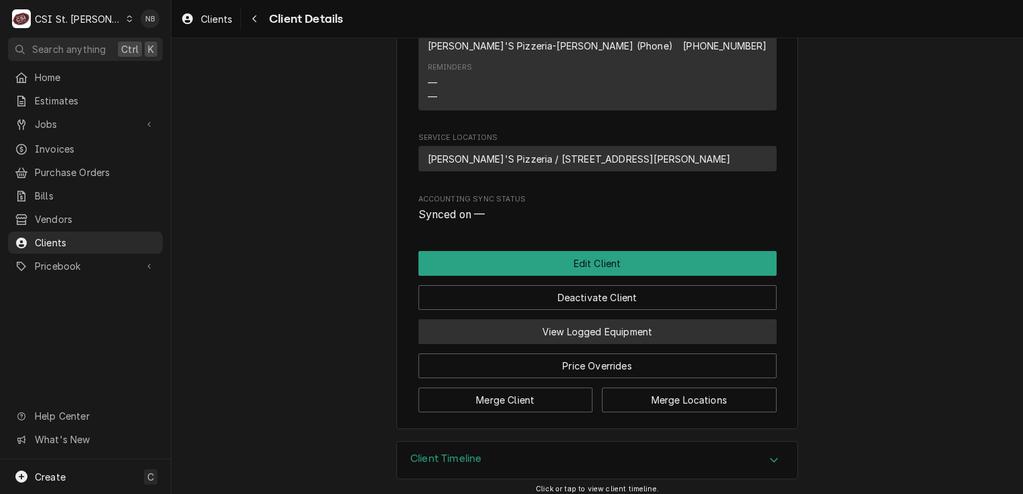
click at [693, 327] on button "View Logged Equipment" at bounding box center [597, 331] width 358 height 25
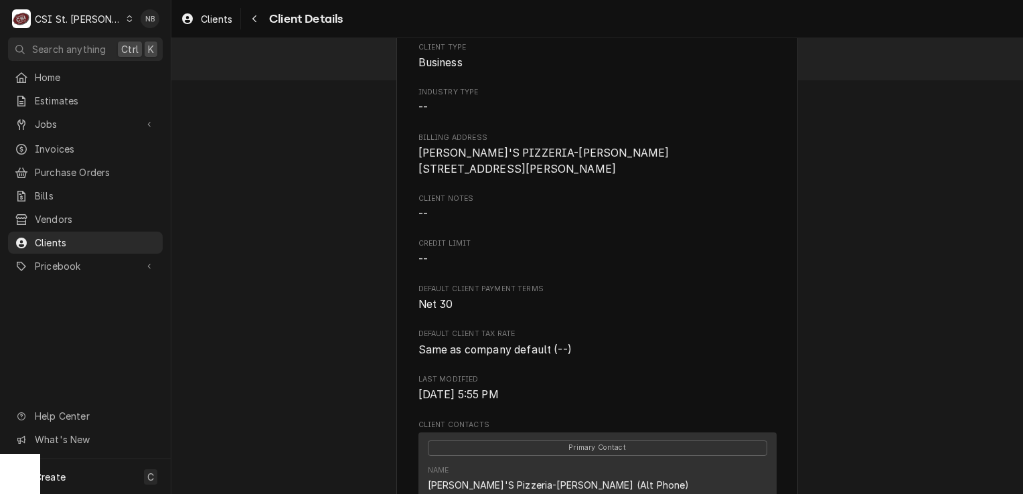
scroll to position [134, 0]
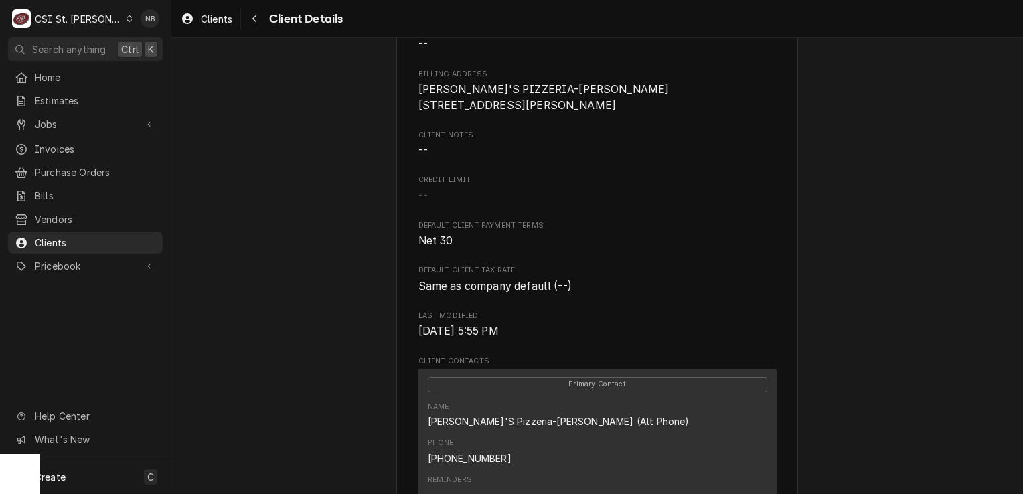
drag, startPoint x: 0, startPoint y: 0, endPoint x: 693, endPoint y: 327, distance: 766.5
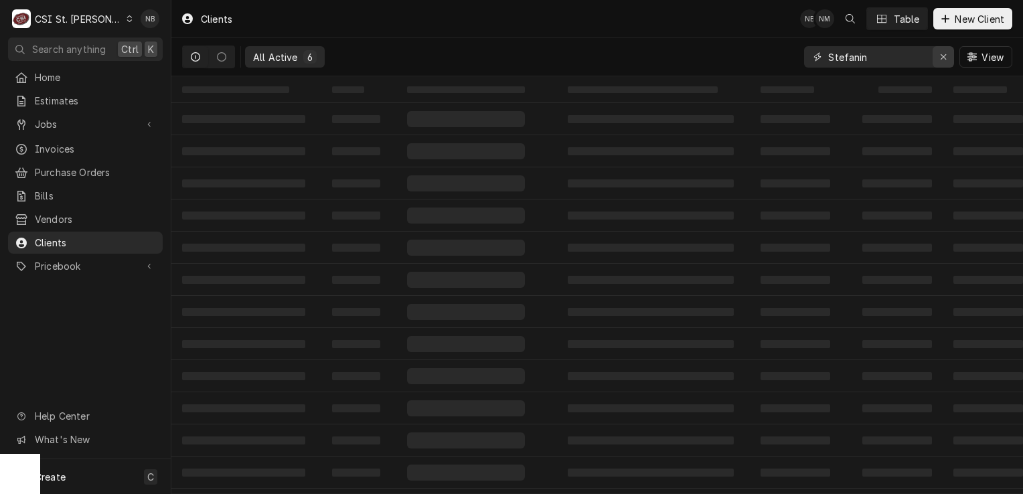
click at [946, 60] on icon "Erase input" at bounding box center [943, 56] width 7 height 9
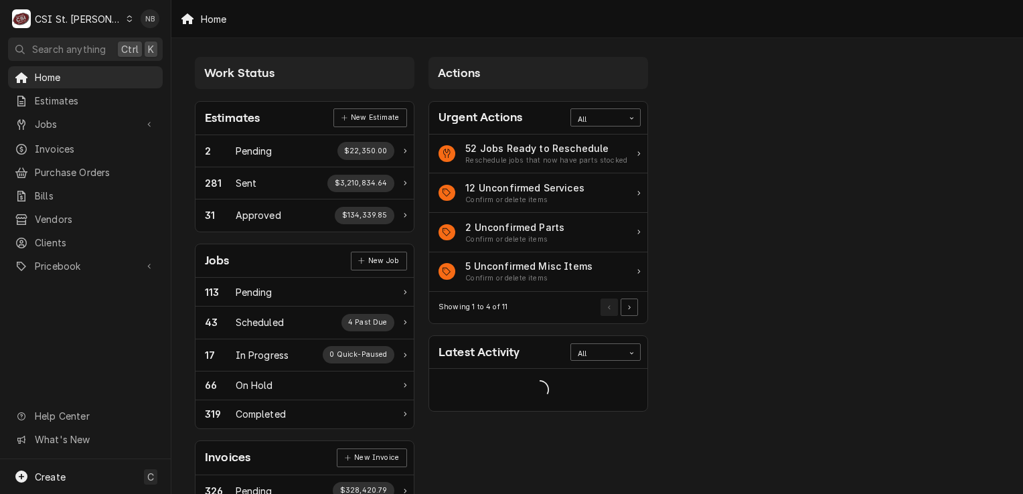
click at [719, 325] on div "Work Status Estimates New Estimate 2 Pending $22,350.00 281 Sent $3,210,834.64 …" at bounding box center [596, 486] width 851 height 897
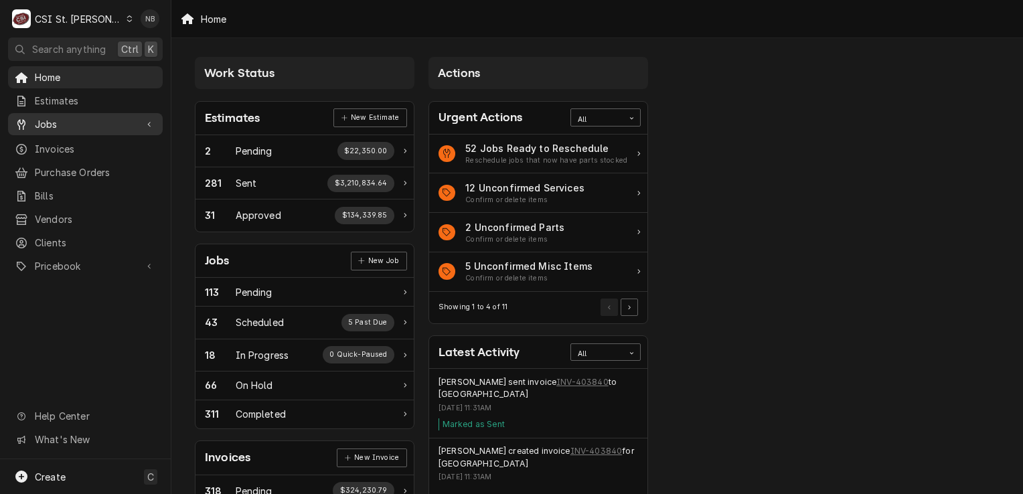
click at [78, 118] on span "Jobs" at bounding box center [85, 124] width 101 height 14
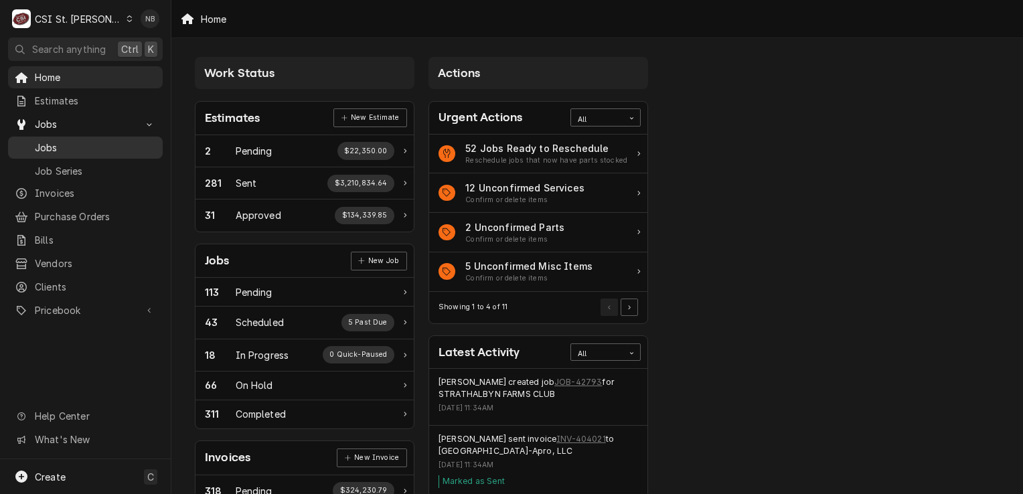
click at [80, 152] on link "Jobs" at bounding box center [85, 148] width 155 height 22
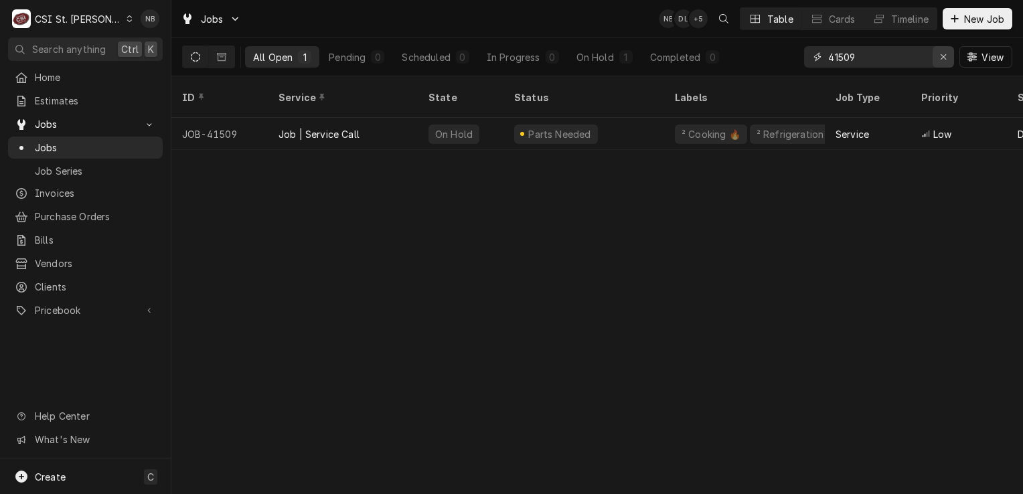
click at [940, 58] on icon "Erase input" at bounding box center [943, 56] width 7 height 9
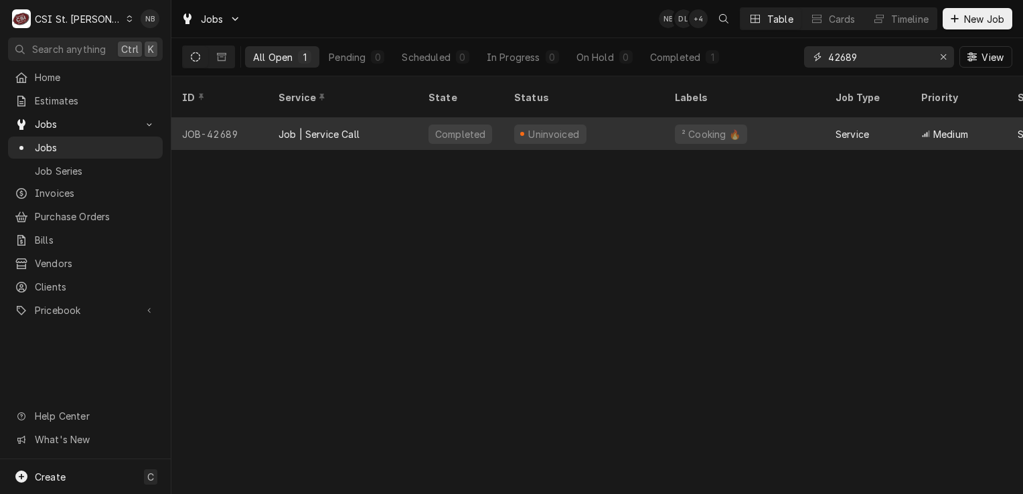
type input "42689"
click at [367, 120] on div "Job | Service Call" at bounding box center [343, 134] width 150 height 32
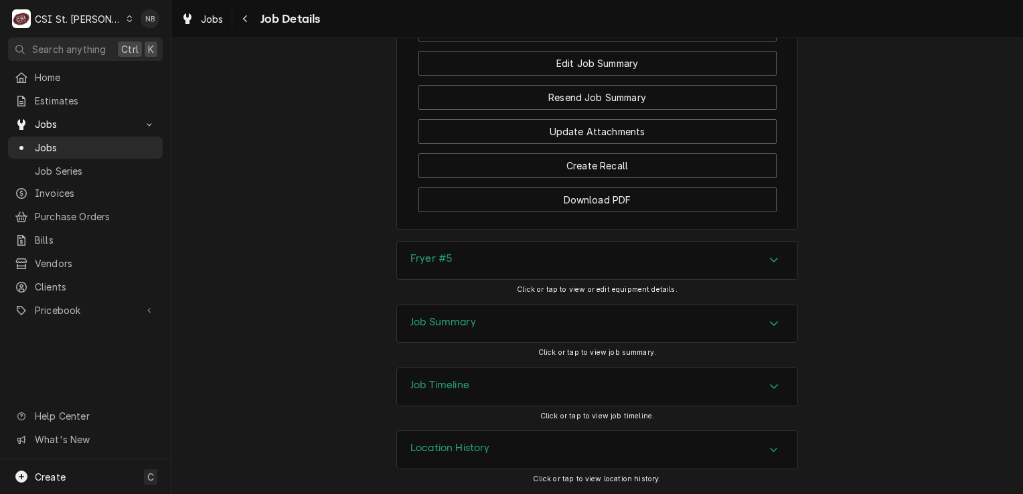
scroll to position [1708, 0]
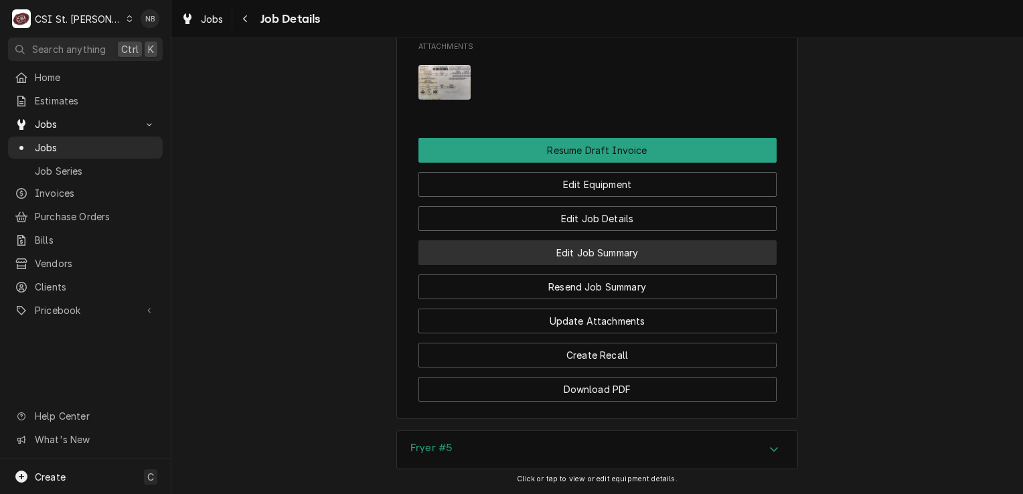
click at [648, 265] on button "Edit Job Summary" at bounding box center [597, 252] width 358 height 25
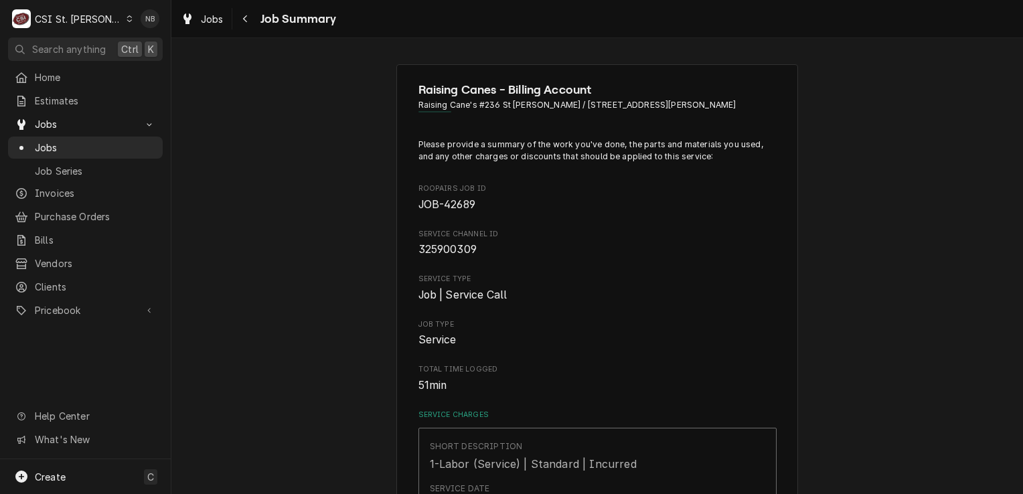
type textarea "x"
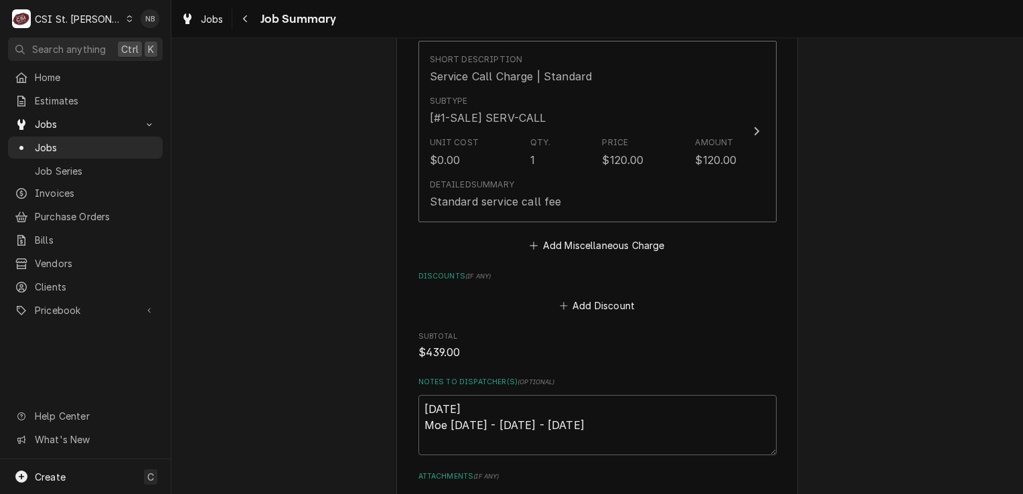
scroll to position [2469, 0]
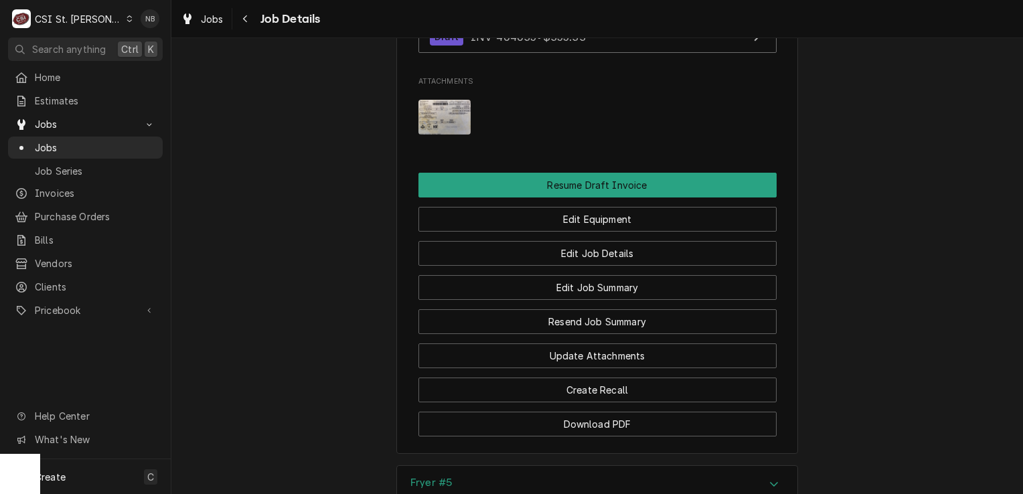
scroll to position [1540, 0]
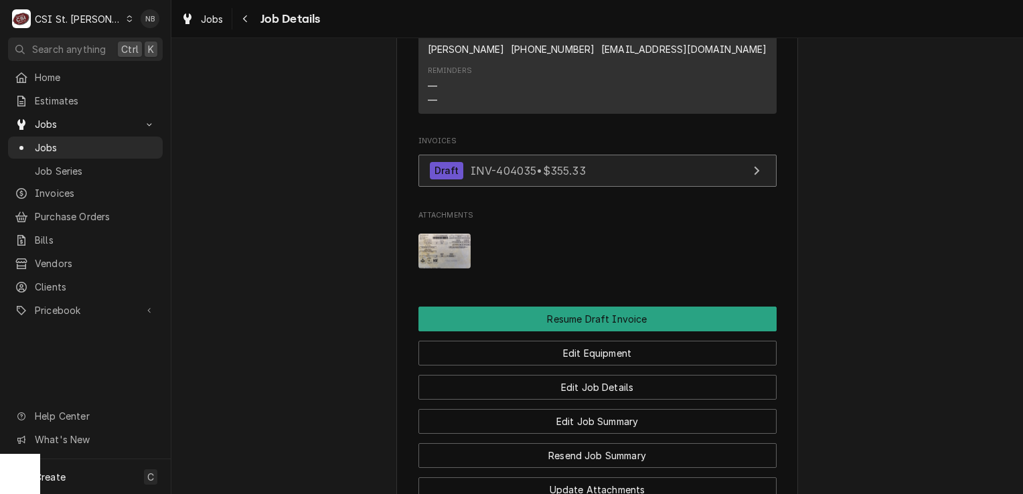
click at [632, 187] on link "Draft INV-404035 • $355.33" at bounding box center [597, 171] width 358 height 33
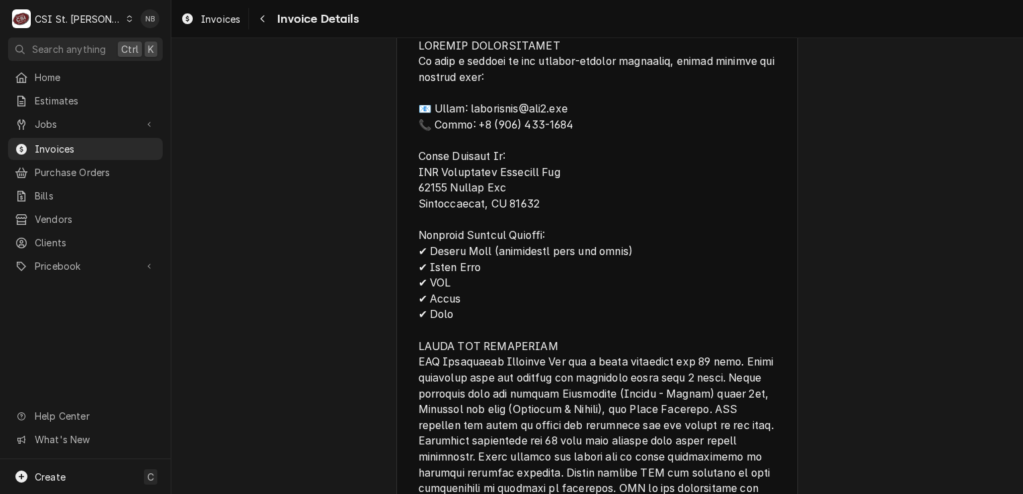
scroll to position [1807, 0]
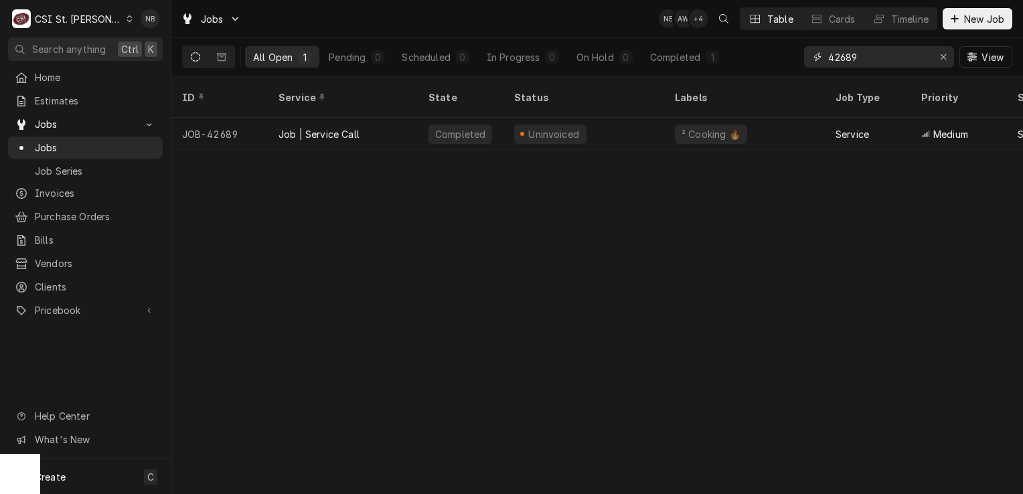
drag, startPoint x: 863, startPoint y: 54, endPoint x: 840, endPoint y: 56, distance: 23.5
click at [840, 56] on input "42689" at bounding box center [878, 56] width 100 height 21
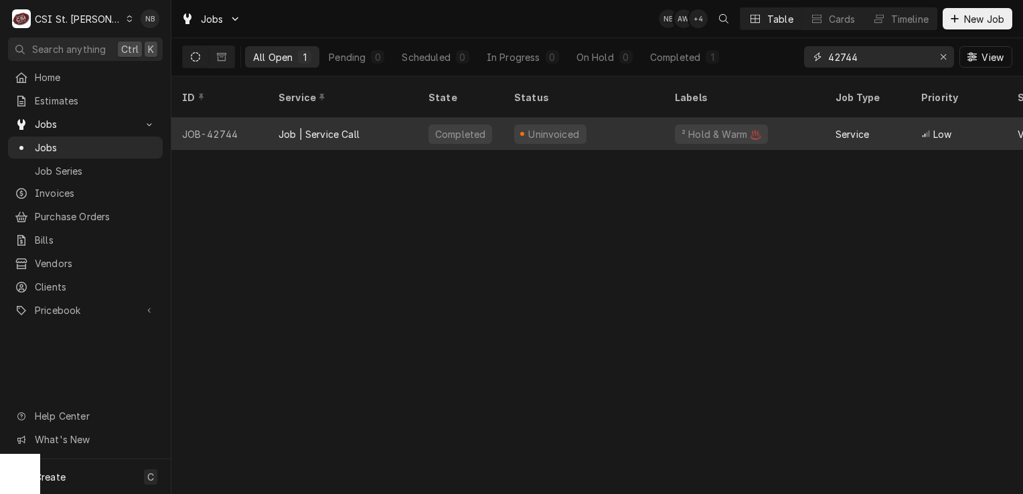
type input "42744"
click at [621, 122] on div "Uninvoiced" at bounding box center [583, 134] width 161 height 32
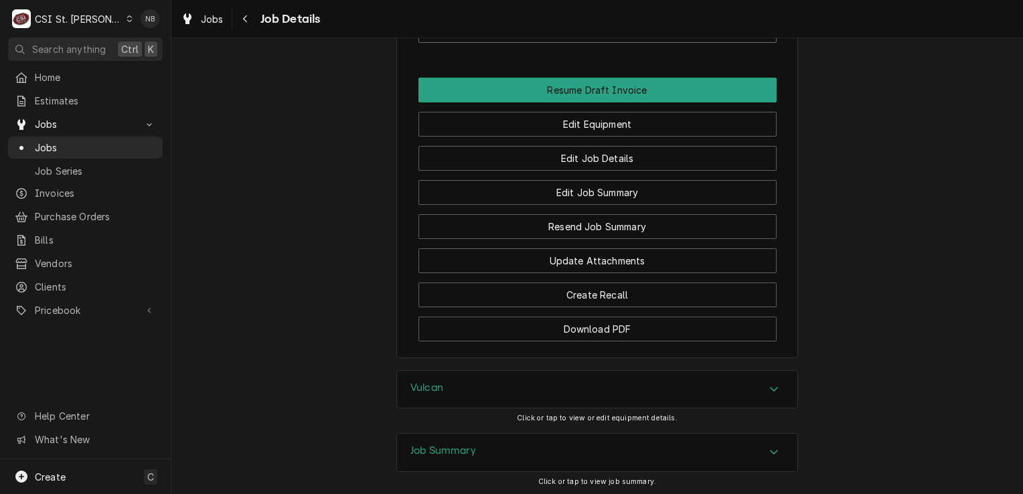
scroll to position [1679, 0]
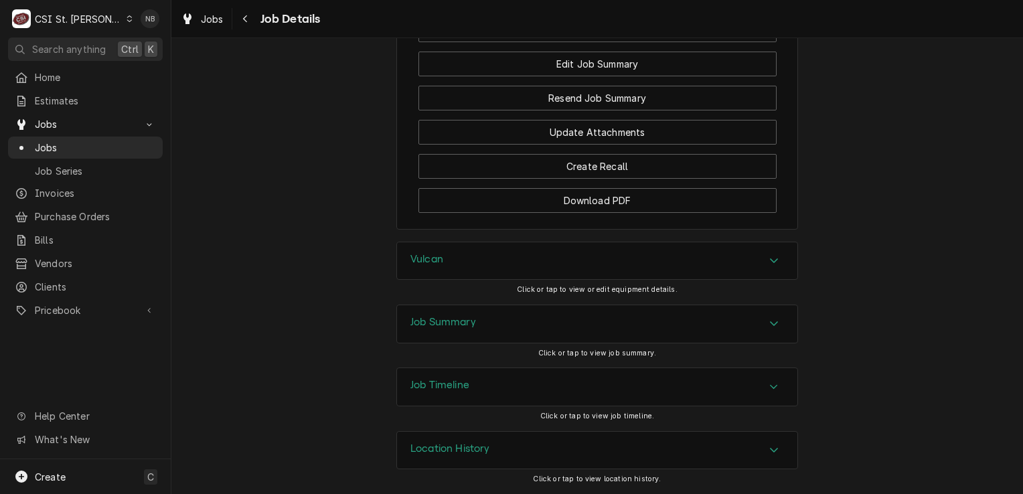
click at [665, 331] on div "Job Summary" at bounding box center [597, 323] width 400 height 37
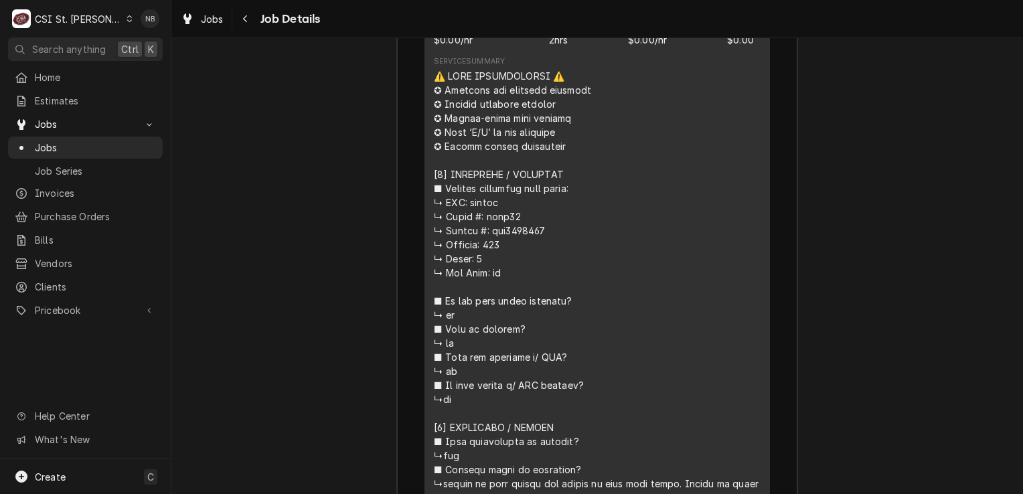
scroll to position [2616, 0]
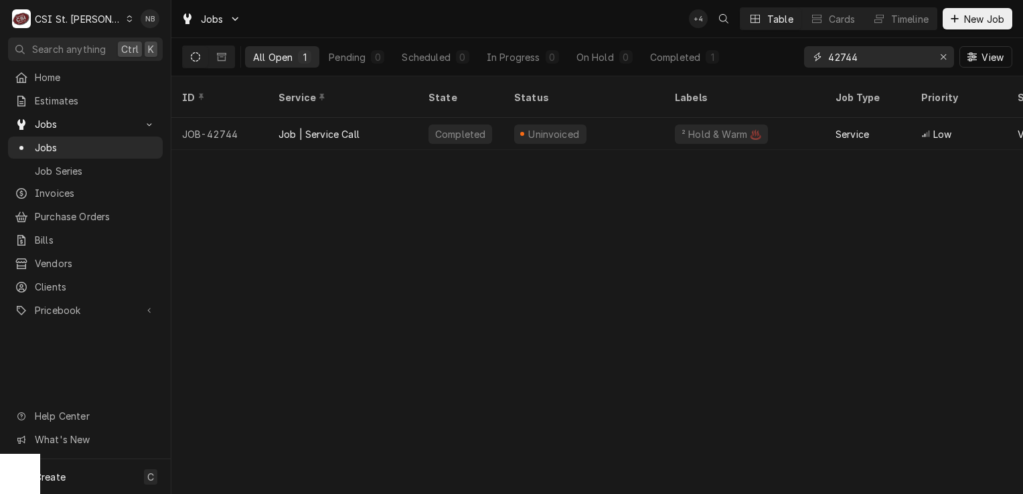
drag, startPoint x: 859, startPoint y: 52, endPoint x: 842, endPoint y: 63, distance: 20.4
click at [842, 63] on input "42744" at bounding box center [878, 56] width 100 height 21
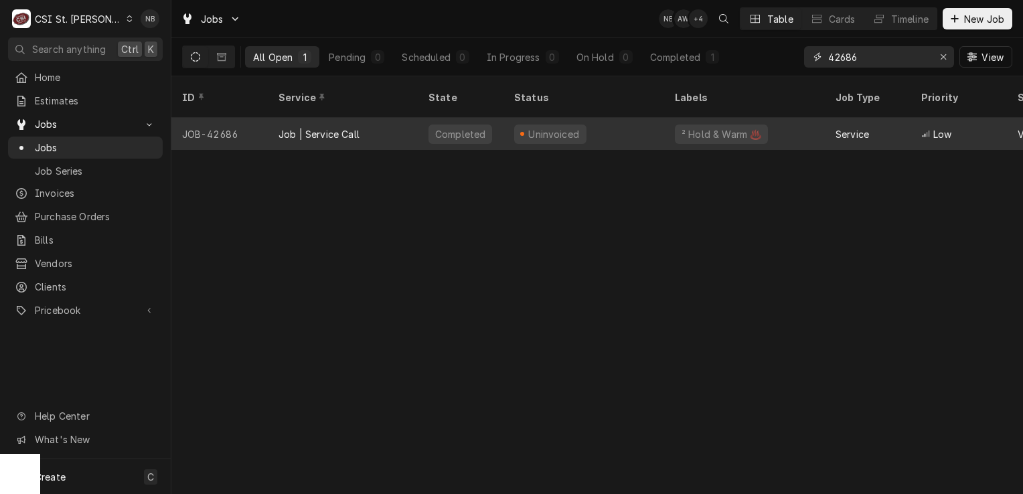
type input "42686"
click at [616, 118] on div "Uninvoiced" at bounding box center [583, 134] width 161 height 32
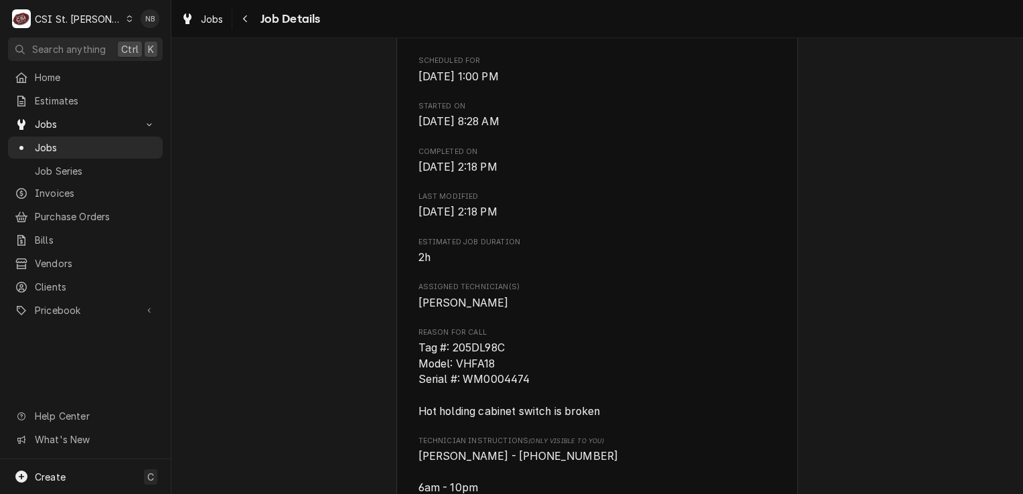
scroll to position [535, 0]
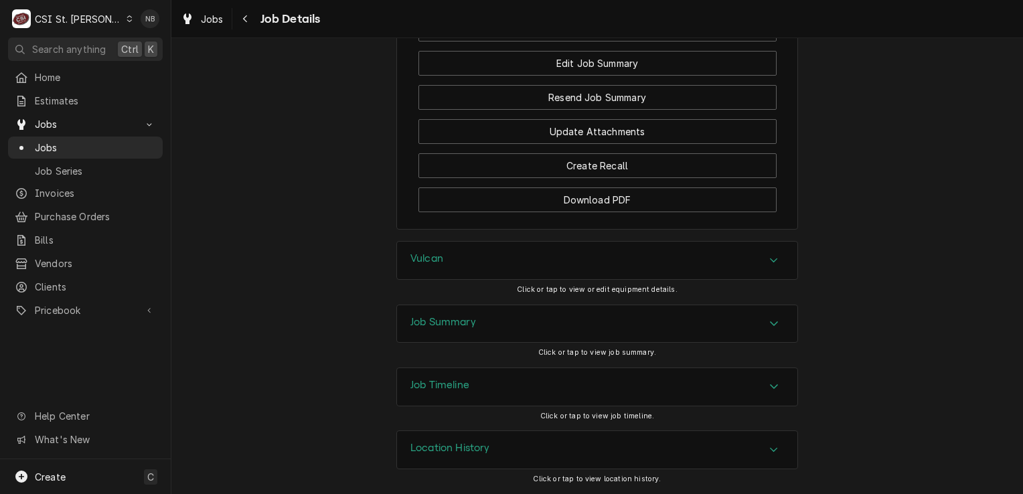
click at [624, 325] on div "Job Summary" at bounding box center [597, 323] width 400 height 37
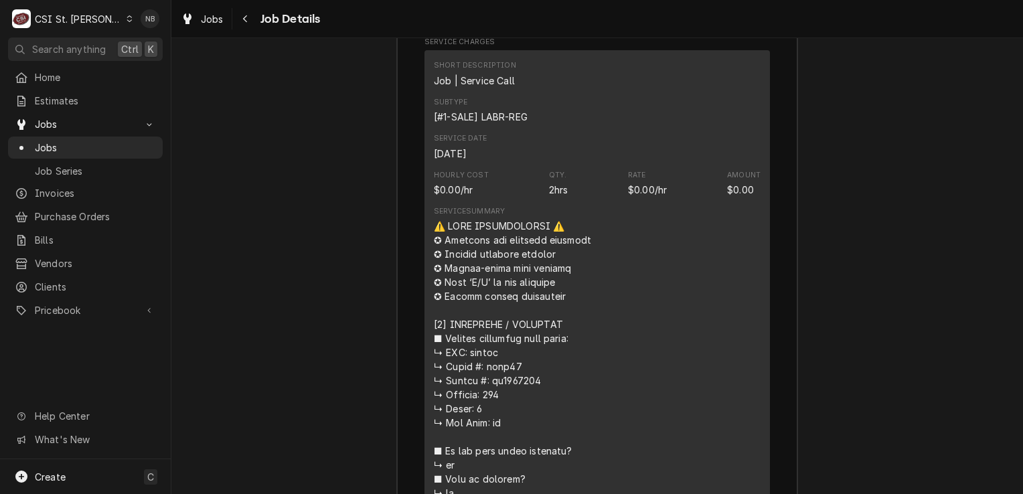
scroll to position [2451, 0]
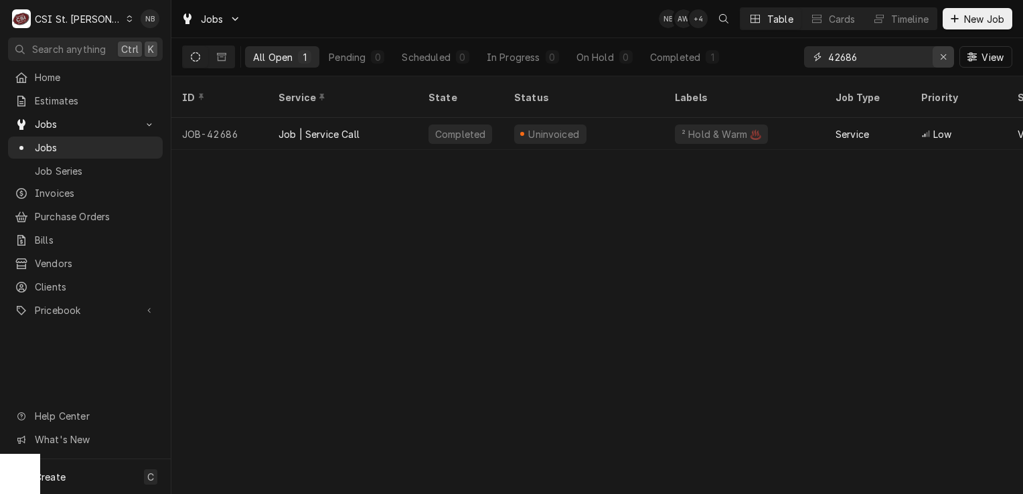
click at [945, 60] on icon "Erase input" at bounding box center [943, 56] width 7 height 9
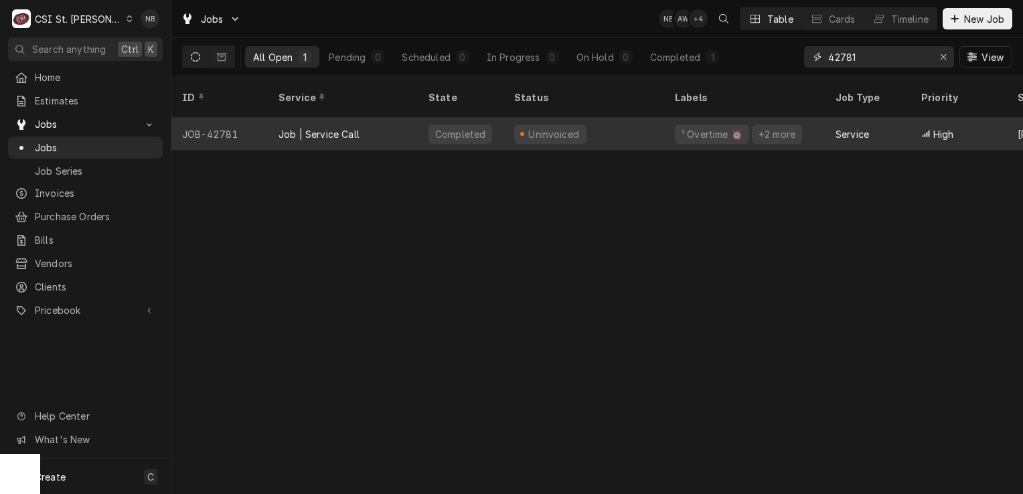
type input "42781"
click at [622, 127] on div "Uninvoiced" at bounding box center [583, 134] width 161 height 32
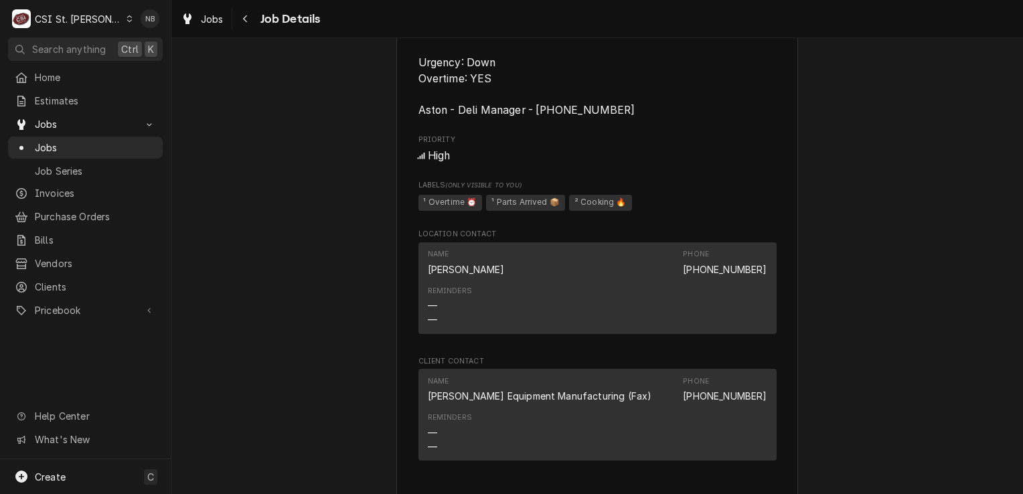
scroll to position [1339, 0]
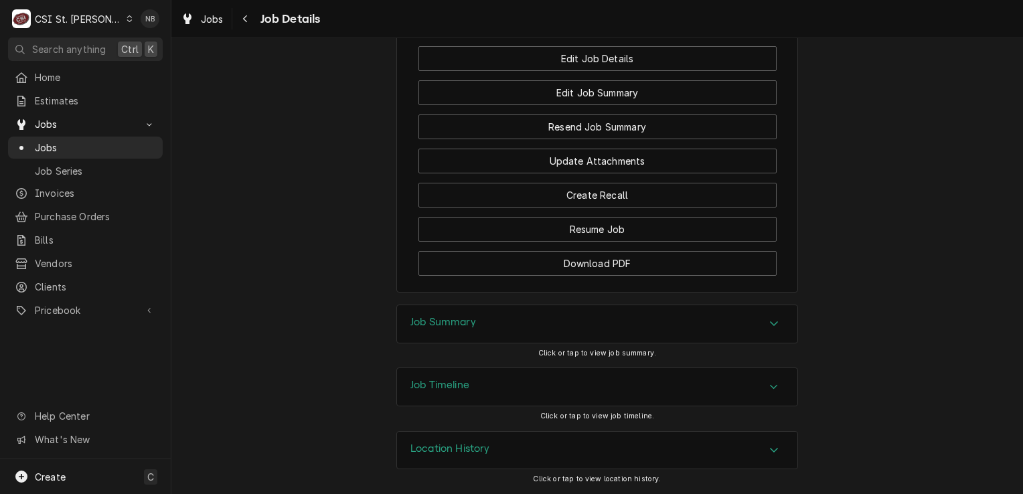
click at [689, 326] on div "Job Summary" at bounding box center [597, 323] width 400 height 37
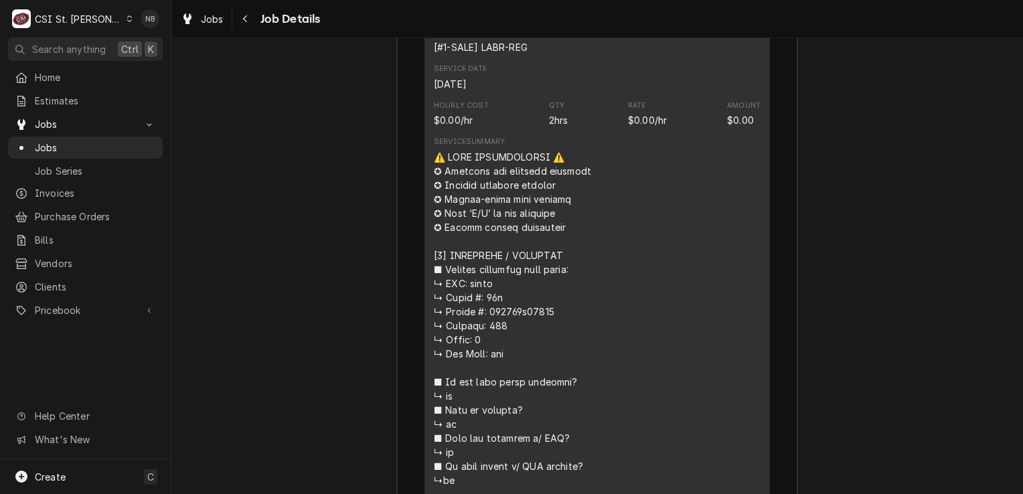
scroll to position [2637, 0]
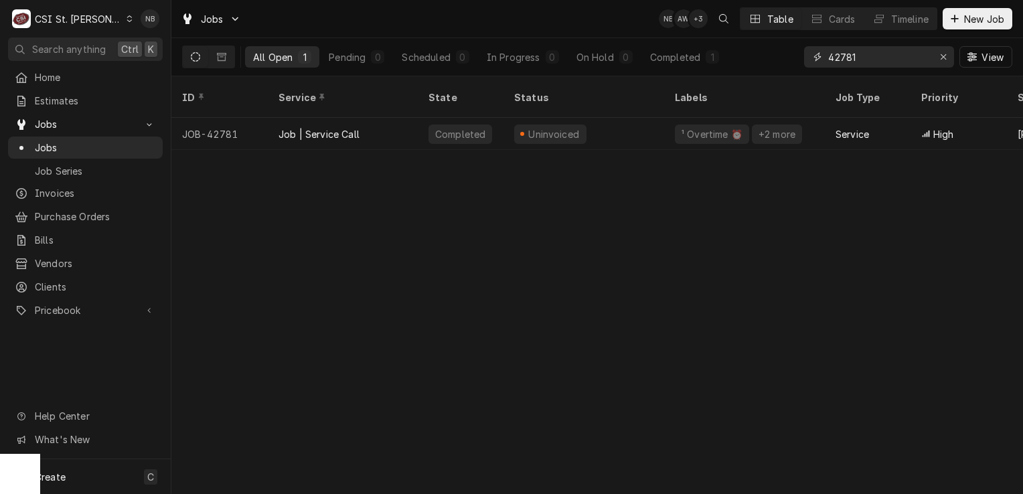
click at [878, 55] on input "42781" at bounding box center [878, 56] width 100 height 21
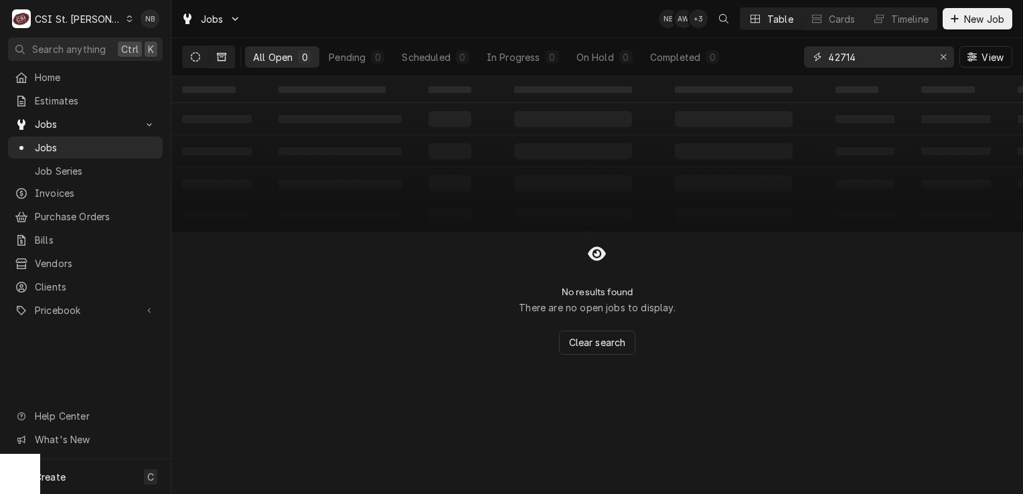
type input "42714"
click at [225, 57] on icon "Dynamic Content Wrapper" at bounding box center [221, 57] width 9 height 8
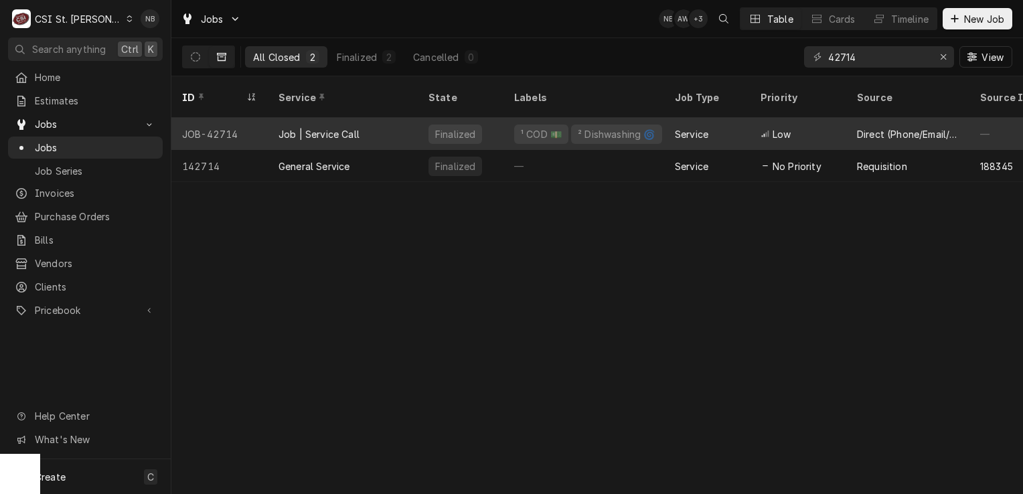
click at [663, 121] on div "¹ COD 💵 ² Dishwashing 🌀" at bounding box center [583, 134] width 161 height 32
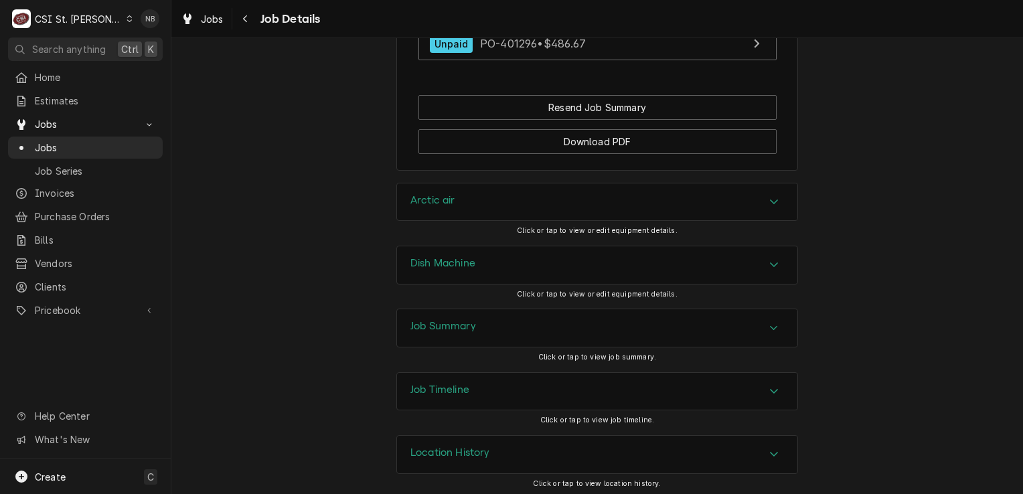
click at [644, 329] on div "Job Summary" at bounding box center [597, 327] width 400 height 37
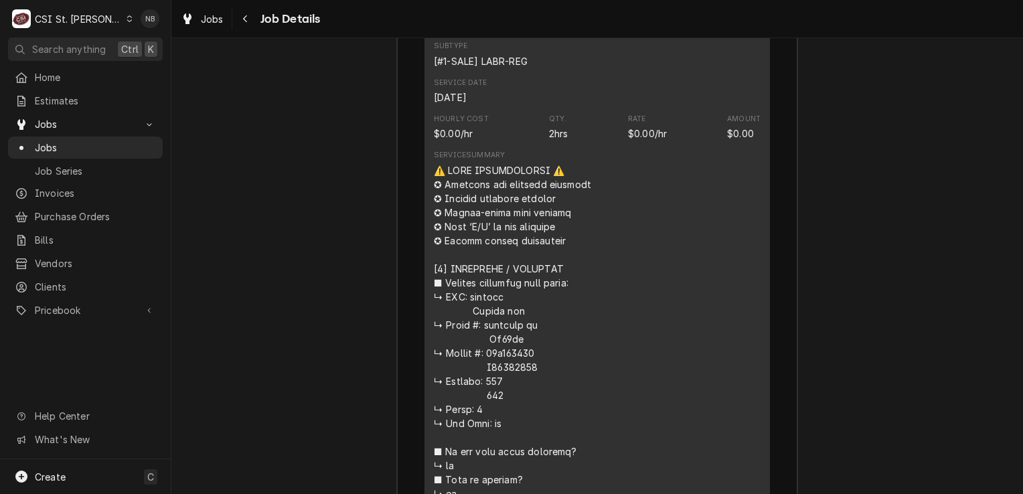
scroll to position [2431, 0]
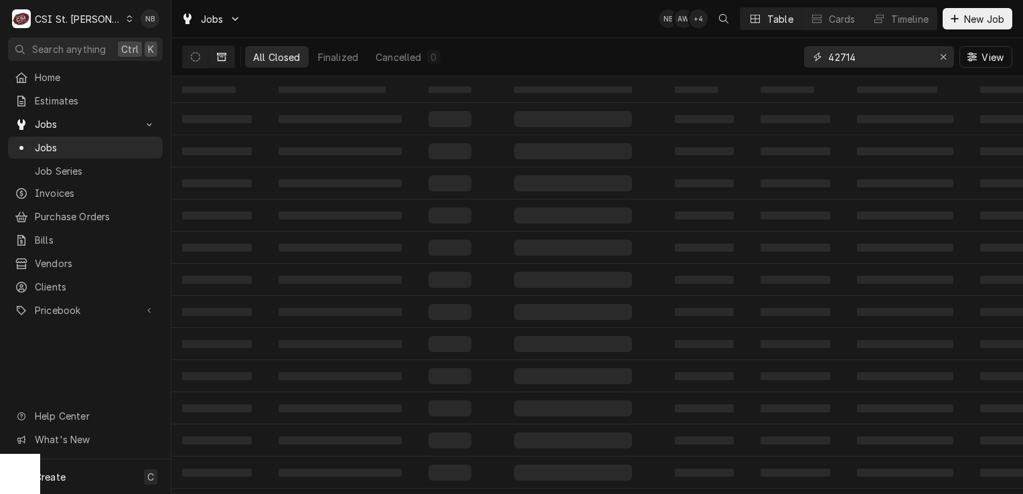
drag, startPoint x: 898, startPoint y: 62, endPoint x: 841, endPoint y: 62, distance: 56.9
click at [841, 62] on input "42714" at bounding box center [878, 56] width 100 height 21
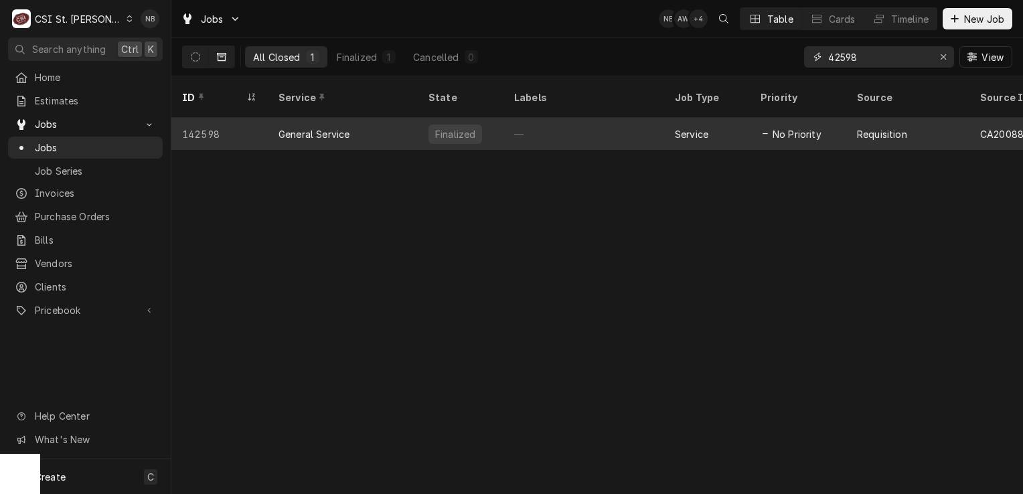
type input "42598"
click at [623, 118] on div "—" at bounding box center [583, 134] width 161 height 32
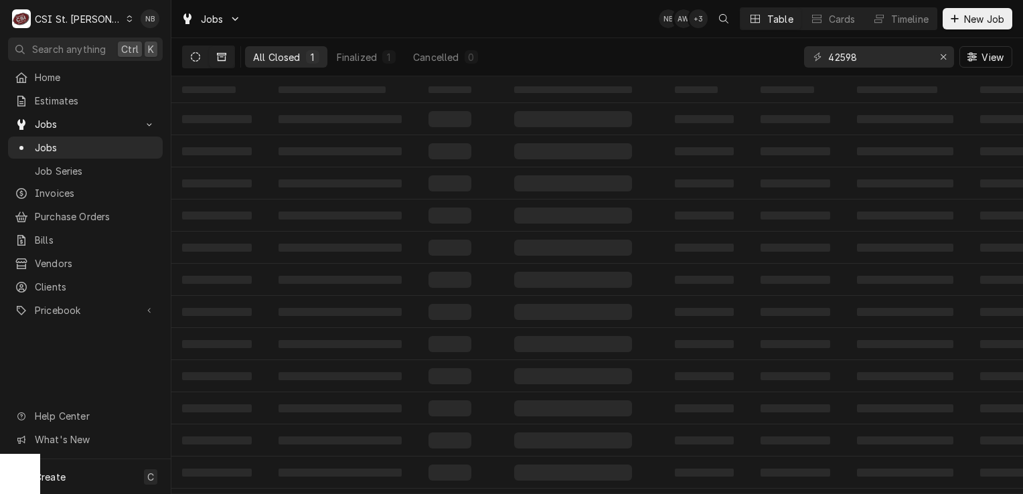
click at [201, 61] on button "Dynamic Content Wrapper" at bounding box center [195, 56] width 25 height 21
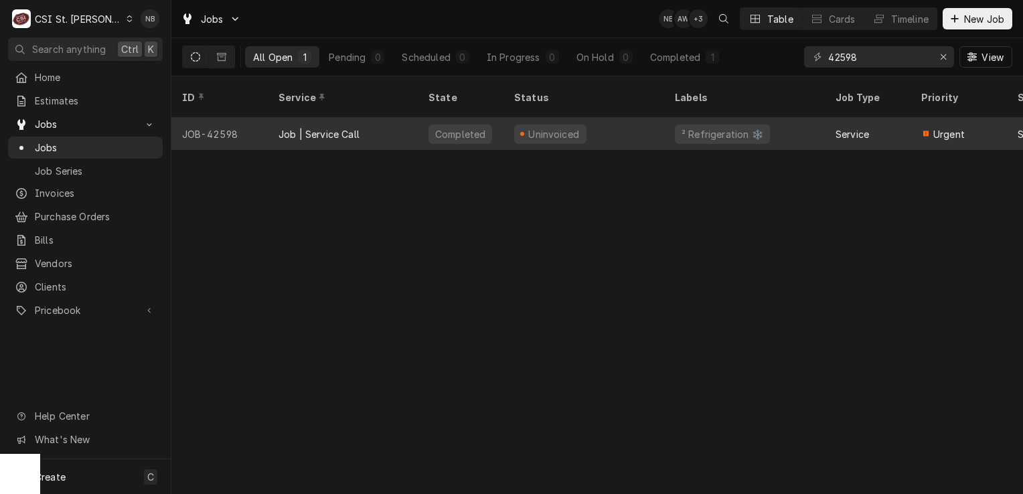
click at [631, 118] on div "Uninvoiced" at bounding box center [583, 134] width 161 height 32
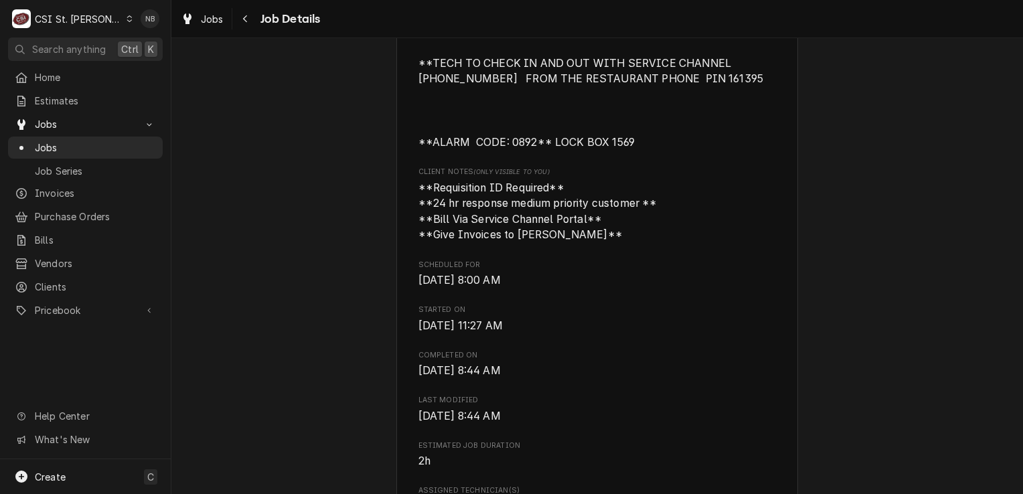
scroll to position [870, 0]
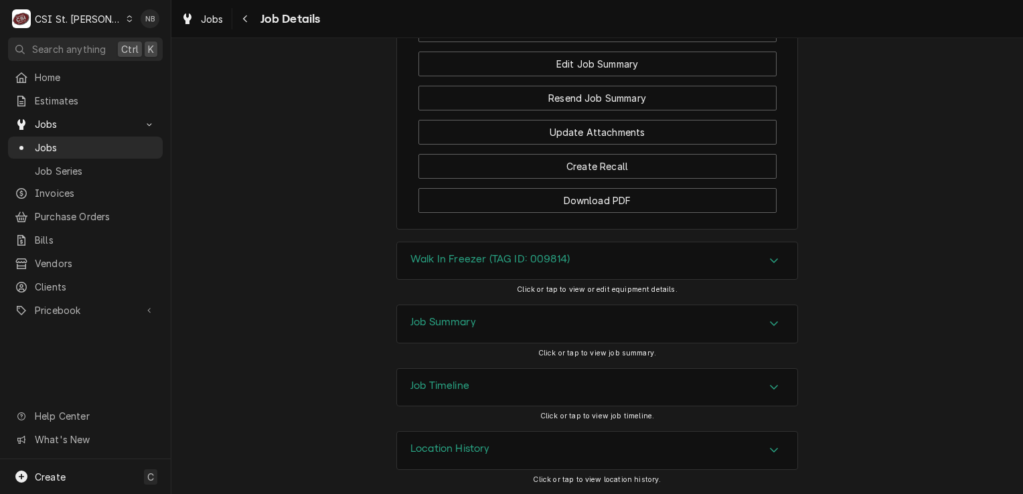
click at [657, 336] on div "Job Summary" at bounding box center [597, 323] width 400 height 37
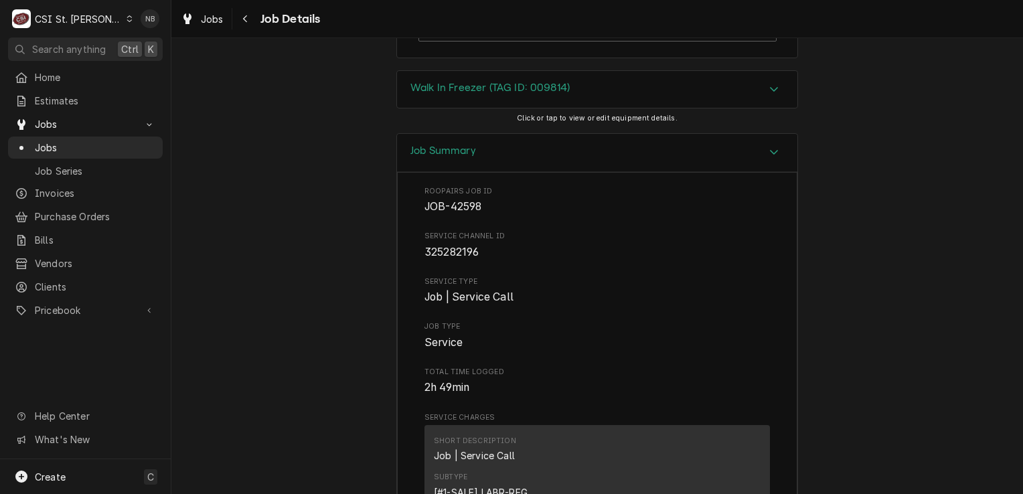
scroll to position [2147, 0]
click at [649, 169] on div "Job Summary" at bounding box center [597, 152] width 400 height 38
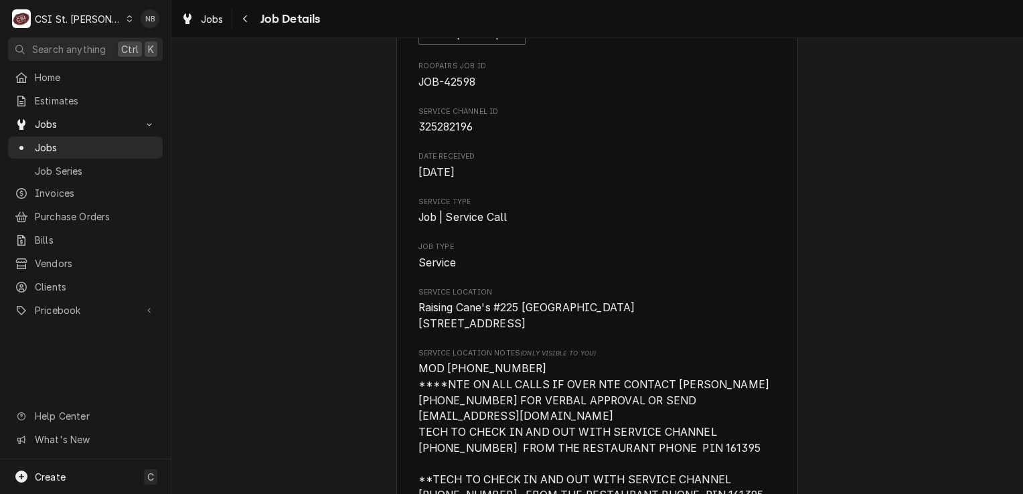
scroll to position [0, 0]
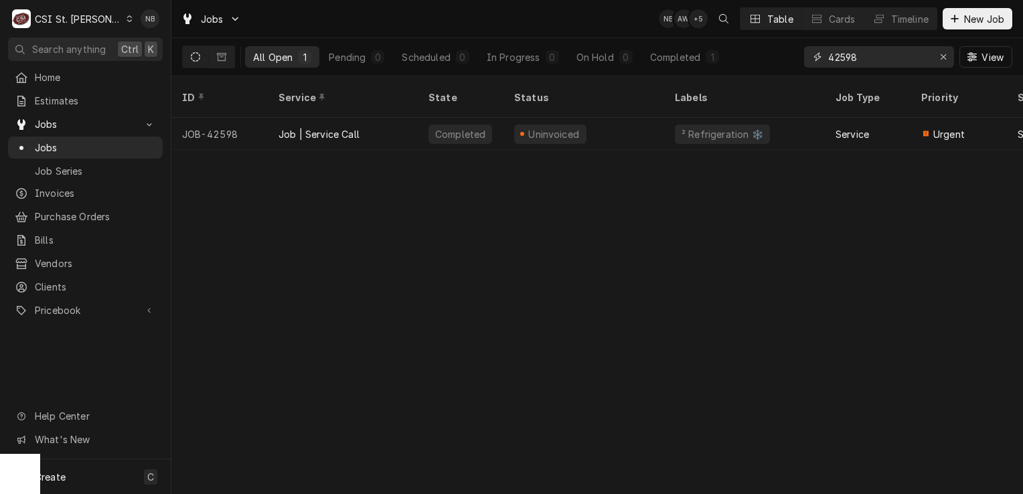
drag, startPoint x: 866, startPoint y: 62, endPoint x: 839, endPoint y: 70, distance: 28.6
click at [839, 70] on div "42598 View" at bounding box center [908, 56] width 208 height 37
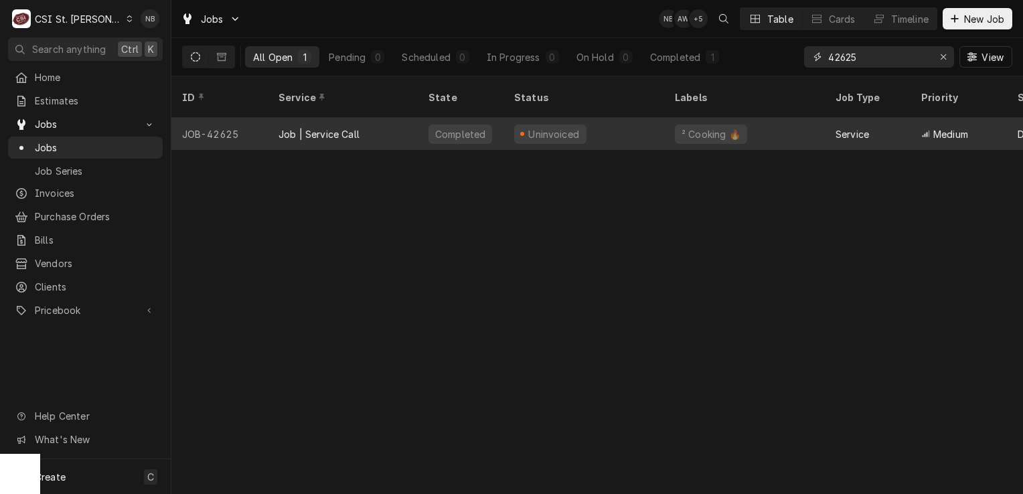
type input "42625"
click at [586, 120] on div "Uninvoiced" at bounding box center [583, 134] width 161 height 32
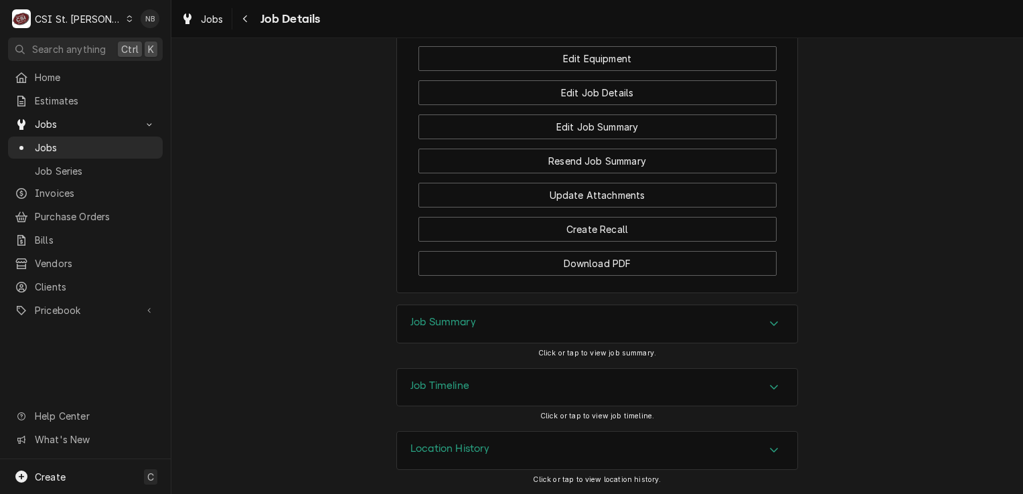
scroll to position [1615, 0]
click at [679, 323] on div "Job Summary" at bounding box center [597, 323] width 400 height 37
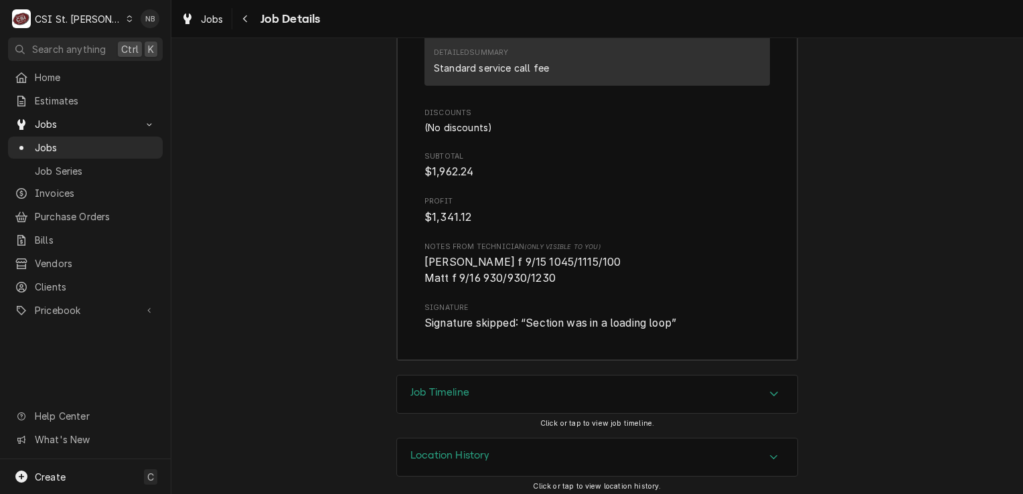
scroll to position [4477, 0]
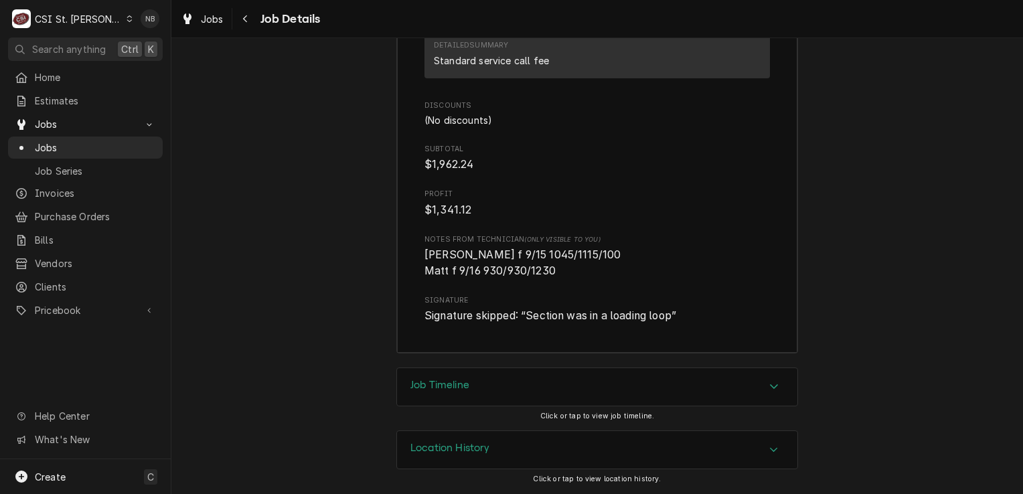
click at [672, 387] on div "Job Timeline" at bounding box center [597, 386] width 400 height 37
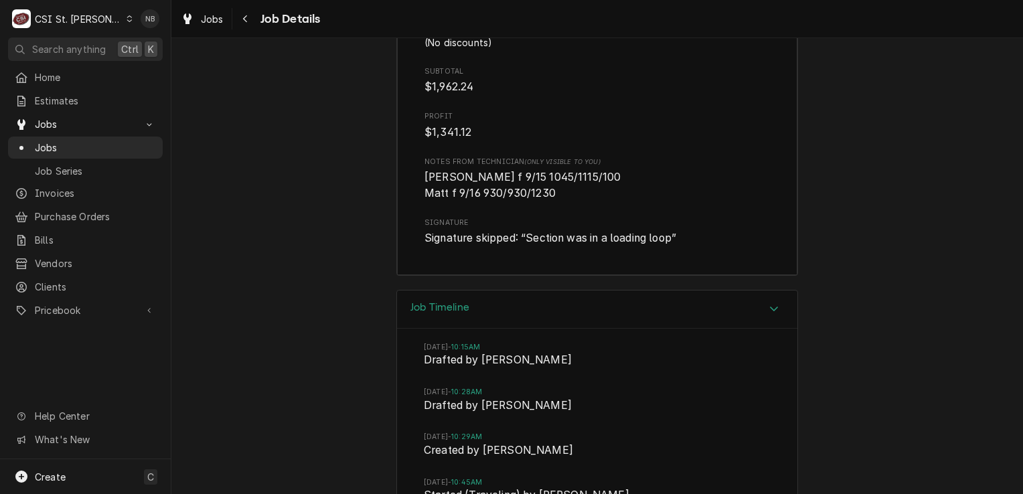
click at [697, 313] on div "Job Timeline" at bounding box center [597, 310] width 400 height 38
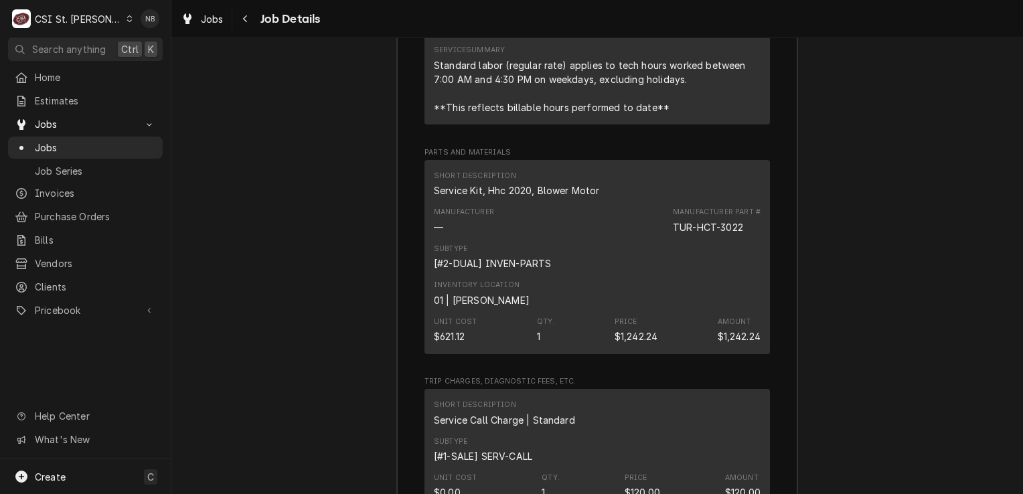
scroll to position [3941, 0]
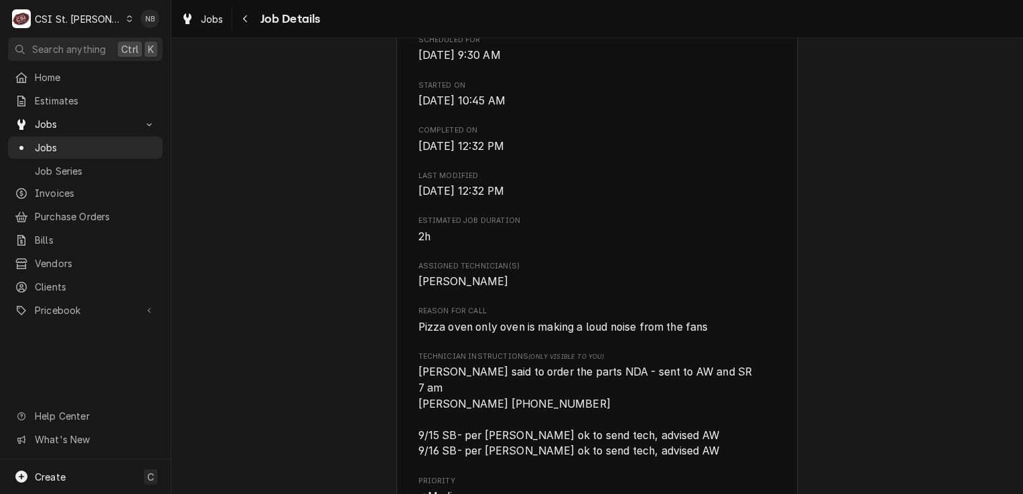
scroll to position [0, 0]
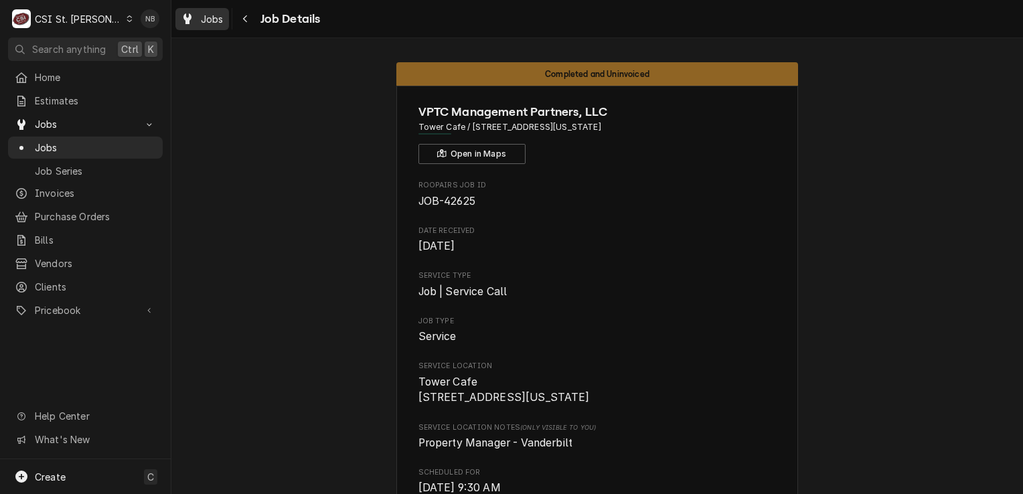
click at [205, 26] on div "Jobs" at bounding box center [202, 19] width 48 height 17
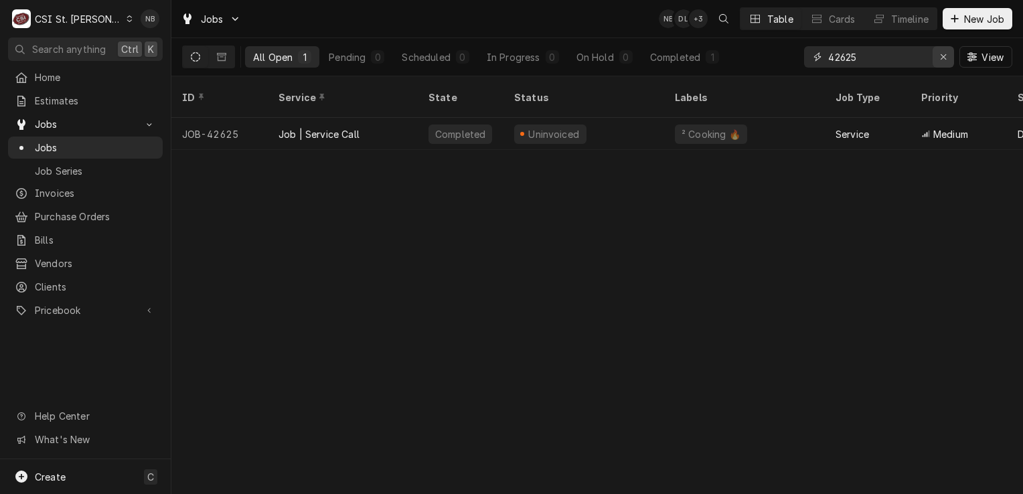
click at [940, 63] on div "Erase input" at bounding box center [942, 56] width 13 height 13
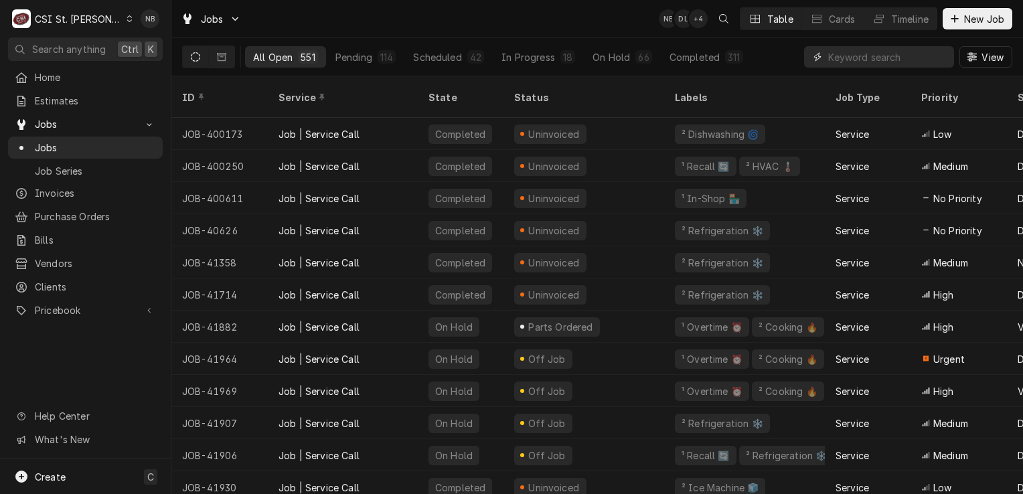
drag, startPoint x: 932, startPoint y: 56, endPoint x: 906, endPoint y: 60, distance: 26.3
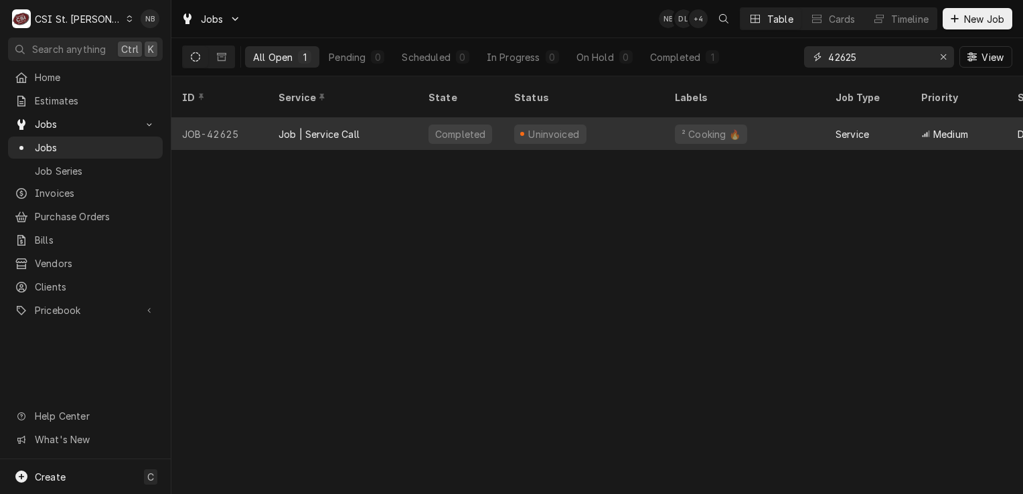
type input "42625"
click at [628, 119] on div "Uninvoiced" at bounding box center [583, 134] width 161 height 32
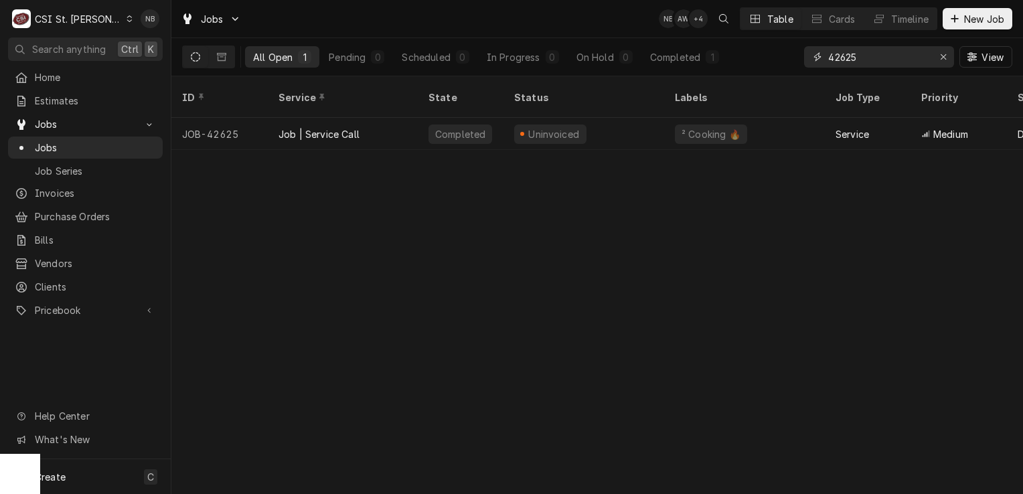
drag, startPoint x: 874, startPoint y: 56, endPoint x: 839, endPoint y: 62, distance: 36.0
click at [839, 62] on input "42625" at bounding box center [878, 56] width 100 height 21
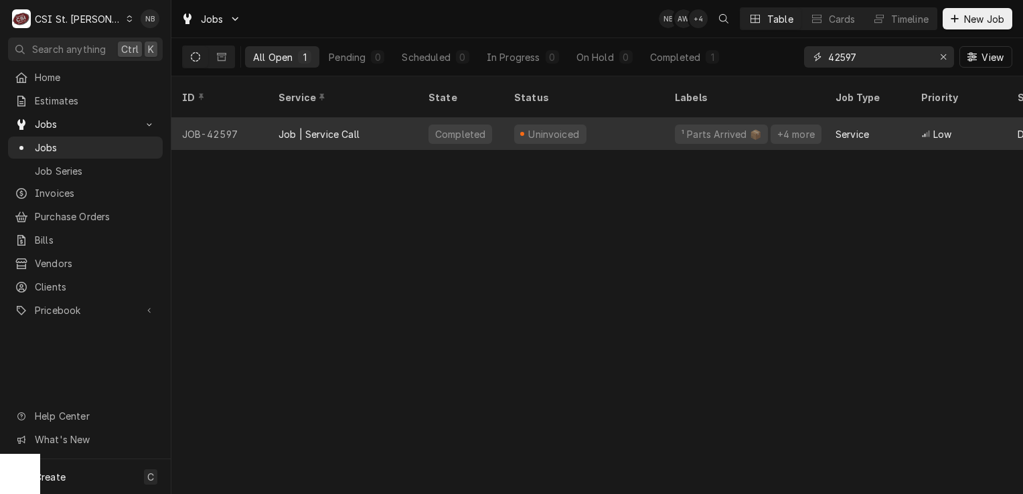
type input "42597"
click at [569, 127] on div "Uninvoiced" at bounding box center [554, 134] width 54 height 14
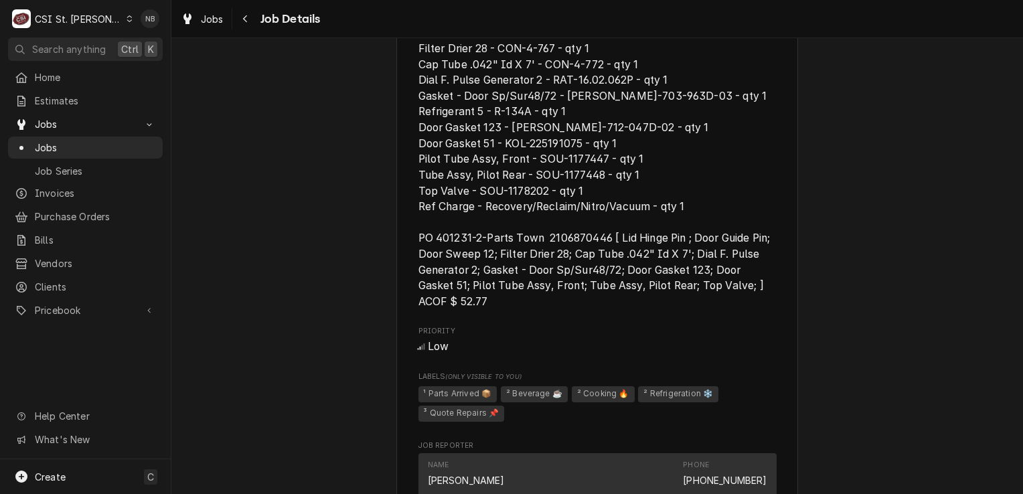
scroll to position [1205, 0]
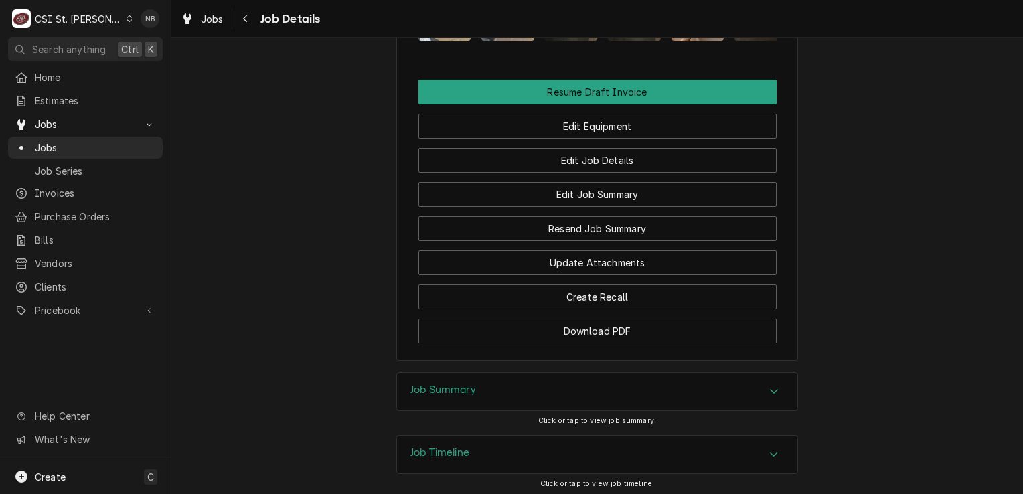
click at [699, 373] on div "Job Summary" at bounding box center [597, 391] width 400 height 37
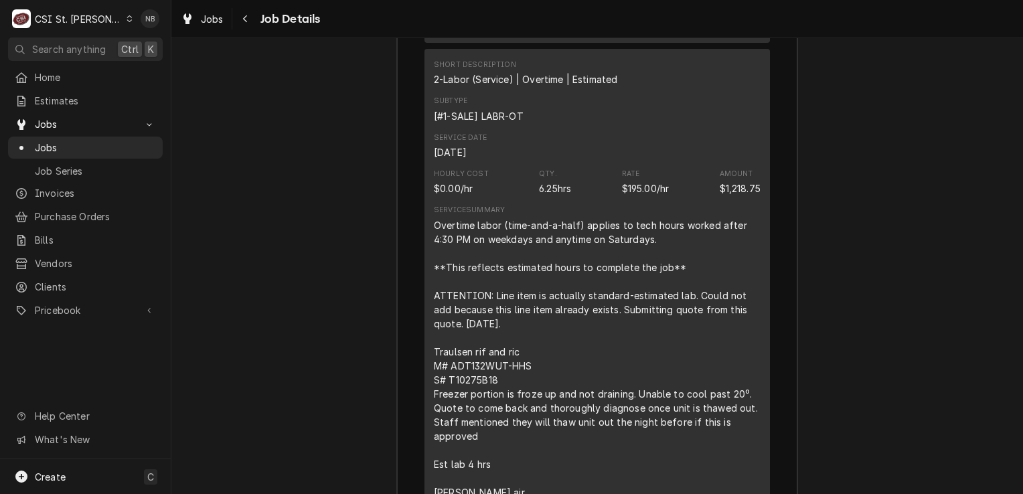
scroll to position [3603, 0]
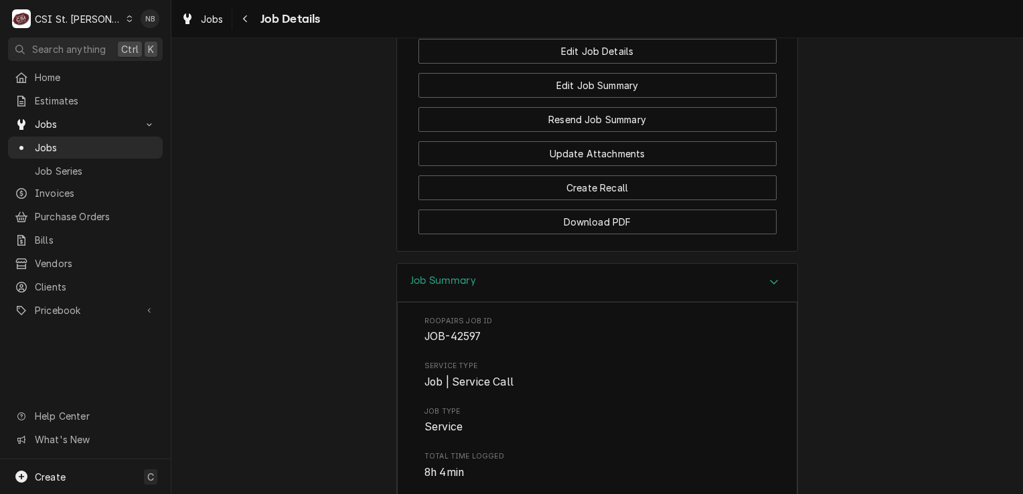
click at [597, 264] on div "Job Summary" at bounding box center [597, 283] width 400 height 38
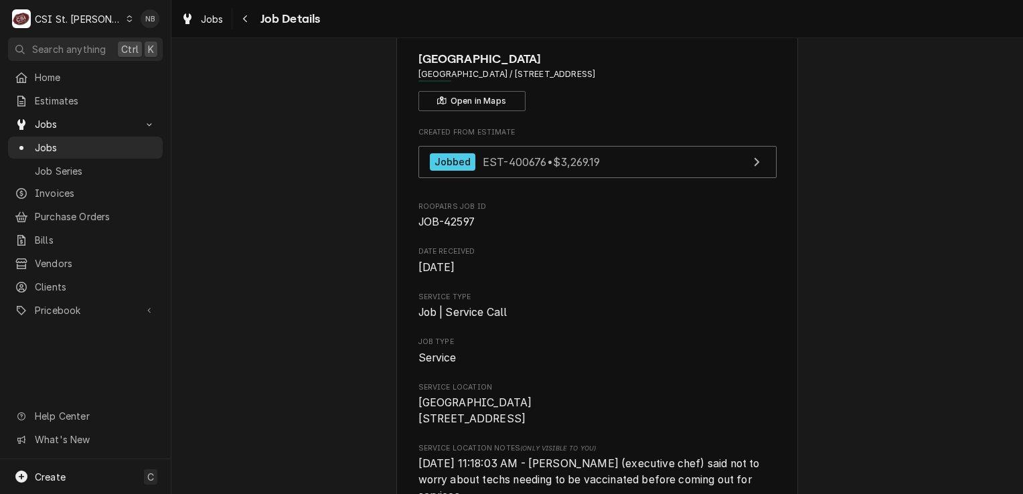
scroll to position [0, 0]
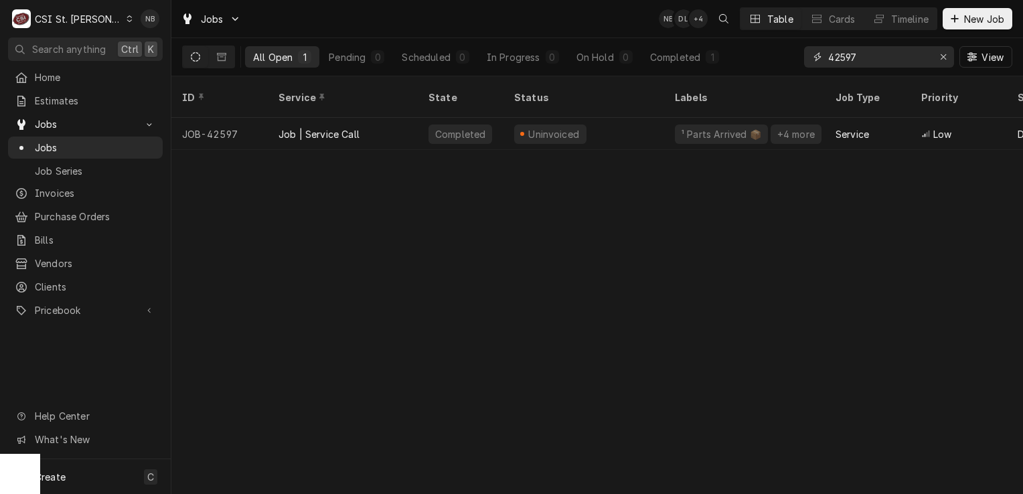
drag, startPoint x: 885, startPoint y: 55, endPoint x: 685, endPoint y: 33, distance: 201.3
click at [685, 33] on div "Jobs NB DL + 4 Table Cards Timeline New Job All Open 1 Pending 0 Scheduled 0 In…" at bounding box center [596, 38] width 851 height 76
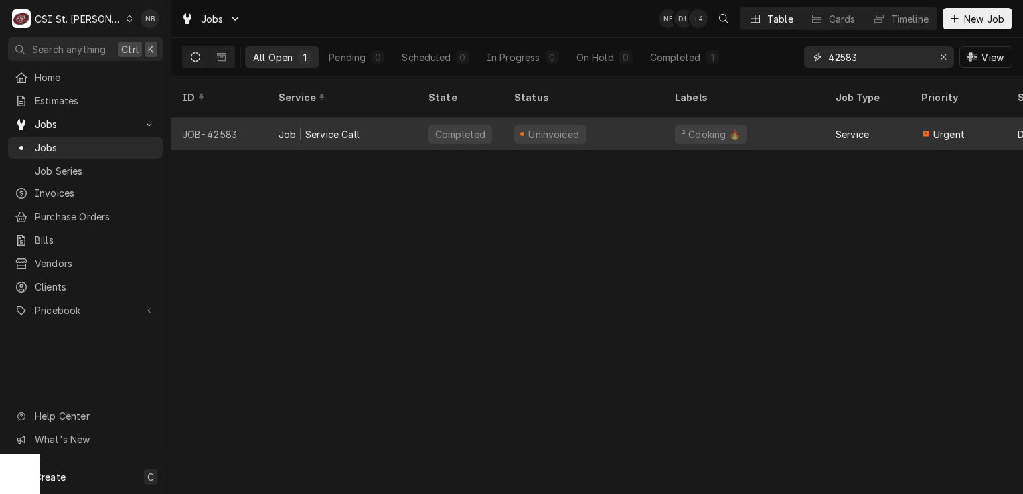
type input "42583"
click at [612, 119] on div "Uninvoiced" at bounding box center [583, 134] width 161 height 32
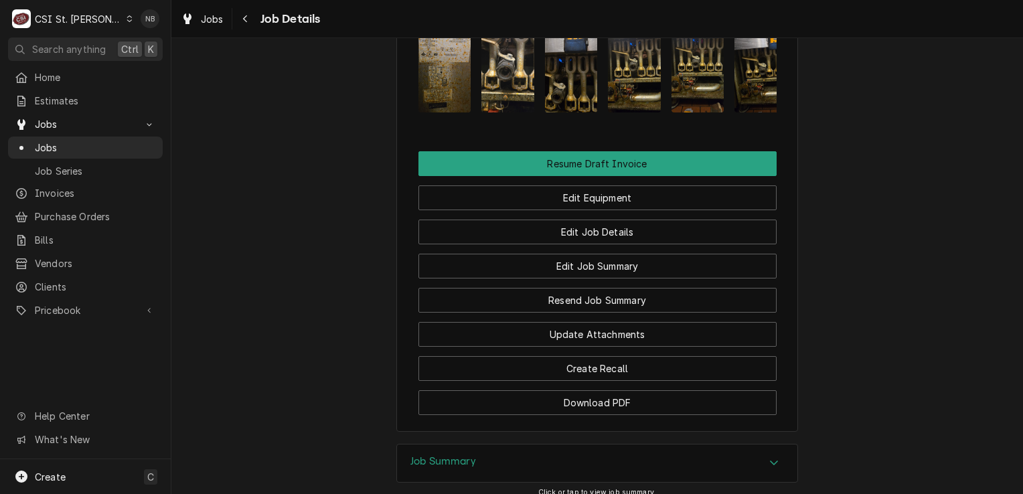
scroll to position [1684, 0]
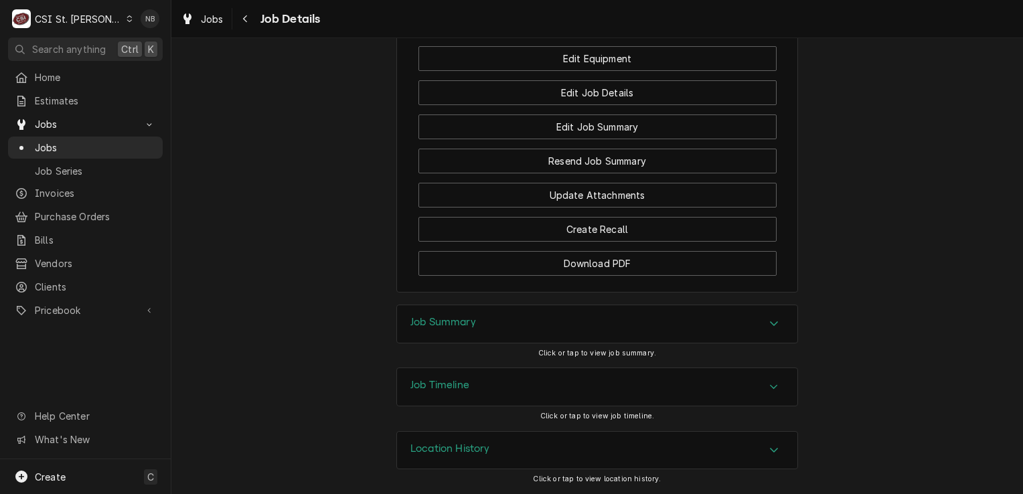
click at [638, 346] on div "Job Summary Click or tap to view job summary." at bounding box center [597, 336] width 402 height 63
click at [643, 335] on div "Job Summary" at bounding box center [597, 323] width 400 height 37
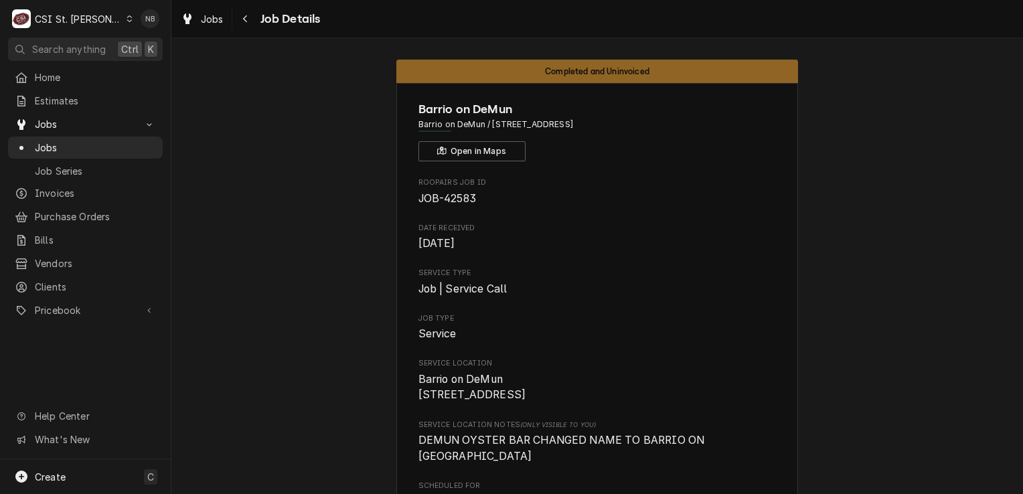
scroll to position [0, 0]
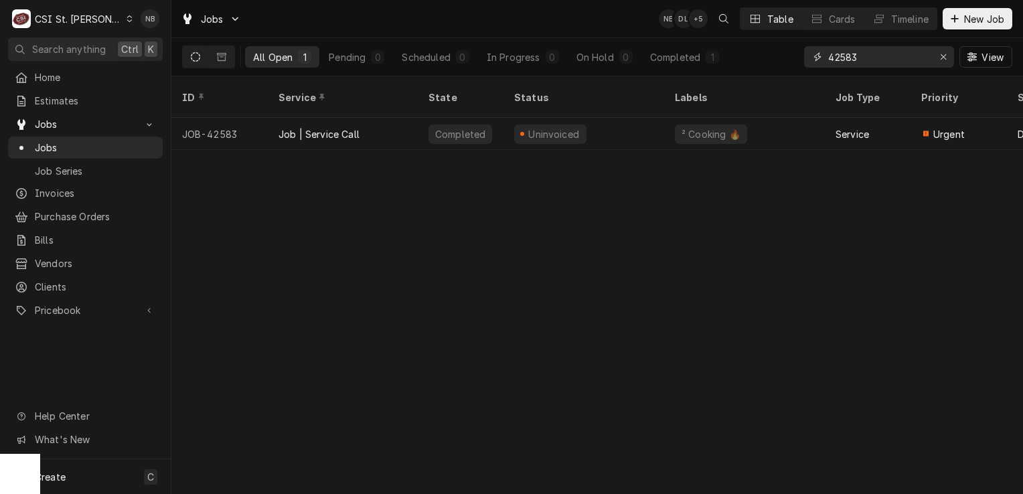
drag, startPoint x: 860, startPoint y: 64, endPoint x: 839, endPoint y: 65, distance: 20.8
click at [839, 65] on input "42583" at bounding box center [878, 56] width 100 height 21
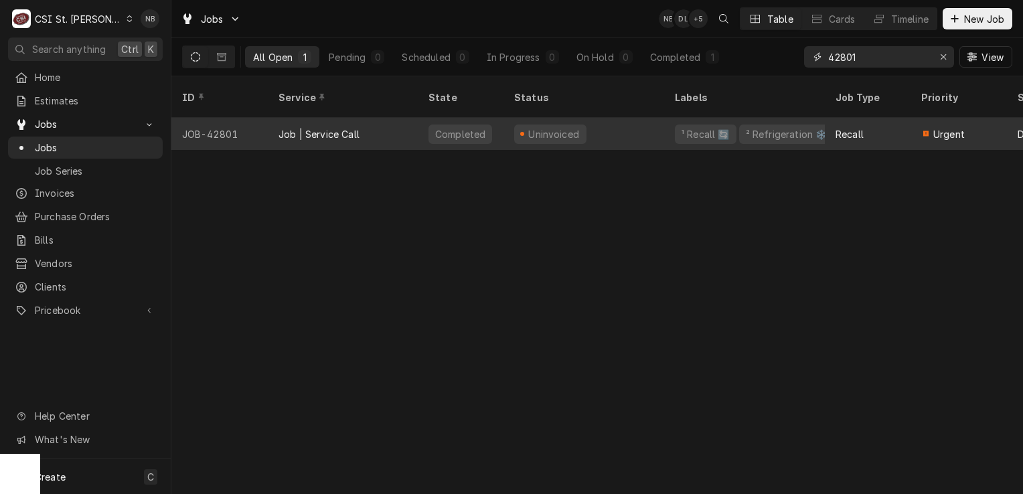
type input "42801"
click at [608, 118] on div "Uninvoiced" at bounding box center [583, 134] width 161 height 32
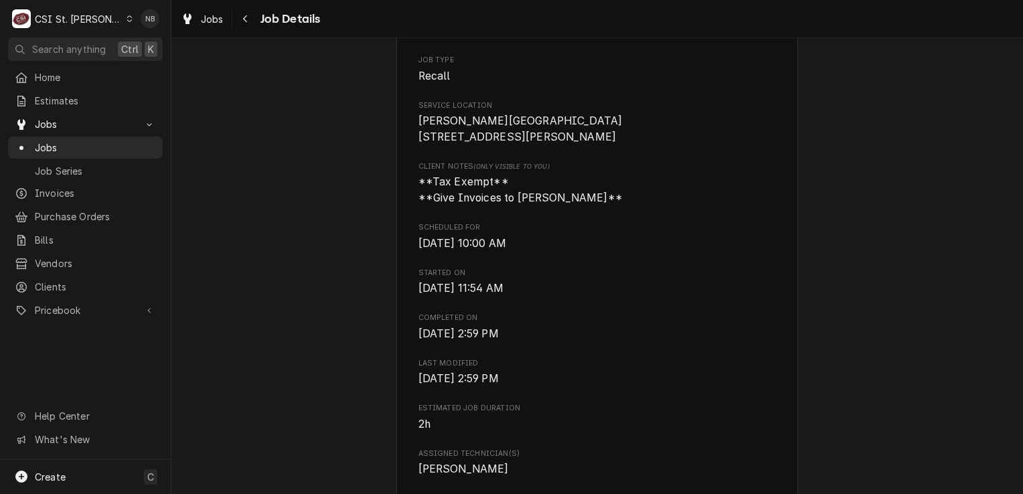
scroll to position [535, 0]
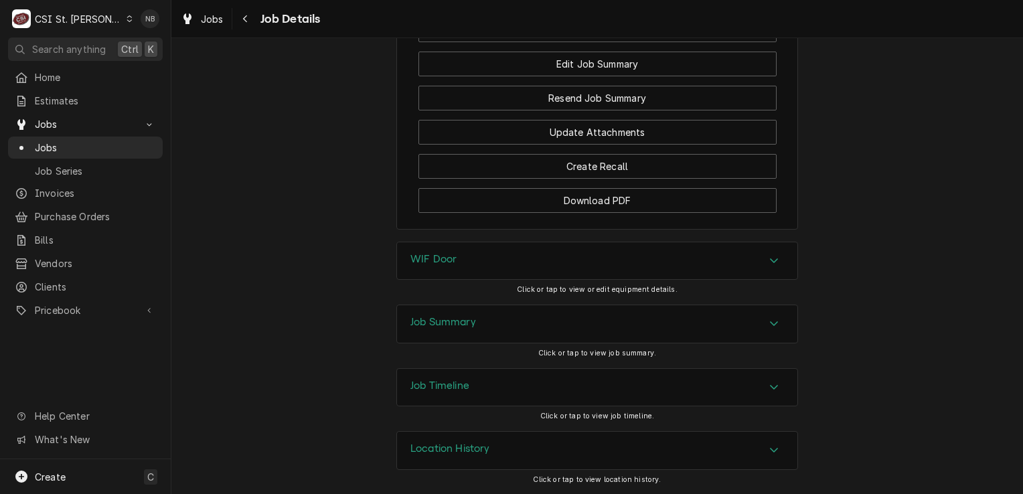
click at [699, 319] on div "Job Summary" at bounding box center [597, 323] width 400 height 37
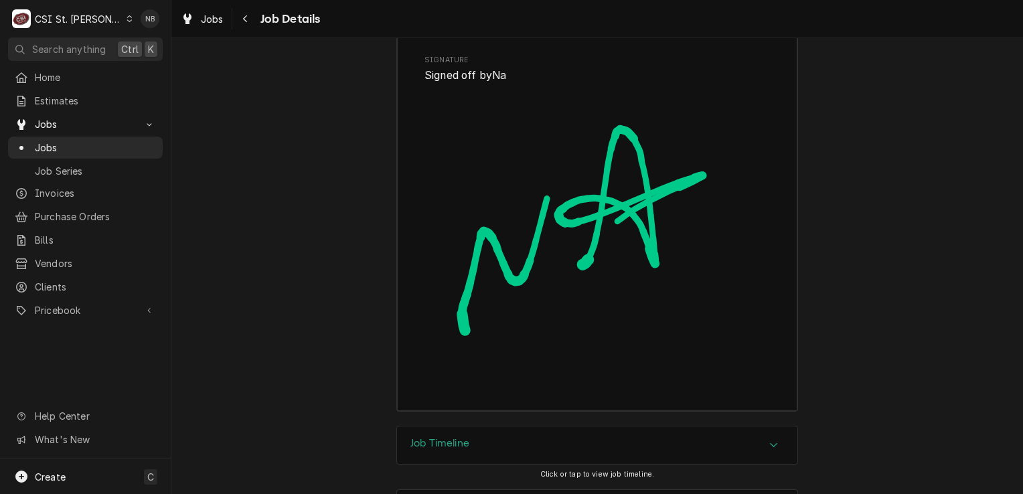
scroll to position [4099, 0]
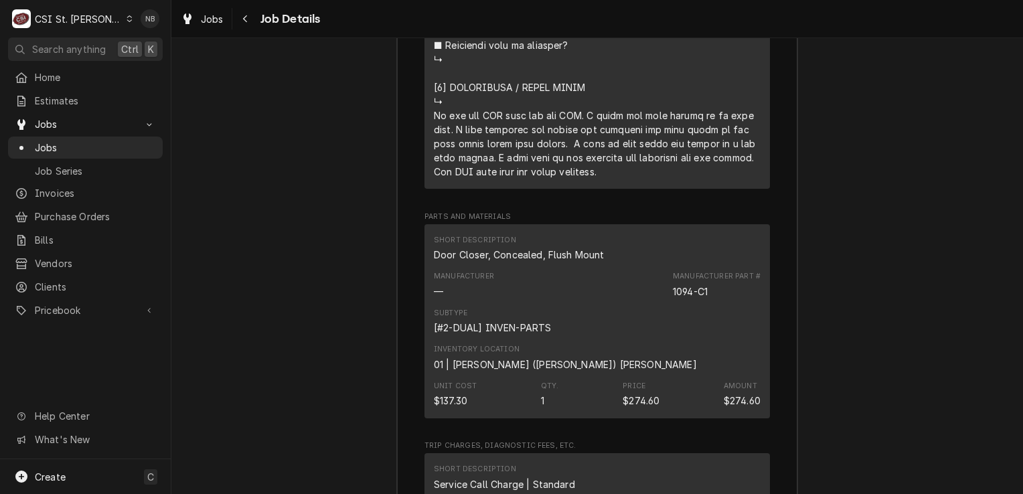
scroll to position [3280, 0]
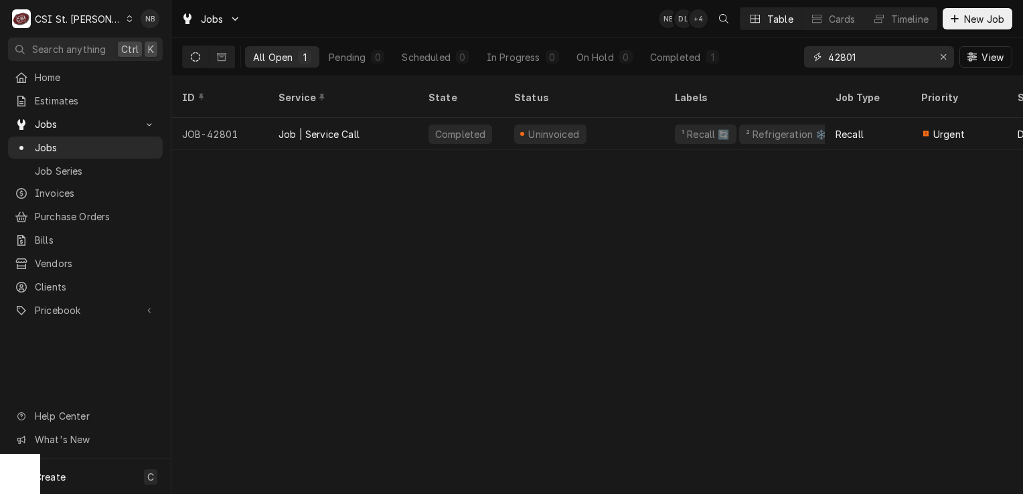
drag, startPoint x: 863, startPoint y: 60, endPoint x: 841, endPoint y: 62, distance: 22.1
click at [841, 62] on input "42801" at bounding box center [878, 56] width 100 height 21
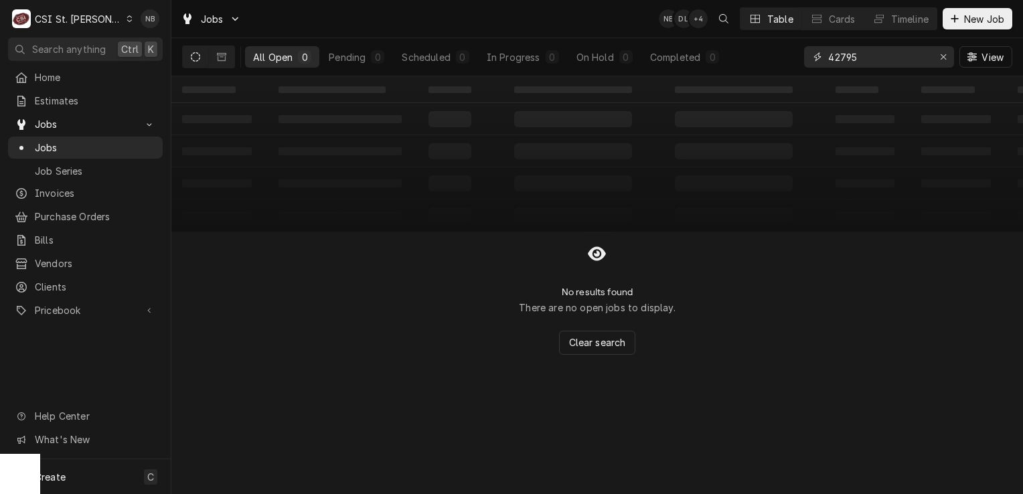
type input "42795"
click at [768, 62] on div "All Open 0 Pending 0 Scheduled 0 In Progress 0 On Hold 0 Completed 0 42795 View" at bounding box center [597, 56] width 830 height 37
click at [224, 56] on icon "Dynamic Content Wrapper" at bounding box center [221, 56] width 9 height 9
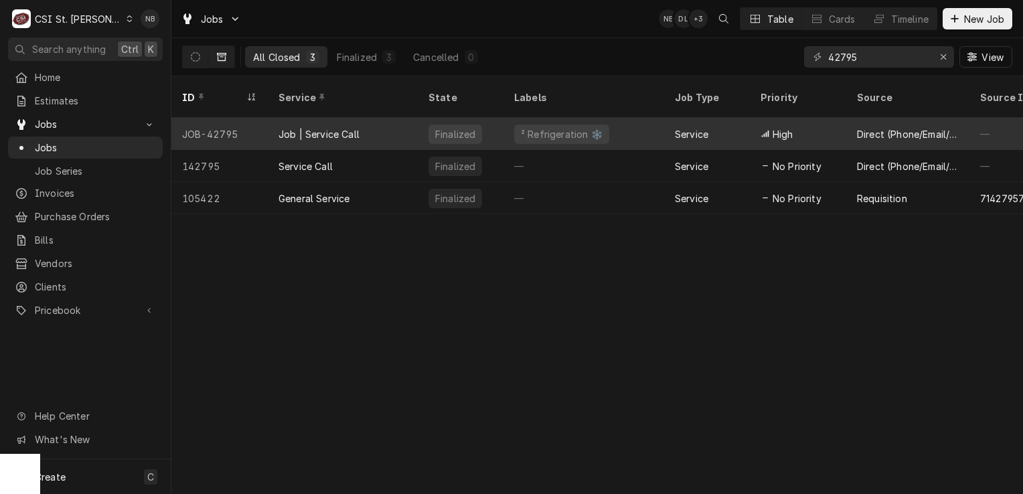
click at [495, 126] on div "Finalized" at bounding box center [461, 134] width 86 height 32
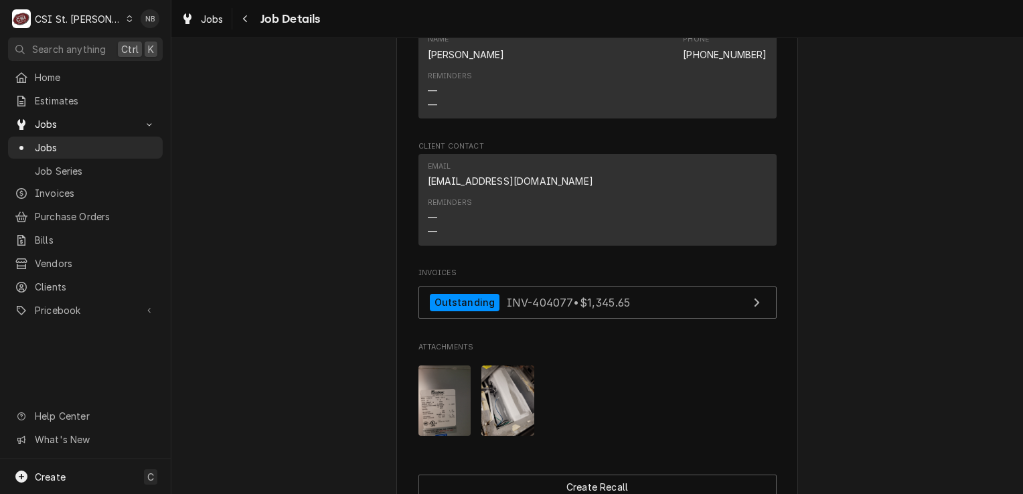
scroll to position [1138, 0]
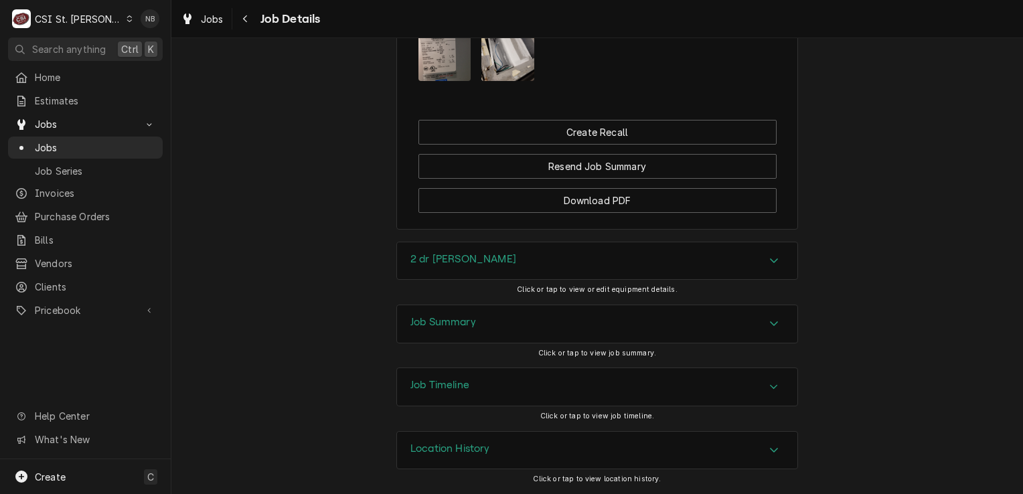
click at [541, 325] on div "Job Summary" at bounding box center [597, 323] width 400 height 37
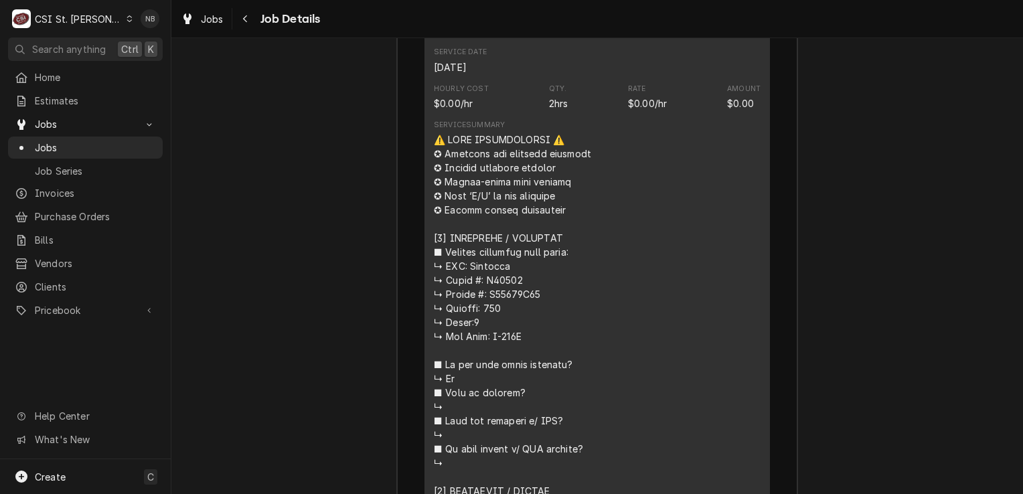
scroll to position [2190, 0]
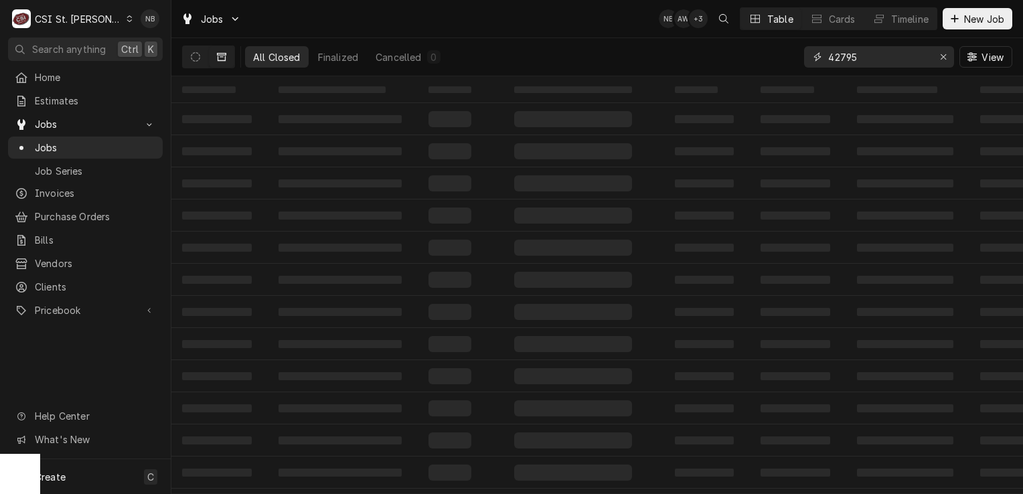
drag, startPoint x: 872, startPoint y: 56, endPoint x: 845, endPoint y: 60, distance: 27.1
click at [845, 60] on input "42795" at bounding box center [878, 56] width 100 height 21
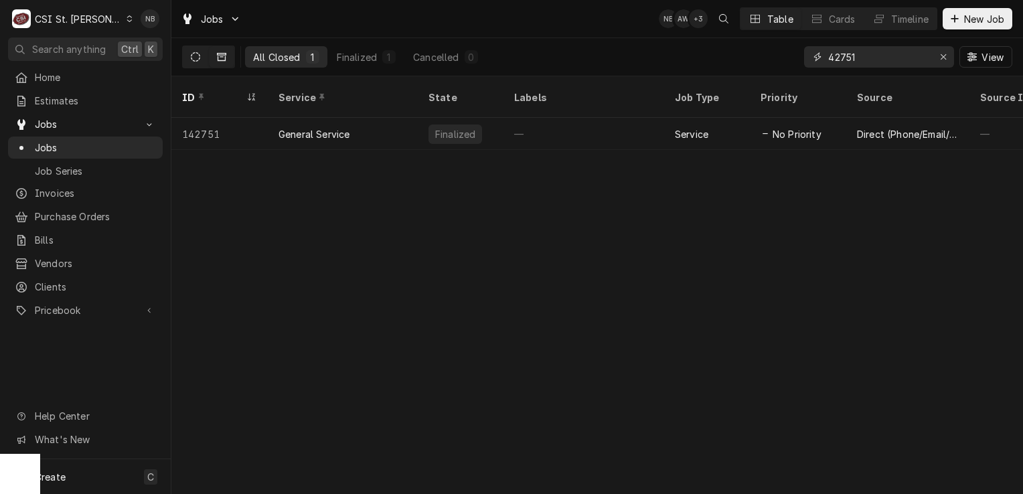
type input "42751"
click at [193, 58] on icon "Dynamic Content Wrapper" at bounding box center [195, 56] width 9 height 9
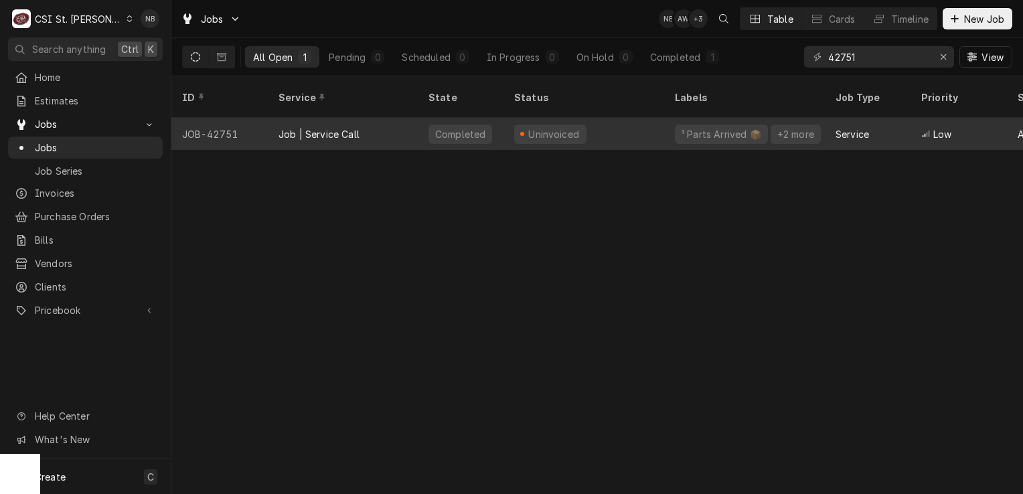
click at [667, 120] on div "¹ Parts Arrived 📦 +2 more" at bounding box center [744, 134] width 161 height 32
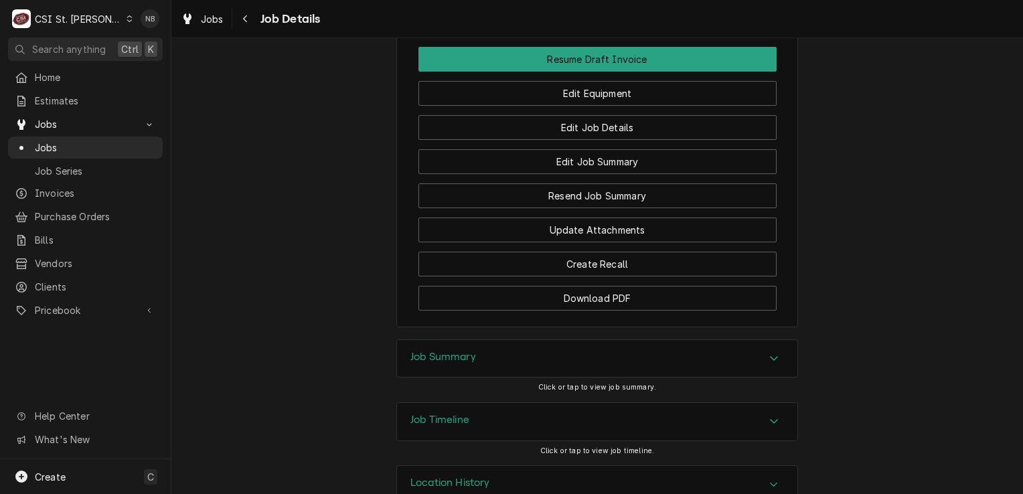
scroll to position [1523, 0]
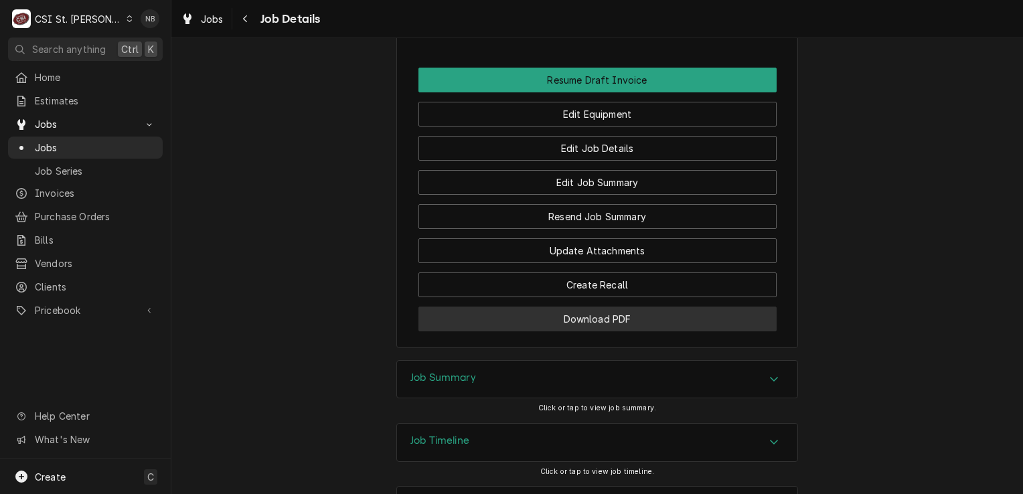
click at [613, 331] on button "Download PDF" at bounding box center [597, 319] width 358 height 25
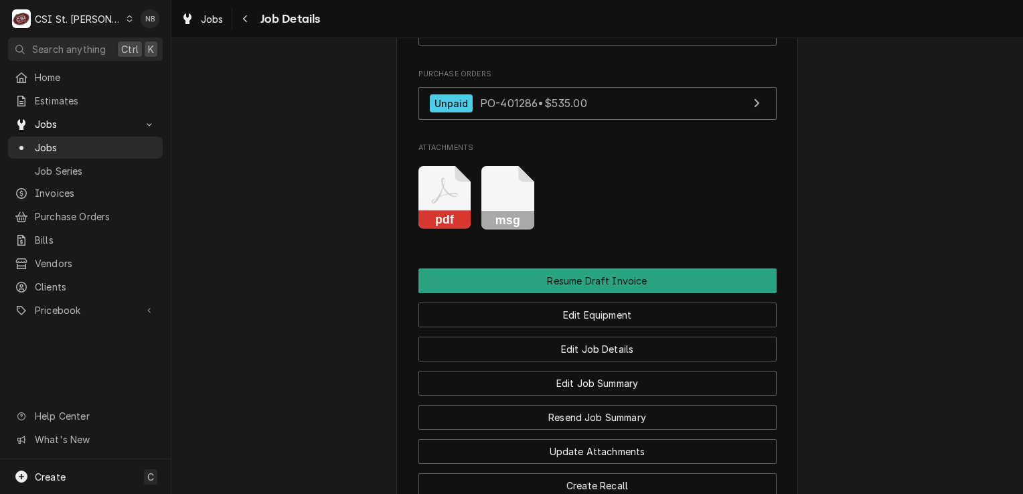
scroll to position [1188, 0]
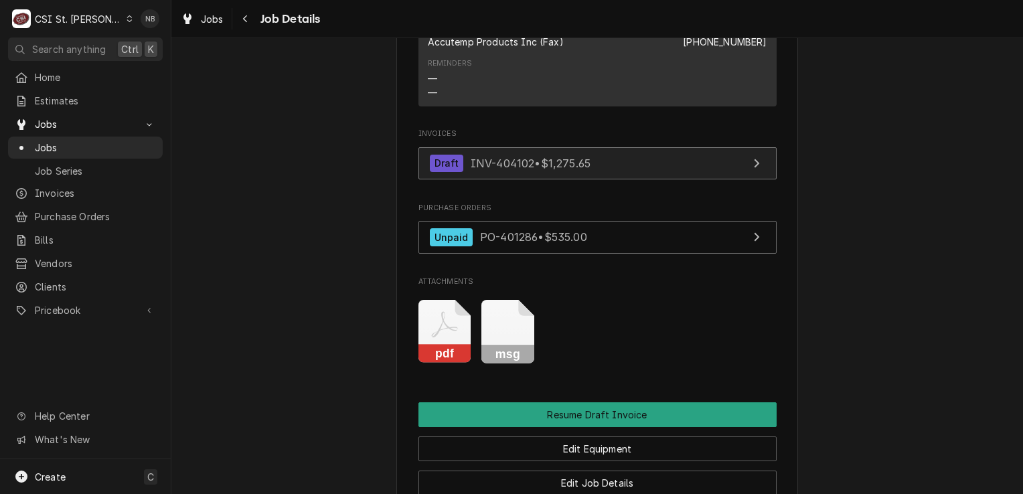
click at [616, 167] on link "Draft INV-404102 • $1,275.65" at bounding box center [597, 163] width 358 height 33
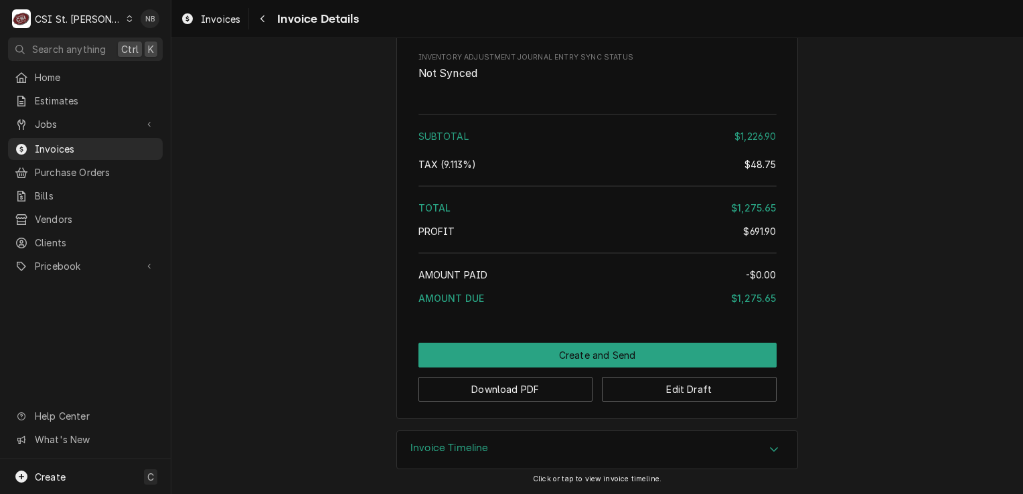
scroll to position [2939, 0]
click at [557, 391] on button "Download PDF" at bounding box center [505, 389] width 175 height 25
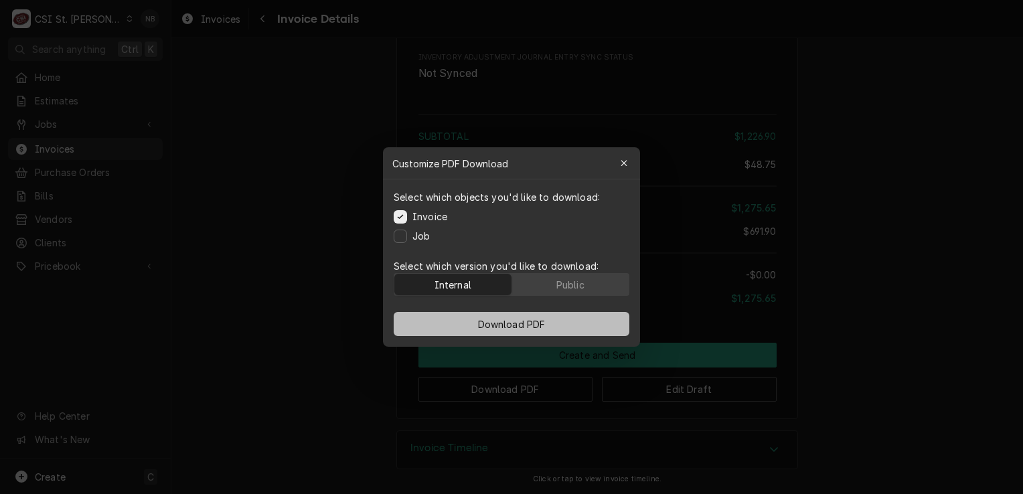
click at [483, 325] on span "Download PDF" at bounding box center [511, 324] width 73 height 14
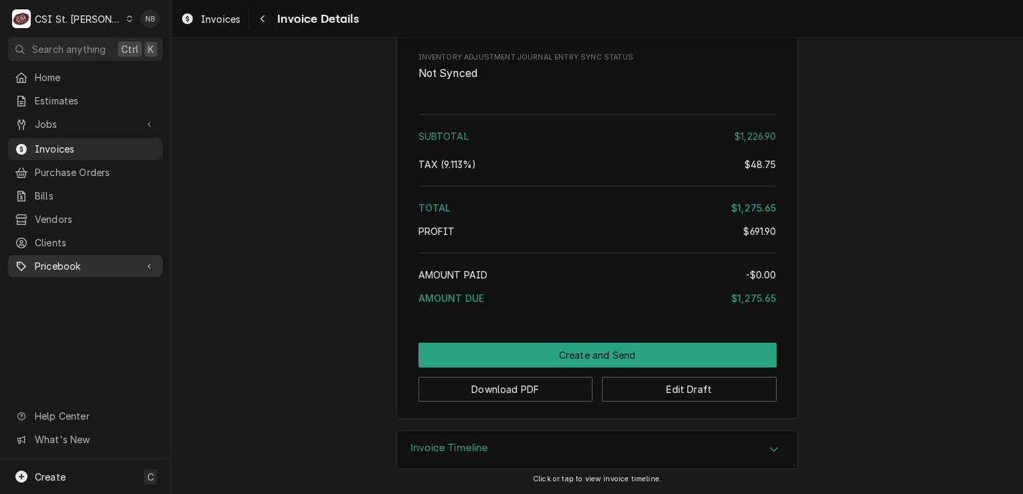
click at [147, 263] on icon "Dynamic Content Wrapper" at bounding box center [149, 266] width 4 height 7
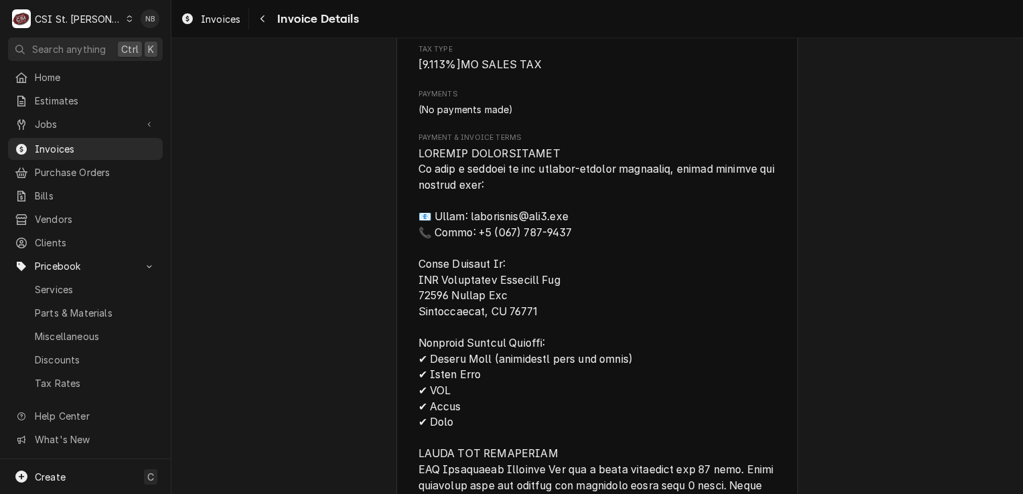
scroll to position [2135, 0]
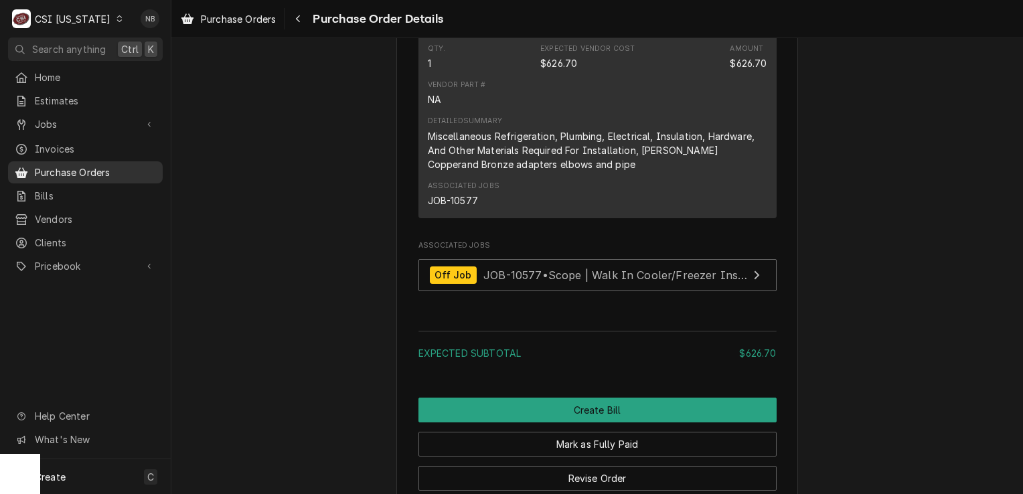
click at [89, 171] on span "Purchase Orders" at bounding box center [95, 172] width 121 height 14
